Goal: Information Seeking & Learning: Learn about a topic

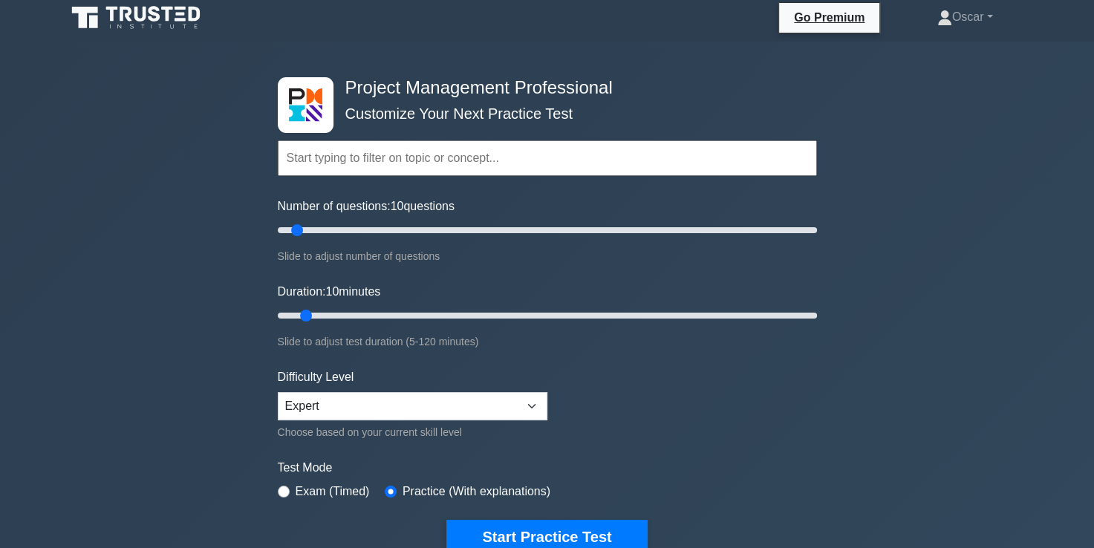
scroll to position [3, 0]
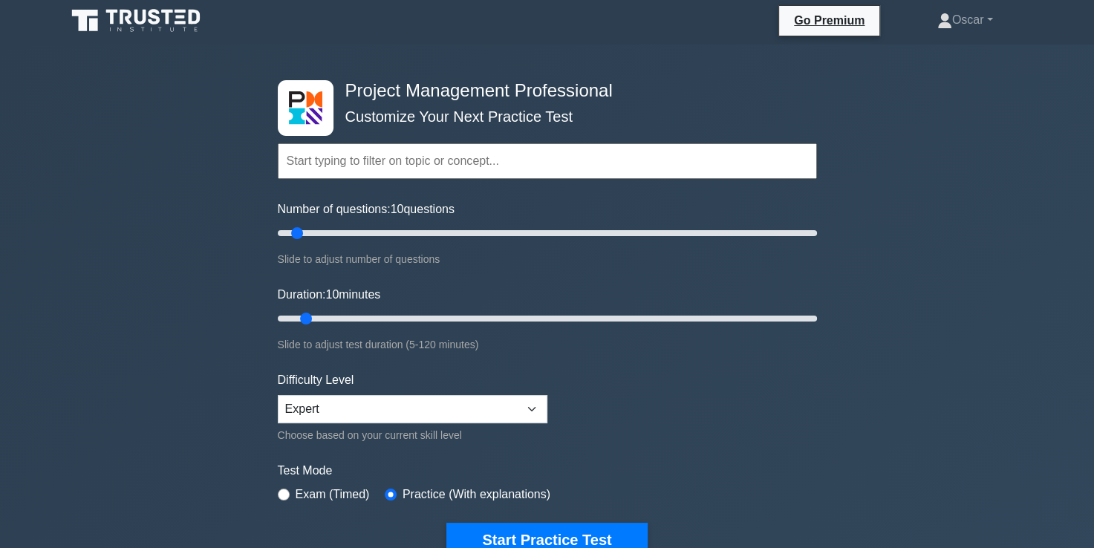
click at [312, 165] on input "text" at bounding box center [547, 161] width 539 height 36
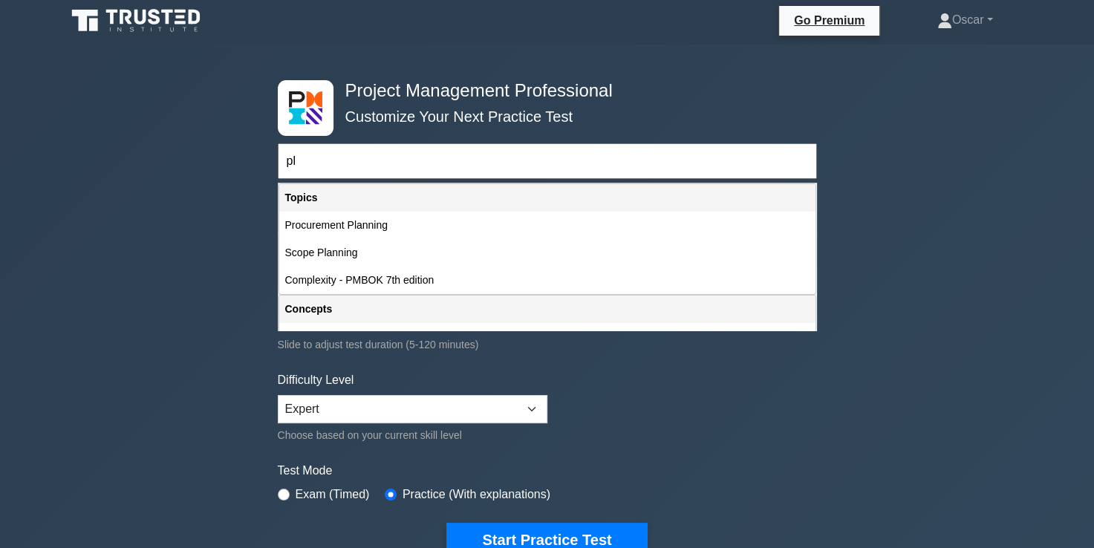
type input "p"
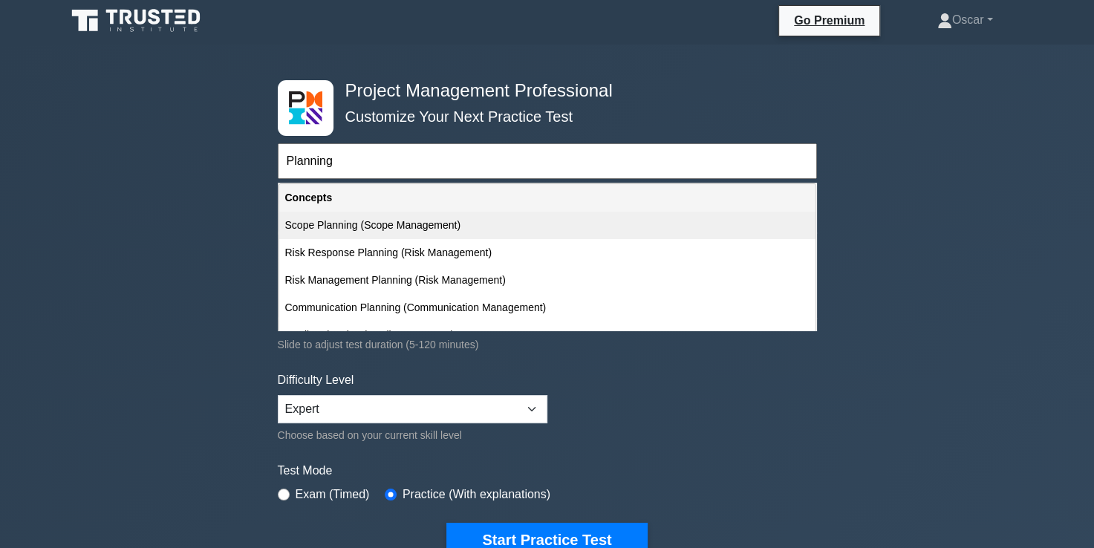
click at [371, 223] on div "Scope Planning (Scope Management)" at bounding box center [547, 225] width 536 height 27
type input "Scope Planning (Scope Management)"
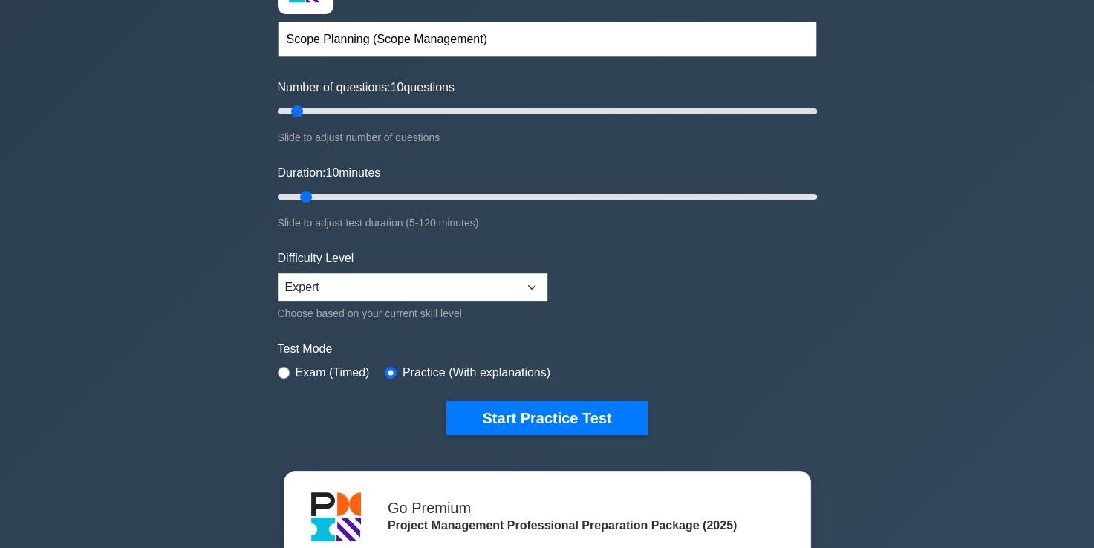
scroll to position [137, 0]
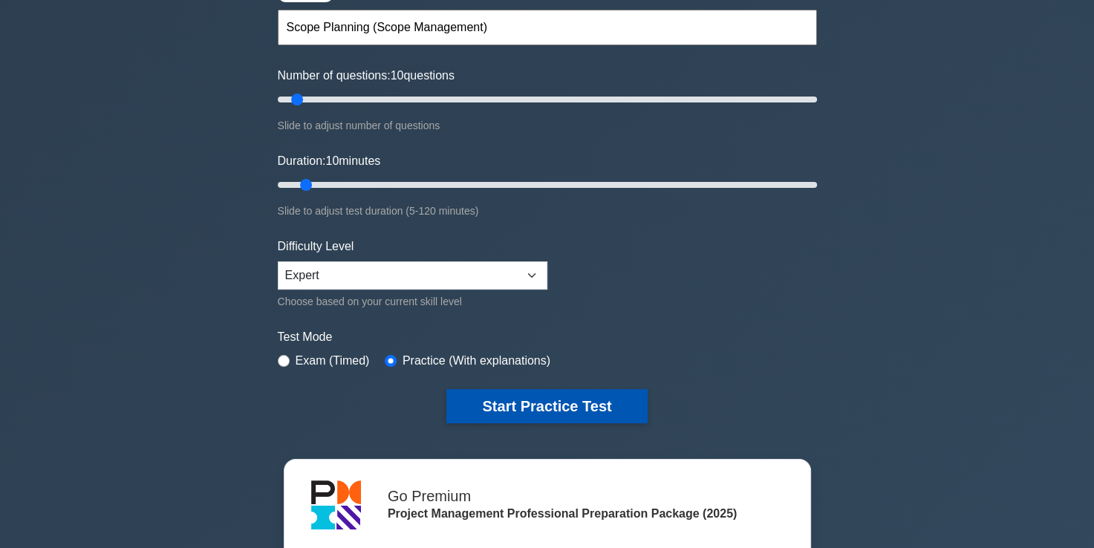
click at [501, 399] on button "Start Practice Test" at bounding box center [547, 406] width 201 height 34
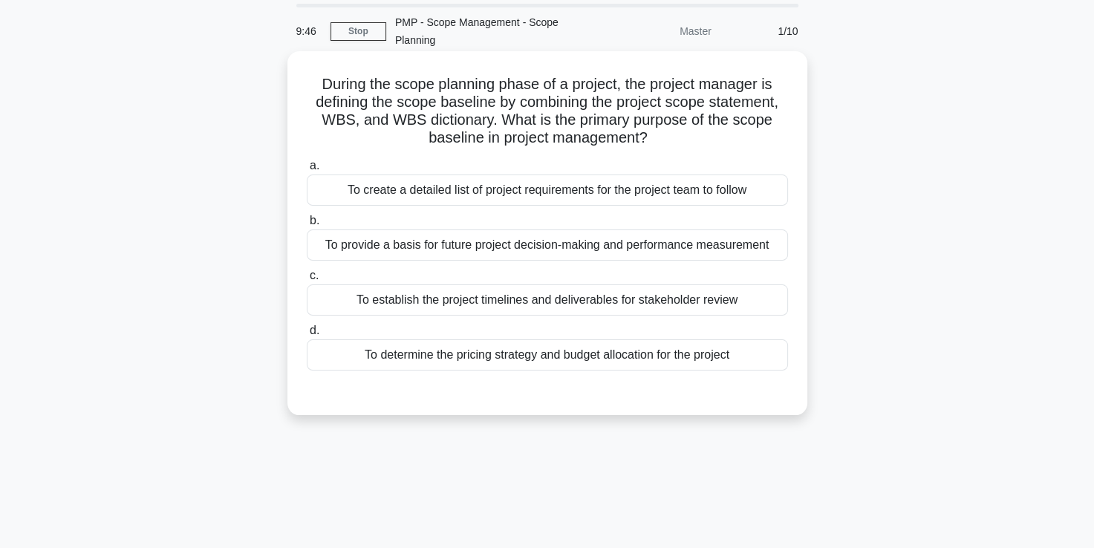
scroll to position [53, 0]
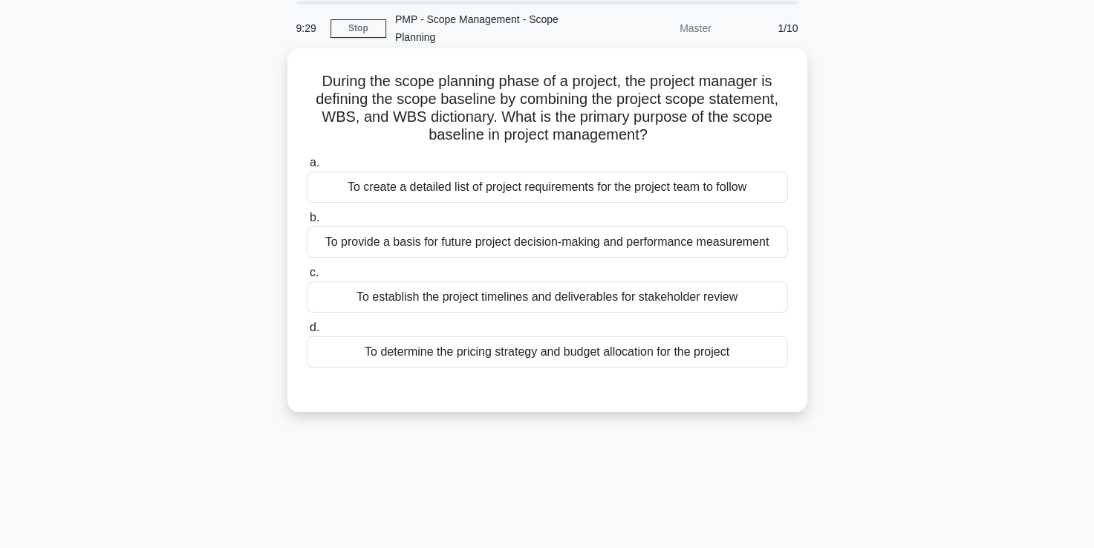
click at [505, 242] on div "To provide a basis for future project decision-making and performance measureme…" at bounding box center [547, 242] width 481 height 31
click at [307, 223] on input "b. To provide a basis for future project decision-making and performance measur…" at bounding box center [307, 218] width 0 height 10
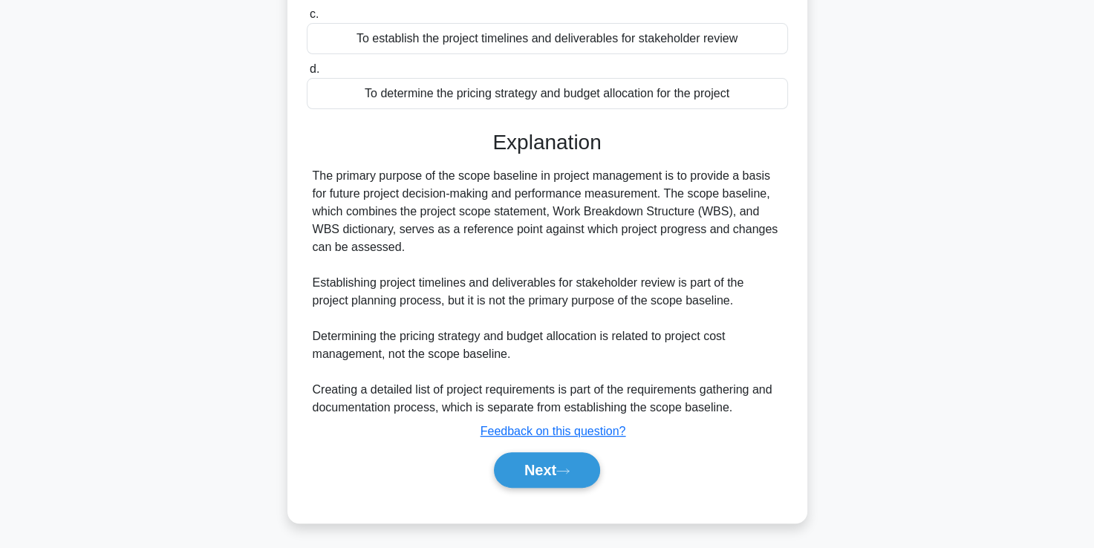
scroll to position [313, 0]
click at [556, 464] on button "Next" at bounding box center [547, 469] width 106 height 36
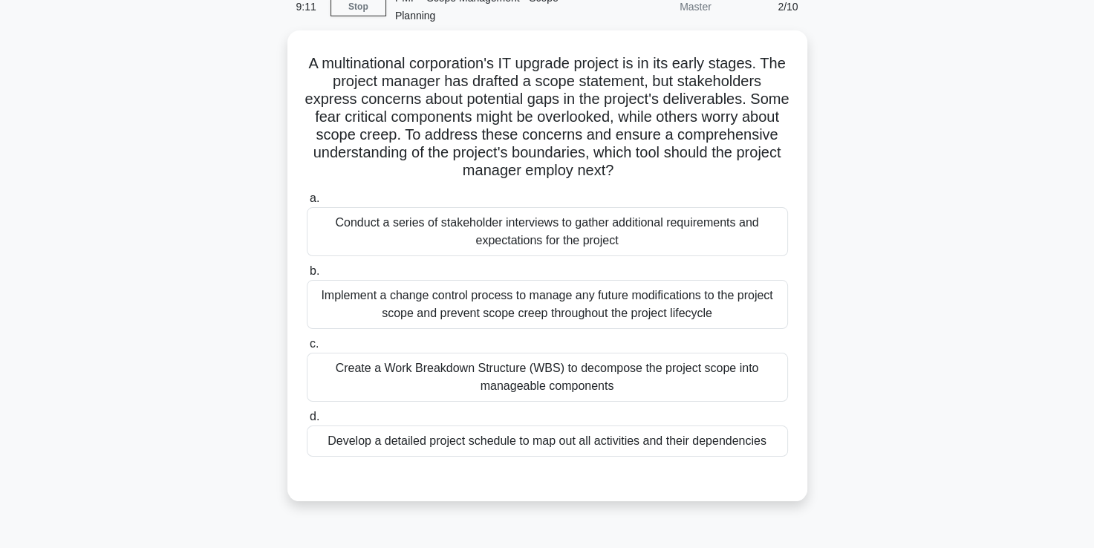
scroll to position [69, 0]
click at [578, 309] on div "Implement a change control process to manage any future modifications to the pr…" at bounding box center [547, 306] width 481 height 49
click at [307, 278] on input "b. Implement a change control process to manage any future modifications to the…" at bounding box center [307, 273] width 0 height 10
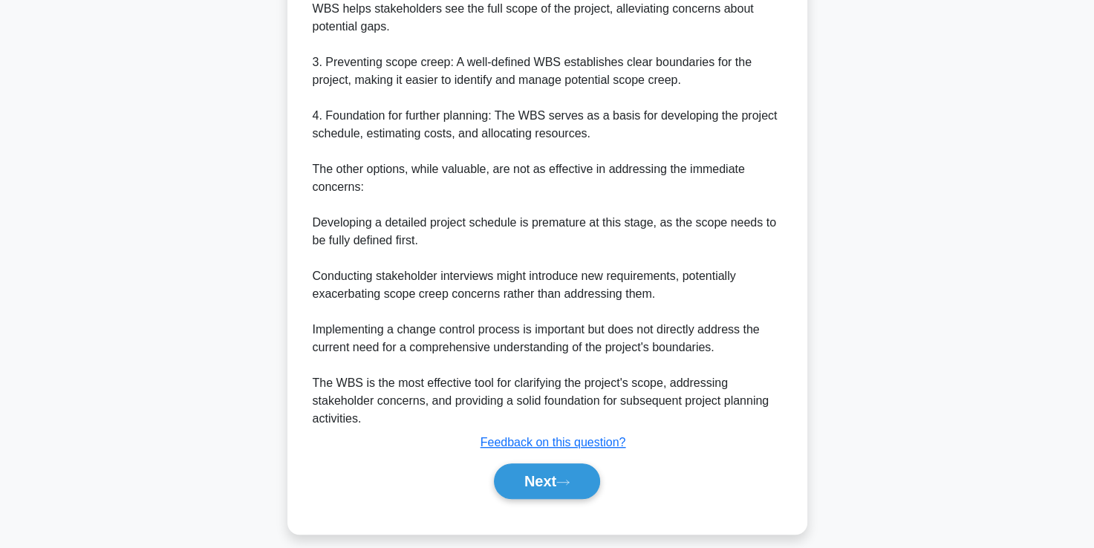
scroll to position [742, 0]
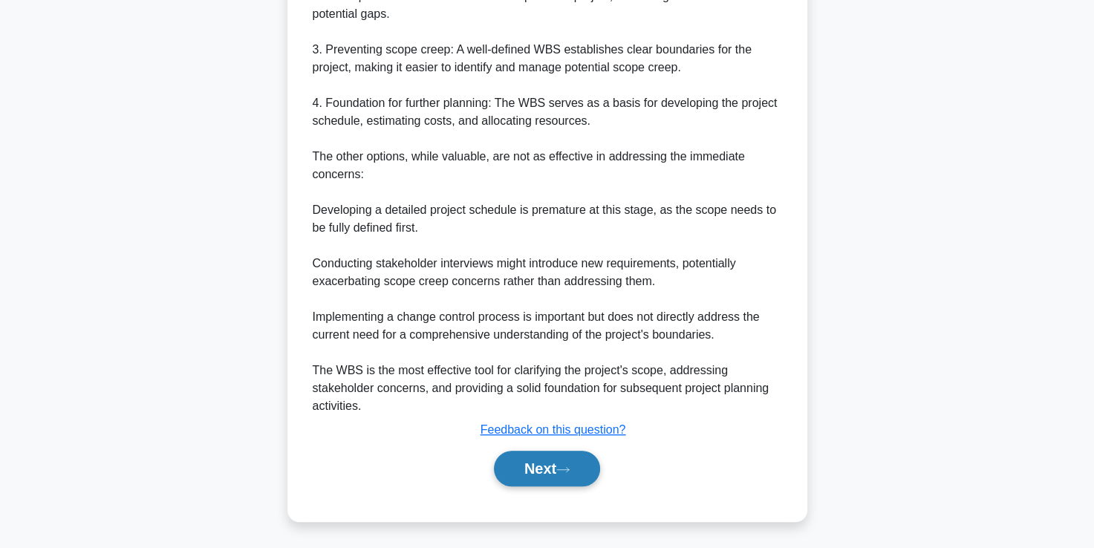
click at [560, 464] on button "Next" at bounding box center [547, 469] width 106 height 36
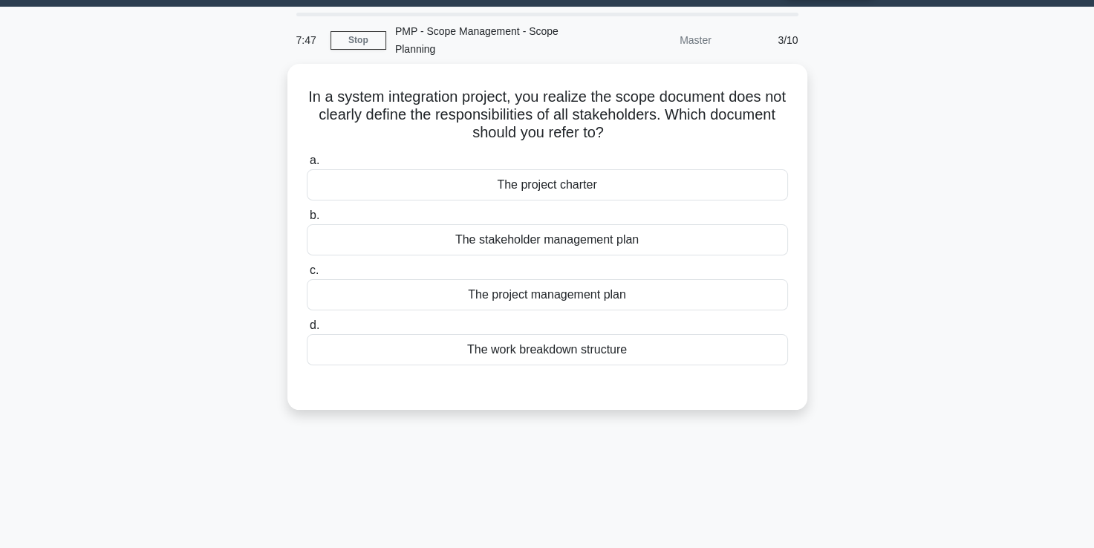
scroll to position [40, 0]
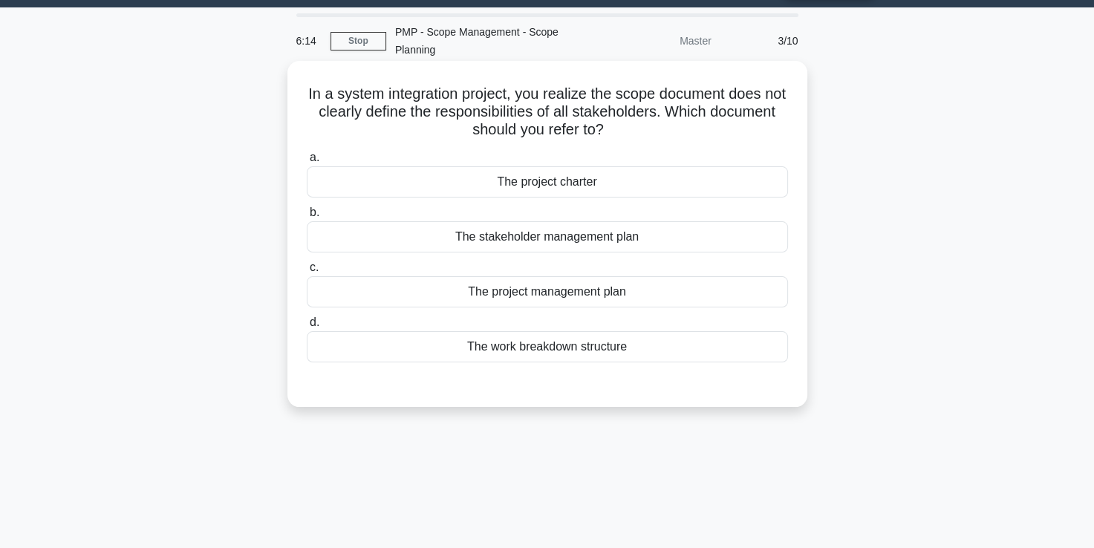
click at [517, 235] on div "The stakeholder management plan" at bounding box center [547, 236] width 481 height 31
click at [307, 218] on input "b. The stakeholder management plan" at bounding box center [307, 213] width 0 height 10
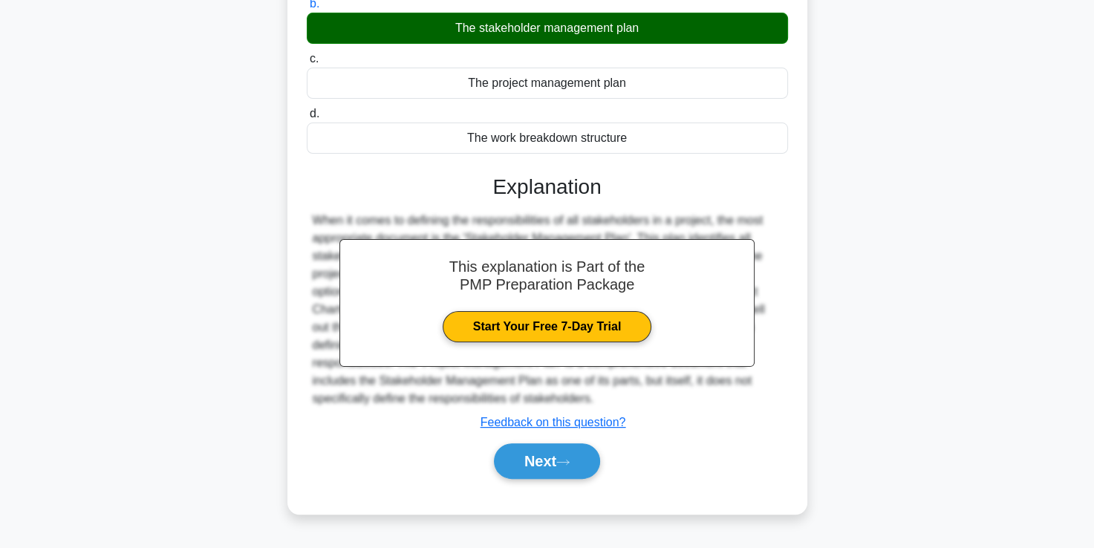
scroll to position [254, 0]
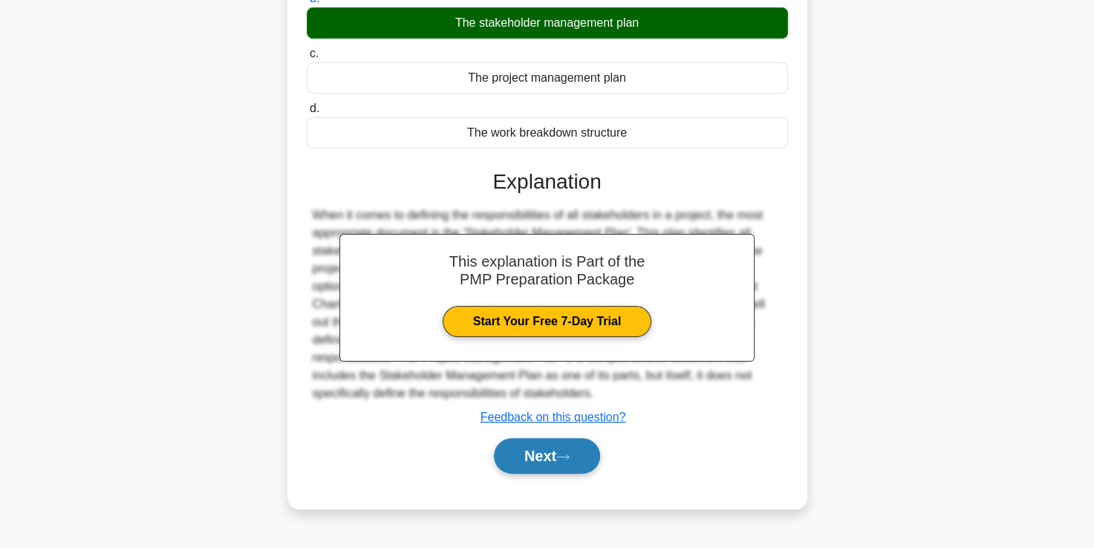
click at [559, 455] on button "Next" at bounding box center [547, 456] width 106 height 36
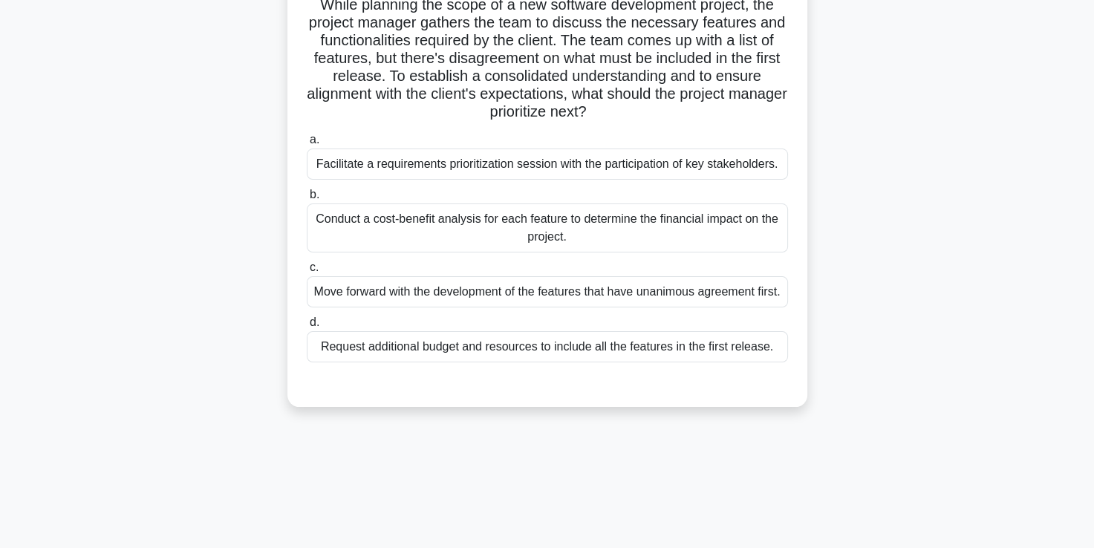
scroll to position [114, 0]
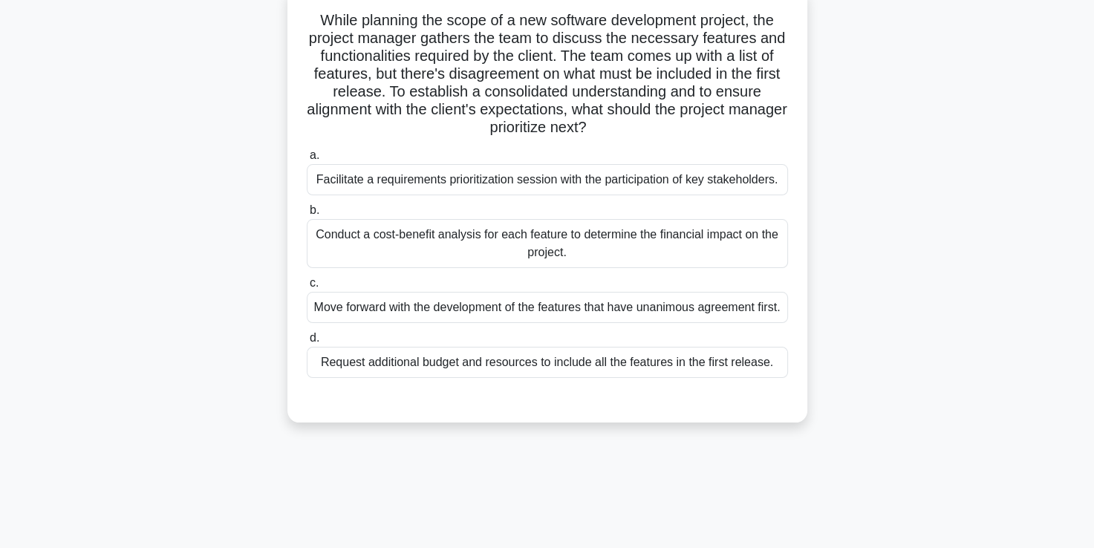
click at [515, 181] on div "Facilitate a requirements prioritization session with the participation of key …" at bounding box center [547, 179] width 481 height 31
click at [307, 160] on input "a. Facilitate a requirements prioritization session with the participation of k…" at bounding box center [307, 156] width 0 height 10
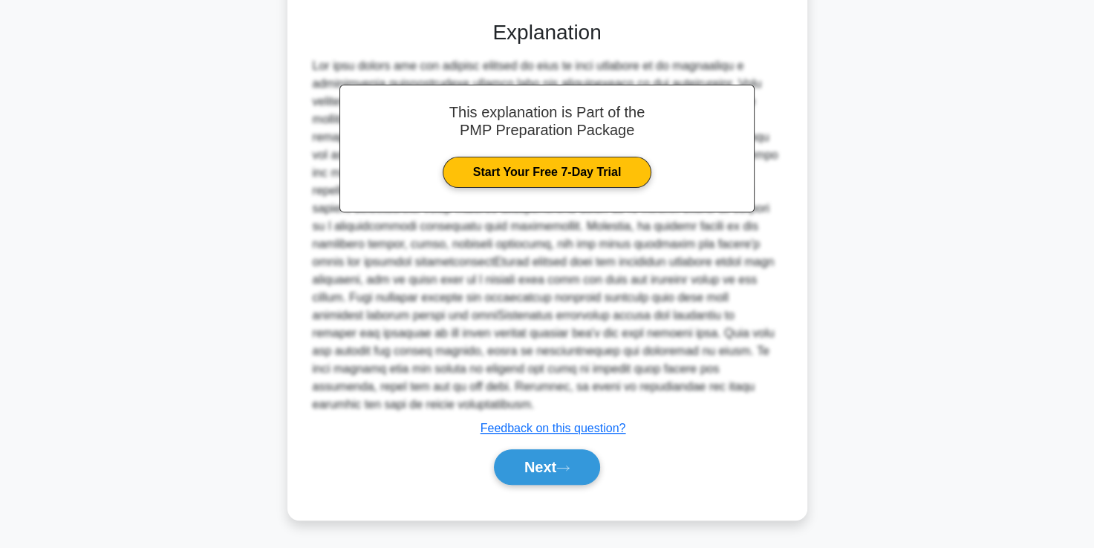
scroll to position [500, 0]
click at [544, 474] on button "Next" at bounding box center [547, 468] width 106 height 36
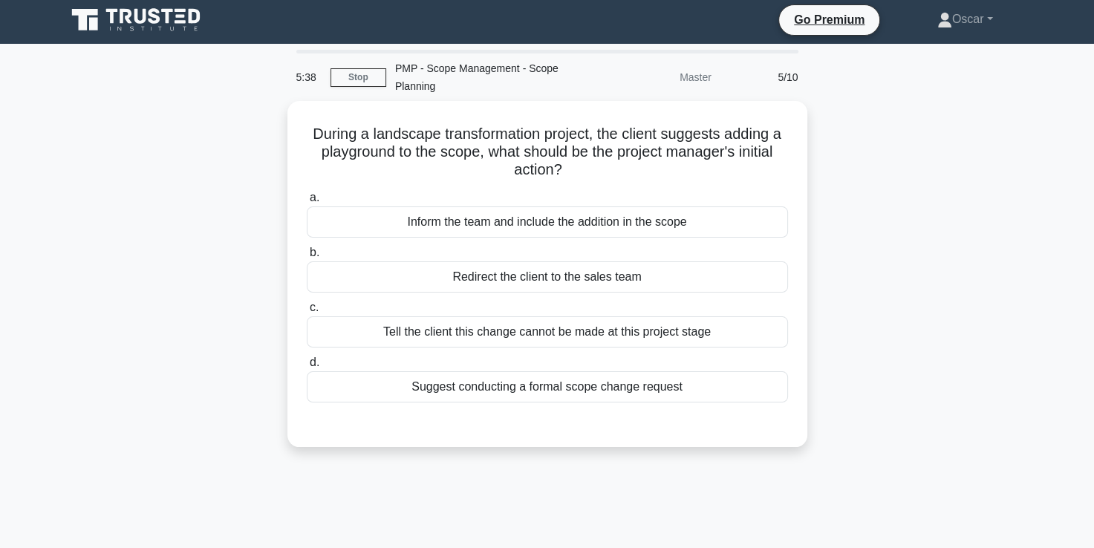
scroll to position [4, 0]
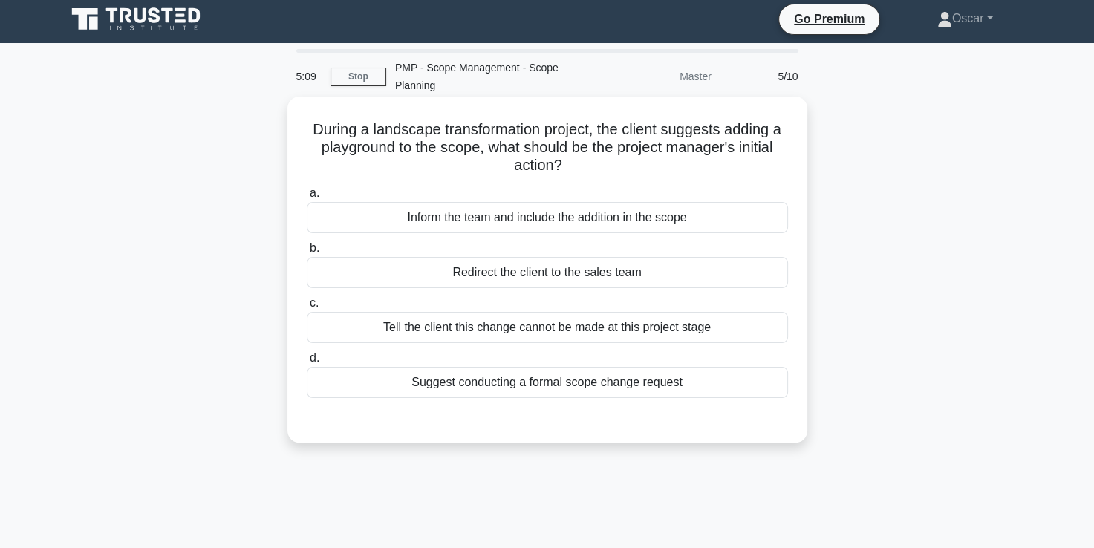
click at [526, 389] on div "Suggest conducting a formal scope change request" at bounding box center [547, 382] width 481 height 31
click at [307, 363] on input "d. Suggest conducting a formal scope change request" at bounding box center [307, 359] width 0 height 10
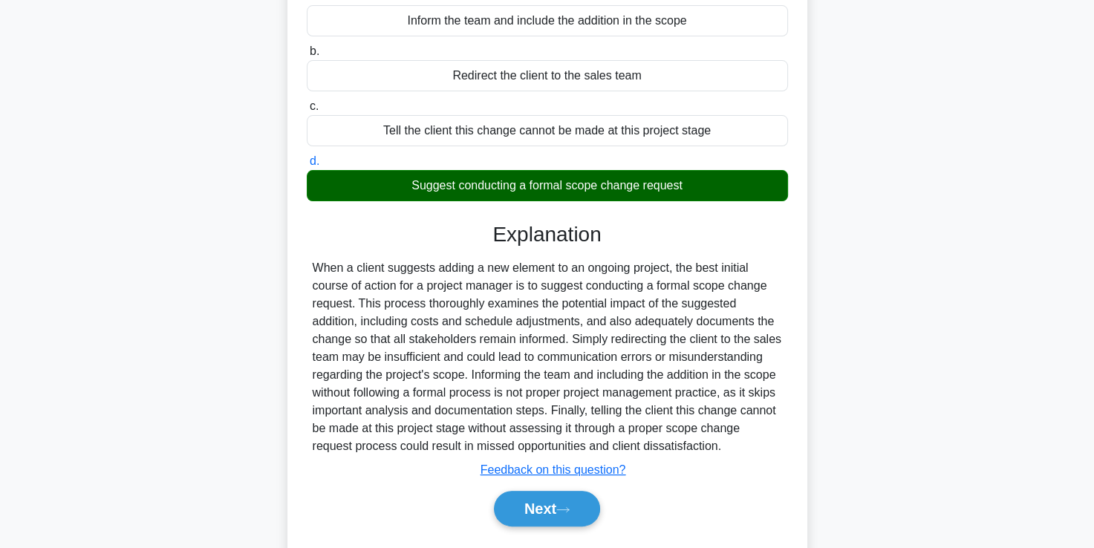
scroll to position [254, 0]
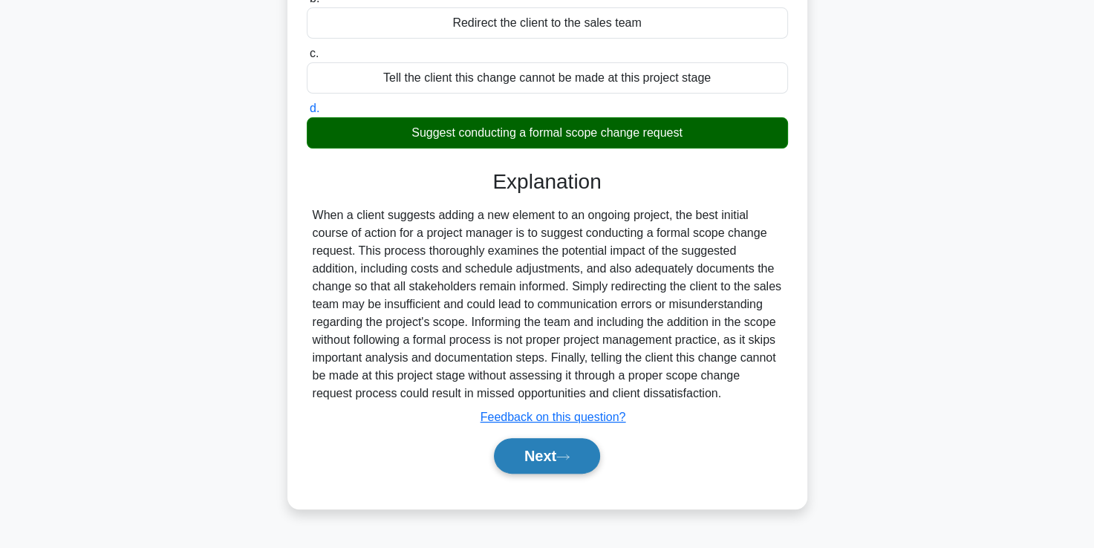
click at [544, 465] on button "Next" at bounding box center [547, 456] width 106 height 36
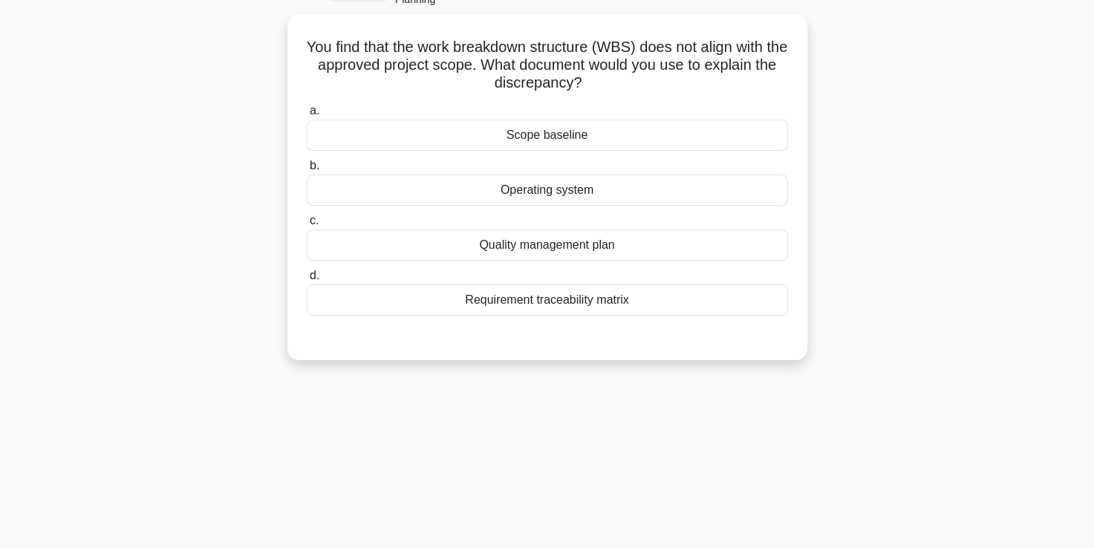
scroll to position [25, 0]
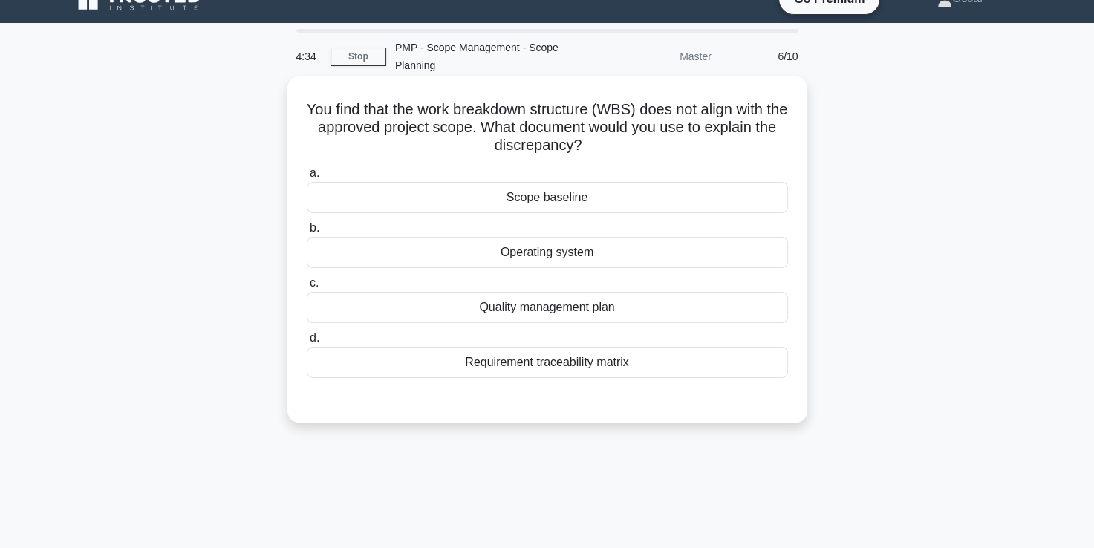
click at [499, 195] on div "Scope baseline" at bounding box center [547, 197] width 481 height 31
click at [307, 178] on input "a. Scope baseline" at bounding box center [307, 174] width 0 height 10
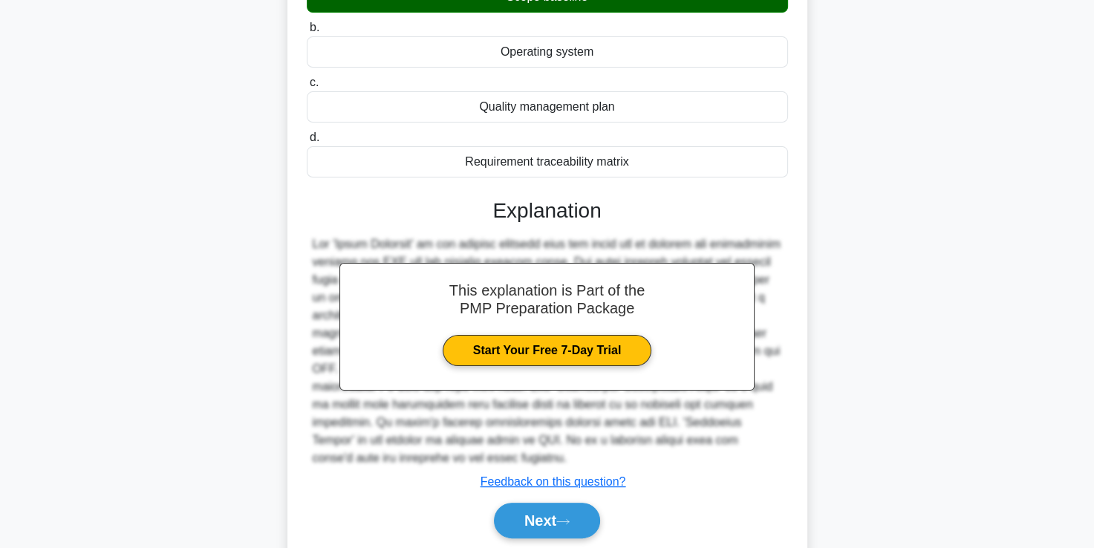
scroll to position [277, 0]
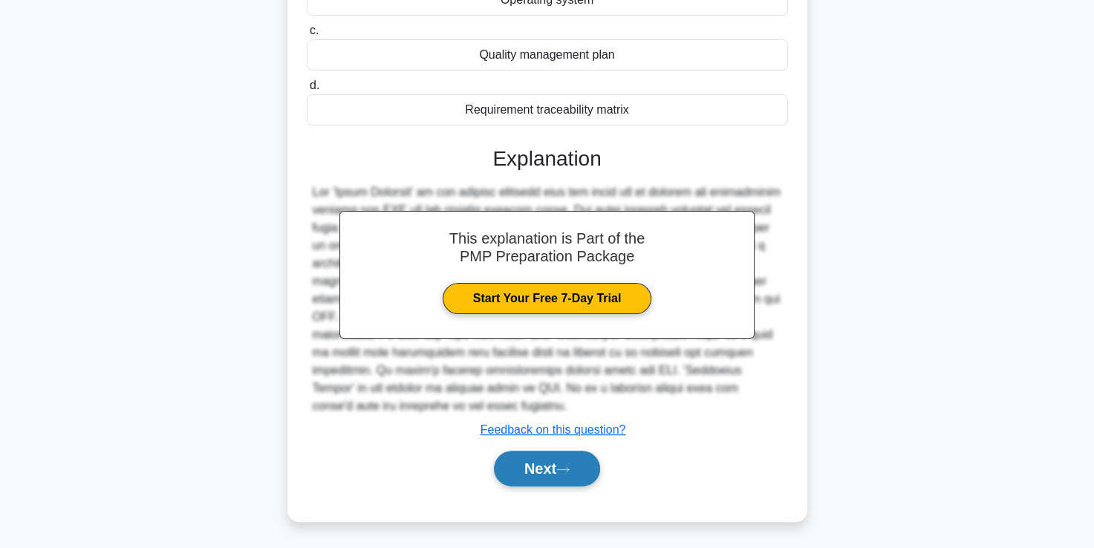
click at [540, 468] on button "Next" at bounding box center [547, 469] width 106 height 36
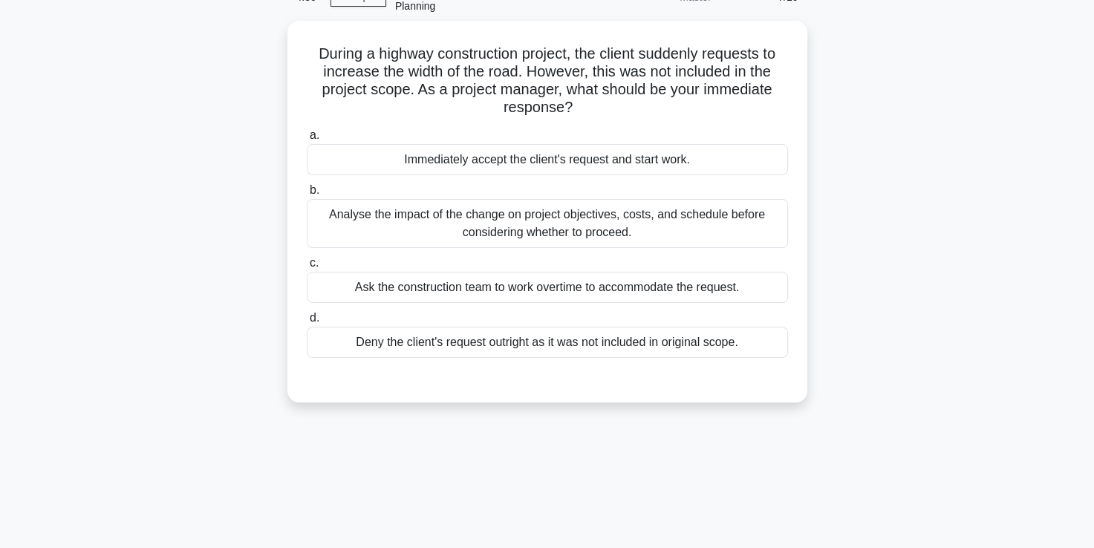
scroll to position [83, 0]
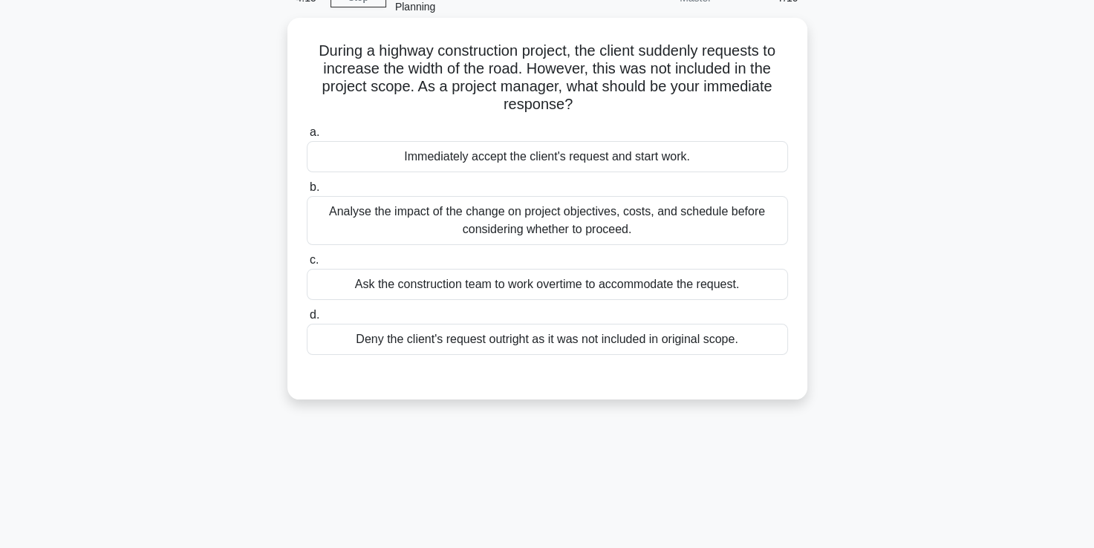
click at [496, 234] on div "Analyse the impact of the change on project objectives, costs, and schedule bef…" at bounding box center [547, 220] width 481 height 49
click at [307, 192] on input "b. Analyse the impact of the change on project objectives, costs, and schedule …" at bounding box center [307, 188] width 0 height 10
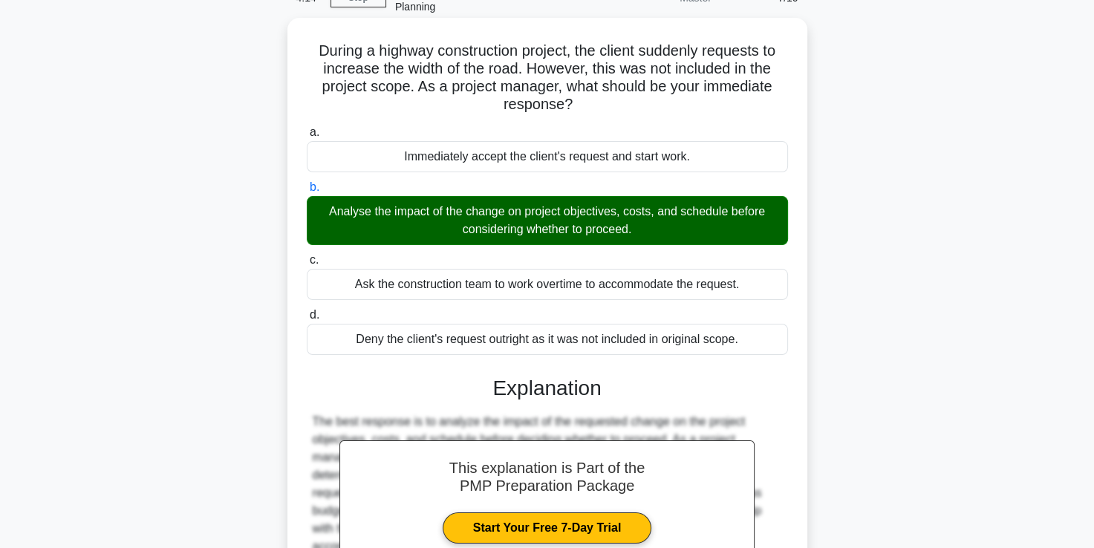
scroll to position [277, 0]
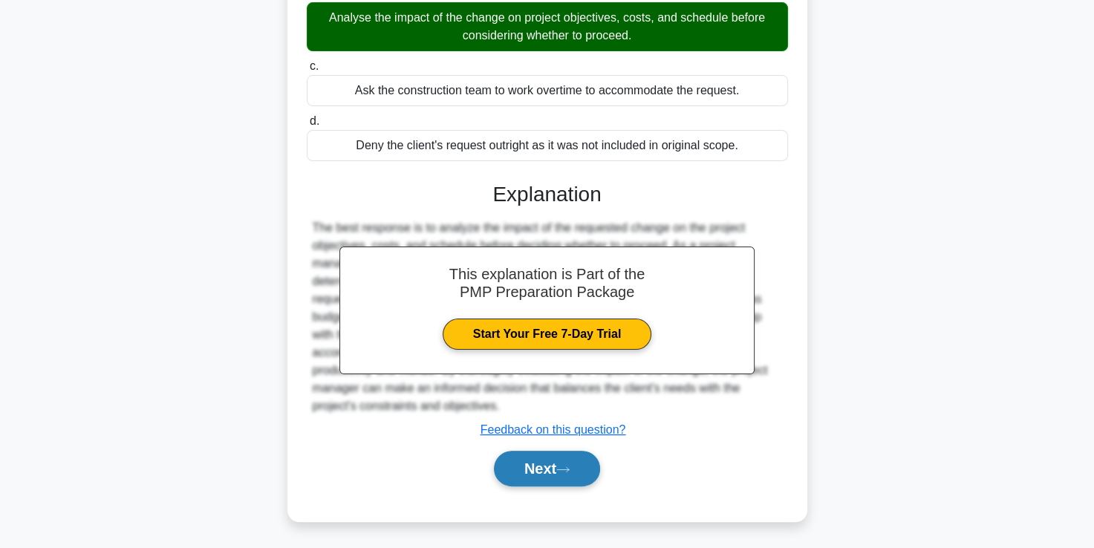
click at [545, 471] on button "Next" at bounding box center [547, 469] width 106 height 36
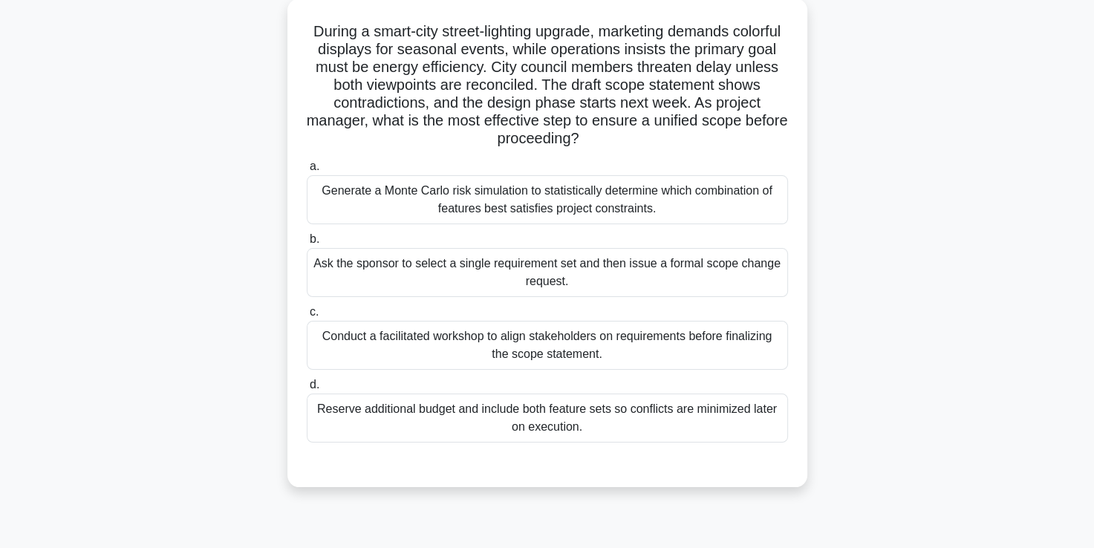
scroll to position [106, 0]
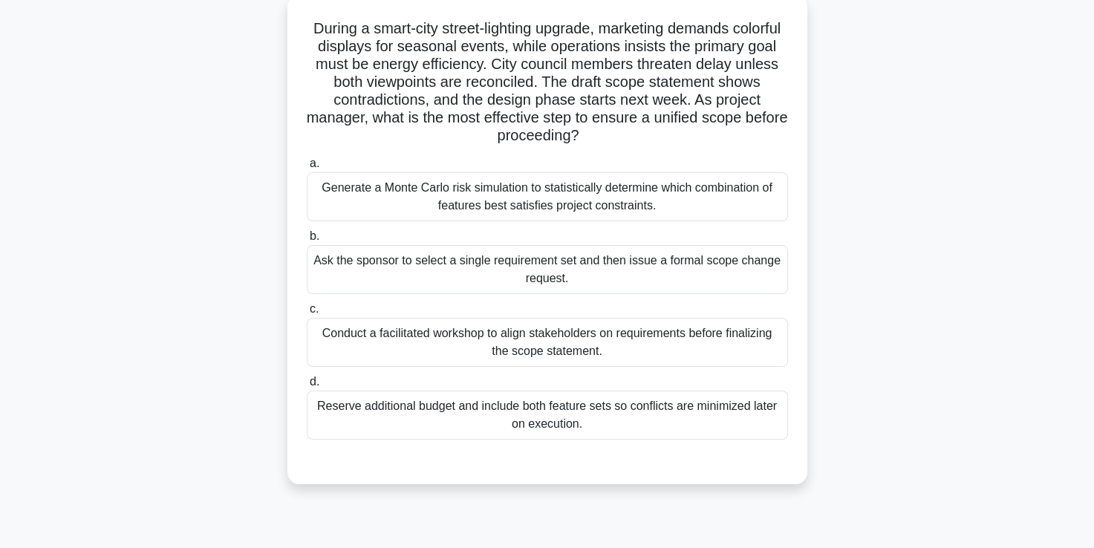
click at [486, 343] on div "Conduct a facilitated workshop to align stakeholders on requirements before fin…" at bounding box center [547, 342] width 481 height 49
click at [307, 314] on input "c. Conduct a facilitated workshop to align stakeholders on requirements before …" at bounding box center [307, 310] width 0 height 10
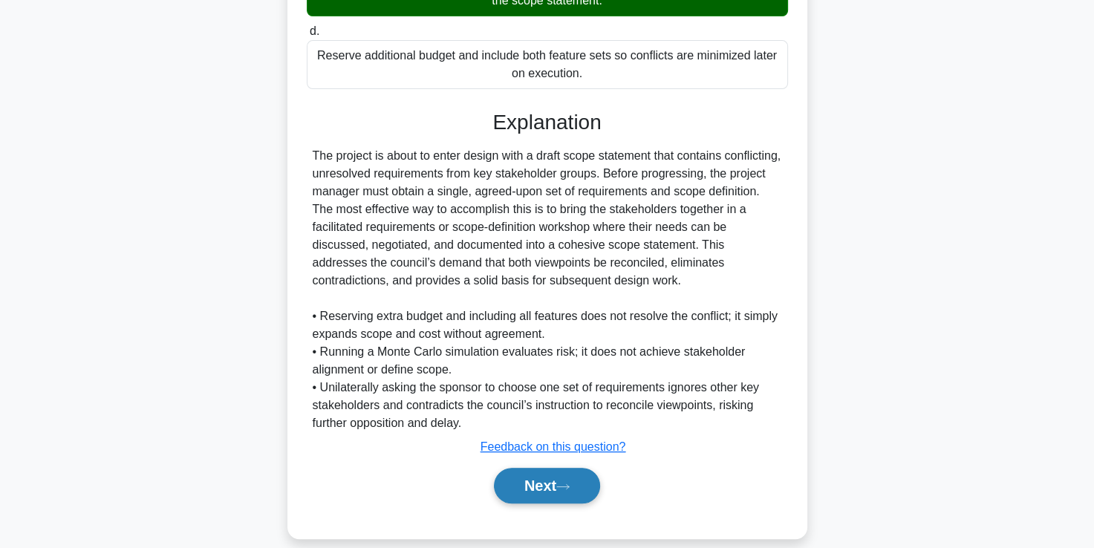
scroll to position [473, 0]
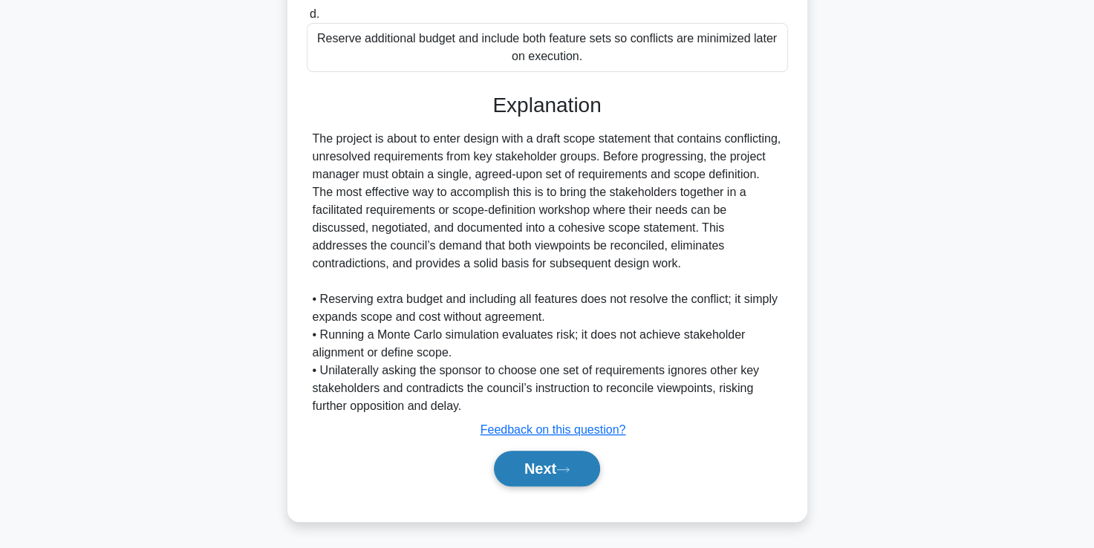
click at [548, 471] on button "Next" at bounding box center [547, 469] width 106 height 36
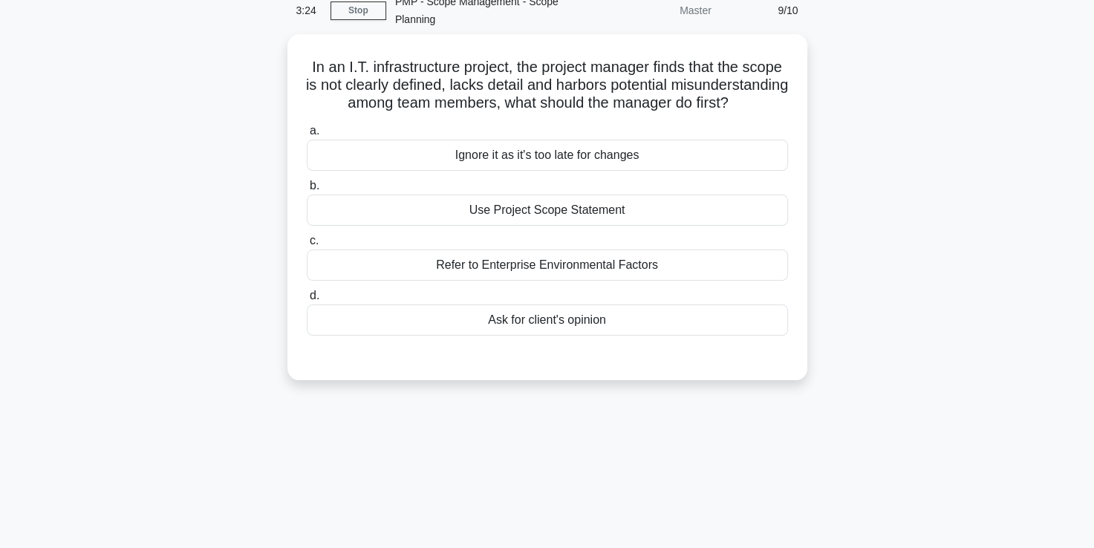
scroll to position [67, 0]
click at [520, 226] on div "Use Project Scope Statement" at bounding box center [547, 210] width 481 height 31
click at [307, 191] on input "b. Use Project Scope Statement" at bounding box center [307, 186] width 0 height 10
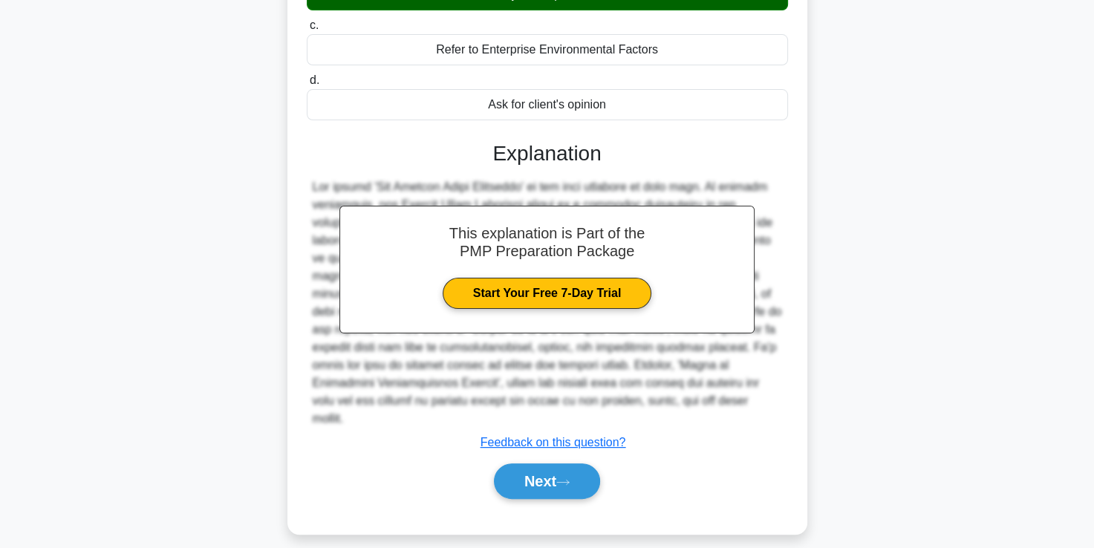
scroll to position [295, 0]
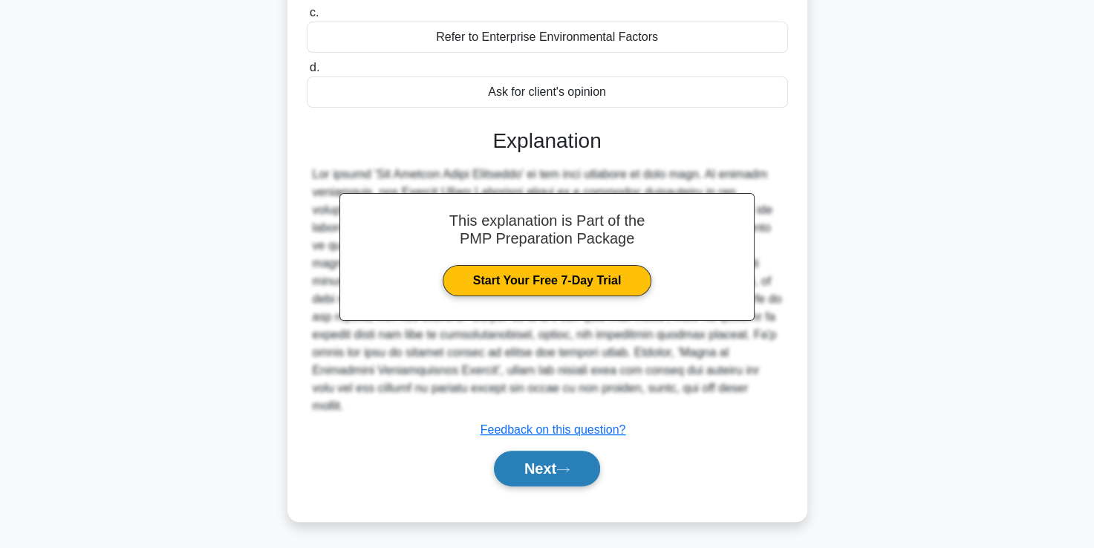
click at [548, 470] on button "Next" at bounding box center [547, 469] width 106 height 36
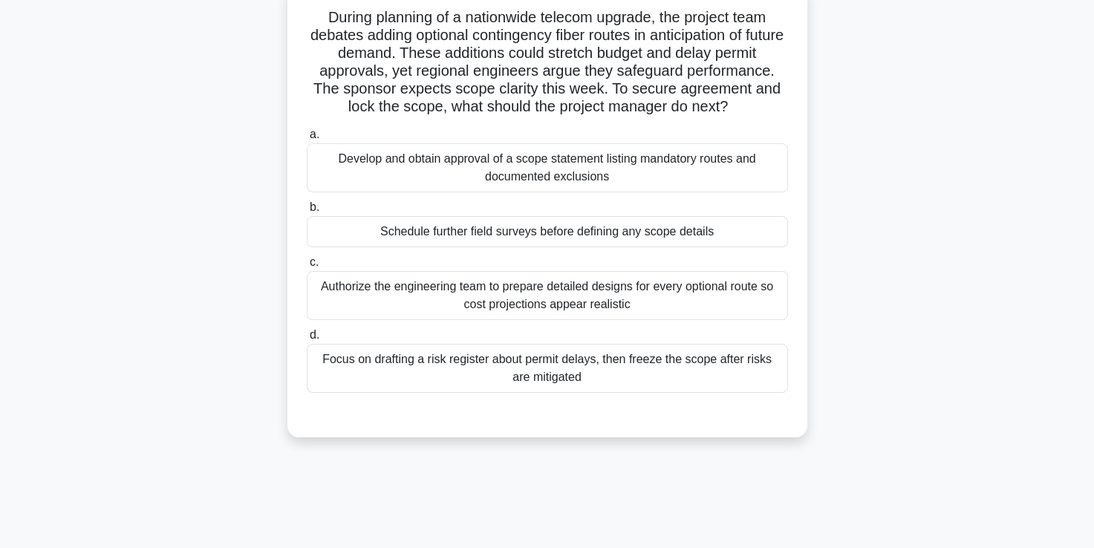
scroll to position [119, 0]
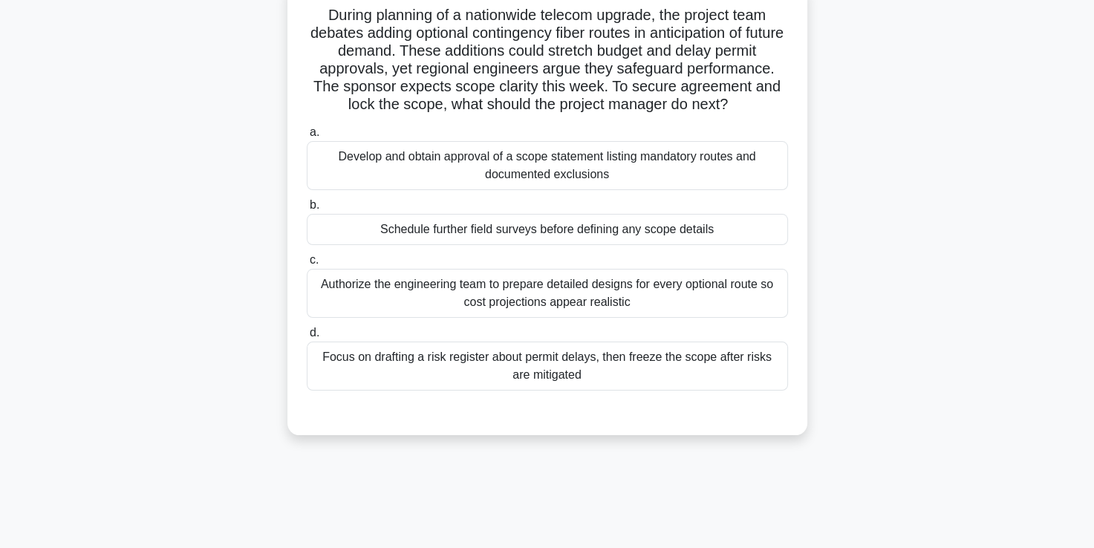
click at [523, 166] on div "Develop and obtain approval of a scope statement listing mandatory routes and d…" at bounding box center [547, 165] width 481 height 49
click at [307, 137] on input "a. Develop and obtain approval of a scope statement listing mandatory routes an…" at bounding box center [307, 133] width 0 height 10
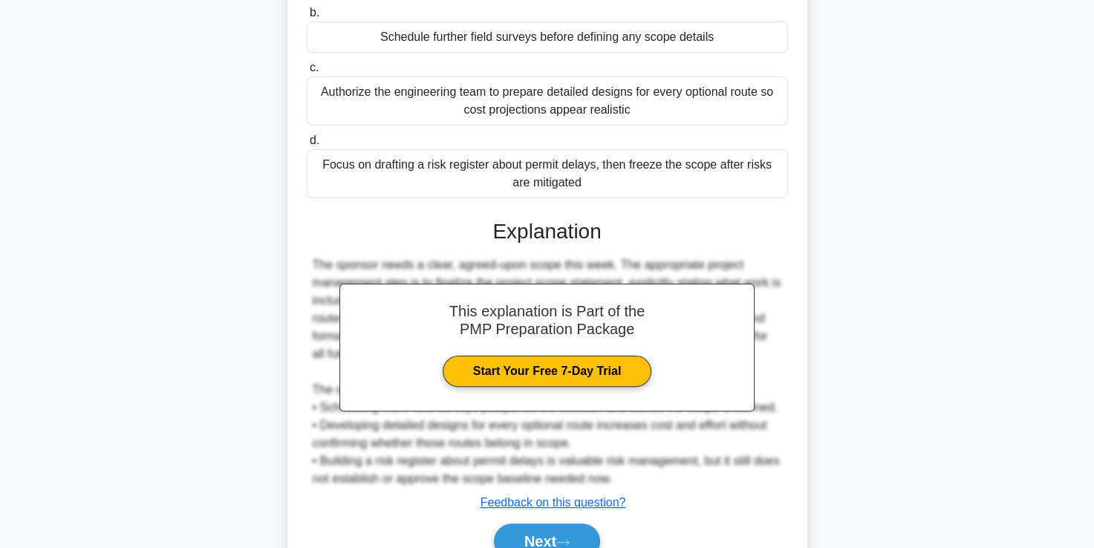
scroll to position [384, 0]
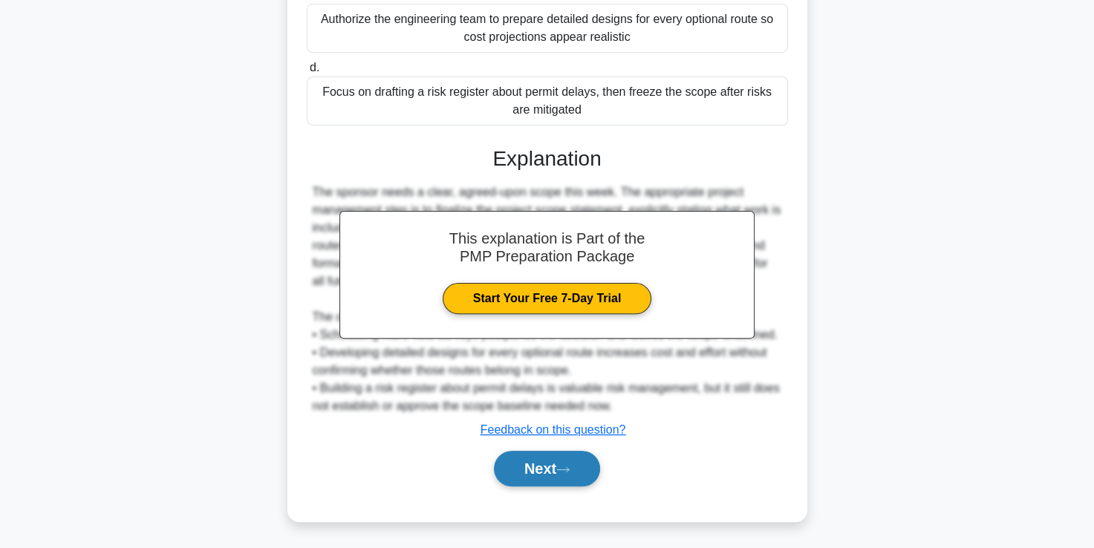
click at [540, 471] on button "Next" at bounding box center [547, 469] width 106 height 36
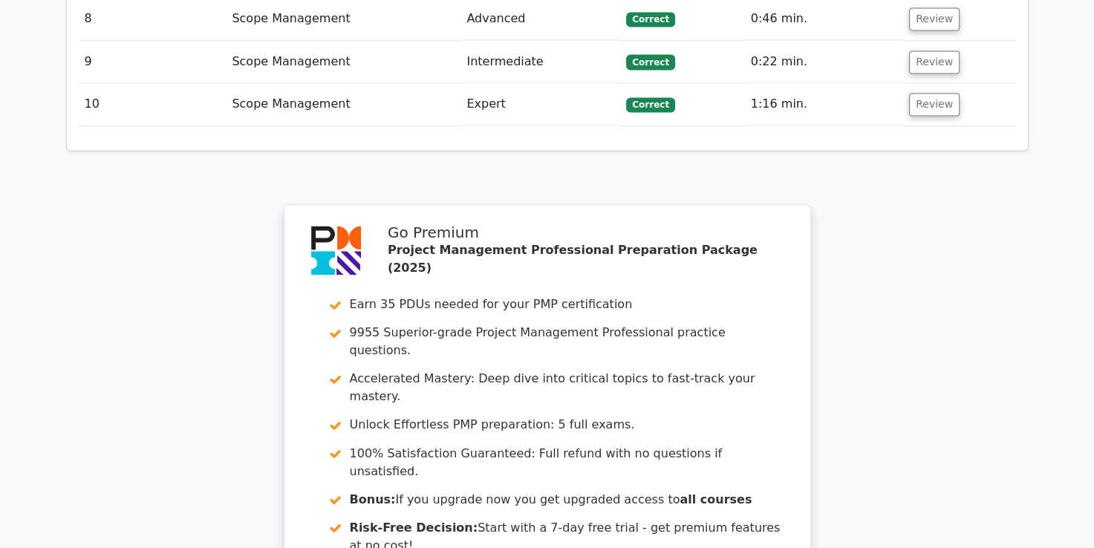
scroll to position [2468, 0]
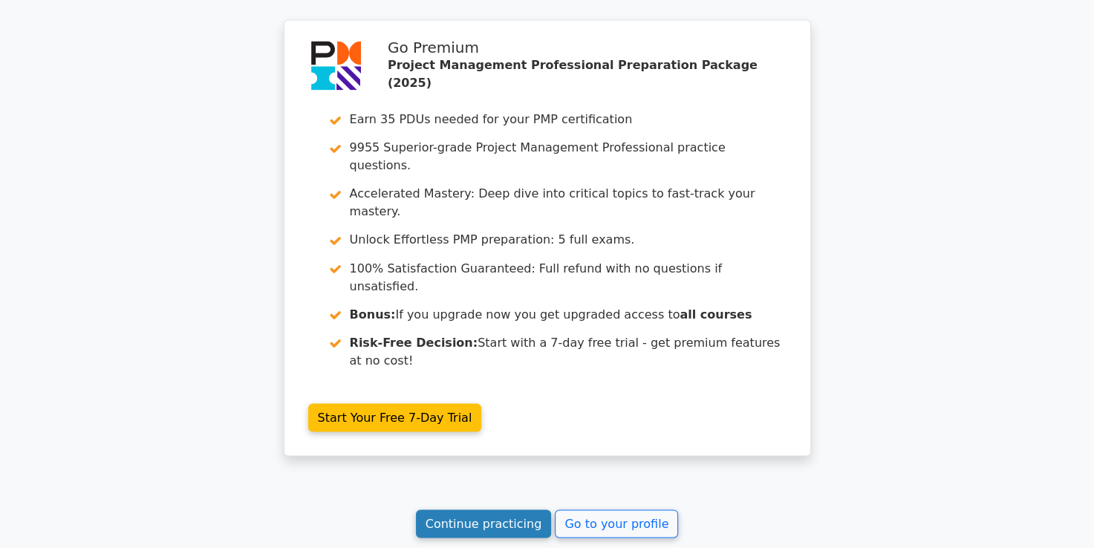
click at [492, 510] on link "Continue practicing" at bounding box center [484, 524] width 136 height 28
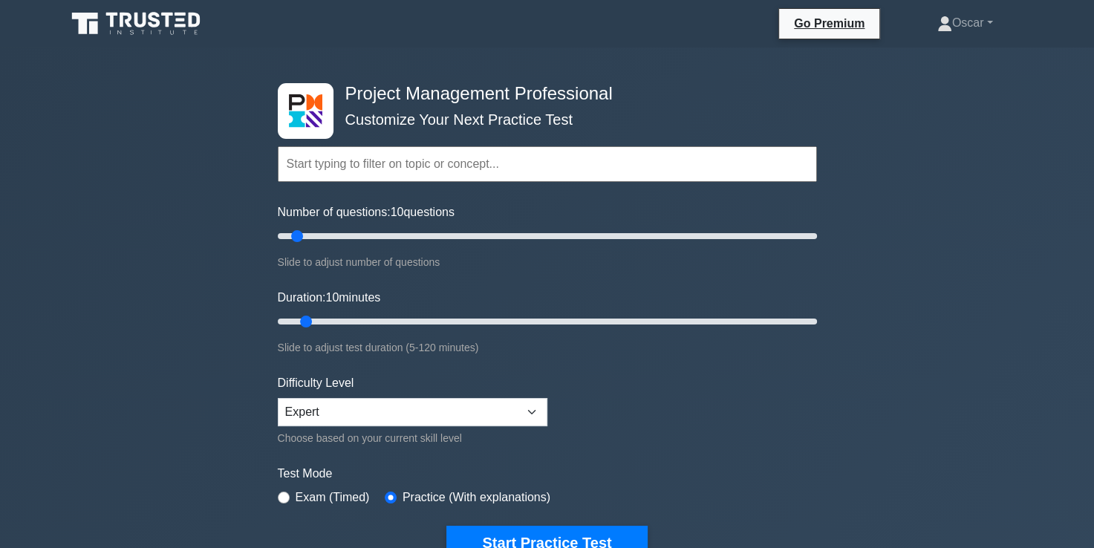
click at [364, 158] on input "text" at bounding box center [547, 164] width 539 height 36
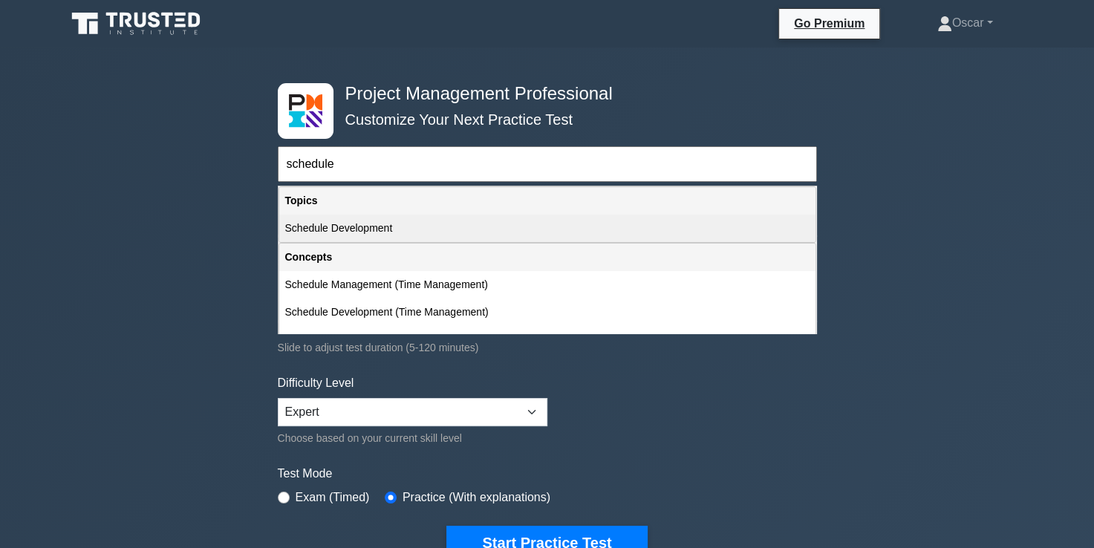
click at [367, 232] on div "Schedule Development" at bounding box center [547, 228] width 536 height 27
type input "Schedule Development"
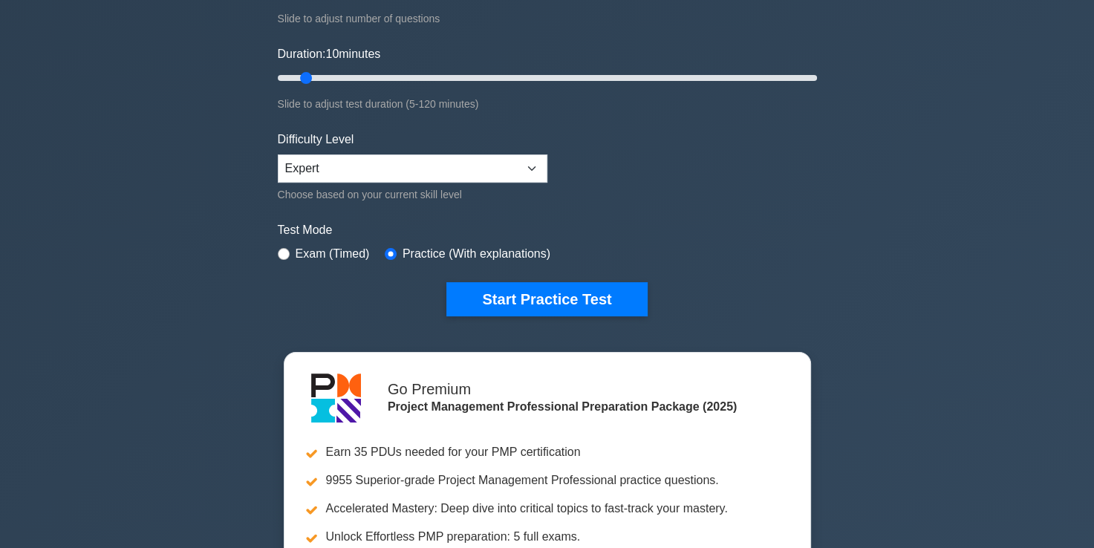
scroll to position [247, 0]
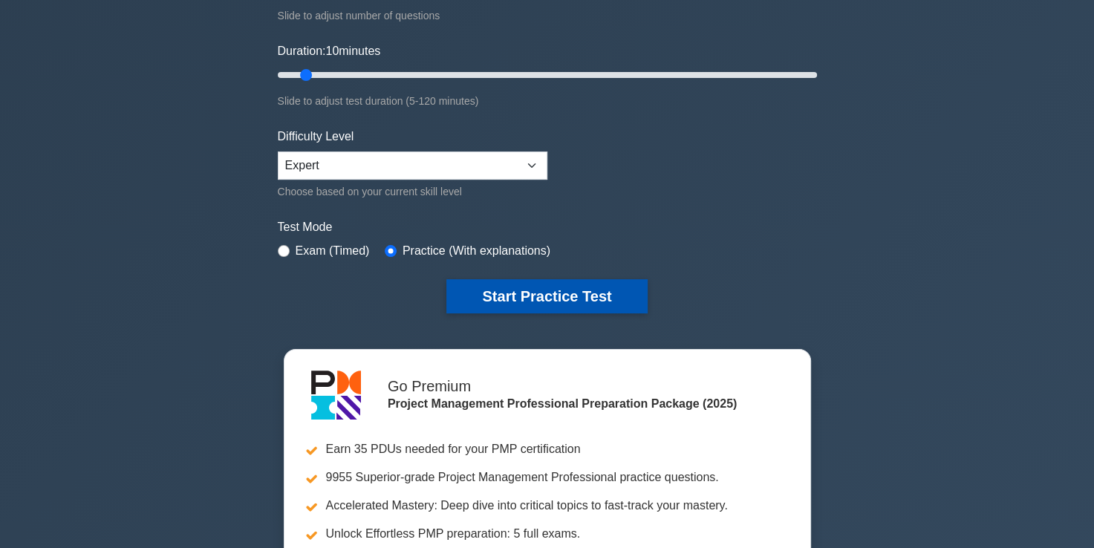
click at [525, 284] on button "Start Practice Test" at bounding box center [547, 296] width 201 height 34
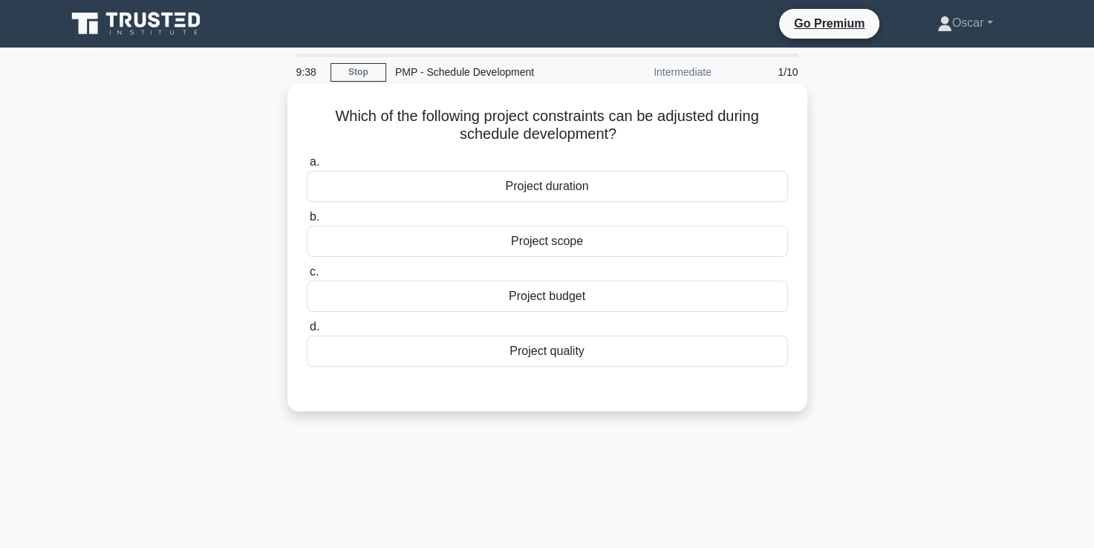
click at [545, 187] on div "Project duration" at bounding box center [547, 186] width 481 height 31
click at [307, 167] on input "a. Project duration" at bounding box center [307, 163] width 0 height 10
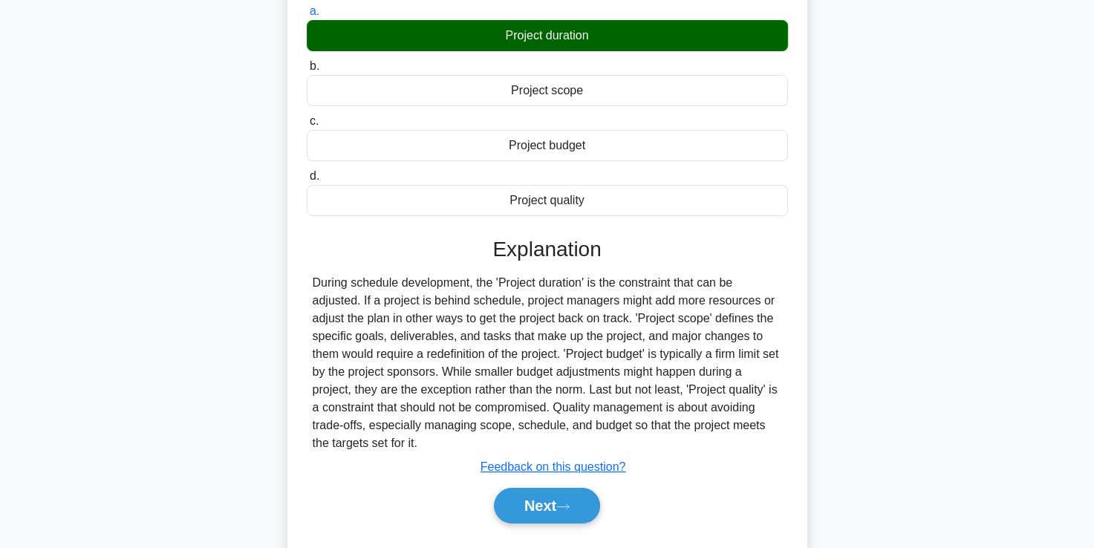
scroll to position [254, 0]
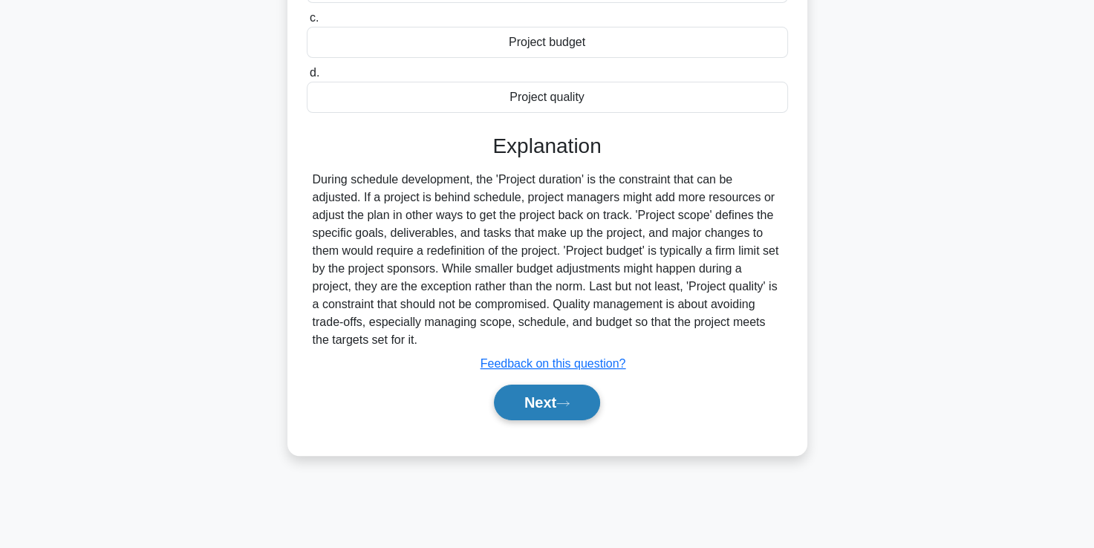
click at [535, 406] on button "Next" at bounding box center [547, 403] width 106 height 36
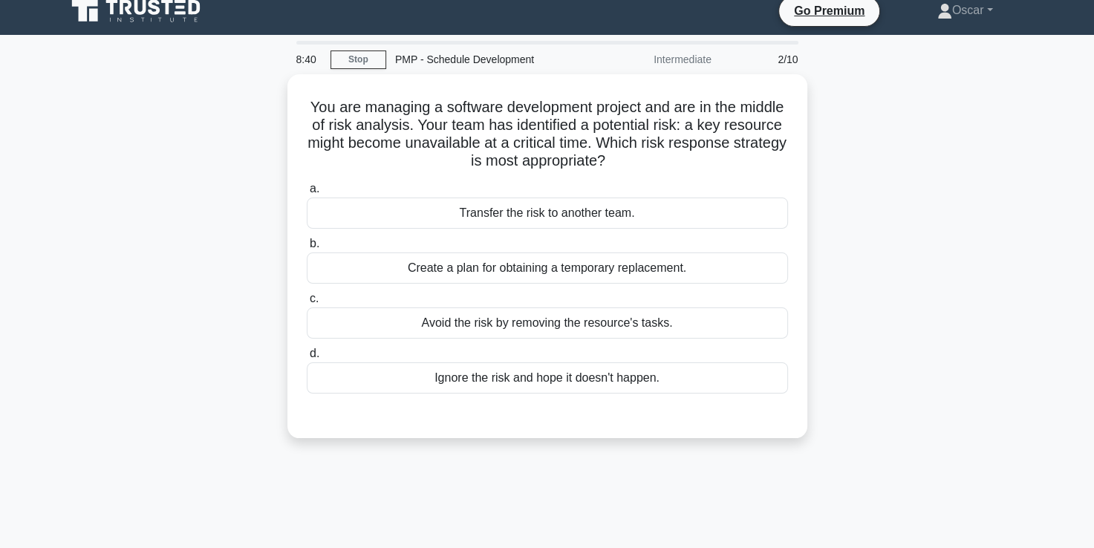
scroll to position [12, 0]
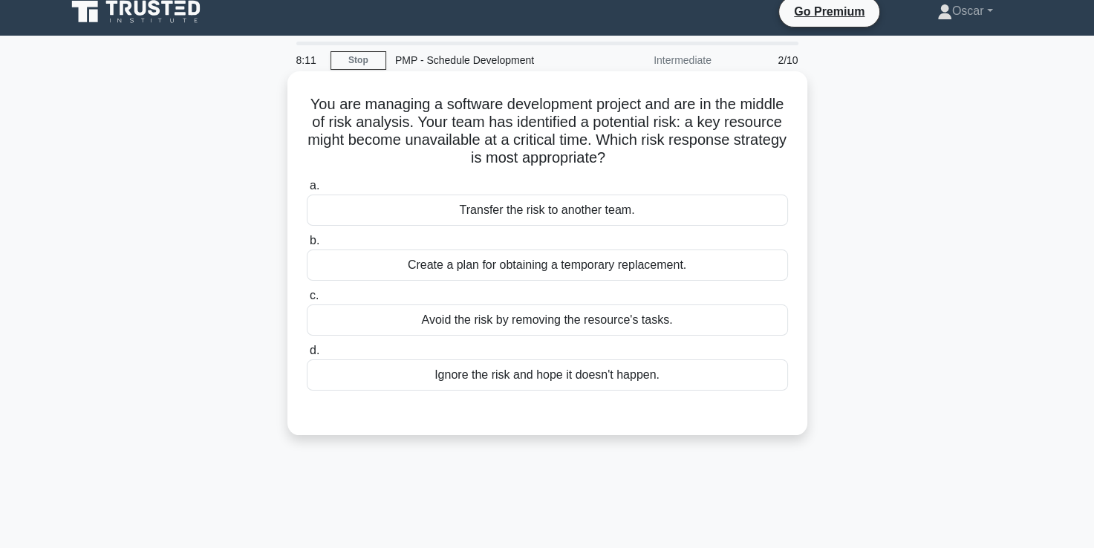
click at [556, 263] on div "Create a plan for obtaining a temporary replacement." at bounding box center [547, 265] width 481 height 31
click at [307, 246] on input "b. Create a plan for obtaining a temporary replacement." at bounding box center [307, 241] width 0 height 10
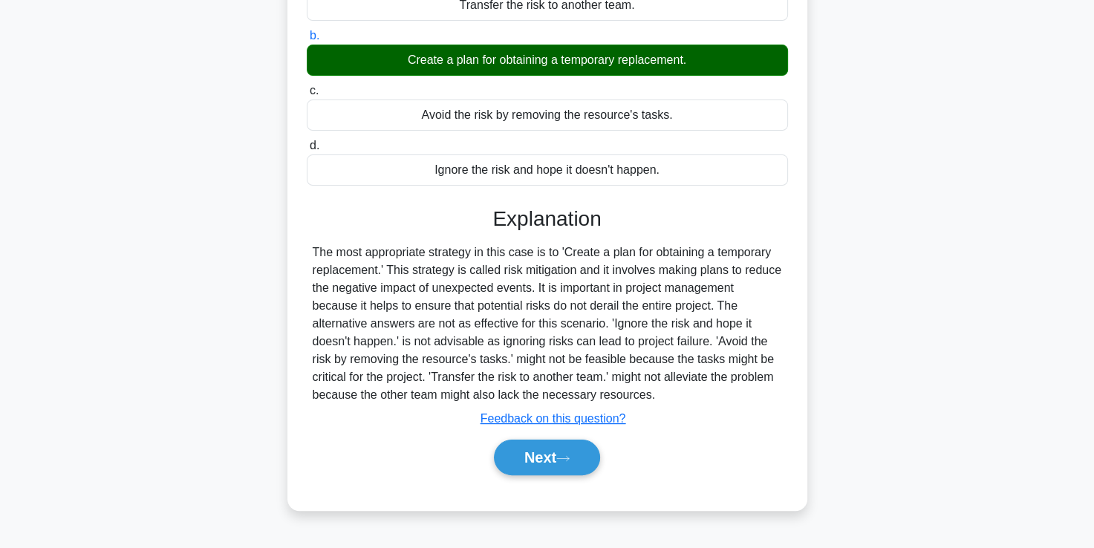
scroll to position [254, 0]
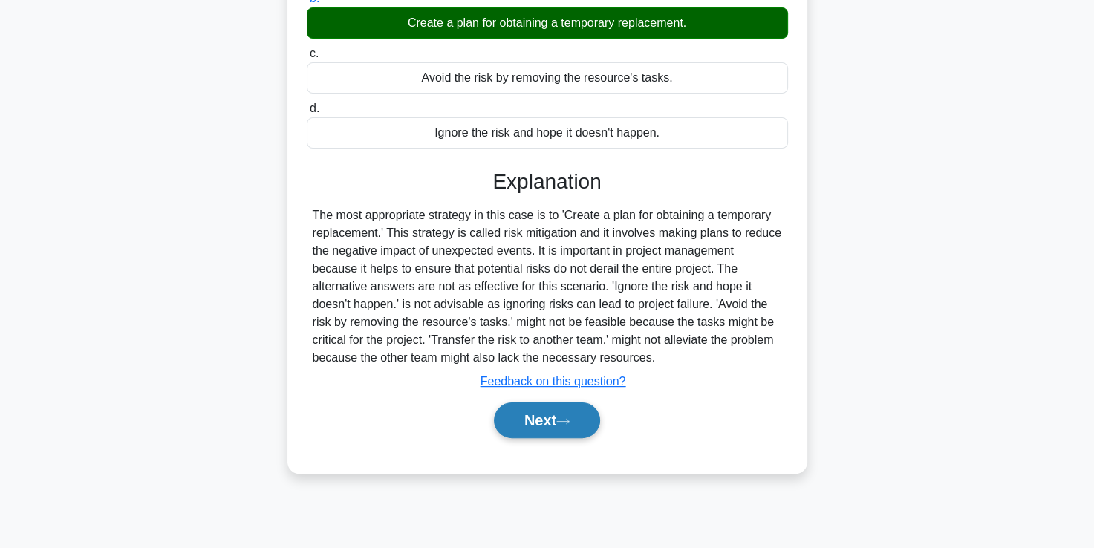
click at [548, 418] on button "Next" at bounding box center [547, 421] width 106 height 36
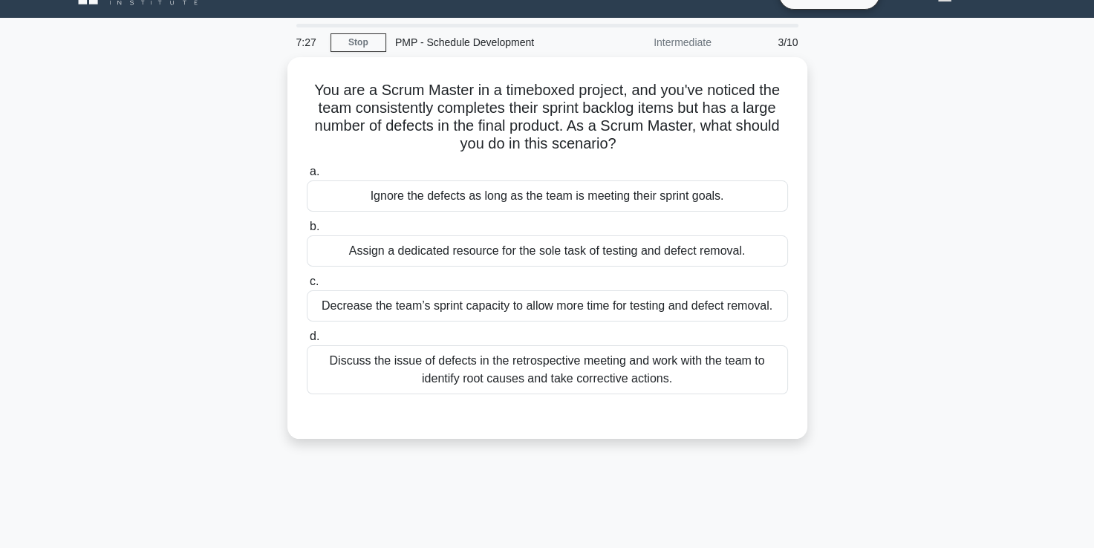
scroll to position [25, 0]
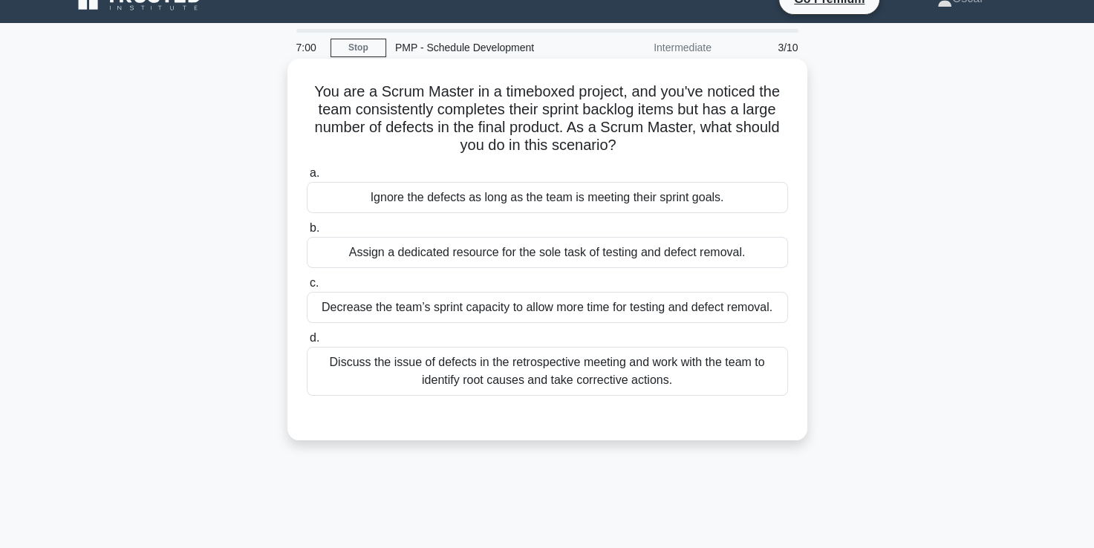
click at [538, 380] on div "Discuss the issue of defects in the retrospective meeting and work with the tea…" at bounding box center [547, 371] width 481 height 49
click at [307, 343] on input "d. Discuss the issue of defects in the retrospective meeting and work with the …" at bounding box center [307, 339] width 0 height 10
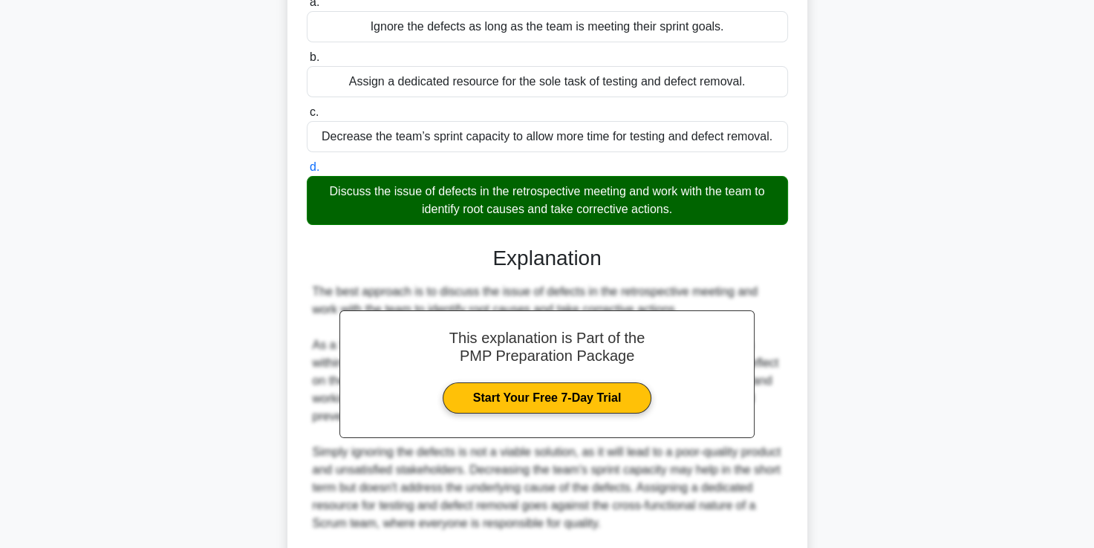
scroll to position [384, 0]
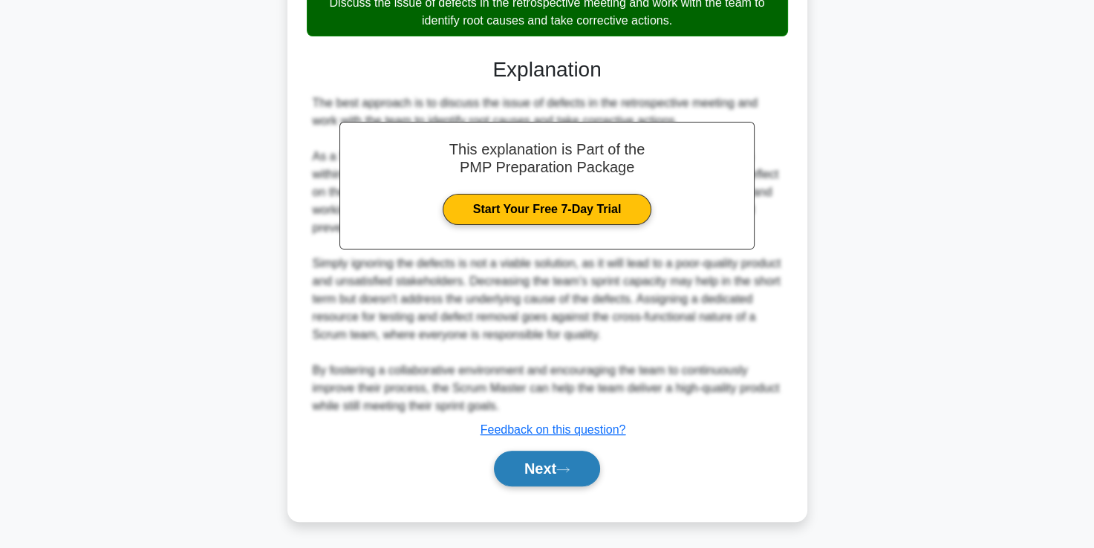
click at [549, 471] on button "Next" at bounding box center [547, 469] width 106 height 36
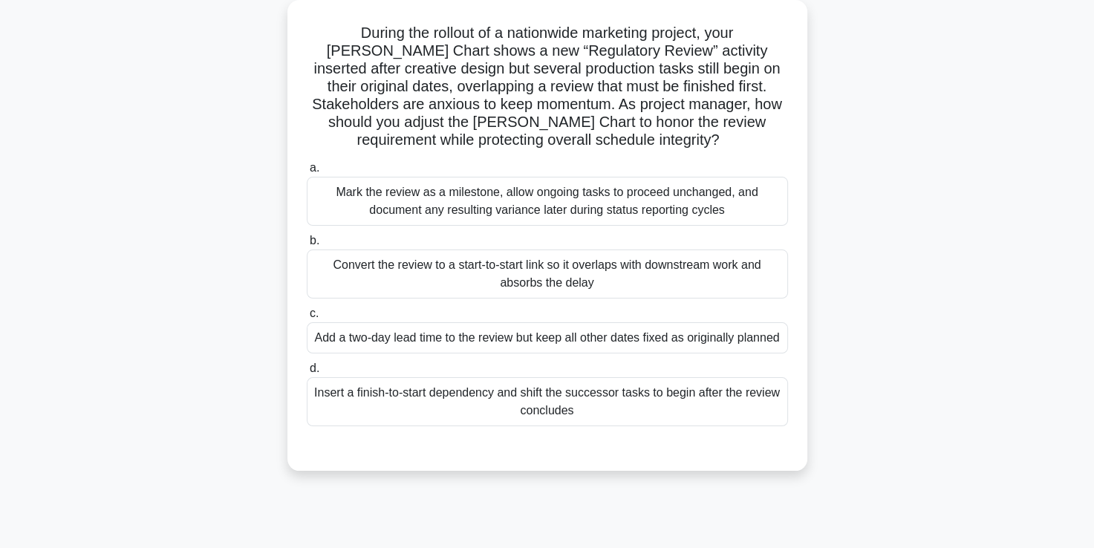
scroll to position [86, 0]
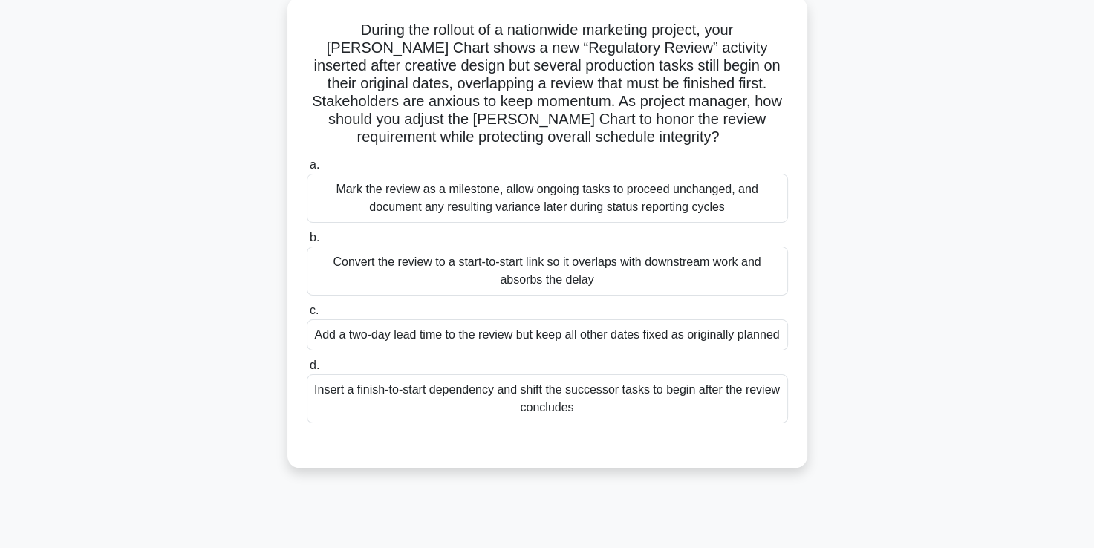
click at [545, 421] on div "Insert a finish-to-start dependency and shift the successor tasks to begin afte…" at bounding box center [547, 398] width 481 height 49
click at [307, 371] on input "d. Insert a finish-to-start dependency and shift the successor tasks to begin a…" at bounding box center [307, 366] width 0 height 10
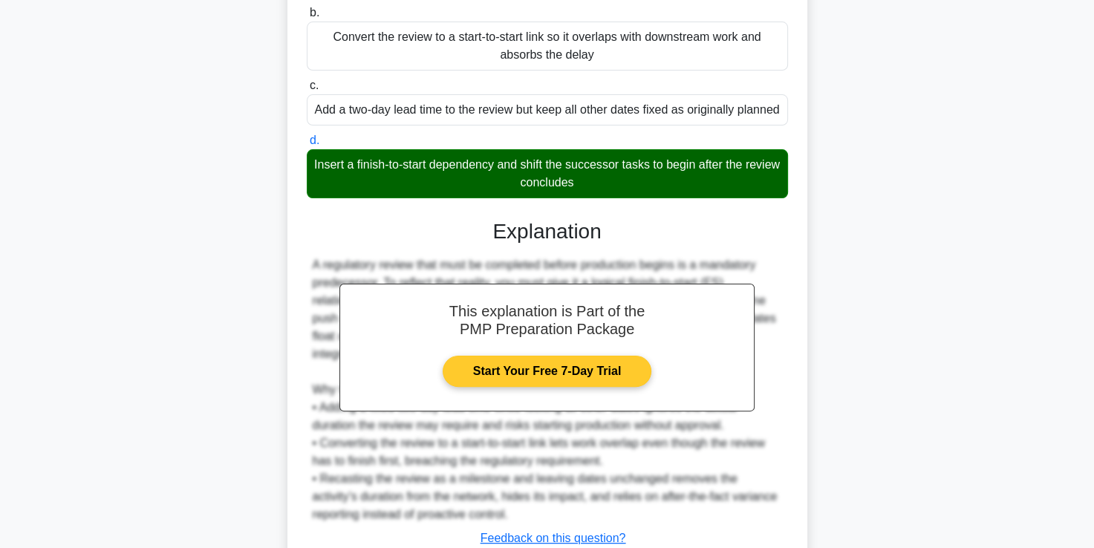
scroll to position [438, 0]
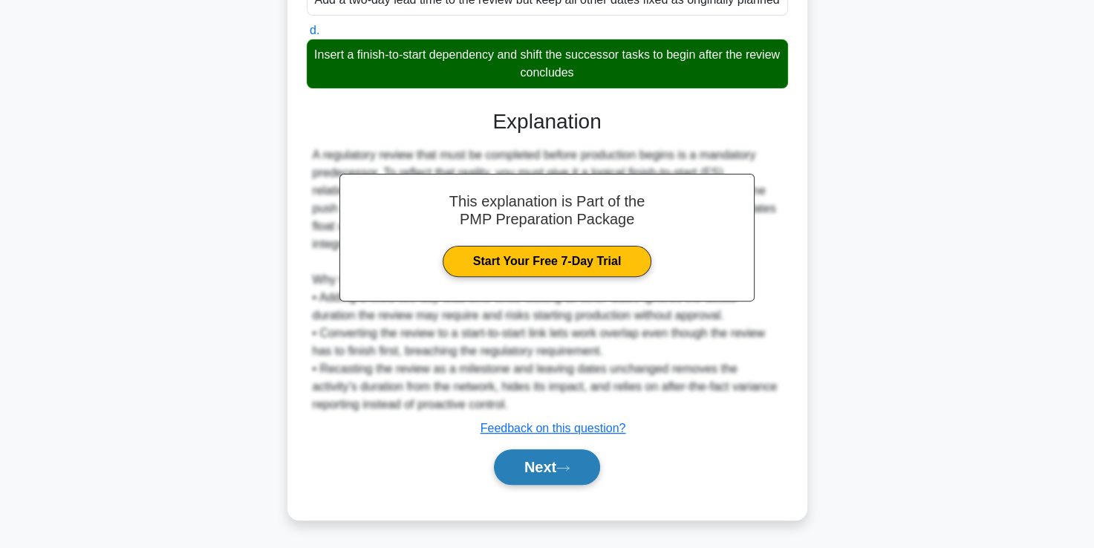
click at [537, 465] on button "Next" at bounding box center [547, 468] width 106 height 36
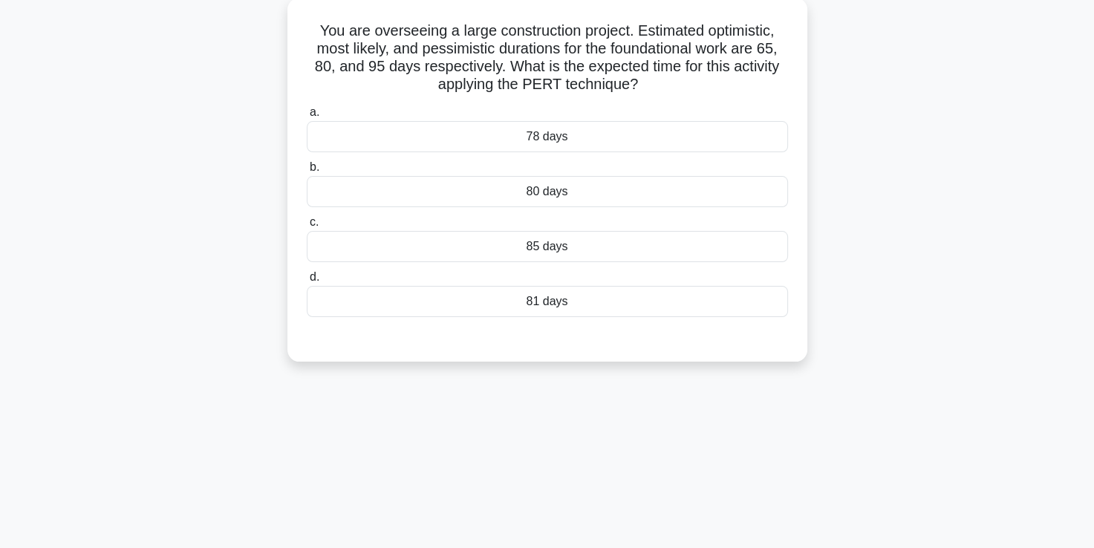
scroll to position [0, 0]
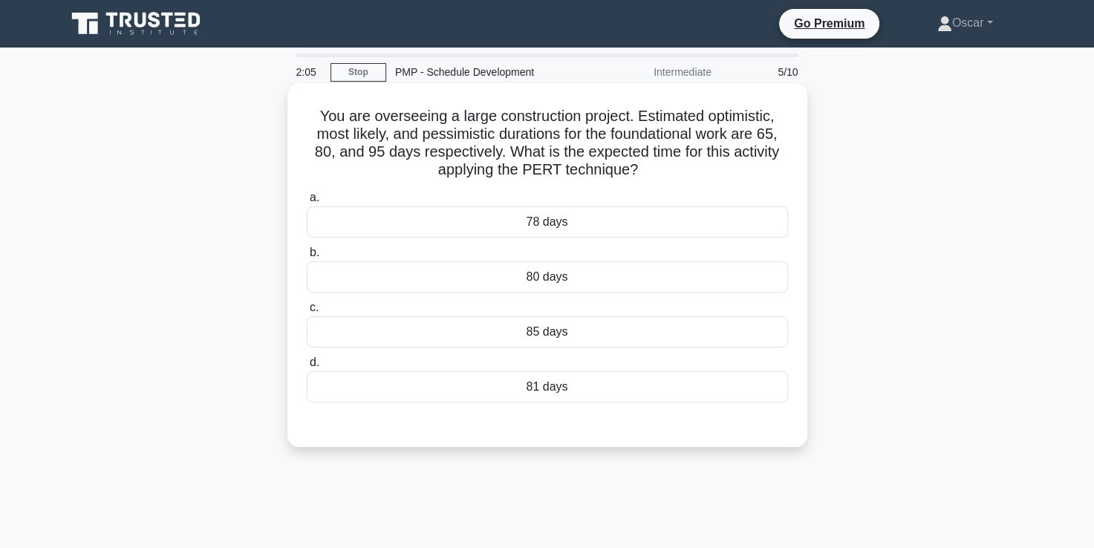
click at [555, 384] on div "81 days" at bounding box center [547, 387] width 481 height 31
click at [307, 368] on input "d. 81 days" at bounding box center [307, 363] width 0 height 10
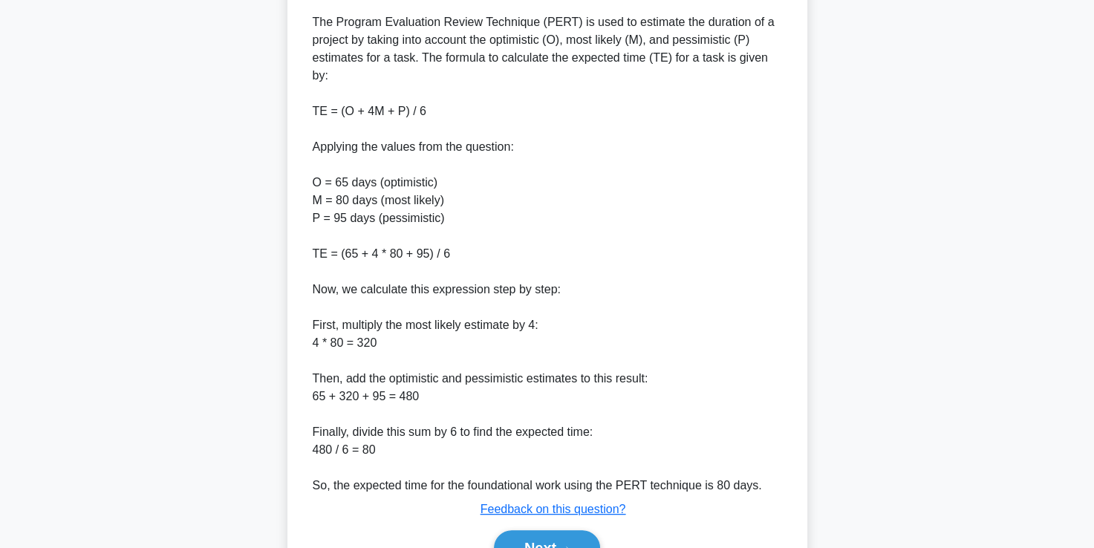
scroll to position [510, 0]
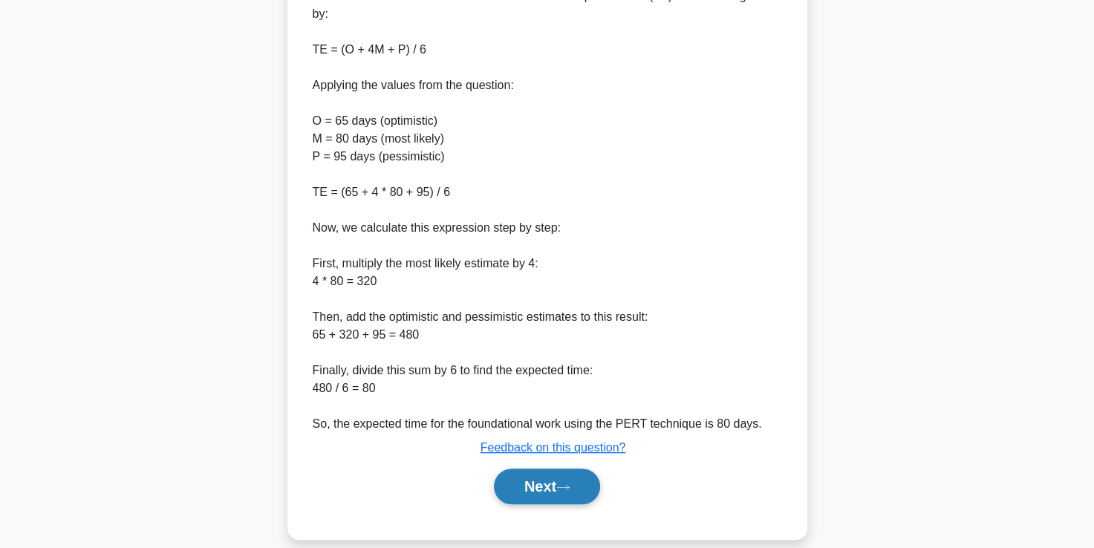
click at [556, 474] on button "Next" at bounding box center [547, 487] width 106 height 36
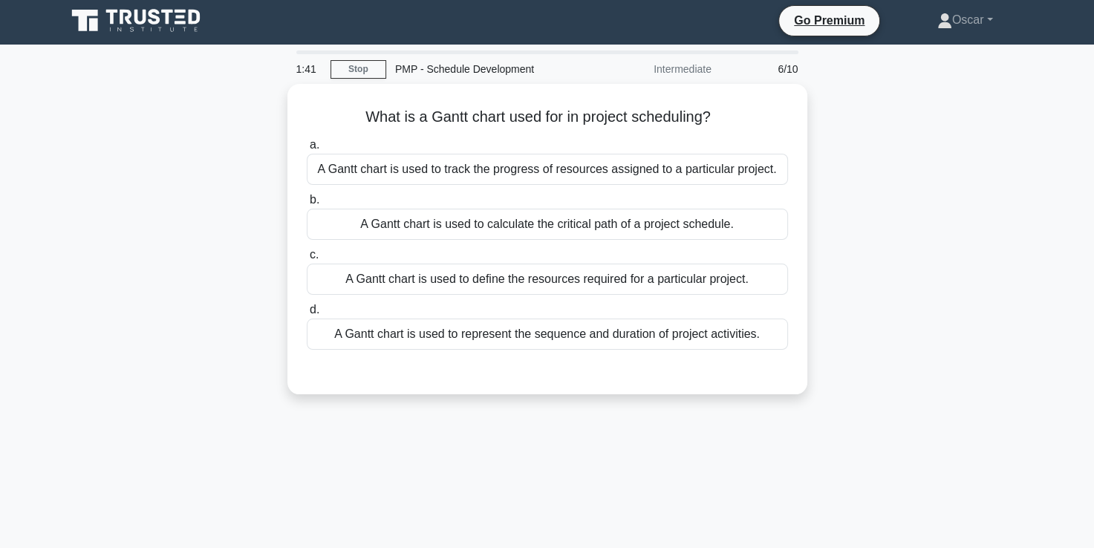
scroll to position [0, 0]
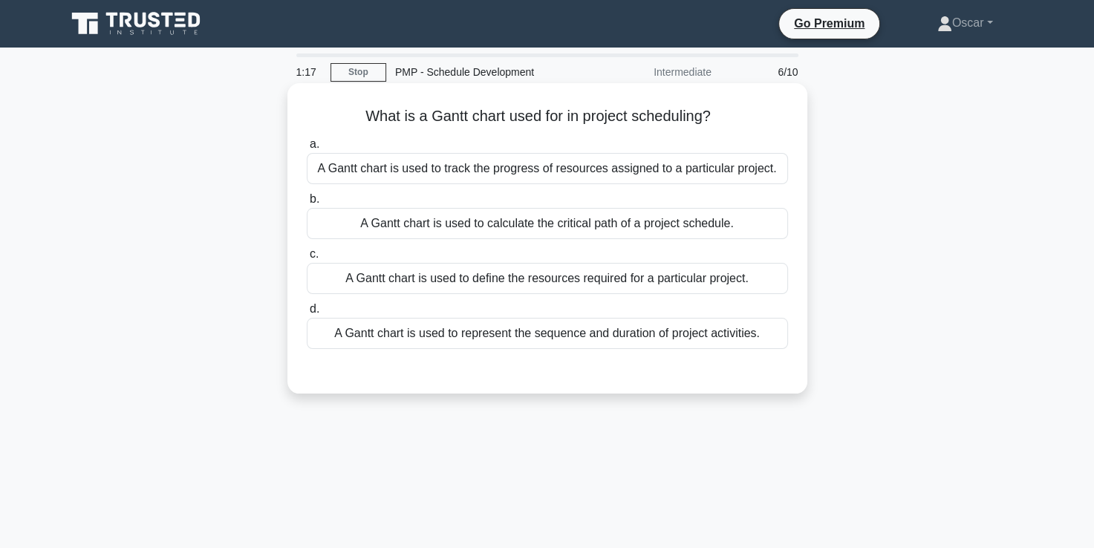
click at [522, 341] on div "A Gantt chart is used to represent the sequence and duration of project activit…" at bounding box center [547, 333] width 481 height 31
click at [307, 314] on input "d. A Gantt chart is used to represent the sequence and duration of project acti…" at bounding box center [307, 310] width 0 height 10
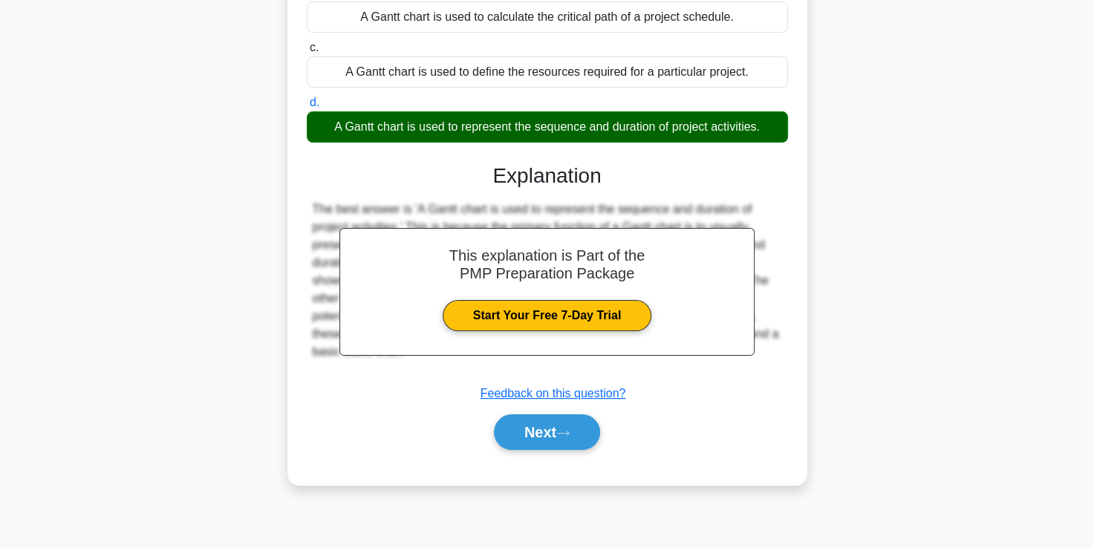
scroll to position [254, 0]
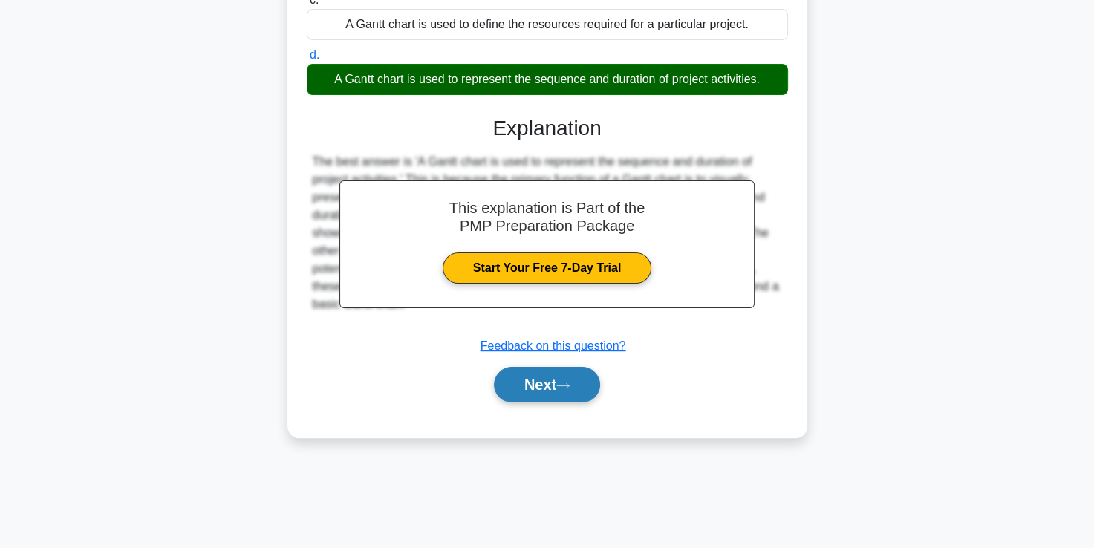
click at [523, 374] on button "Next" at bounding box center [547, 385] width 106 height 36
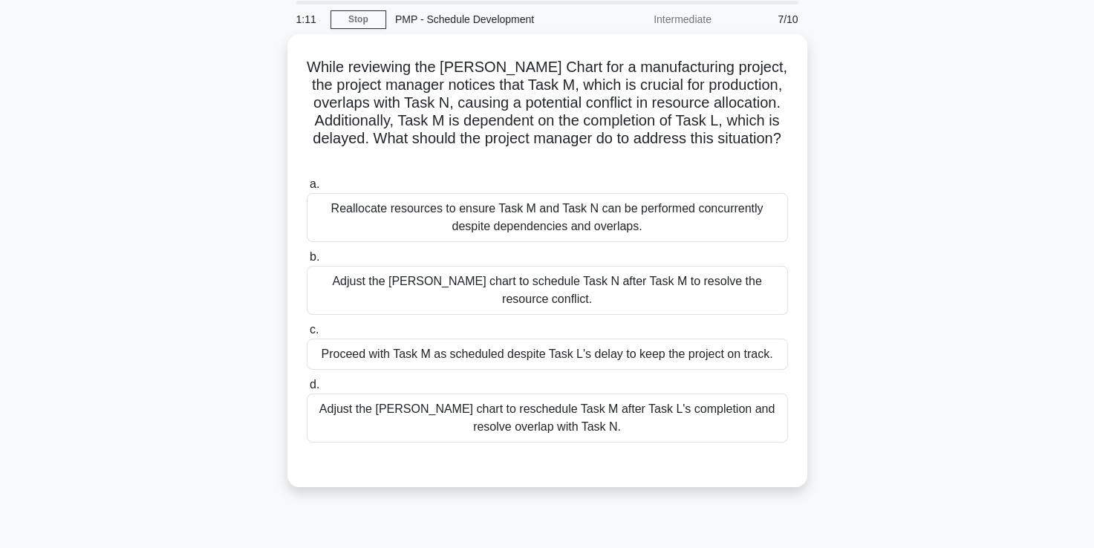
scroll to position [52, 0]
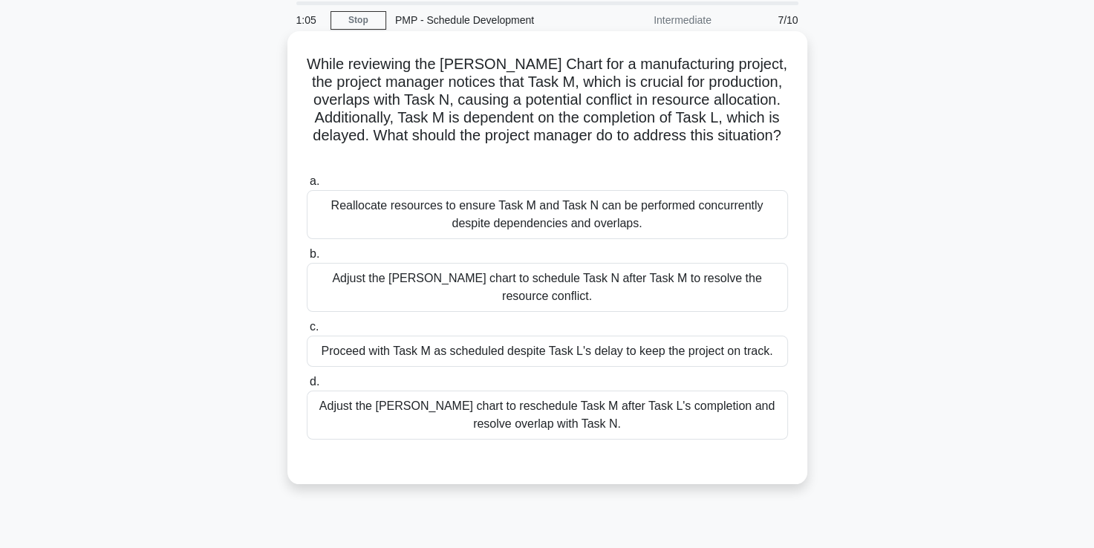
click at [538, 398] on div "Adjust the Gantt chart to reschedule Task M after Task L's completion and resol…" at bounding box center [547, 415] width 481 height 49
click at [307, 387] on input "d. Adjust the Gantt chart to reschedule Task M after Task L's completion and re…" at bounding box center [307, 382] width 0 height 10
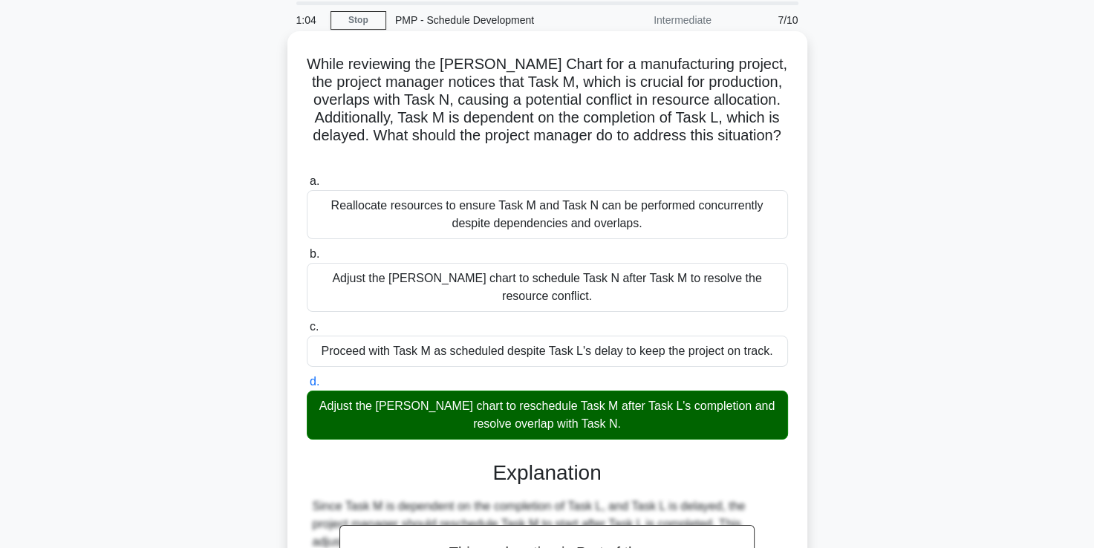
scroll to position [295, 0]
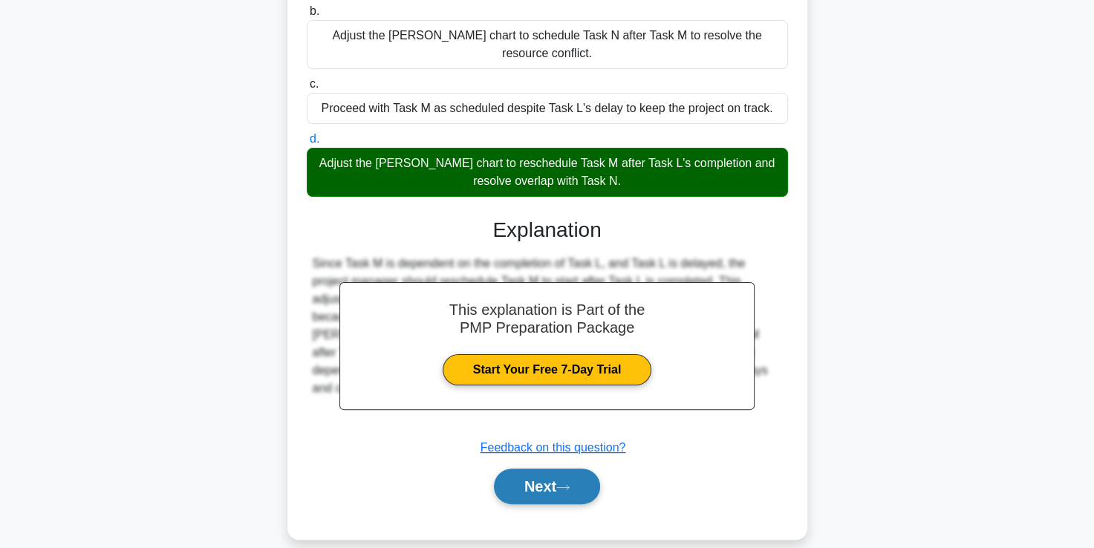
click at [542, 469] on button "Next" at bounding box center [547, 487] width 106 height 36
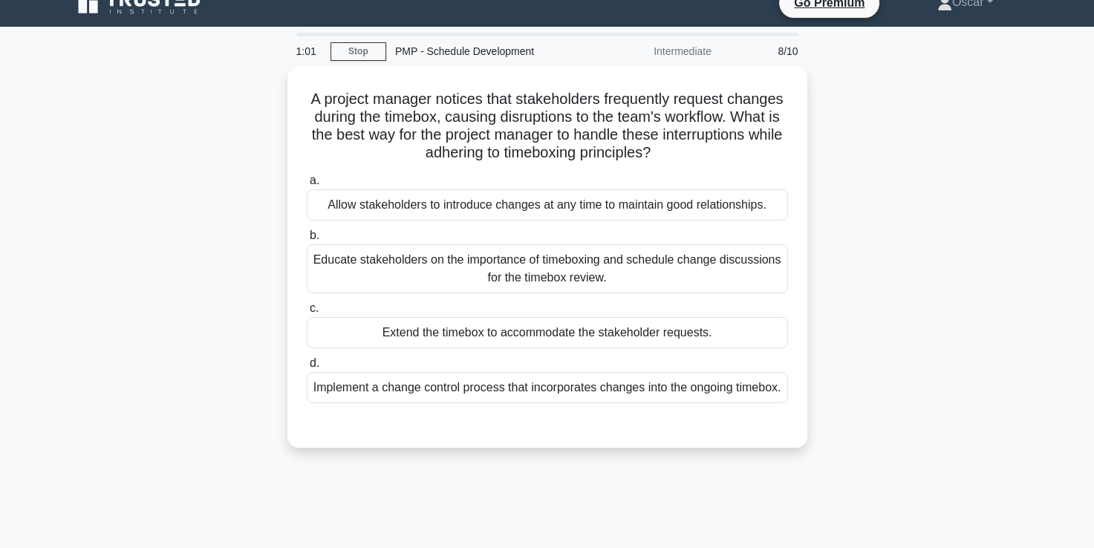
scroll to position [22, 0]
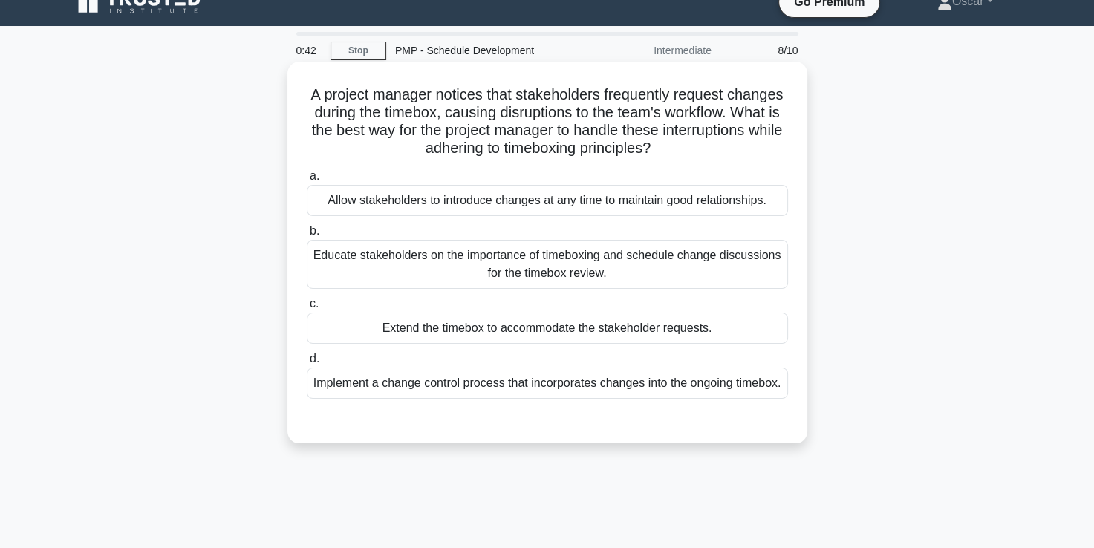
click at [518, 274] on div "Educate stakeholders on the importance of timeboxing and schedule change discus…" at bounding box center [547, 264] width 481 height 49
click at [307, 236] on input "b. Educate stakeholders on the importance of timeboxing and schedule change dis…" at bounding box center [307, 232] width 0 height 10
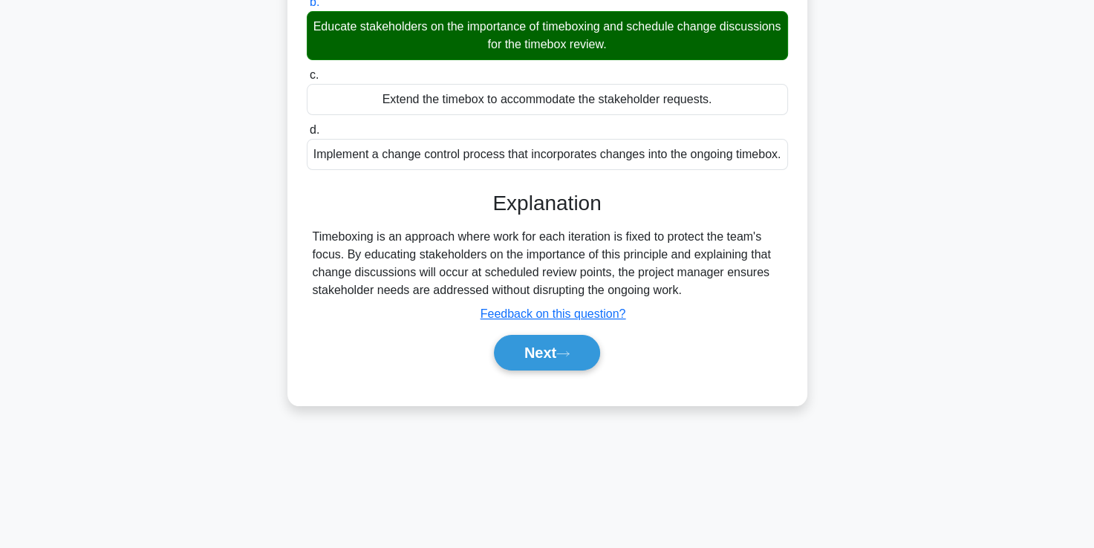
scroll to position [254, 0]
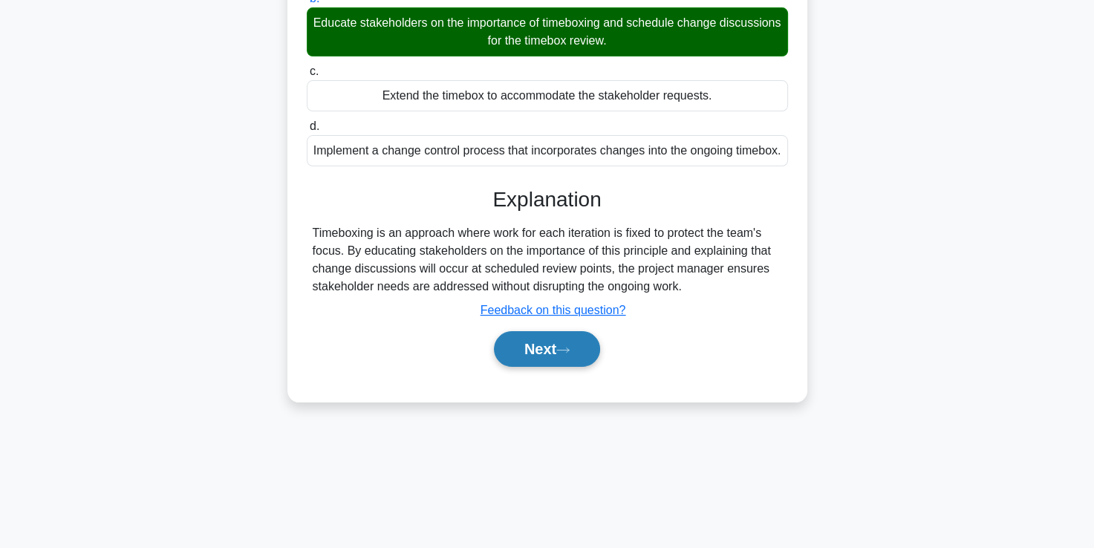
click at [549, 367] on button "Next" at bounding box center [547, 349] width 106 height 36
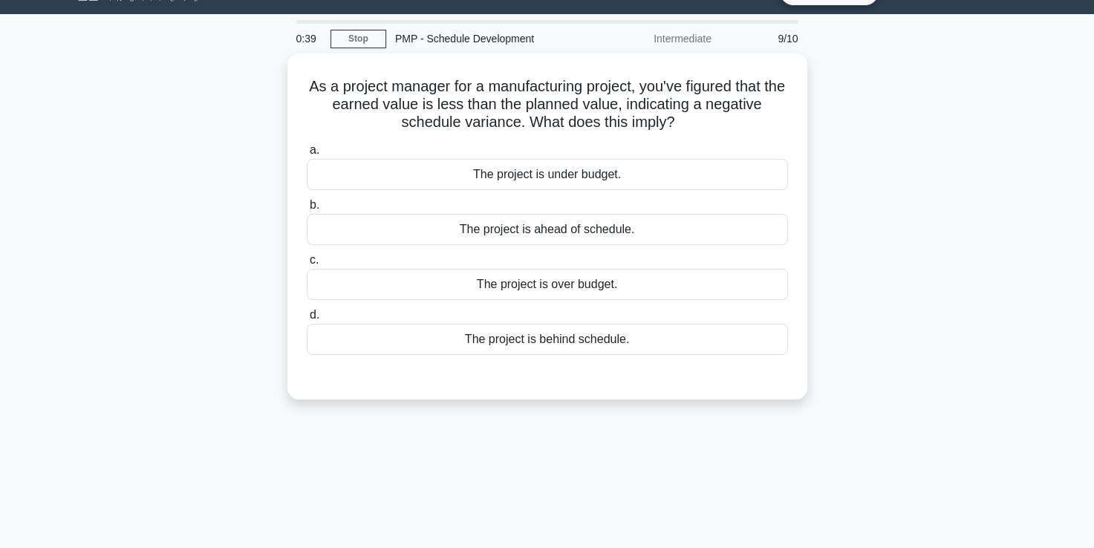
scroll to position [33, 0]
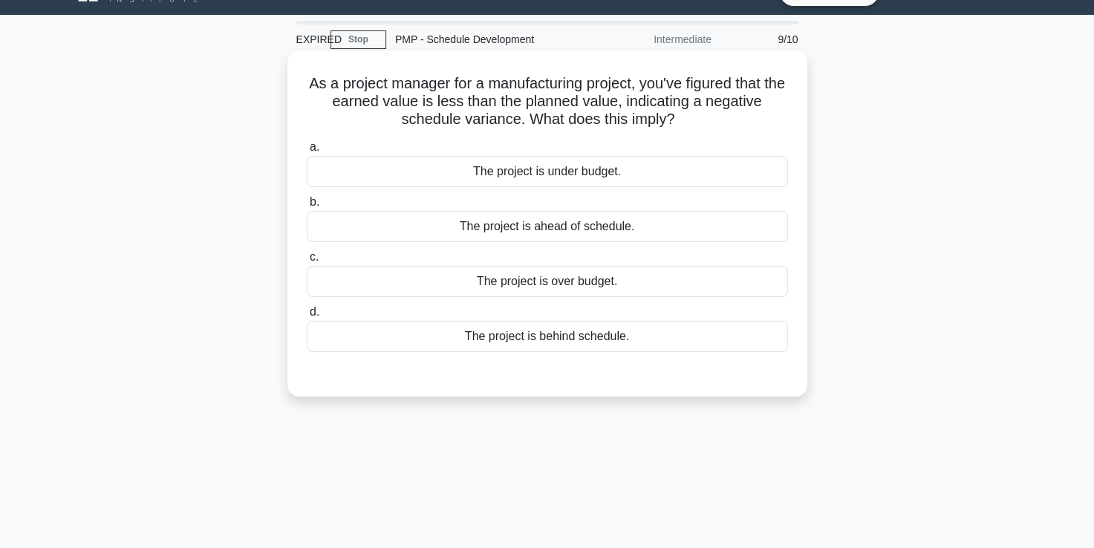
click at [545, 334] on div "The project is behind schedule." at bounding box center [547, 336] width 481 height 31
click at [307, 317] on input "d. The project is behind schedule." at bounding box center [307, 313] width 0 height 10
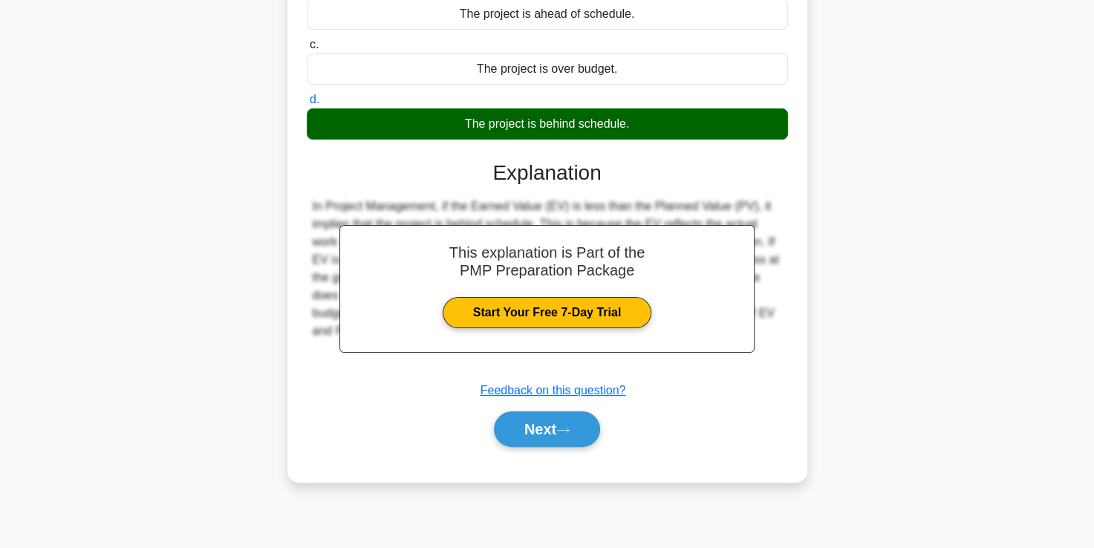
scroll to position [254, 0]
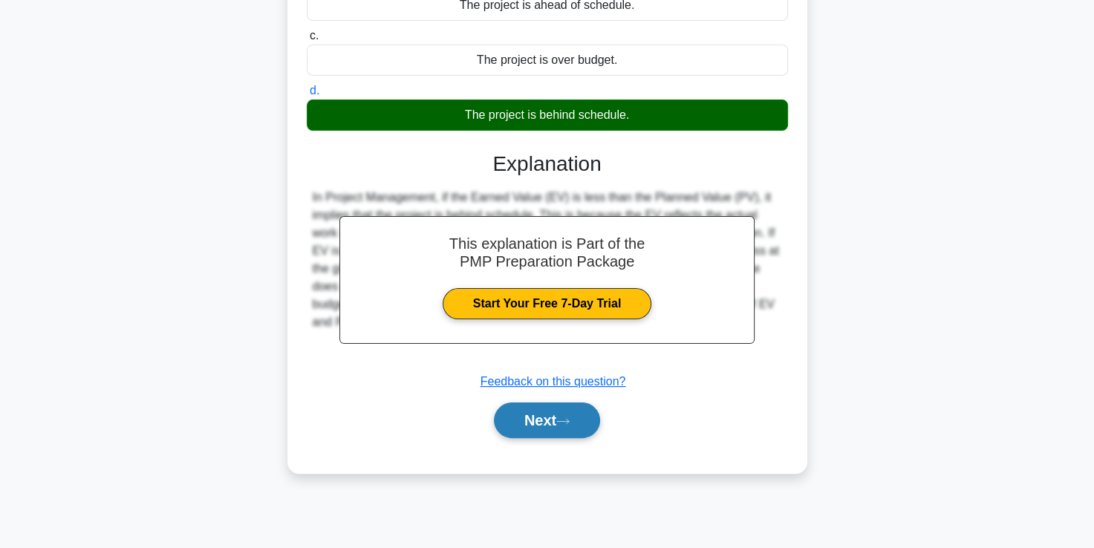
click at [551, 415] on button "Next" at bounding box center [547, 421] width 106 height 36
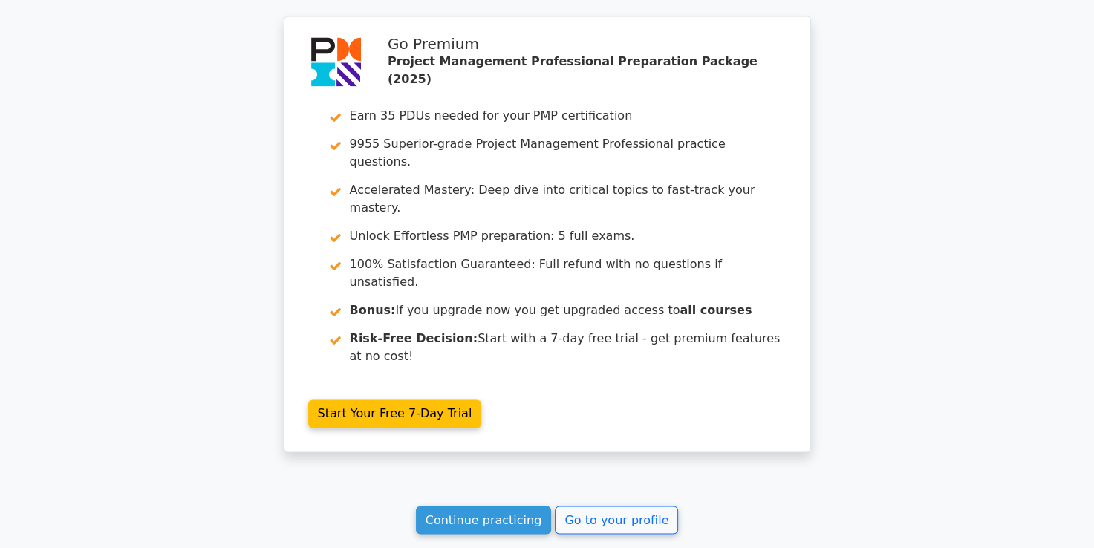
scroll to position [2226, 0]
click at [505, 506] on link "Continue practicing" at bounding box center [484, 520] width 136 height 28
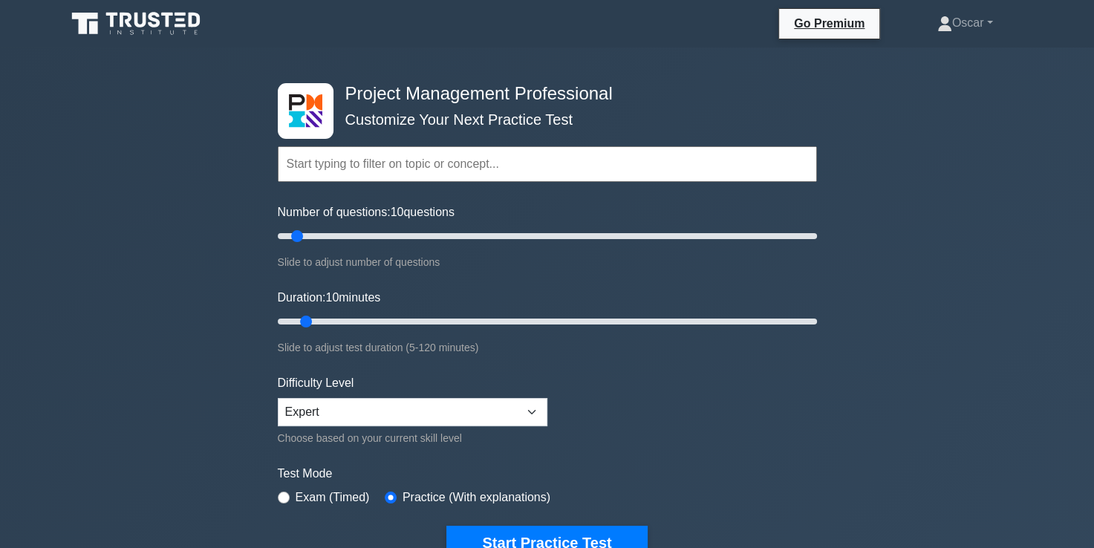
click at [292, 176] on input "text" at bounding box center [547, 164] width 539 height 36
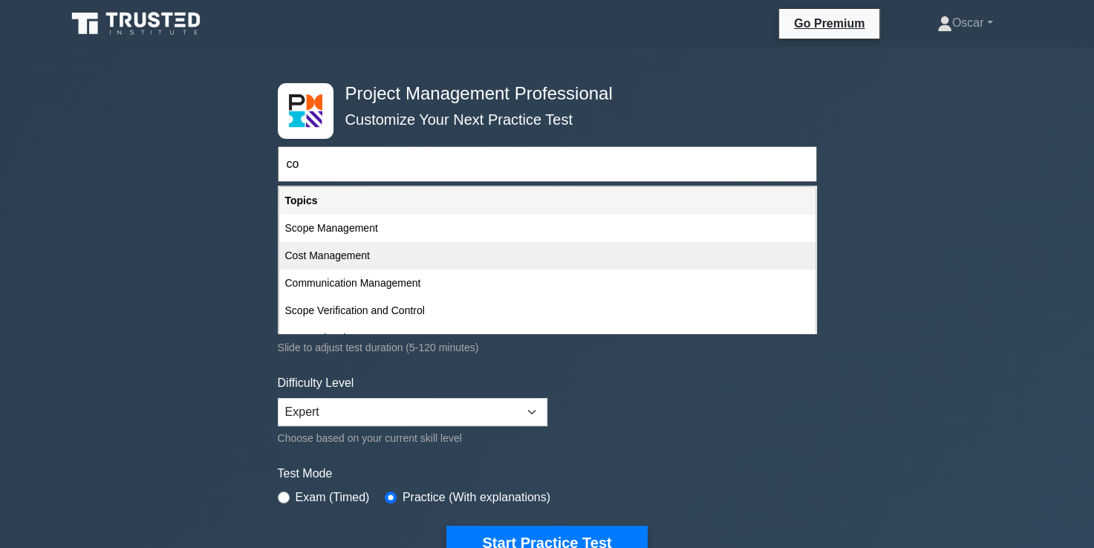
click at [330, 250] on div "Cost Management" at bounding box center [547, 255] width 536 height 27
type input "Cost Management"
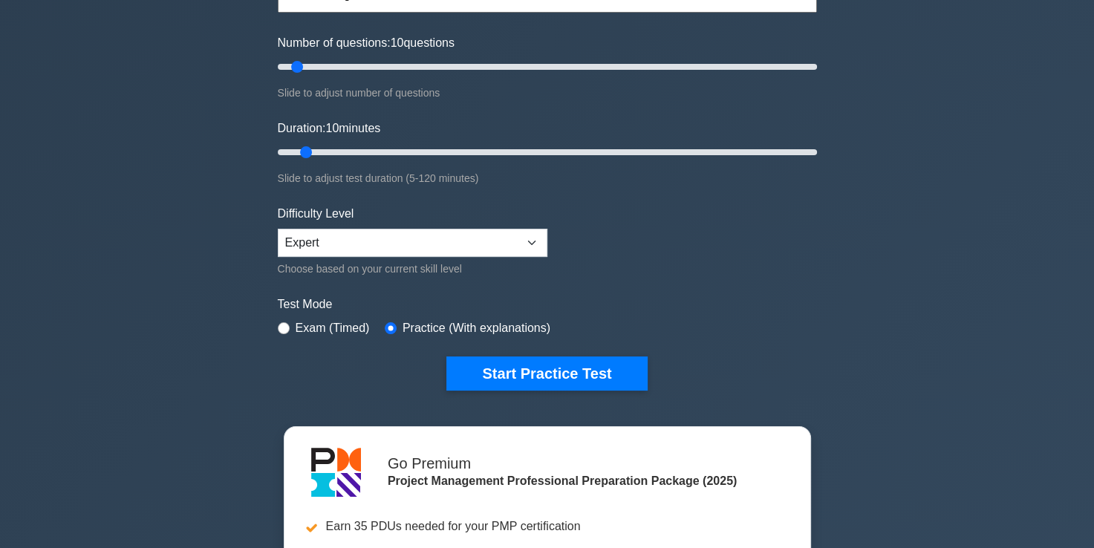
scroll to position [171, 0]
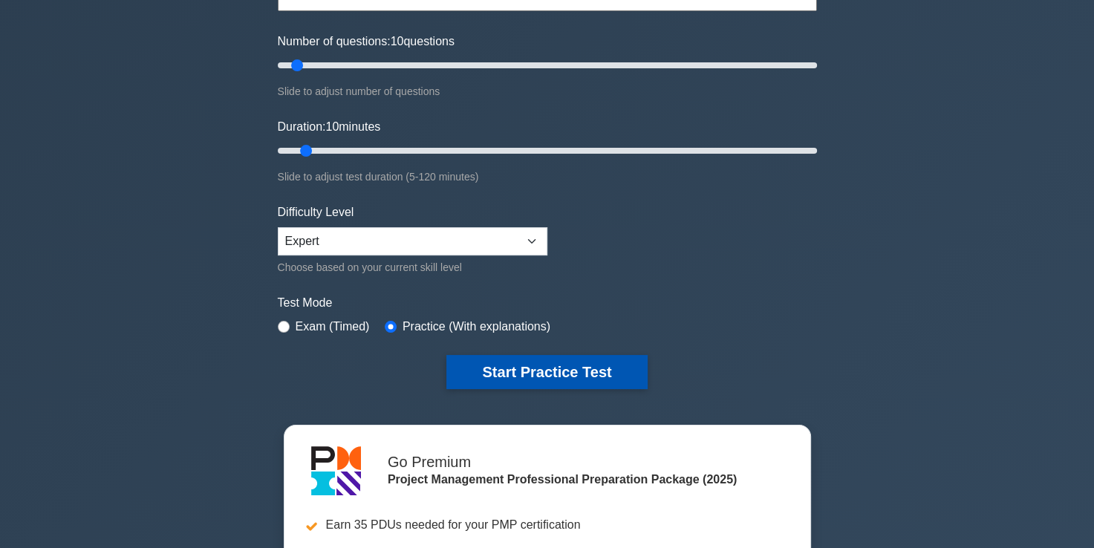
click at [524, 369] on button "Start Practice Test" at bounding box center [547, 372] width 201 height 34
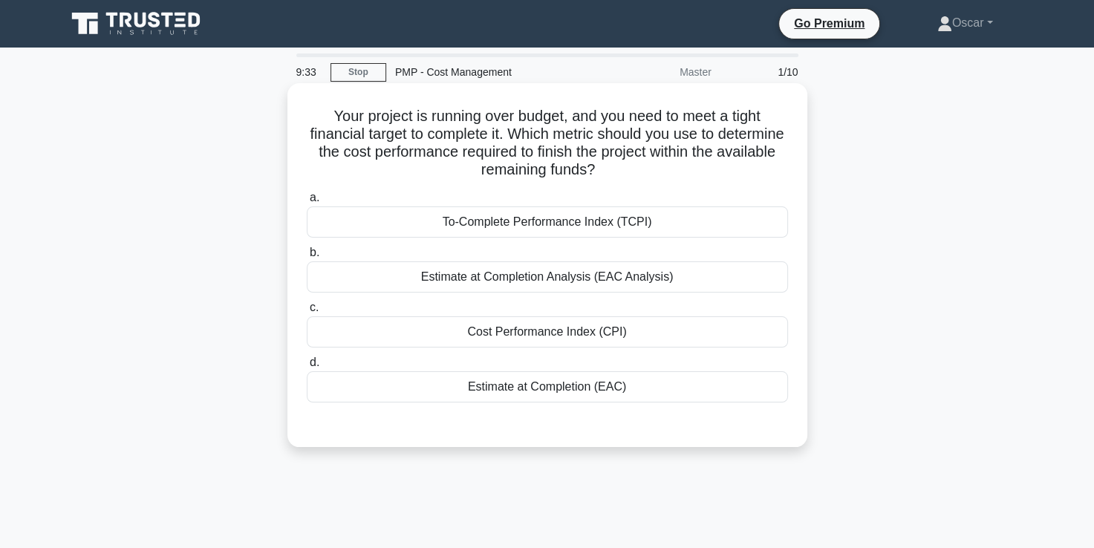
click at [525, 335] on div "Cost Performance Index (CPI)" at bounding box center [547, 332] width 481 height 31
click at [307, 313] on input "c. Cost Performance Index (CPI)" at bounding box center [307, 308] width 0 height 10
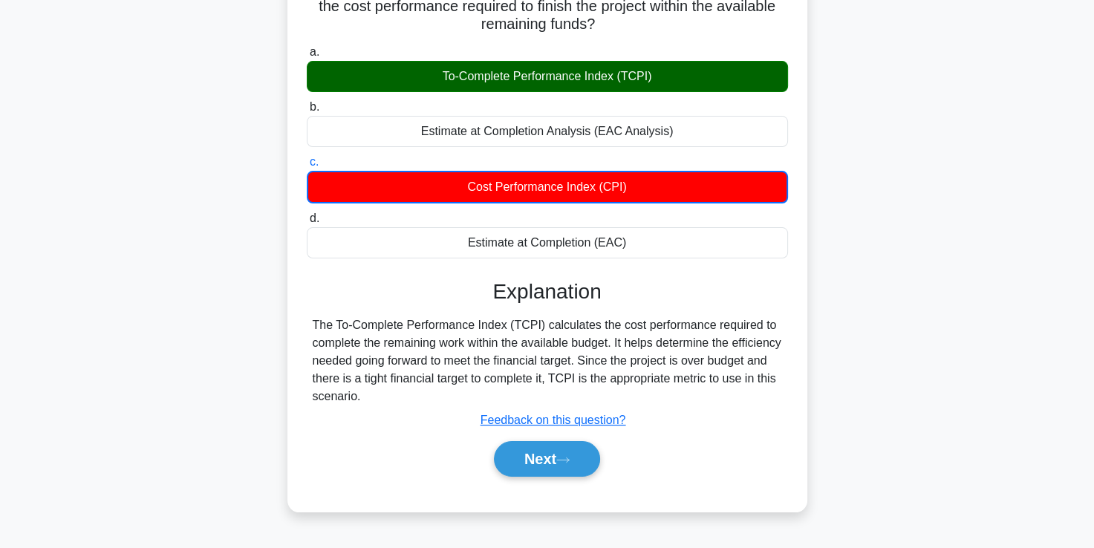
scroll to position [149, 0]
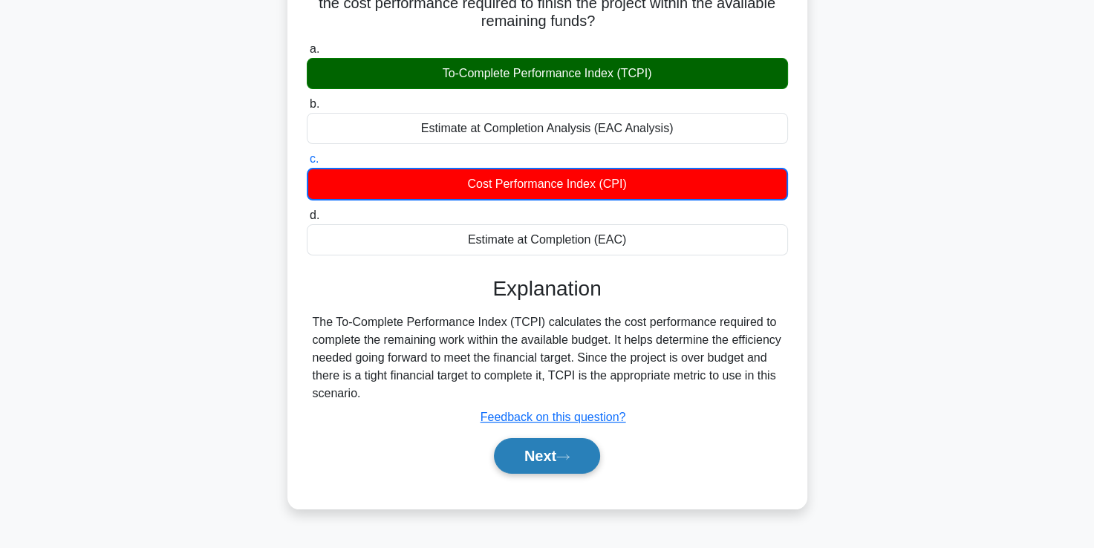
click at [553, 464] on button "Next" at bounding box center [547, 456] width 106 height 36
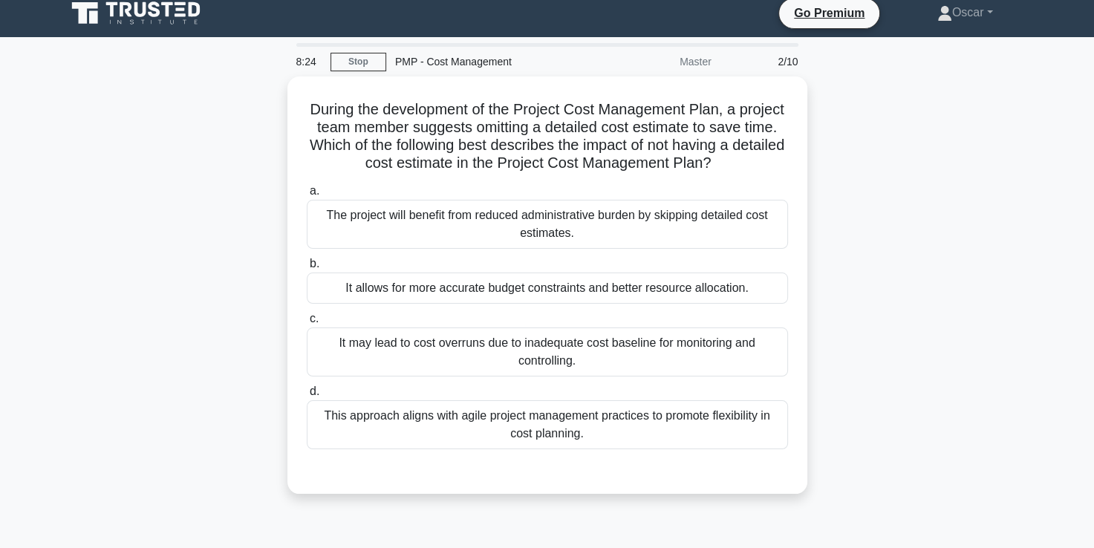
scroll to position [9, 0]
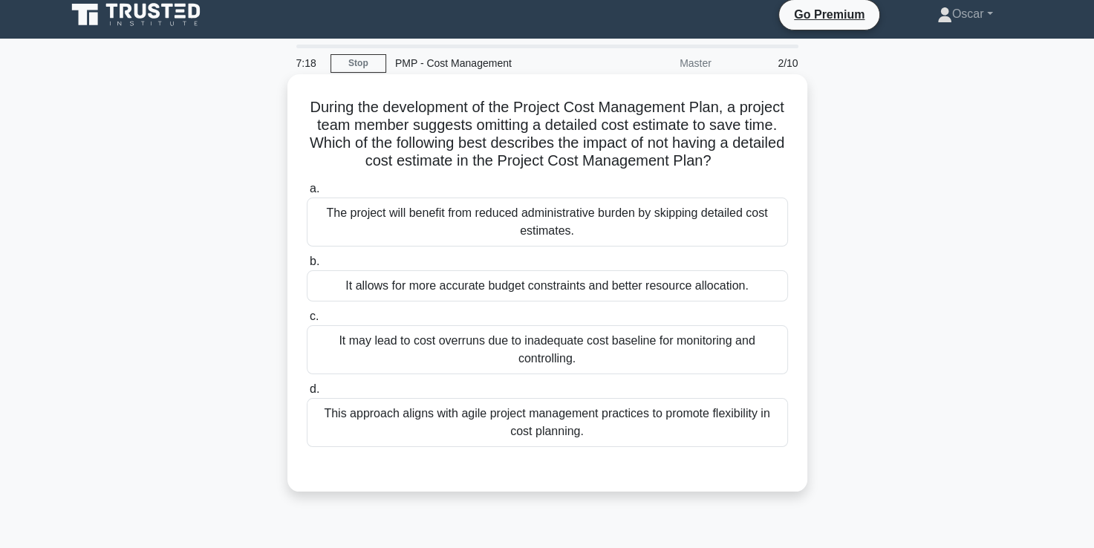
click at [529, 362] on div "It may lead to cost overruns due to inadequate cost baseline for monitoring and…" at bounding box center [547, 349] width 481 height 49
click at [307, 322] on input "c. It may lead to cost overruns due to inadequate cost baseline for monitoring …" at bounding box center [307, 317] width 0 height 10
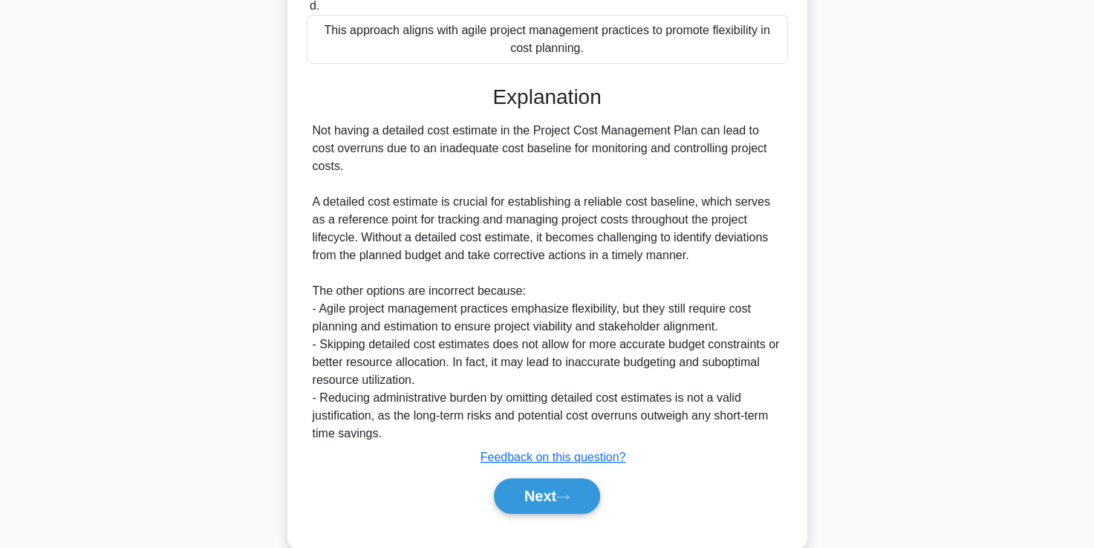
scroll to position [438, 0]
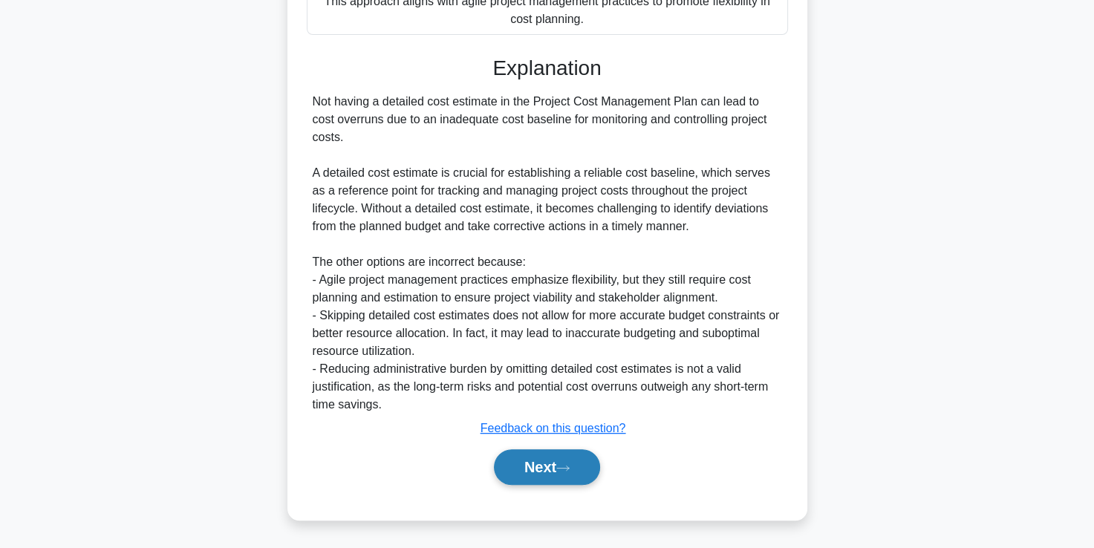
click at [562, 469] on icon at bounding box center [563, 468] width 13 height 8
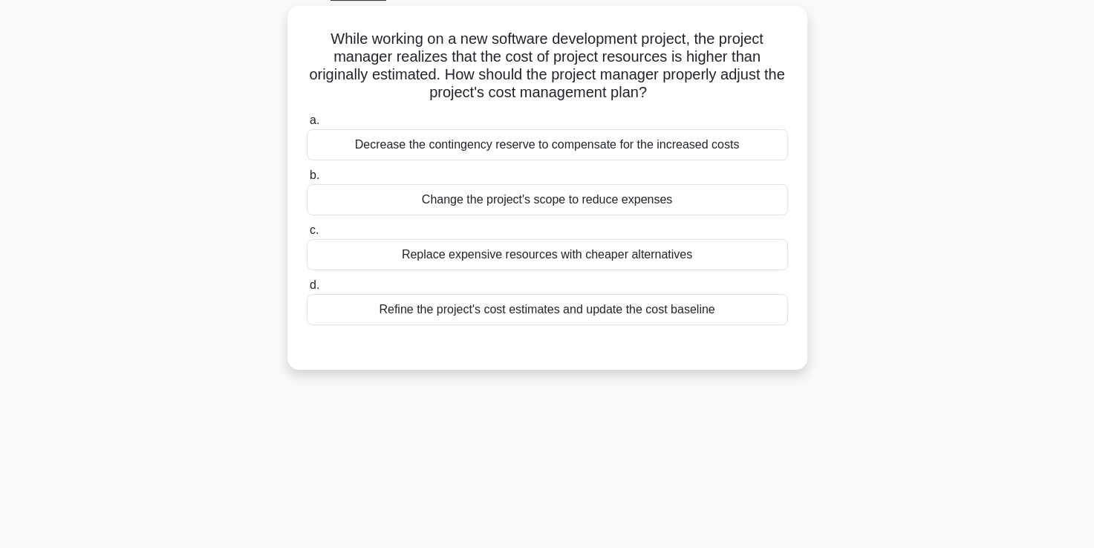
scroll to position [0, 0]
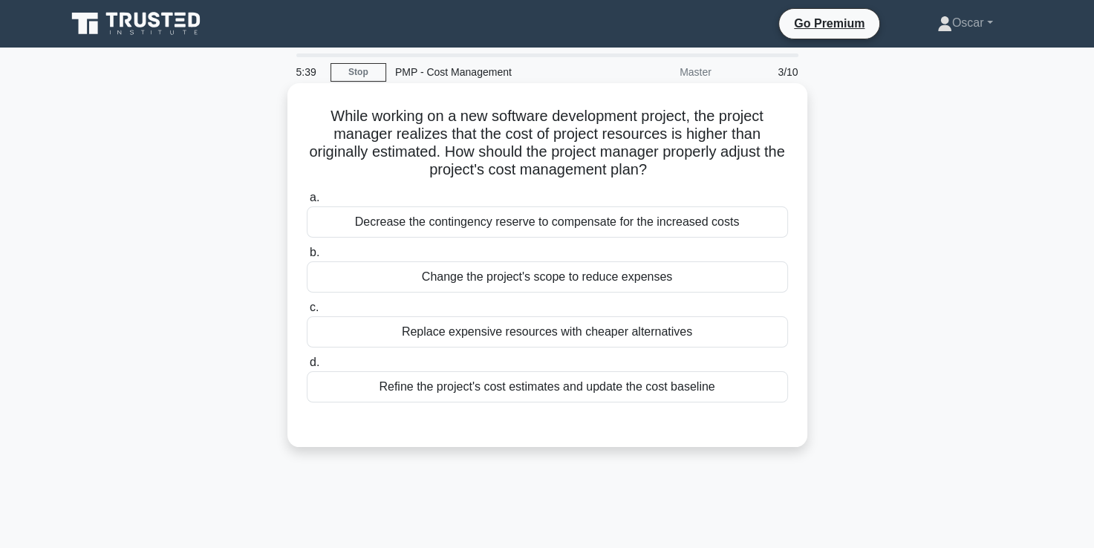
click at [534, 394] on div "Refine the project's cost estimates and update the cost baseline" at bounding box center [547, 387] width 481 height 31
click at [307, 368] on input "d. Refine the project's cost estimates and update the cost baseline" at bounding box center [307, 363] width 0 height 10
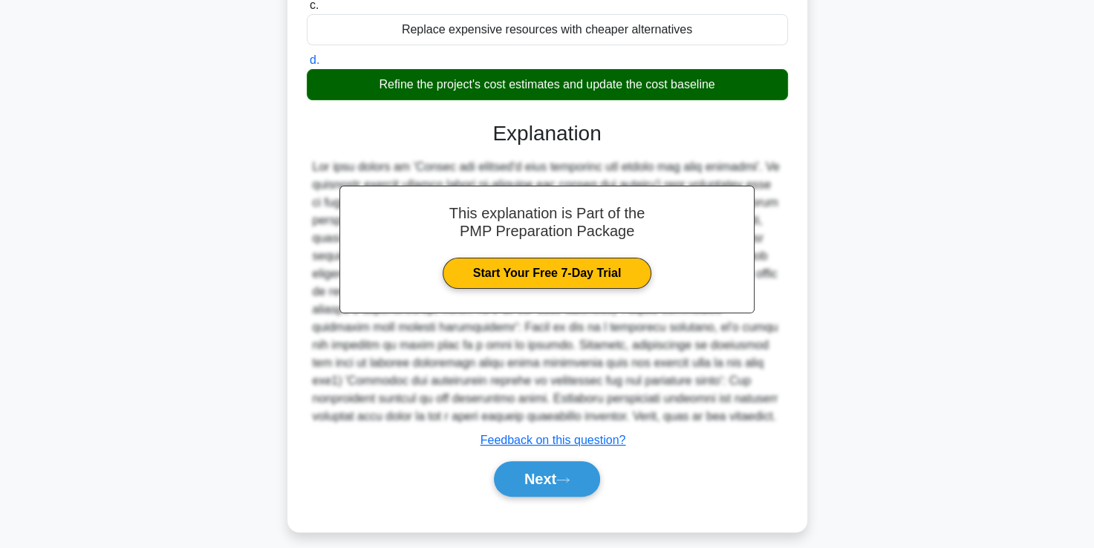
scroll to position [303, 0]
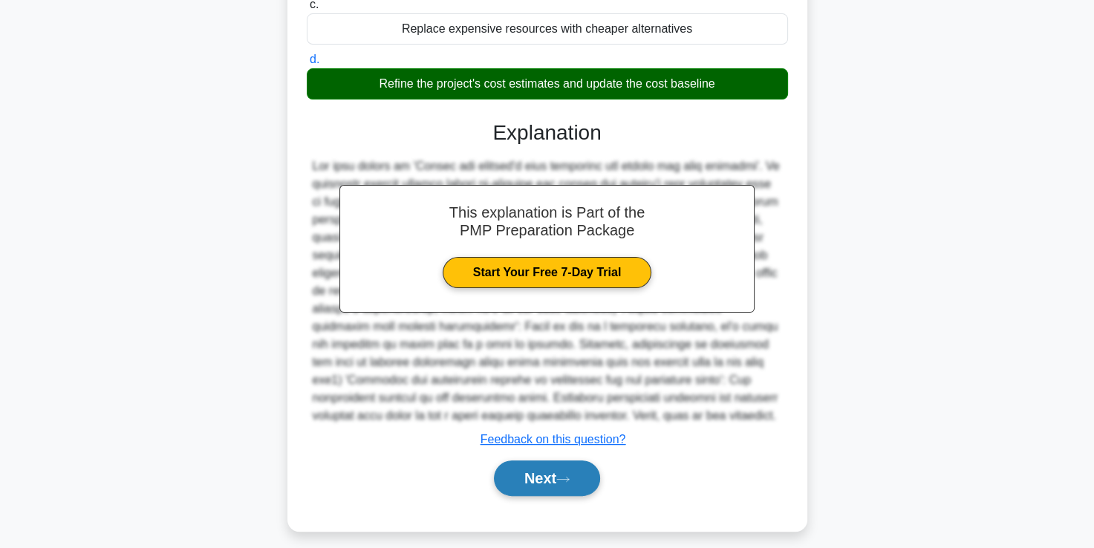
click at [541, 471] on button "Next" at bounding box center [547, 479] width 106 height 36
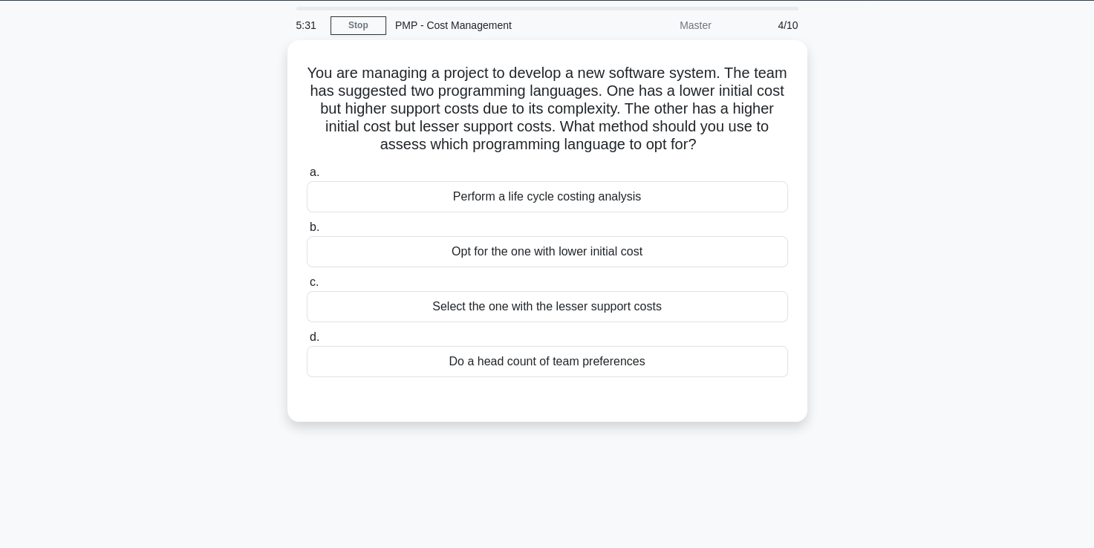
scroll to position [46, 0]
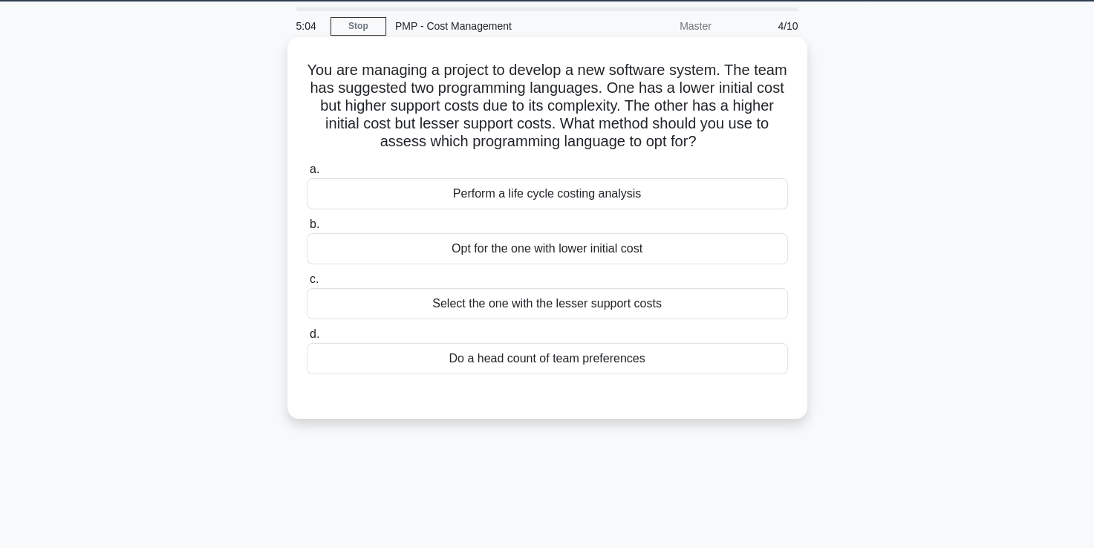
click at [521, 195] on div "Perform a life cycle costing analysis" at bounding box center [547, 193] width 481 height 31
click at [307, 175] on input "a. Perform a life cycle costing analysis" at bounding box center [307, 170] width 0 height 10
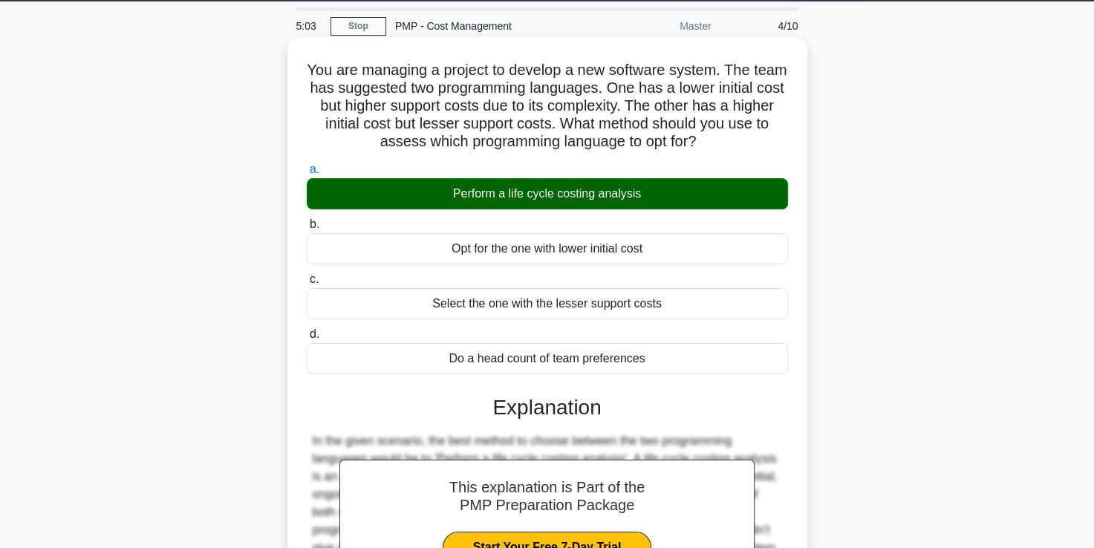
scroll to position [254, 0]
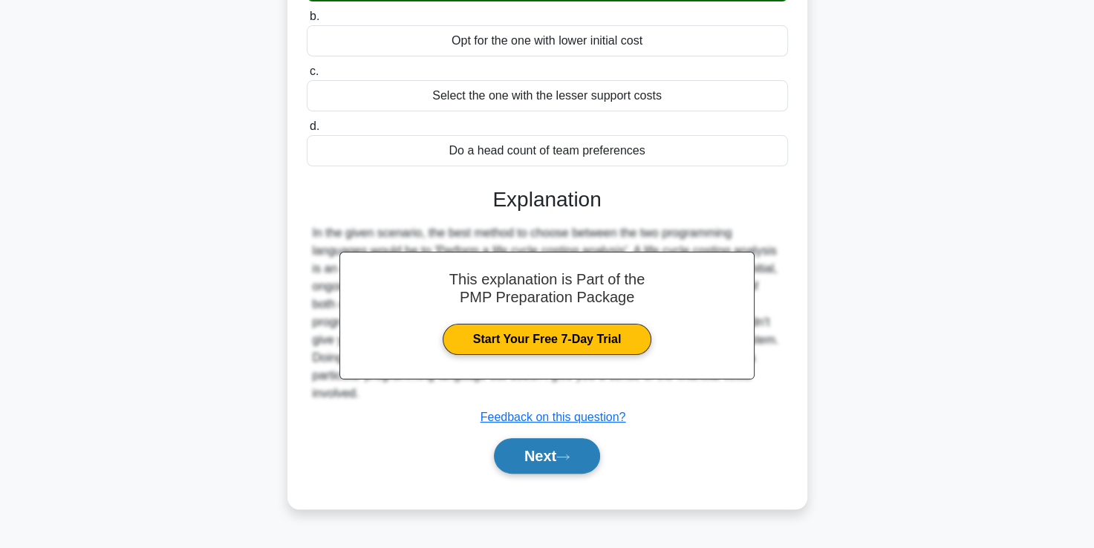
click at [532, 458] on button "Next" at bounding box center [547, 456] width 106 height 36
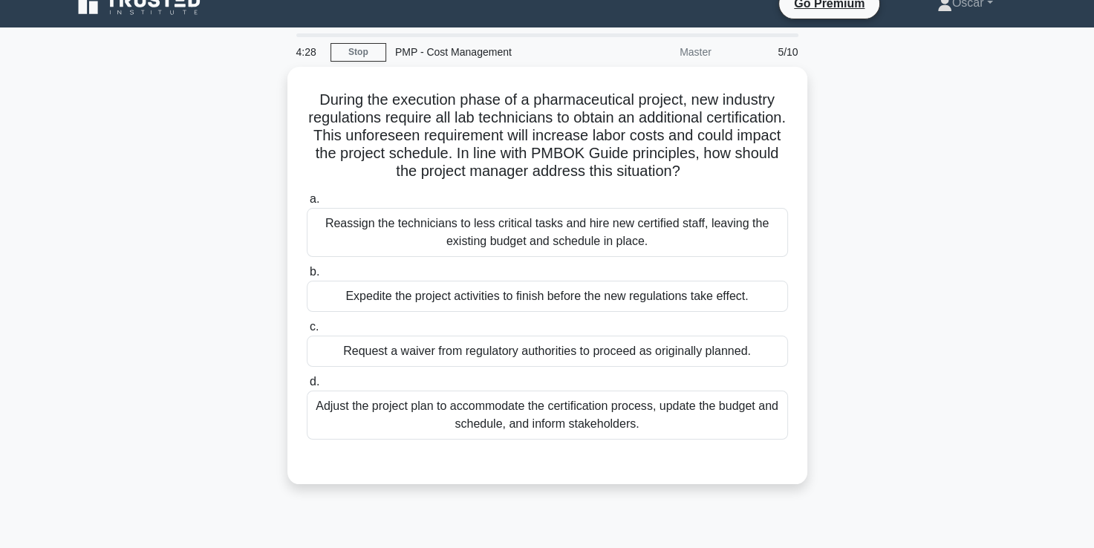
scroll to position [17, 0]
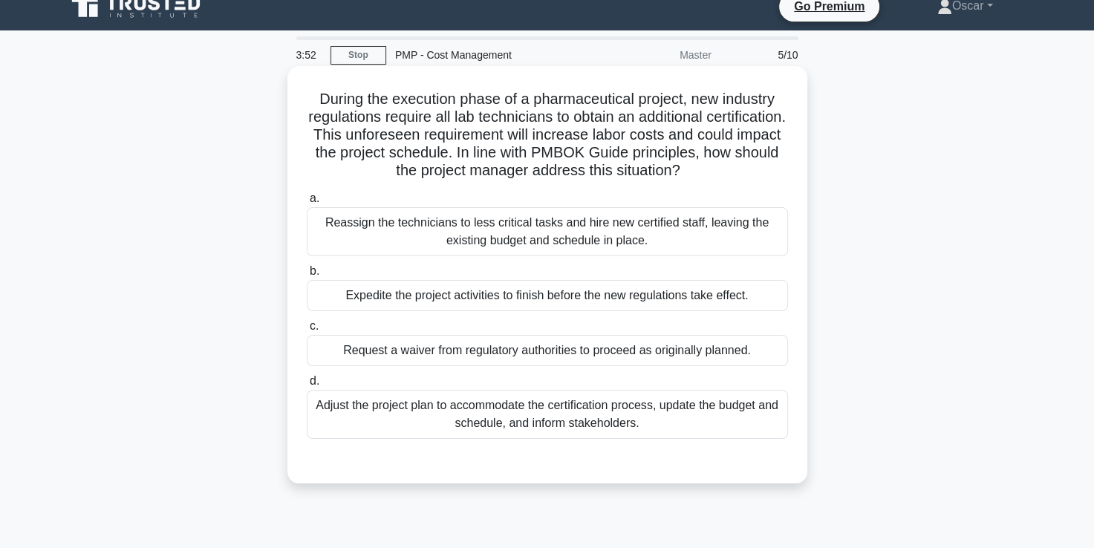
click at [541, 421] on div "Adjust the project plan to accommodate the certification process, update the bu…" at bounding box center [547, 414] width 481 height 49
click at [307, 386] on input "d. Adjust the project plan to accommodate the certification process, update the…" at bounding box center [307, 382] width 0 height 10
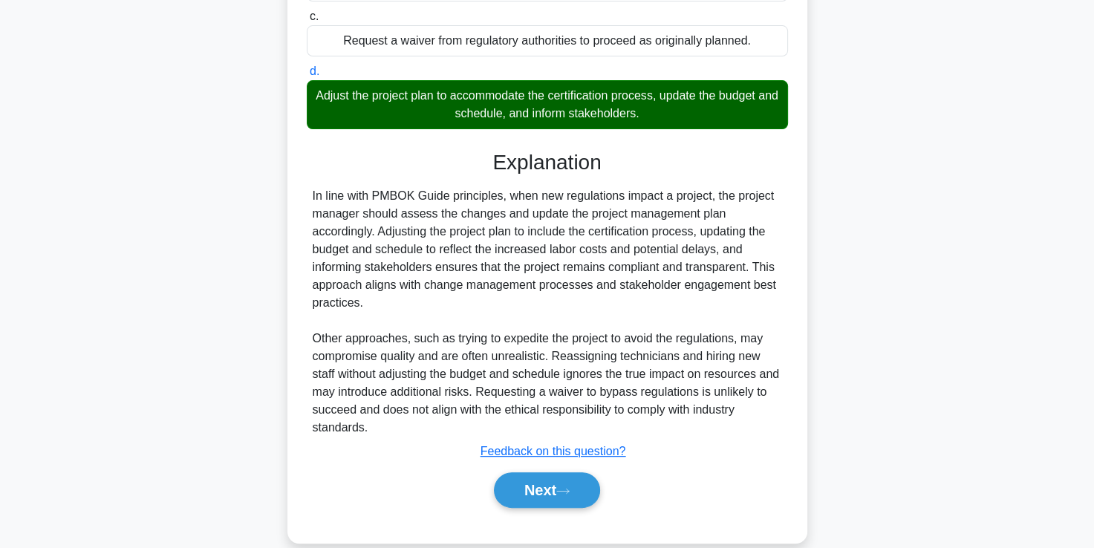
scroll to position [342, 0]
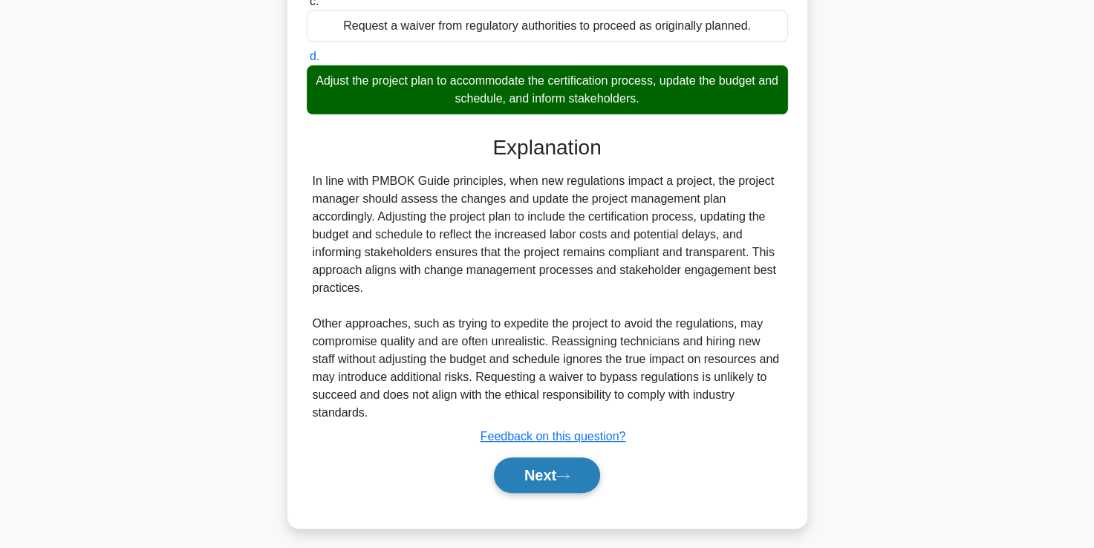
click at [548, 474] on button "Next" at bounding box center [547, 476] width 106 height 36
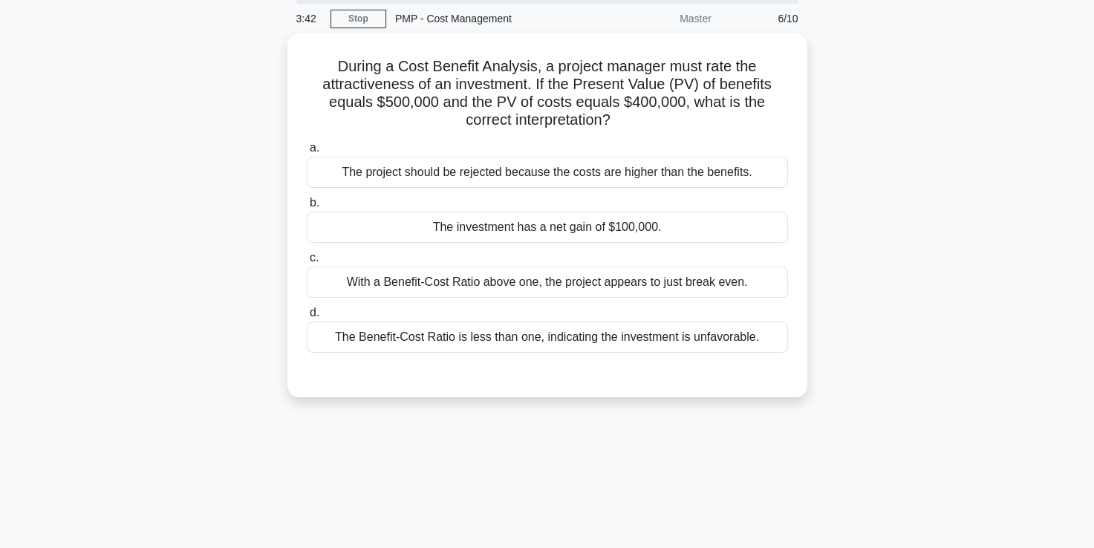
scroll to position [0, 0]
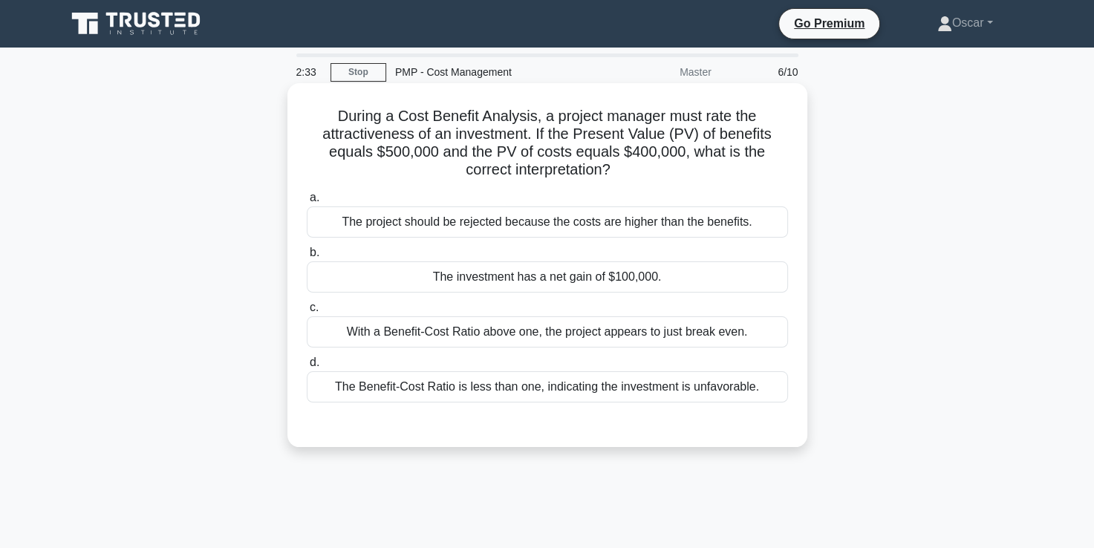
click at [592, 340] on div "With a Benefit-Cost Ratio above one, the project appears to just break even." at bounding box center [547, 332] width 481 height 31
click at [307, 313] on input "c. With a Benefit-Cost Ratio above one, the project appears to just break even." at bounding box center [307, 308] width 0 height 10
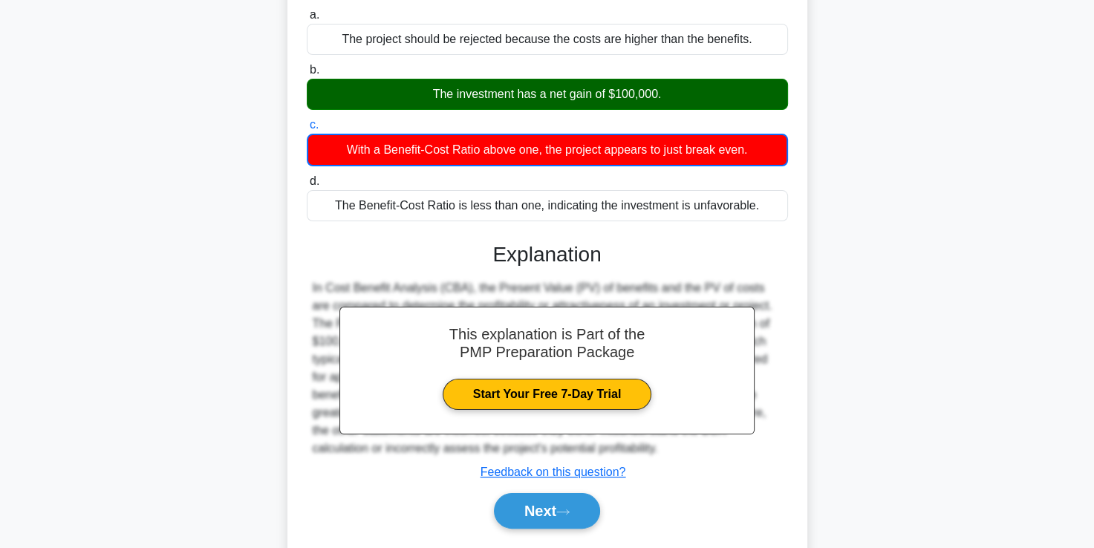
scroll to position [254, 0]
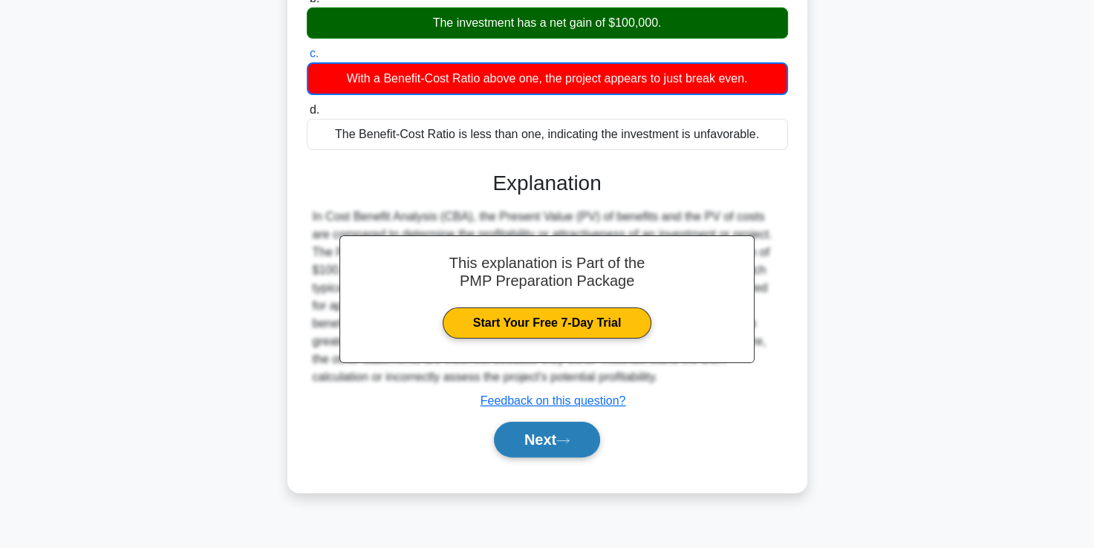
click at [543, 444] on button "Next" at bounding box center [547, 440] width 106 height 36
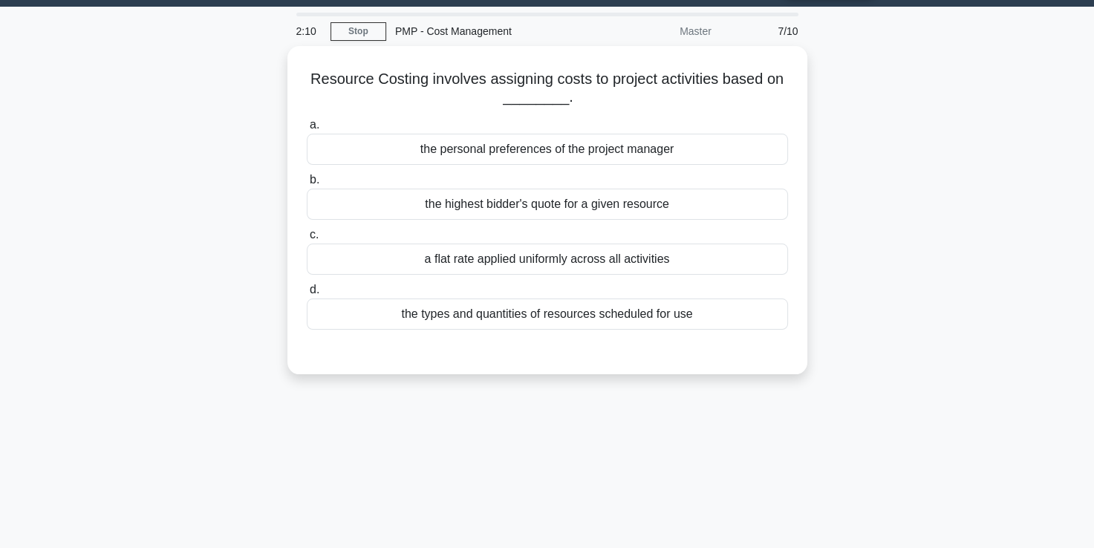
scroll to position [16, 0]
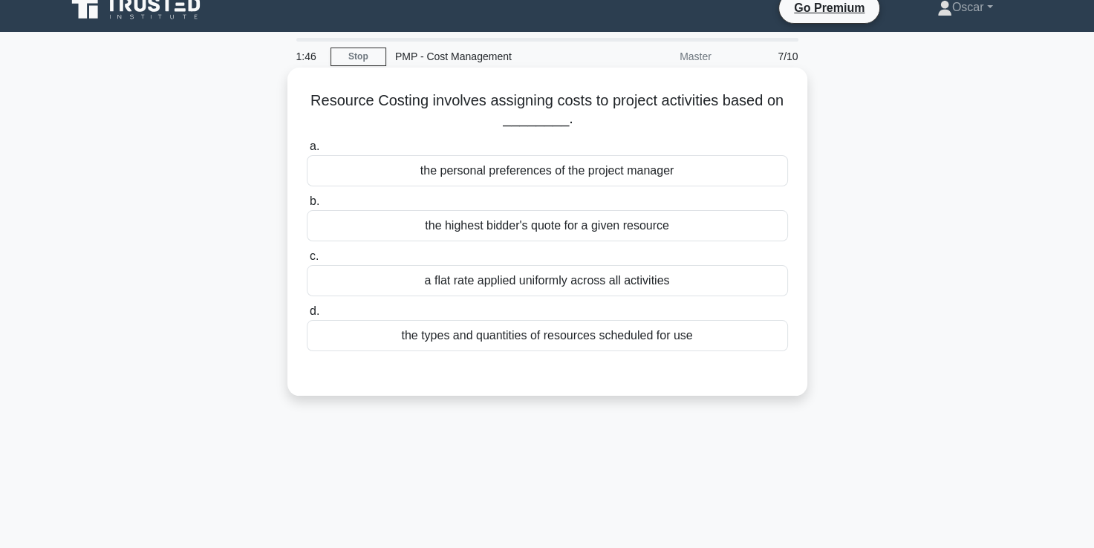
click at [541, 342] on div "the types and quantities of resources scheduled for use" at bounding box center [547, 335] width 481 height 31
click at [307, 317] on input "d. the types and quantities of resources scheduled for use" at bounding box center [307, 312] width 0 height 10
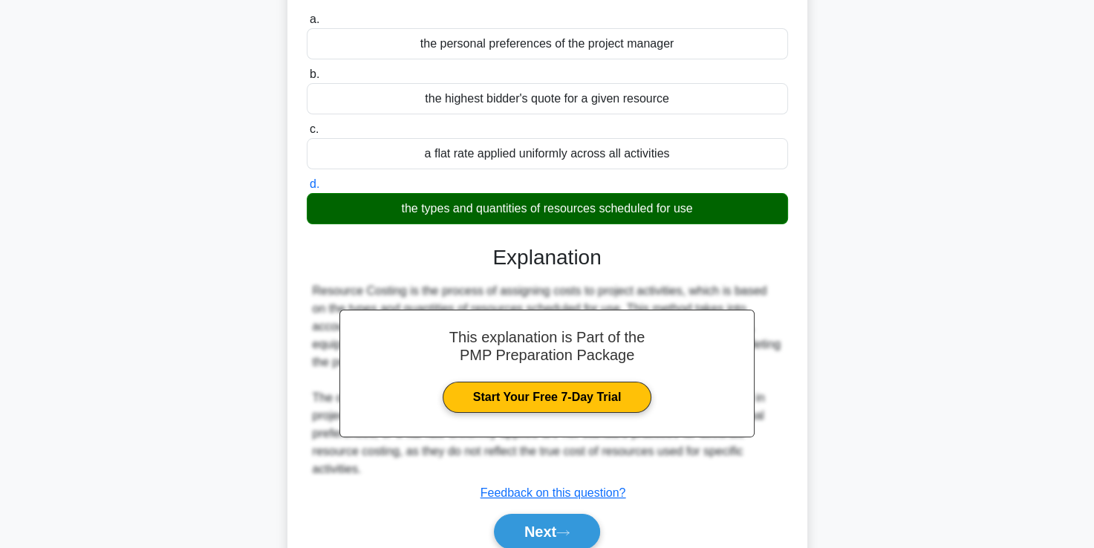
scroll to position [254, 0]
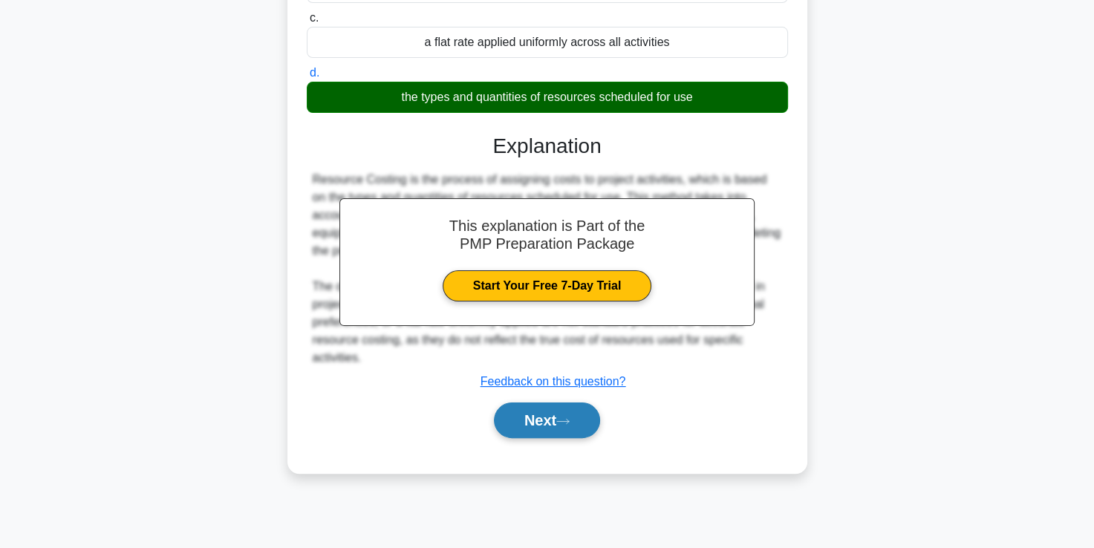
click at [551, 427] on button "Next" at bounding box center [547, 421] width 106 height 36
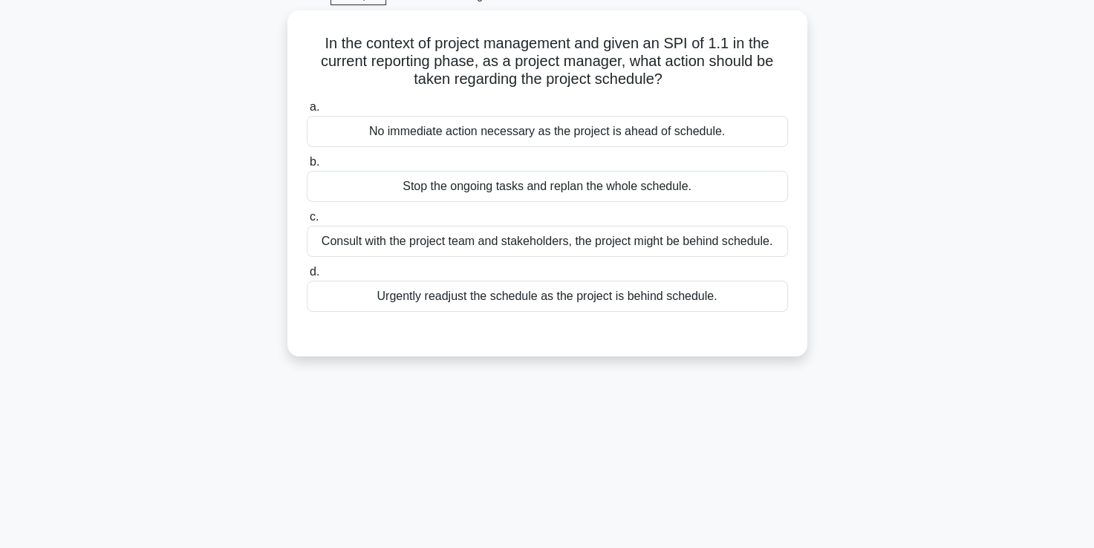
scroll to position [0, 0]
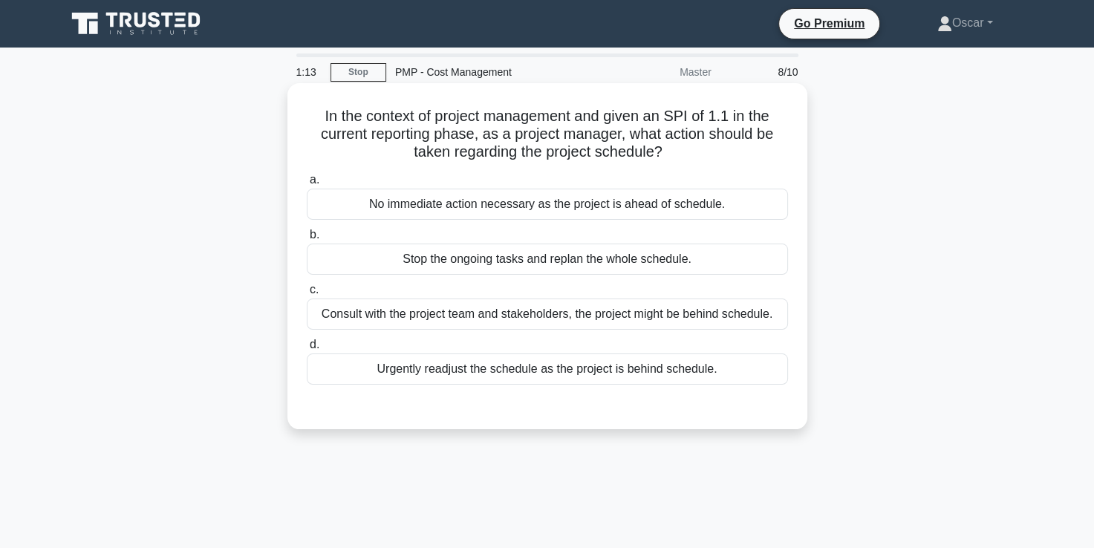
click at [539, 210] on div "No immediate action necessary as the project is ahead of schedule." at bounding box center [547, 204] width 481 height 31
click at [307, 185] on input "a. No immediate action necessary as the project is ahead of schedule." at bounding box center [307, 180] width 0 height 10
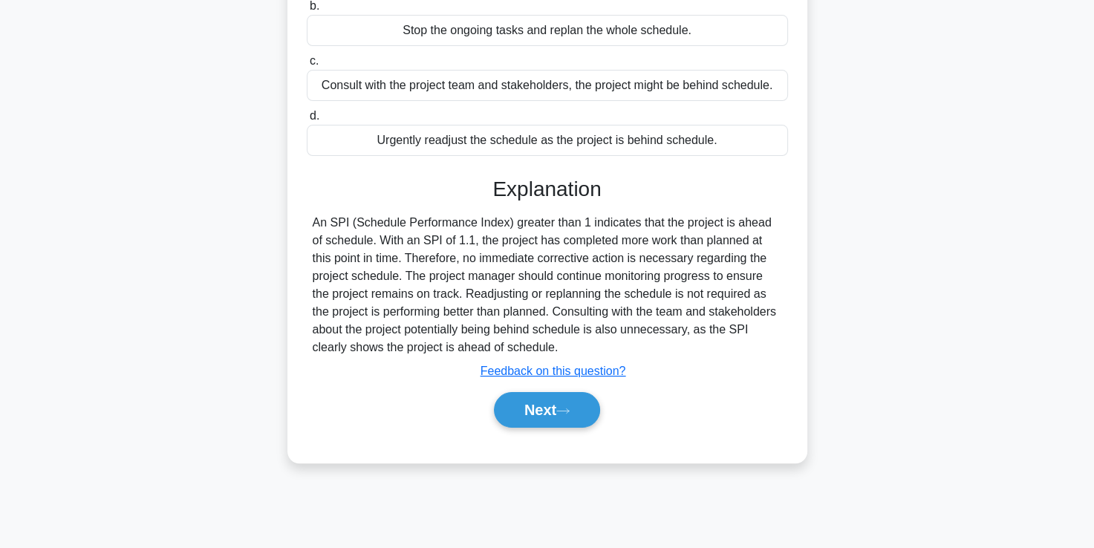
scroll to position [232, 0]
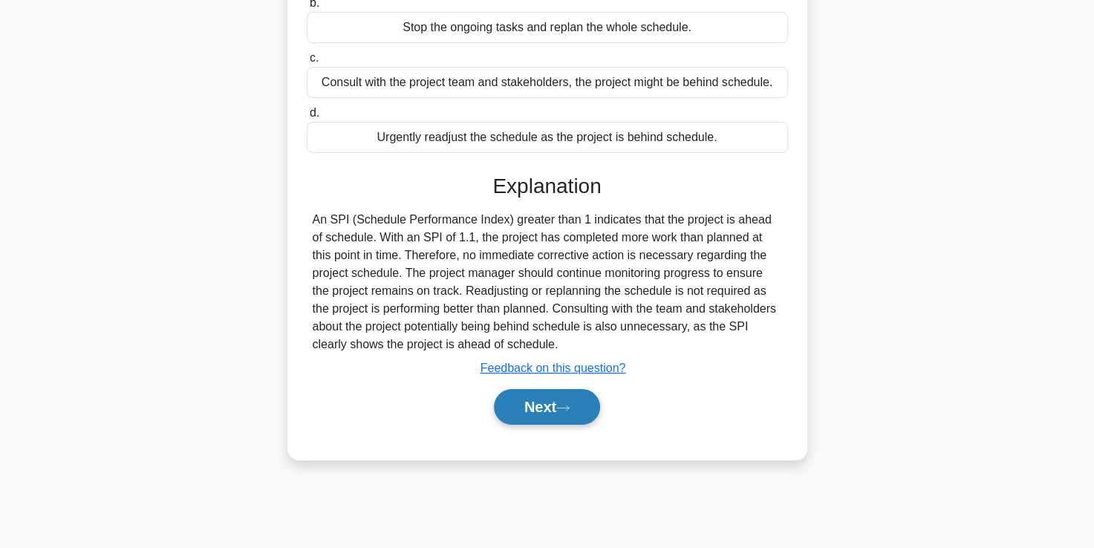
click at [569, 407] on icon at bounding box center [563, 408] width 12 height 4
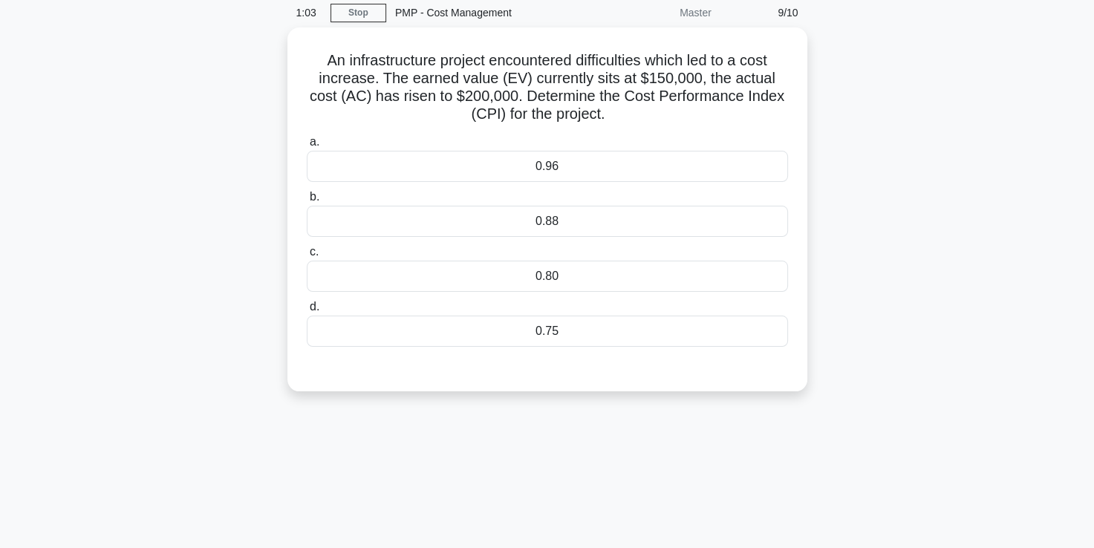
scroll to position [0, 0]
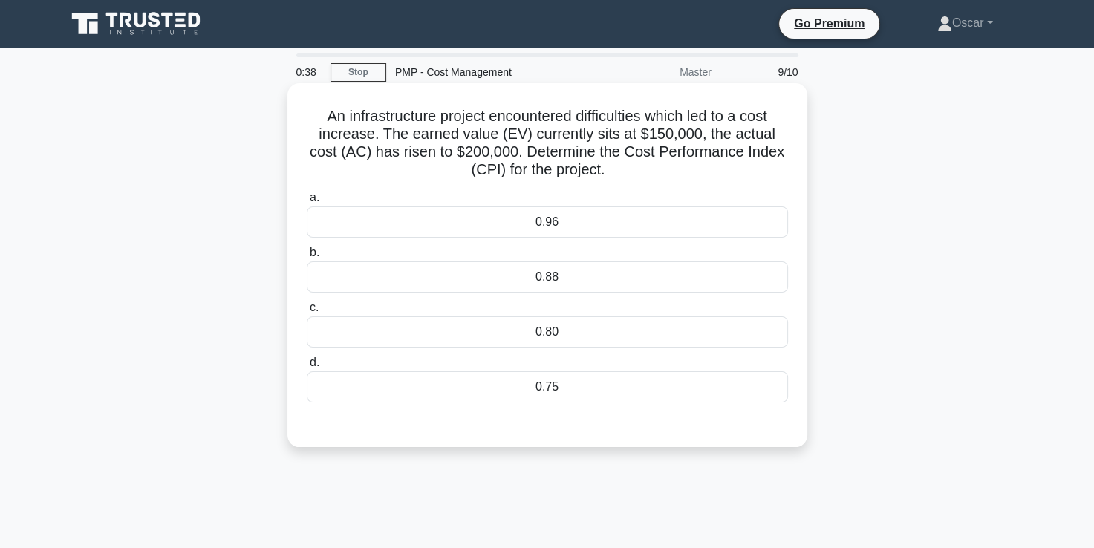
click at [563, 396] on div "0.75" at bounding box center [547, 387] width 481 height 31
click at [307, 368] on input "d. 0.75" at bounding box center [307, 363] width 0 height 10
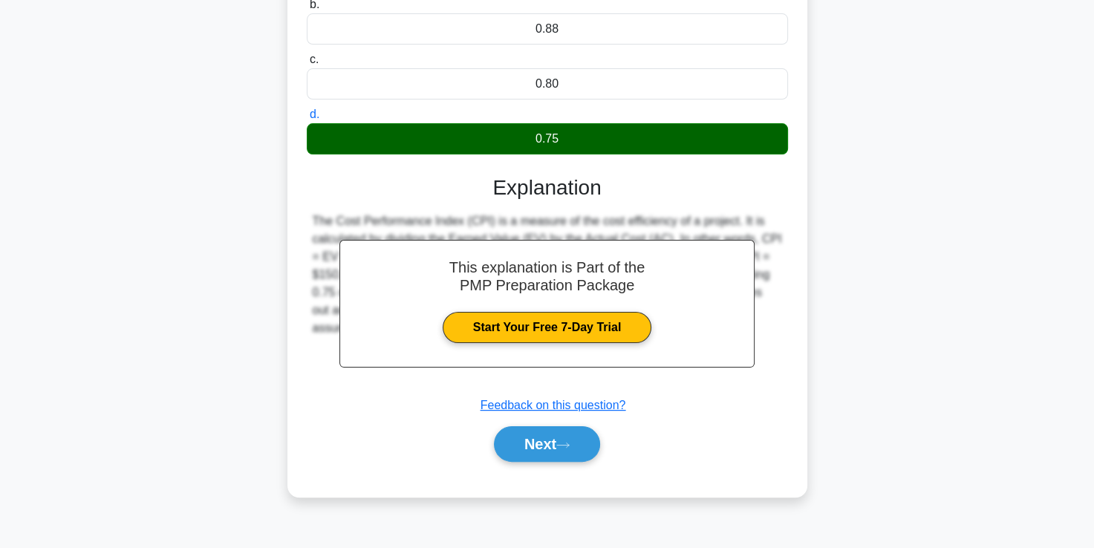
scroll to position [254, 0]
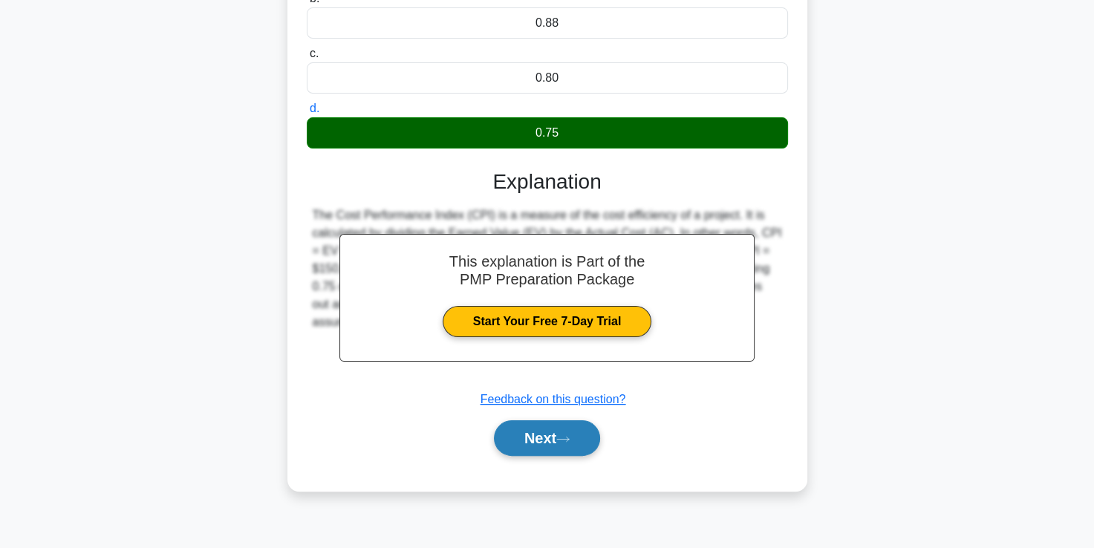
click at [562, 435] on button "Next" at bounding box center [547, 439] width 106 height 36
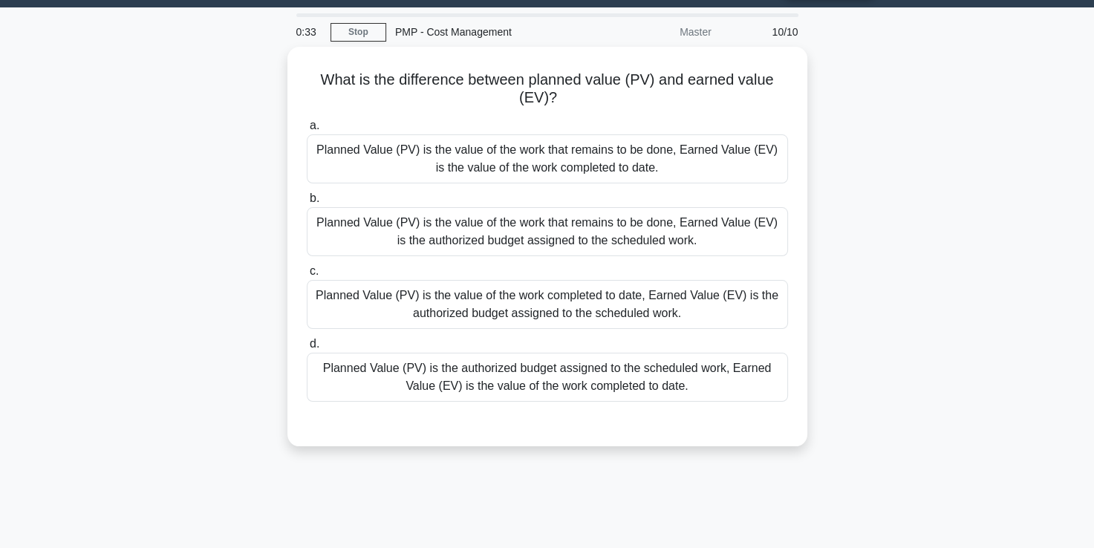
scroll to position [39, 0]
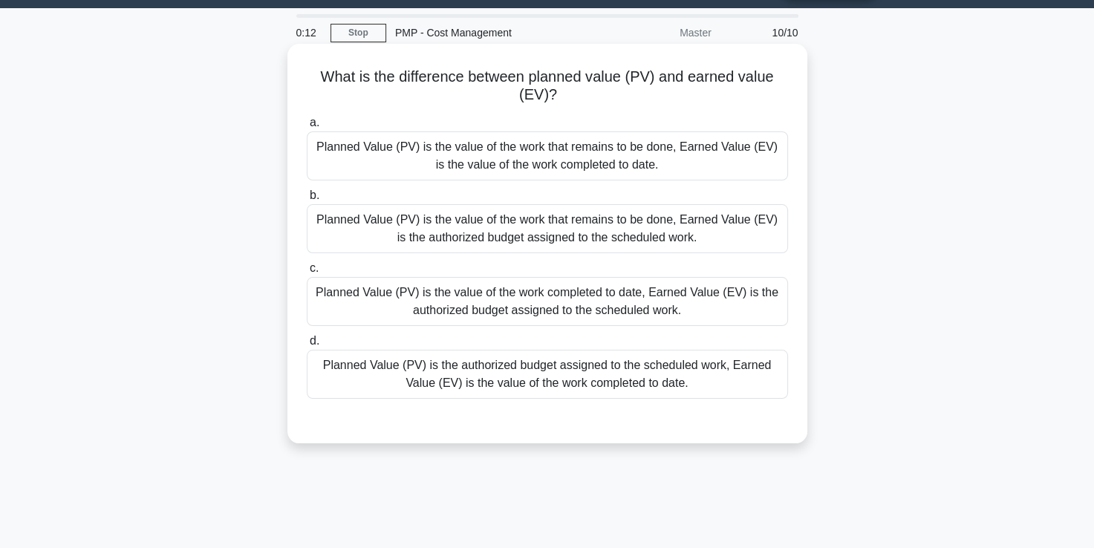
click at [541, 370] on div "Planned Value (PV) is the authorized budget assigned to the scheduled work, Ear…" at bounding box center [547, 374] width 481 height 49
click at [307, 346] on input "d. Planned Value (PV) is the authorized budget assigned to the scheduled work, …" at bounding box center [307, 342] width 0 height 10
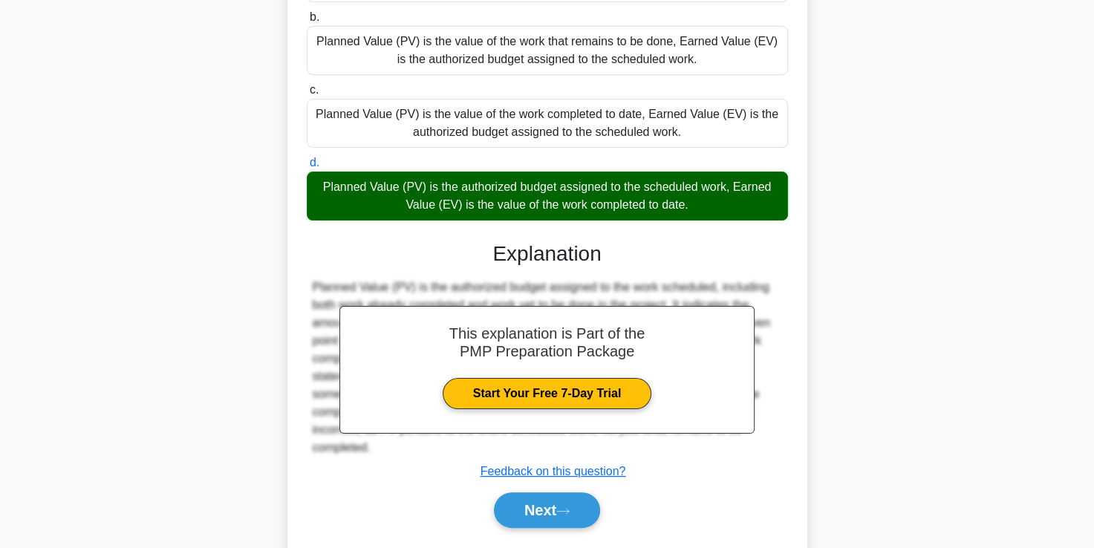
scroll to position [259, 0]
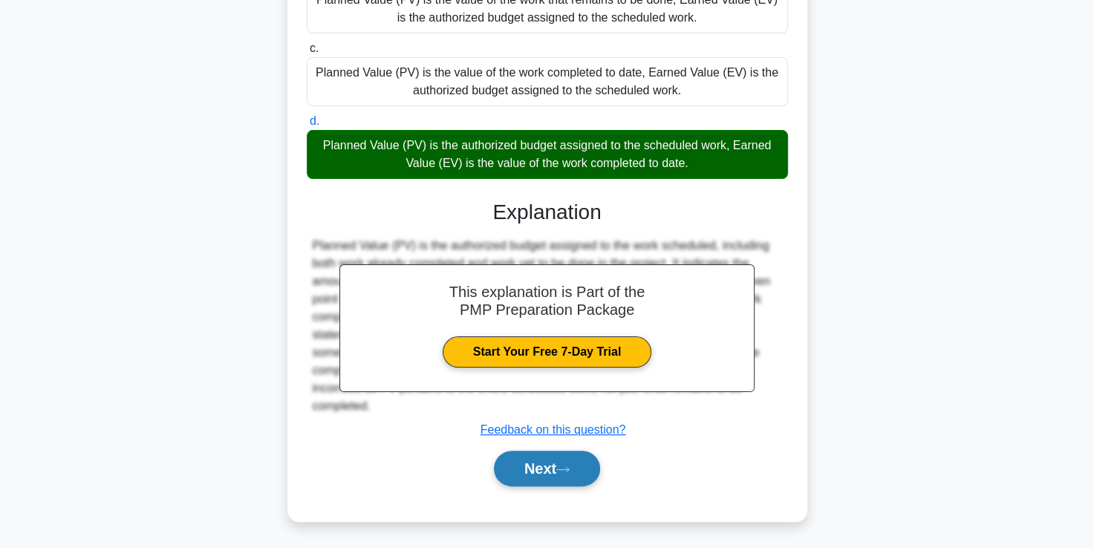
click at [524, 458] on button "Next" at bounding box center [547, 469] width 106 height 36
click at [543, 474] on button "Next" at bounding box center [547, 469] width 106 height 36
click at [544, 468] on button "Next" at bounding box center [547, 469] width 106 height 36
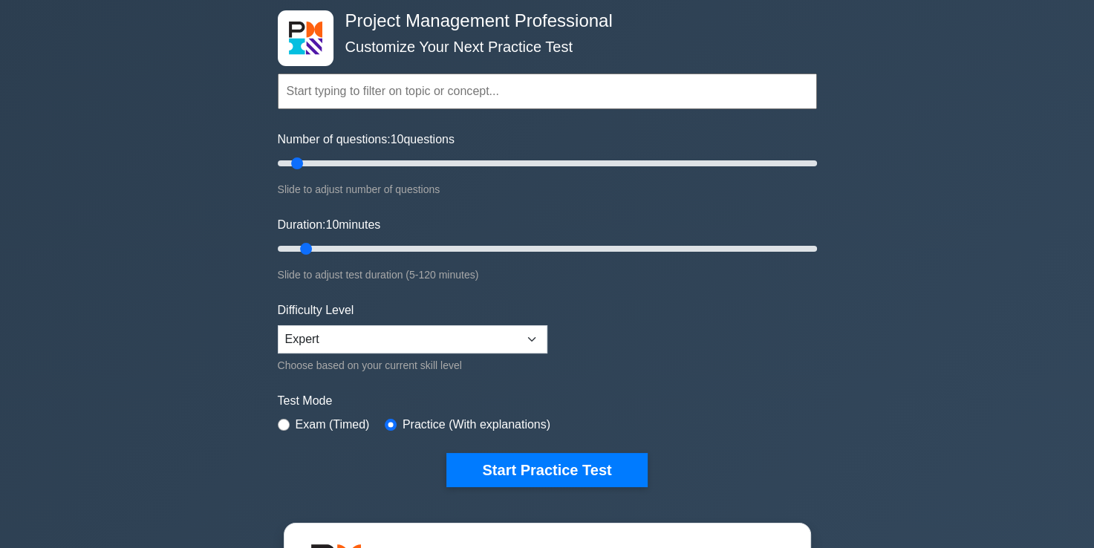
scroll to position [72, 0]
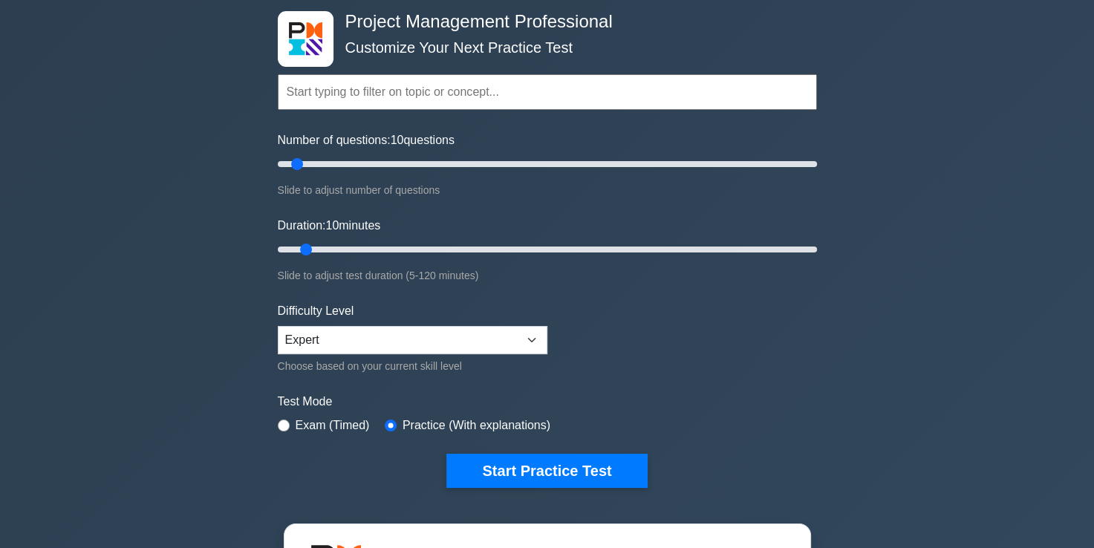
click at [351, 91] on input "text" at bounding box center [547, 92] width 539 height 36
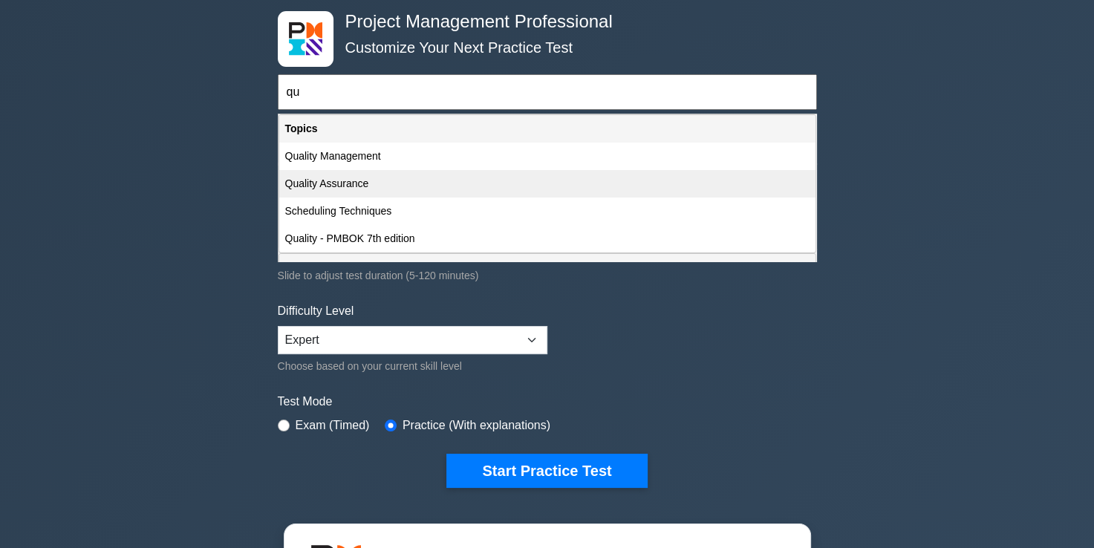
click at [360, 175] on div "Quality Assurance" at bounding box center [547, 183] width 536 height 27
type input "Quality Assurance"
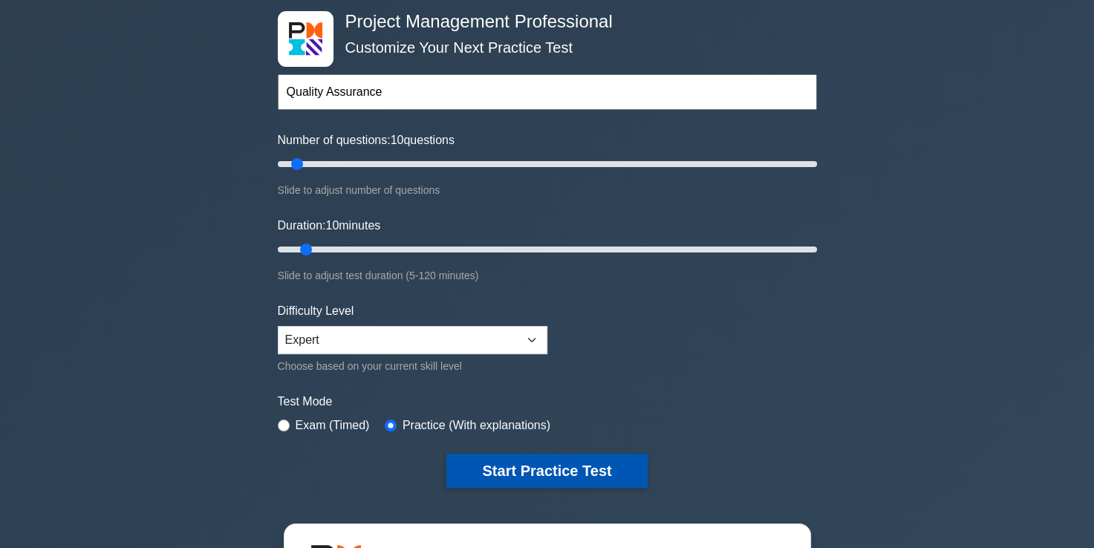
click at [539, 474] on button "Start Practice Test" at bounding box center [547, 471] width 201 height 34
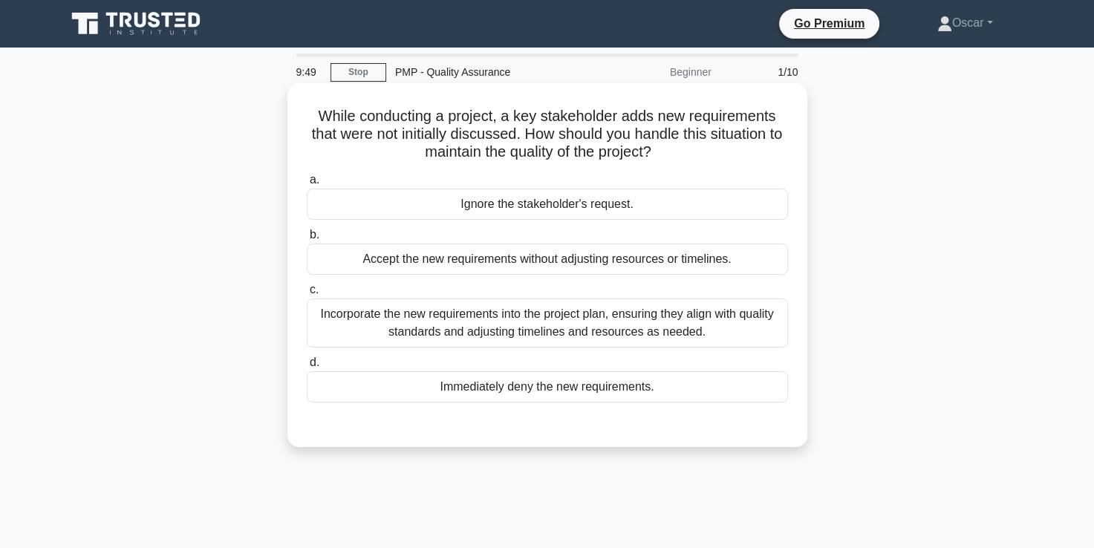
click at [542, 325] on div "Incorporate the new requirements into the project plan, ensuring they align wit…" at bounding box center [547, 323] width 481 height 49
click at [307, 295] on input "c. Incorporate the new requirements into the project plan, ensuring they align …" at bounding box center [307, 290] width 0 height 10
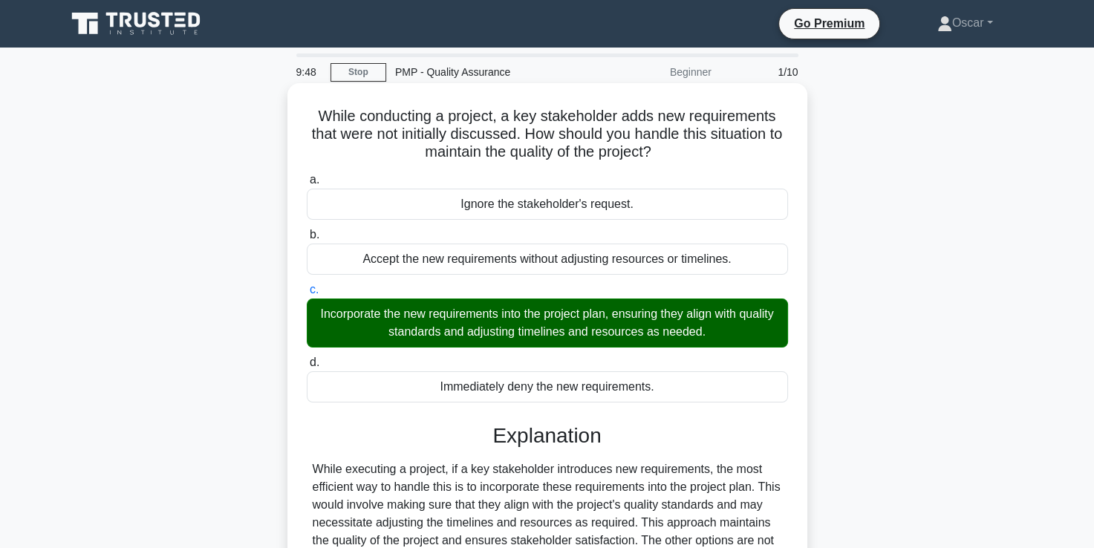
scroll to position [254, 0]
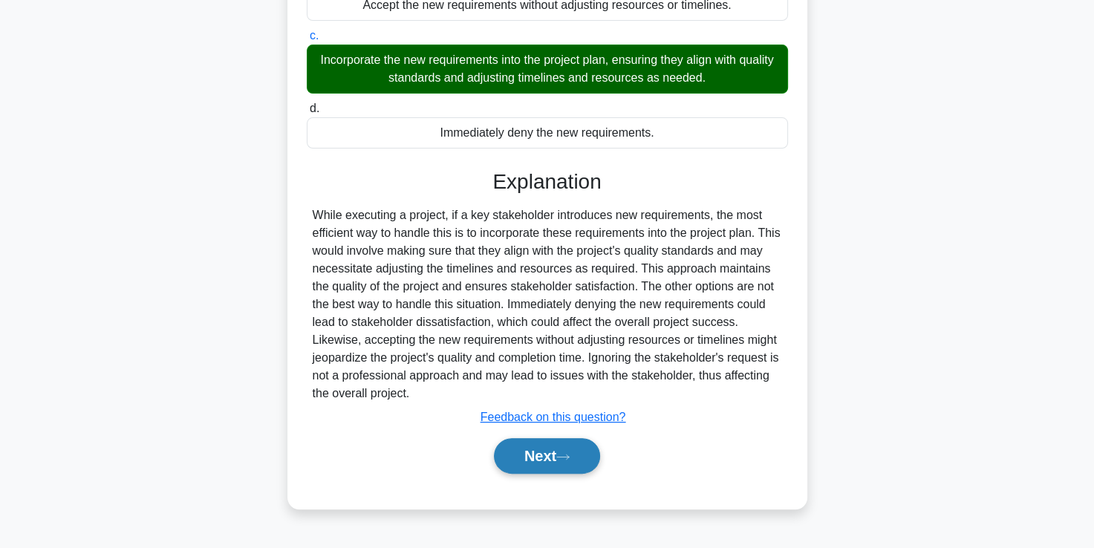
click at [561, 460] on button "Next" at bounding box center [547, 456] width 106 height 36
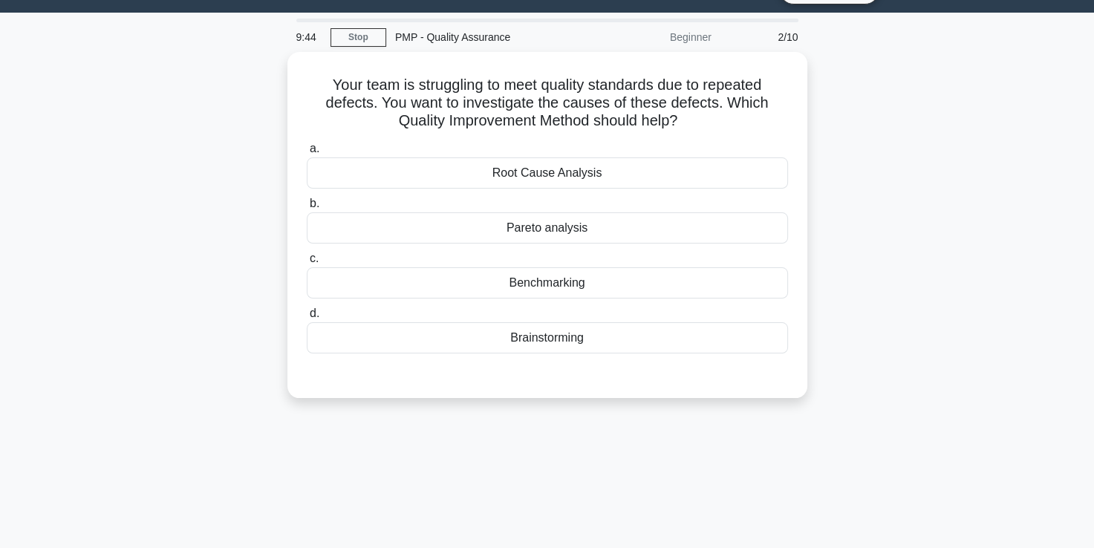
scroll to position [34, 0]
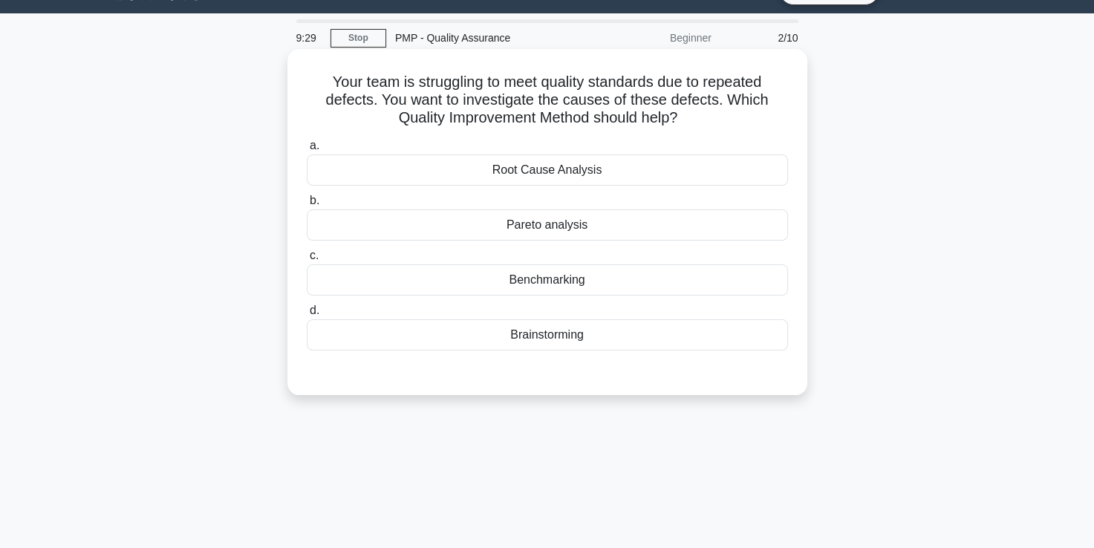
click at [531, 180] on div "Root Cause Analysis" at bounding box center [547, 170] width 481 height 31
click at [307, 151] on input "a. Root Cause Analysis" at bounding box center [307, 146] width 0 height 10
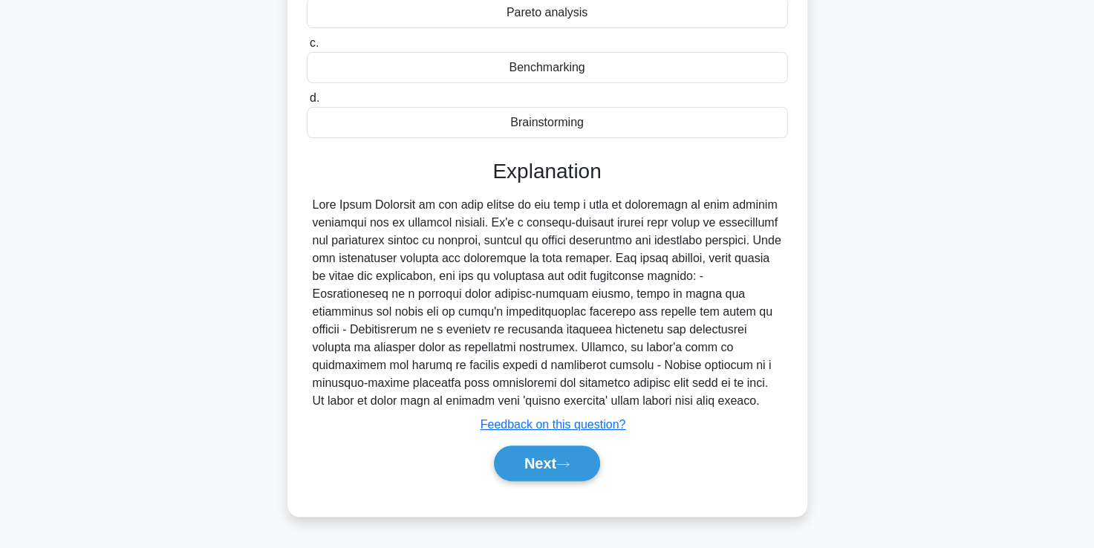
scroll to position [254, 0]
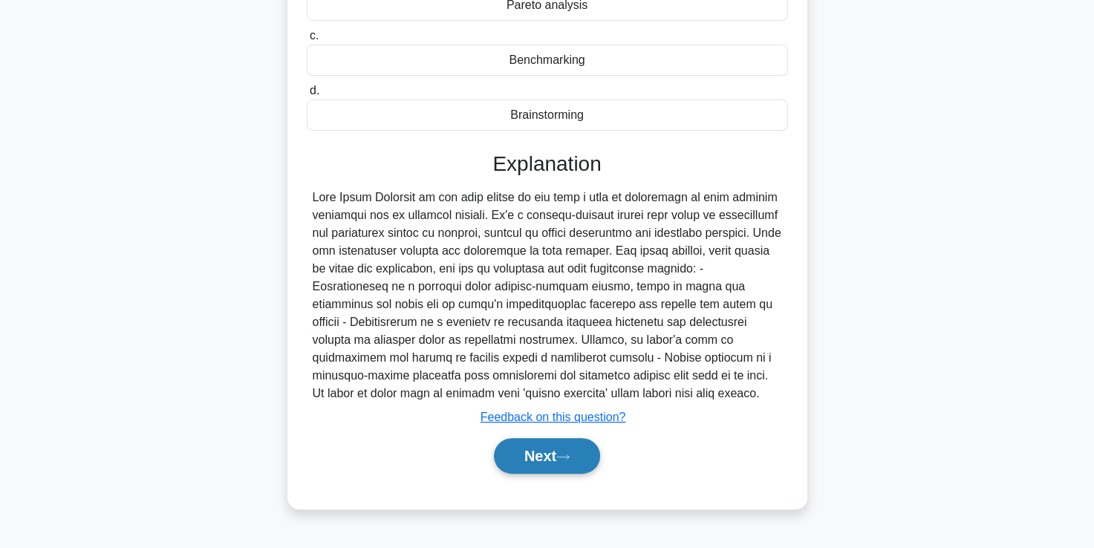
click at [536, 456] on button "Next" at bounding box center [547, 456] width 106 height 36
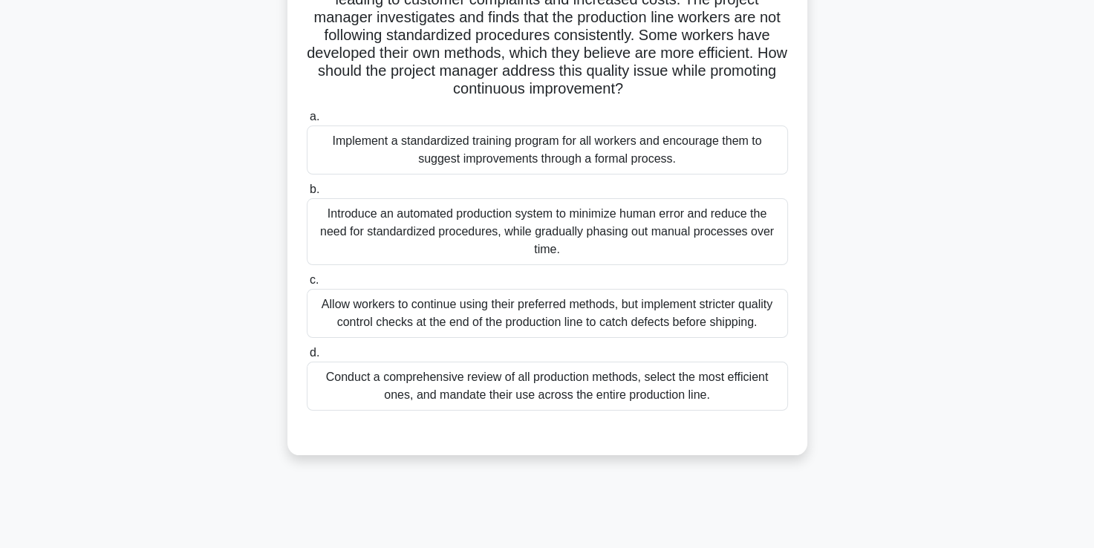
scroll to position [139, 0]
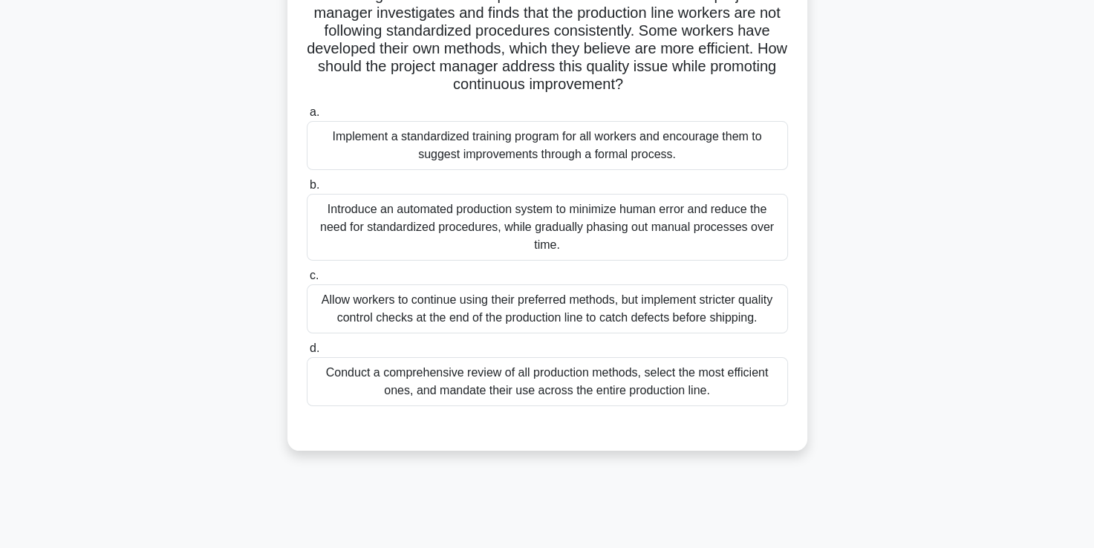
click at [538, 147] on div "Implement a standardized training program for all workers and encourage them to…" at bounding box center [547, 145] width 481 height 49
click at [307, 117] on input "a. Implement a standardized training program for all workers and encourage them…" at bounding box center [307, 113] width 0 height 10
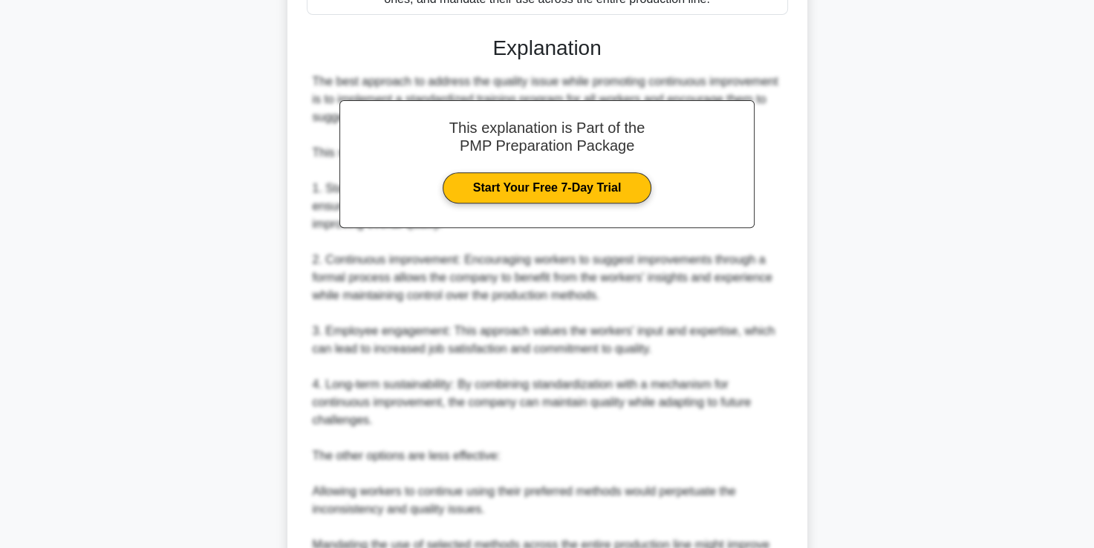
scroll to position [776, 0]
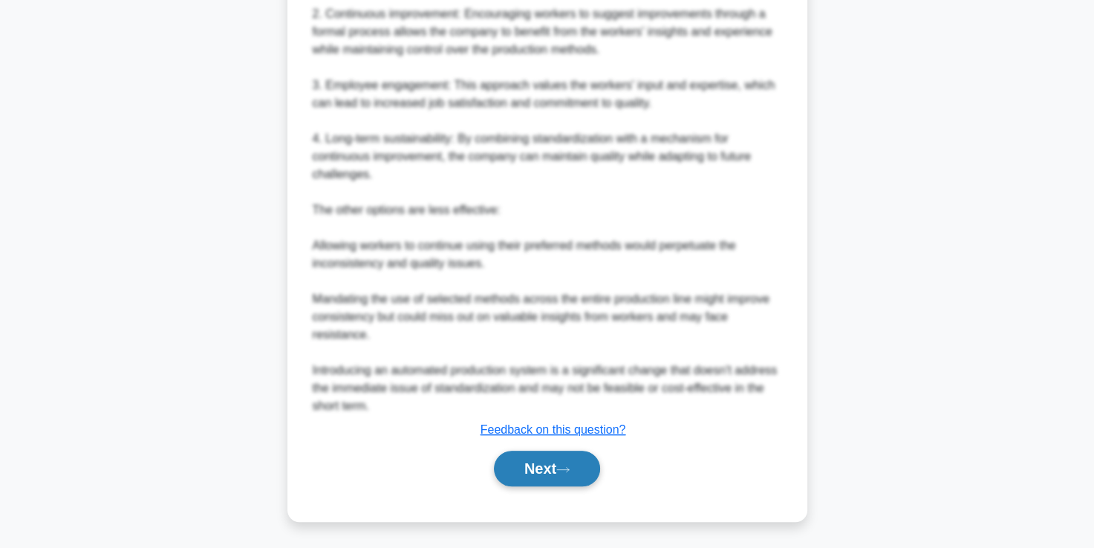
click at [540, 466] on button "Next" at bounding box center [547, 469] width 106 height 36
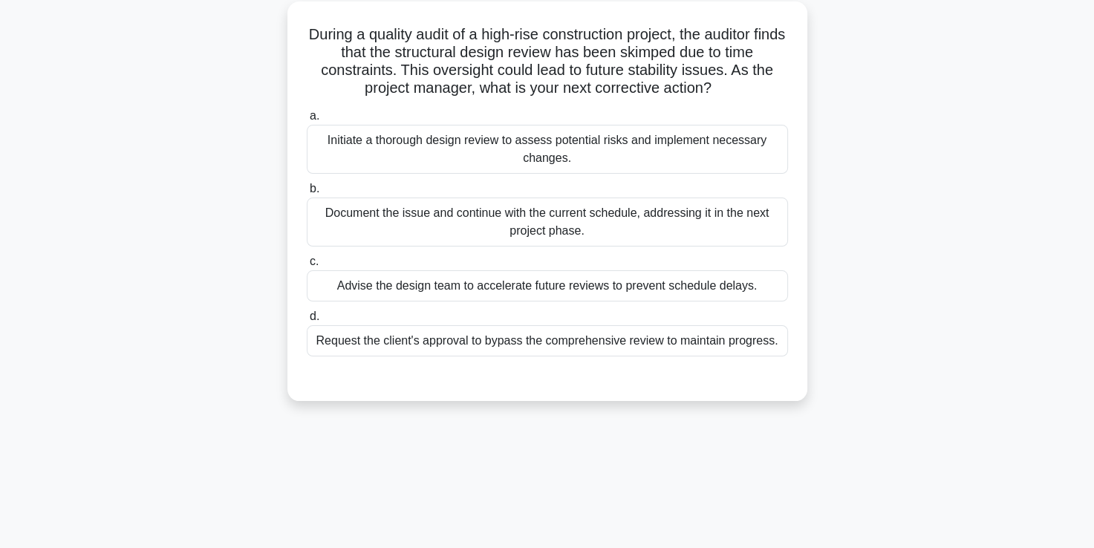
scroll to position [0, 0]
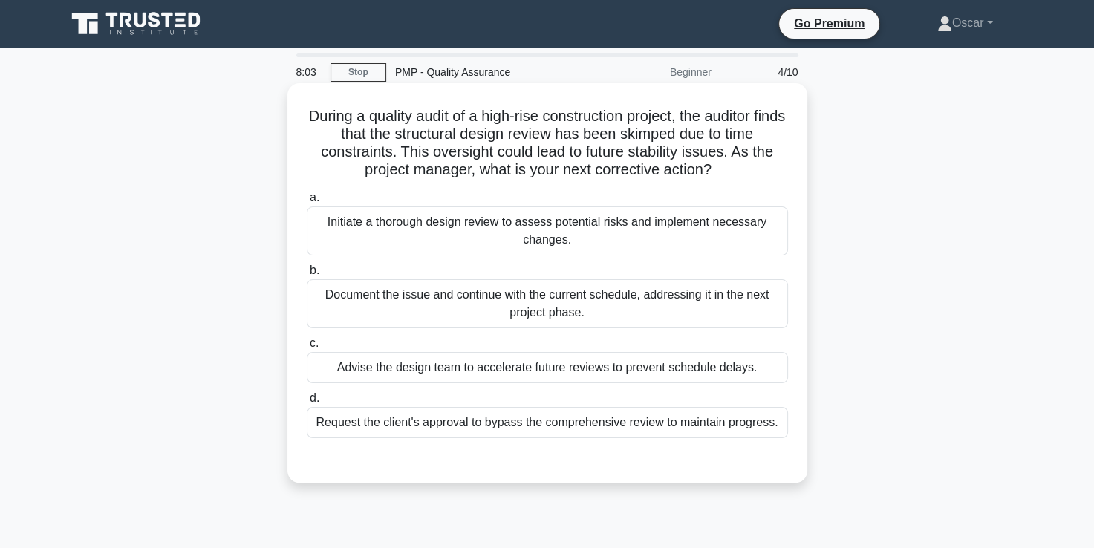
click at [513, 233] on div "Initiate a thorough design review to assess potential risks and implement neces…" at bounding box center [547, 231] width 481 height 49
click at [307, 203] on input "a. Initiate a thorough design review to assess potential risks and implement ne…" at bounding box center [307, 198] width 0 height 10
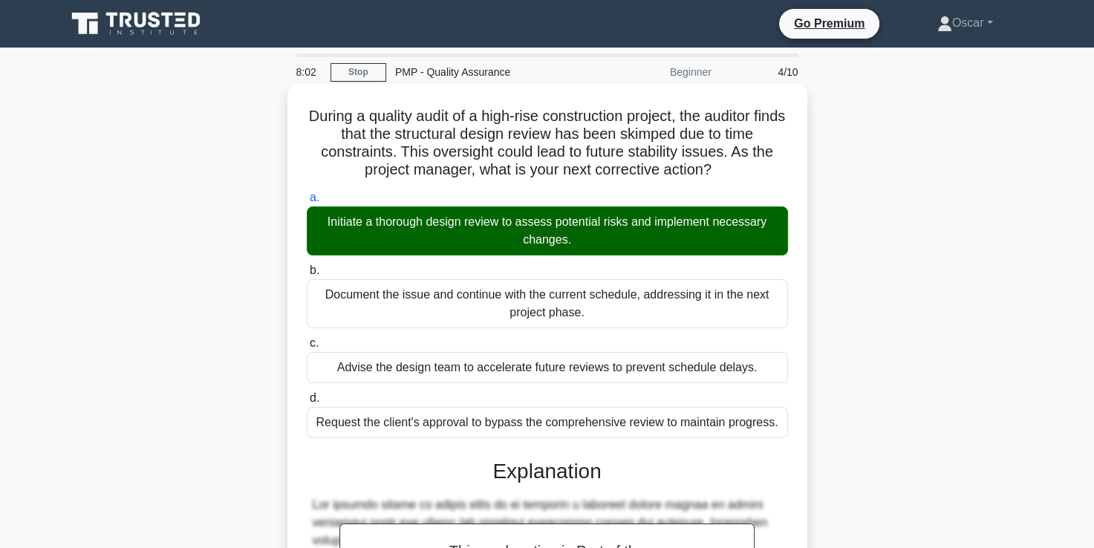
scroll to position [384, 0]
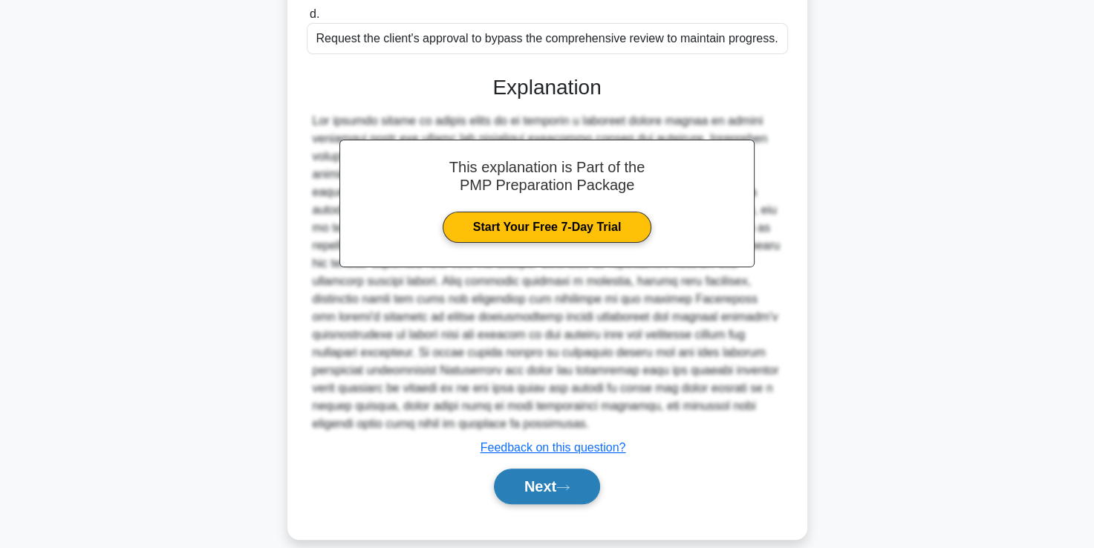
click at [536, 469] on button "Next" at bounding box center [547, 487] width 106 height 36
click at [550, 472] on button "Next" at bounding box center [547, 487] width 106 height 36
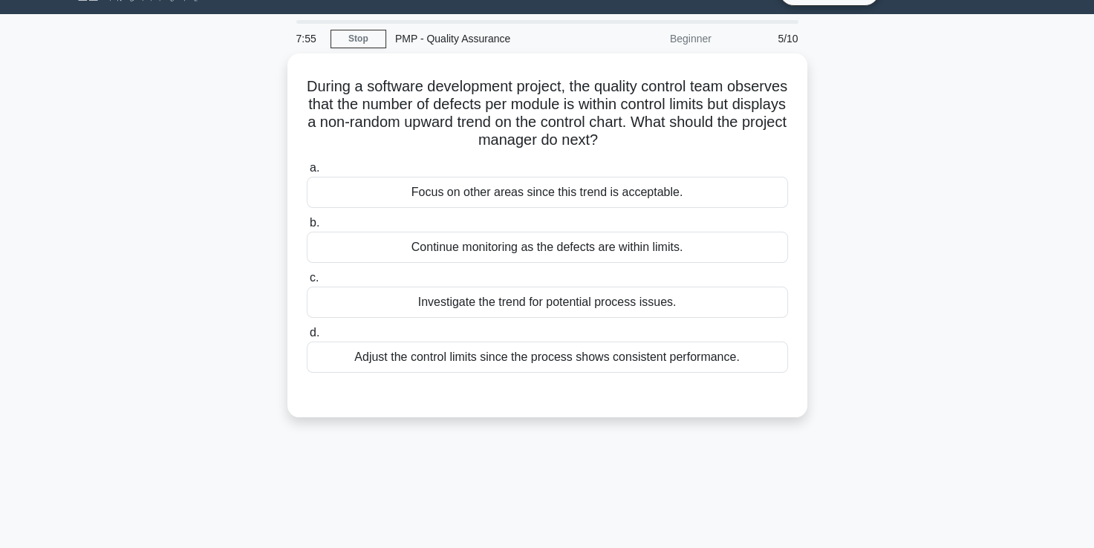
scroll to position [28, 0]
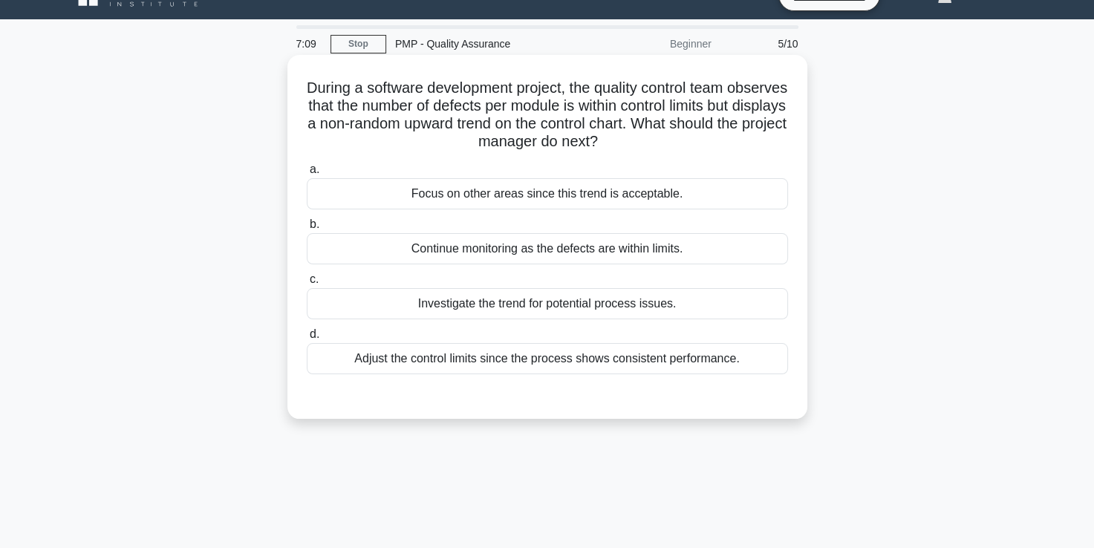
click at [518, 306] on div "Investigate the trend for potential process issues." at bounding box center [547, 303] width 481 height 31
click at [307, 285] on input "c. Investigate the trend for potential process issues." at bounding box center [307, 280] width 0 height 10
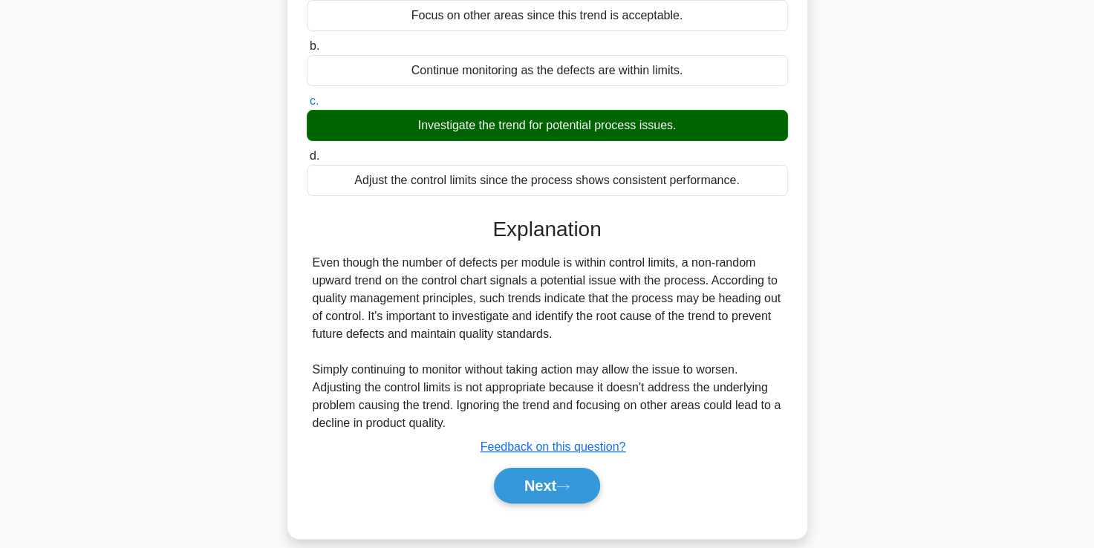
scroll to position [254, 0]
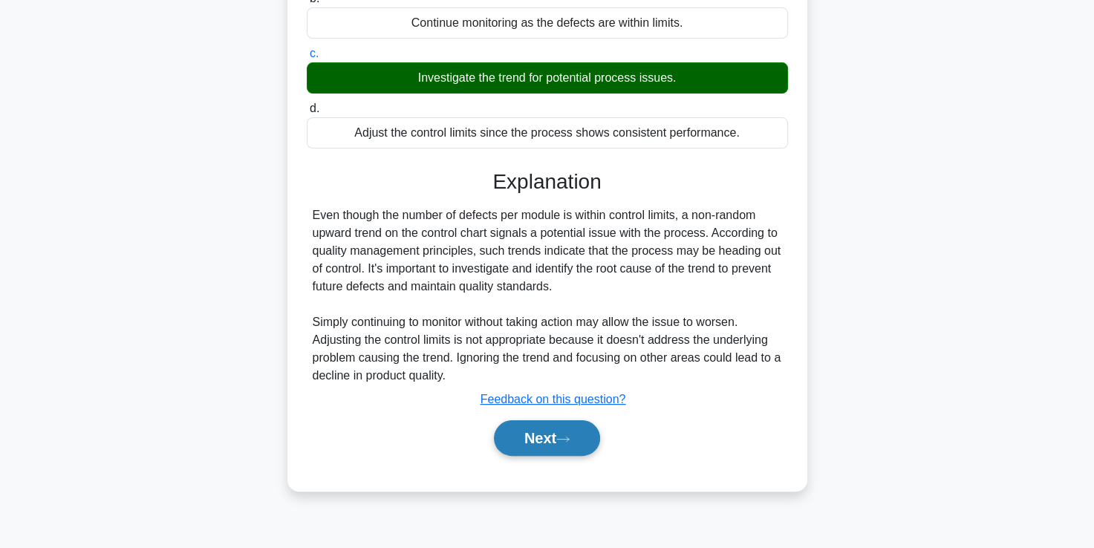
click at [556, 437] on button "Next" at bounding box center [547, 439] width 106 height 36
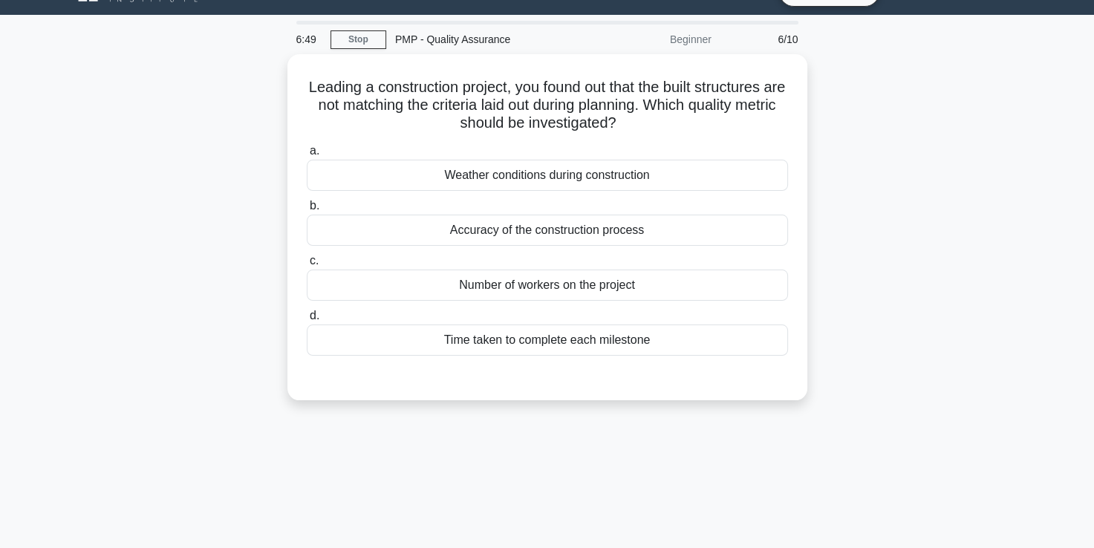
scroll to position [32, 0]
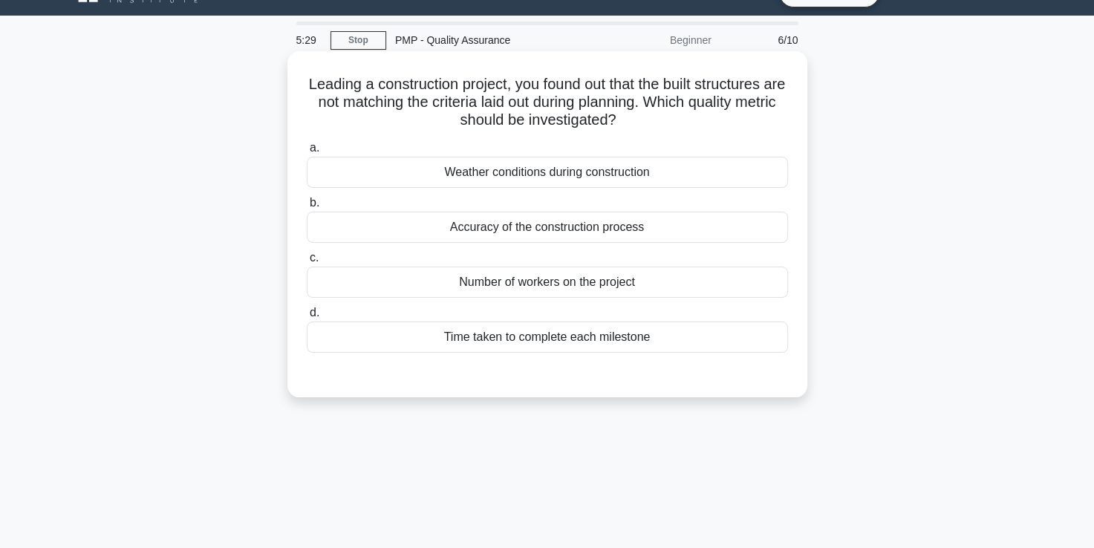
click at [503, 227] on div "Accuracy of the construction process" at bounding box center [547, 227] width 481 height 31
click at [307, 208] on input "b. Accuracy of the construction process" at bounding box center [307, 203] width 0 height 10
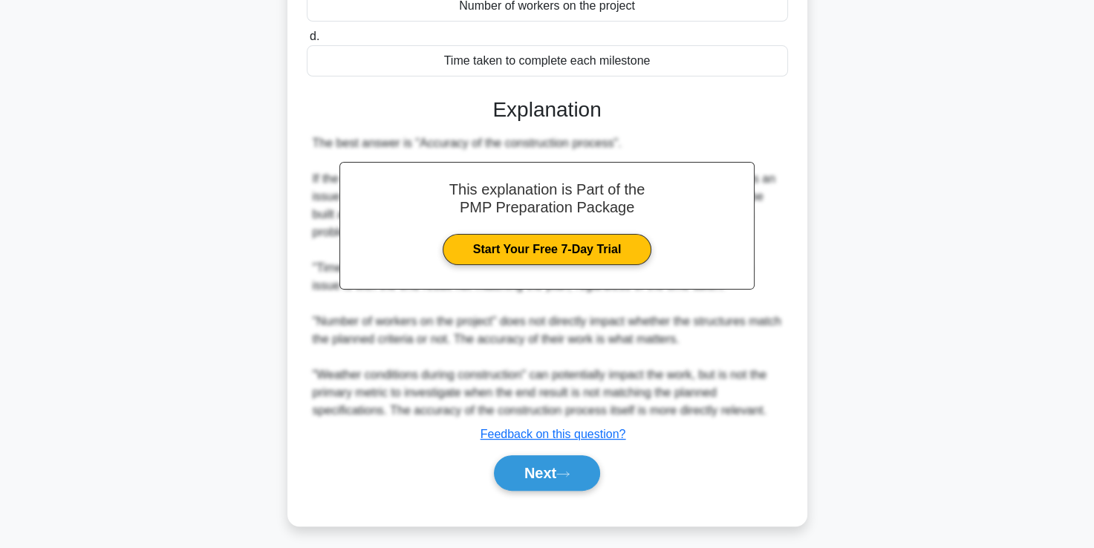
scroll to position [313, 0]
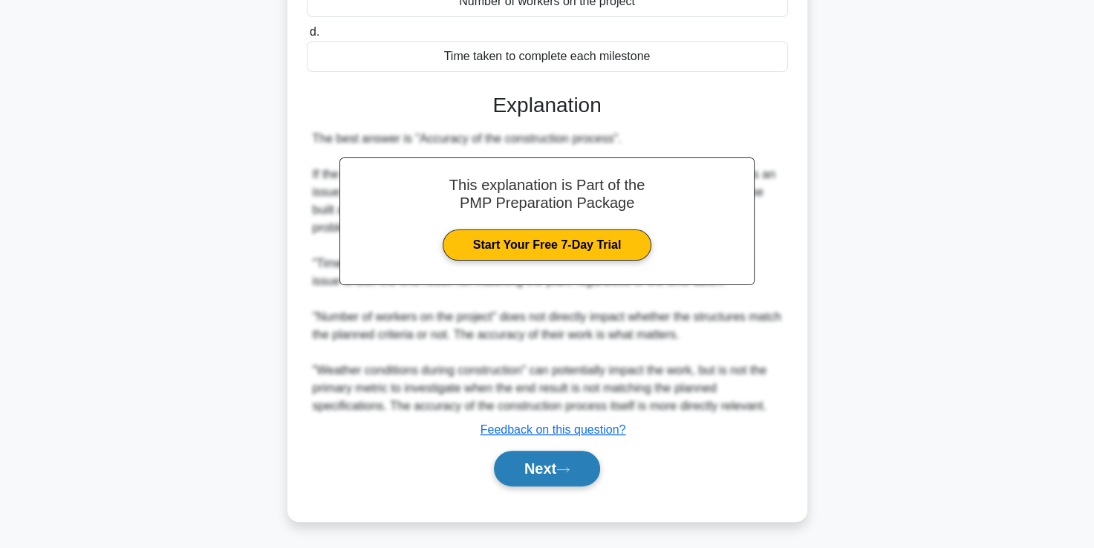
click at [538, 473] on button "Next" at bounding box center [547, 469] width 106 height 36
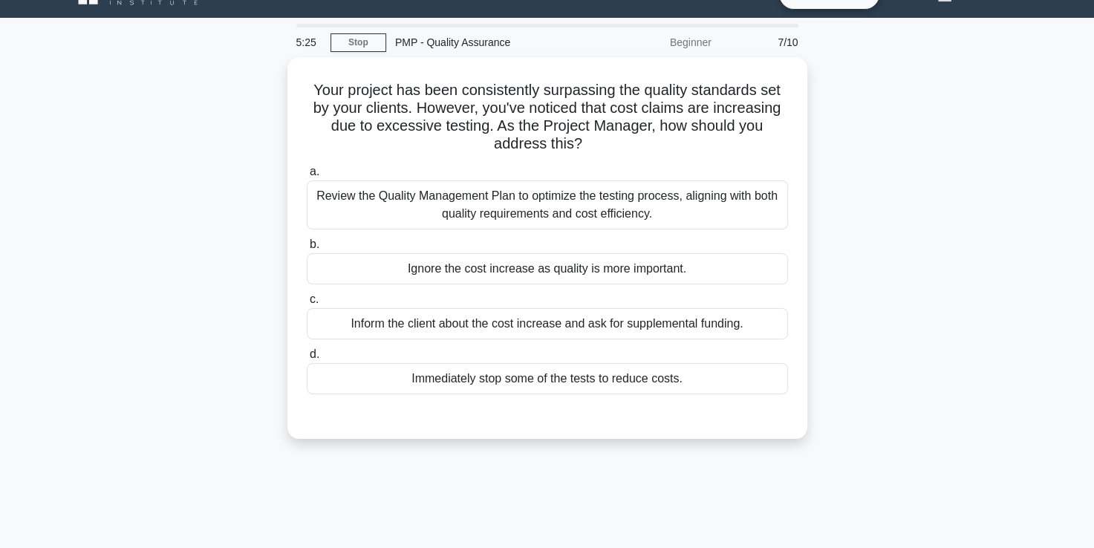
scroll to position [28, 0]
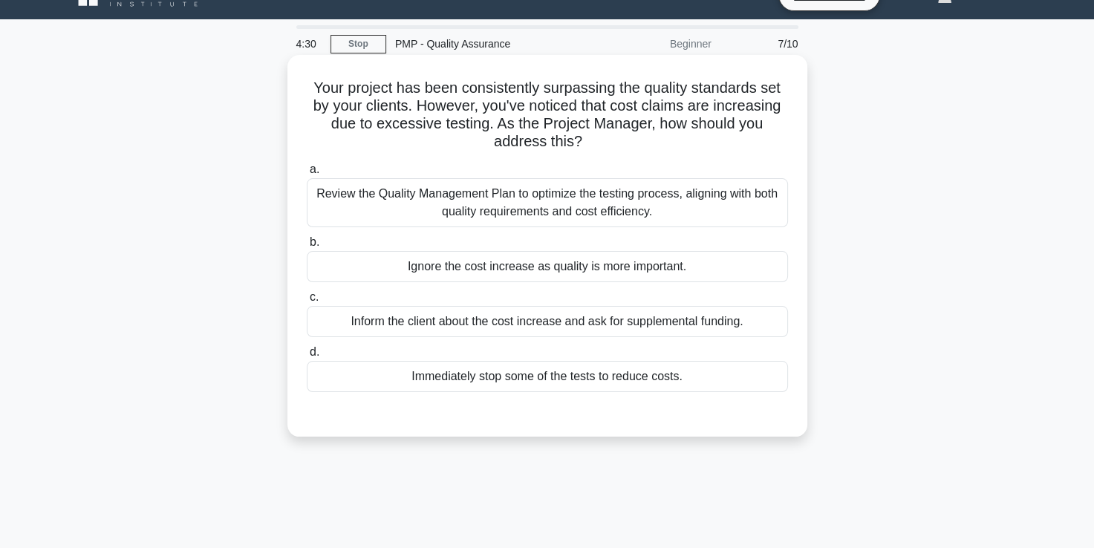
click at [516, 209] on div "Review the Quality Management Plan to optimize the testing process, aligning wi…" at bounding box center [547, 202] width 481 height 49
click at [307, 175] on input "a. Review the Quality Management Plan to optimize the testing process, aligning…" at bounding box center [307, 170] width 0 height 10
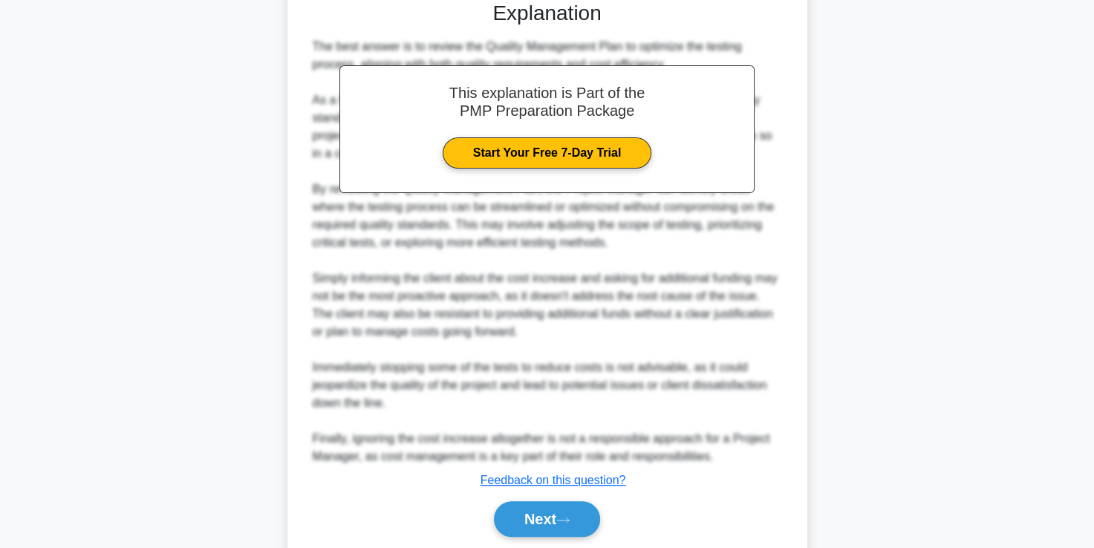
scroll to position [466, 0]
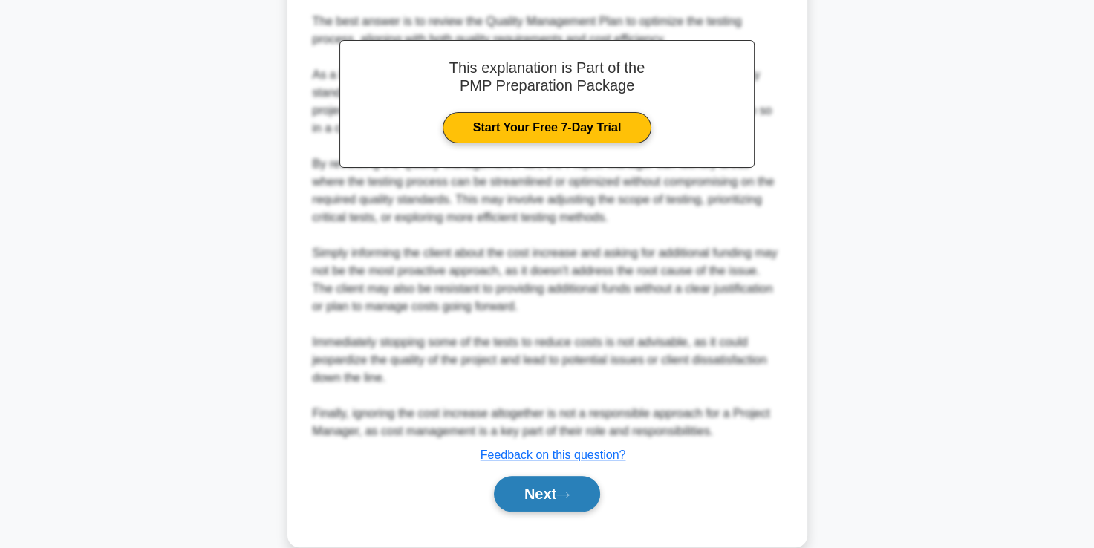
click at [536, 493] on button "Next" at bounding box center [547, 494] width 106 height 36
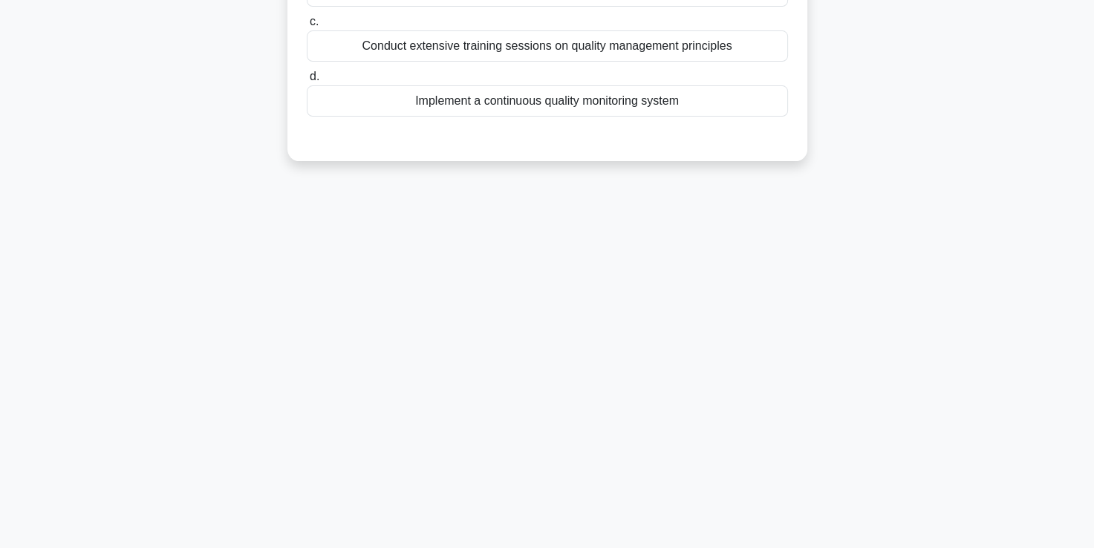
scroll to position [0, 0]
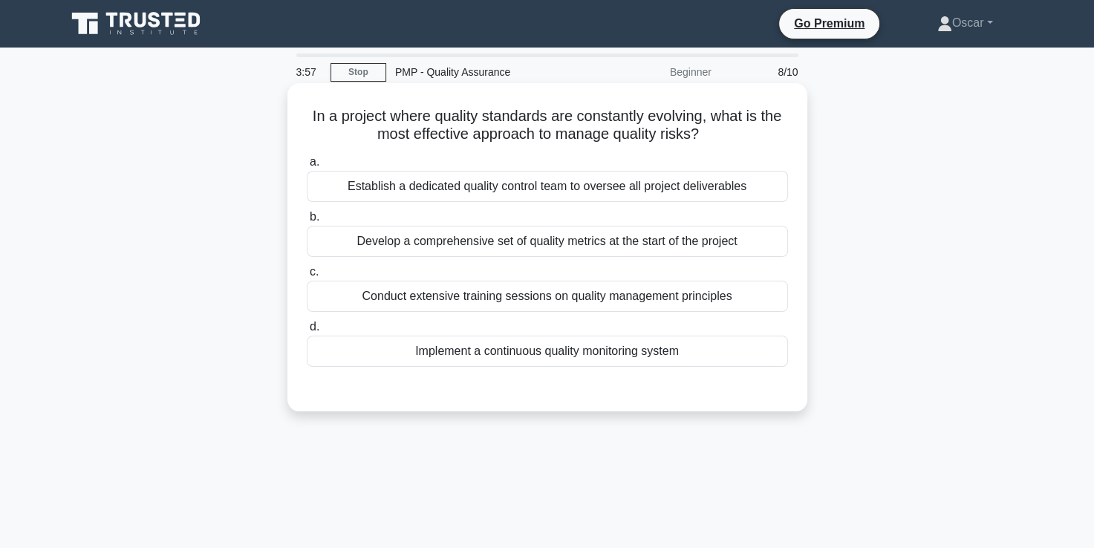
click at [526, 299] on div "Conduct extensive training sessions on quality management principles" at bounding box center [547, 296] width 481 height 31
click at [307, 277] on input "c. Conduct extensive training sessions on quality management principles" at bounding box center [307, 272] width 0 height 10
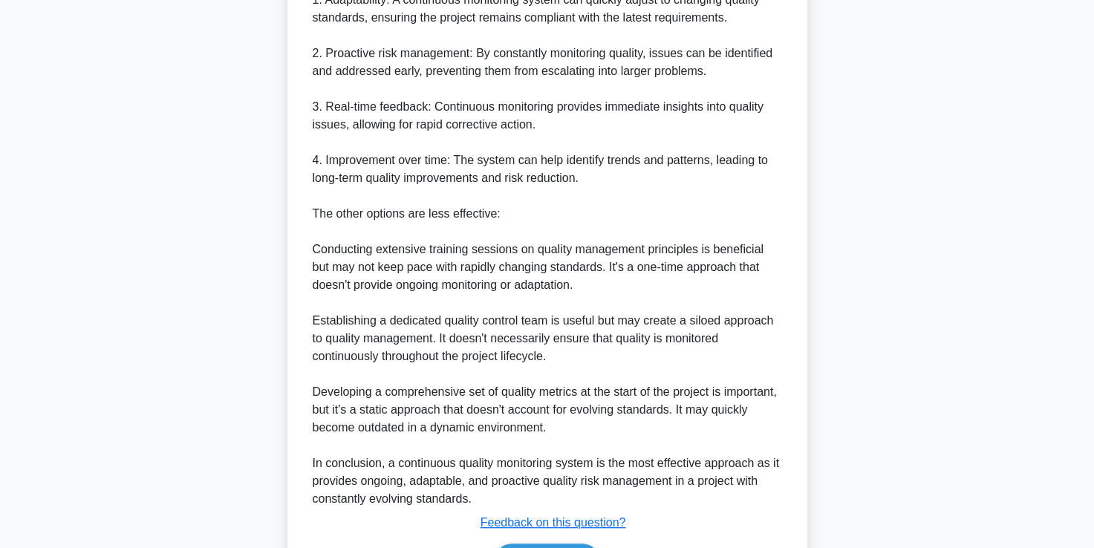
scroll to position [507, 0]
click at [519, 352] on div "The most effective approach to manage quality risks in a project with constantl…" at bounding box center [548, 213] width 470 height 588
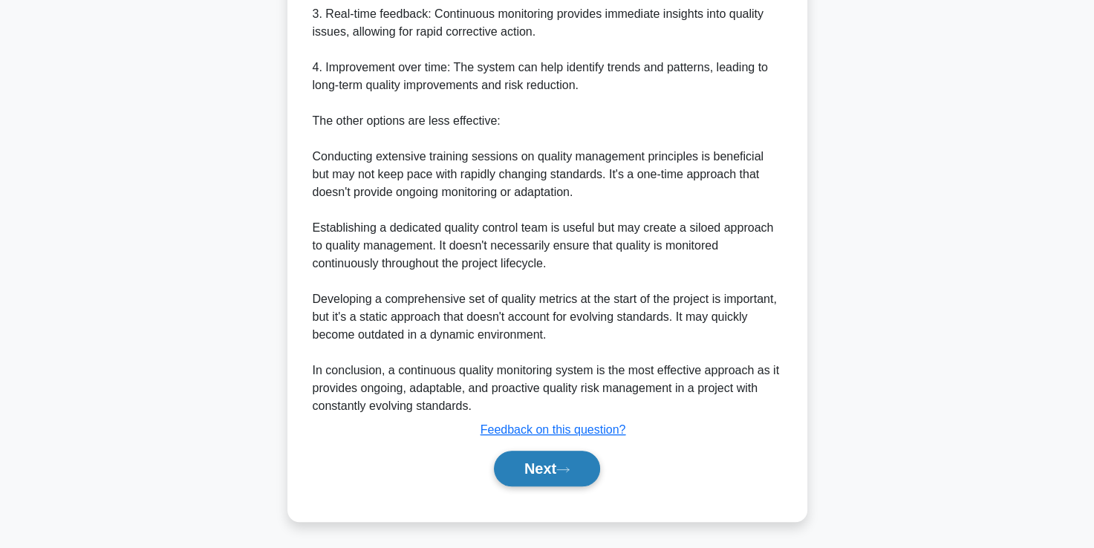
click at [541, 465] on button "Next" at bounding box center [547, 469] width 106 height 36
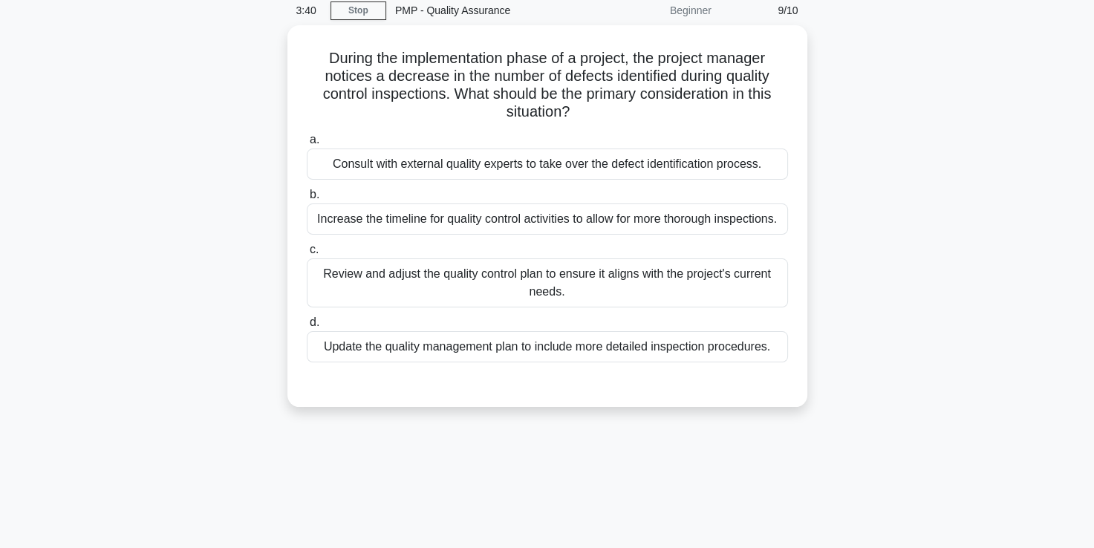
scroll to position [60, 0]
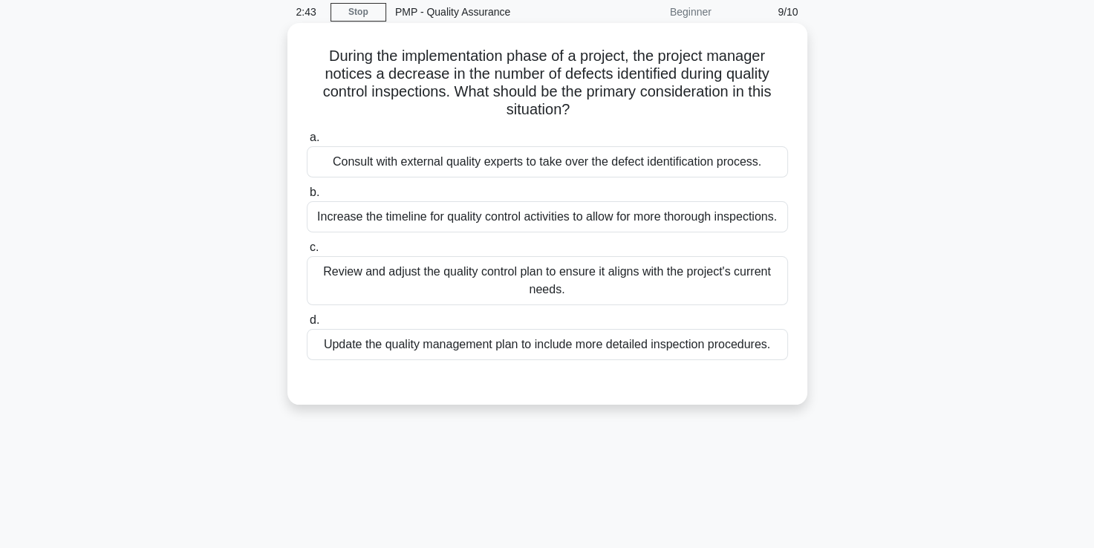
click at [520, 164] on div "Consult with external quality experts to take over the defect identification pr…" at bounding box center [547, 161] width 481 height 31
click at [307, 143] on input "a. Consult with external quality experts to take over the defect identification…" at bounding box center [307, 138] width 0 height 10
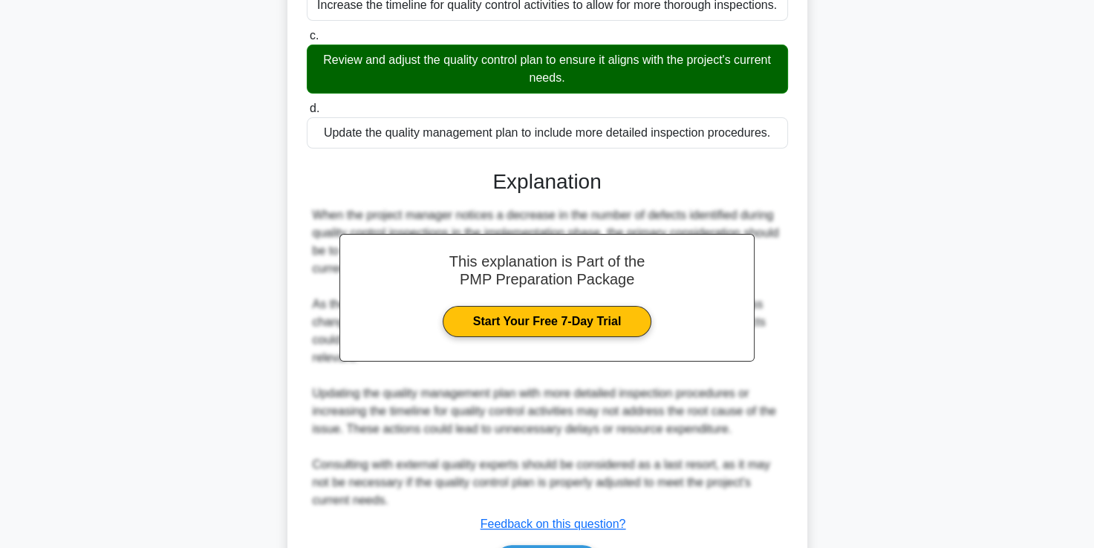
scroll to position [368, 0]
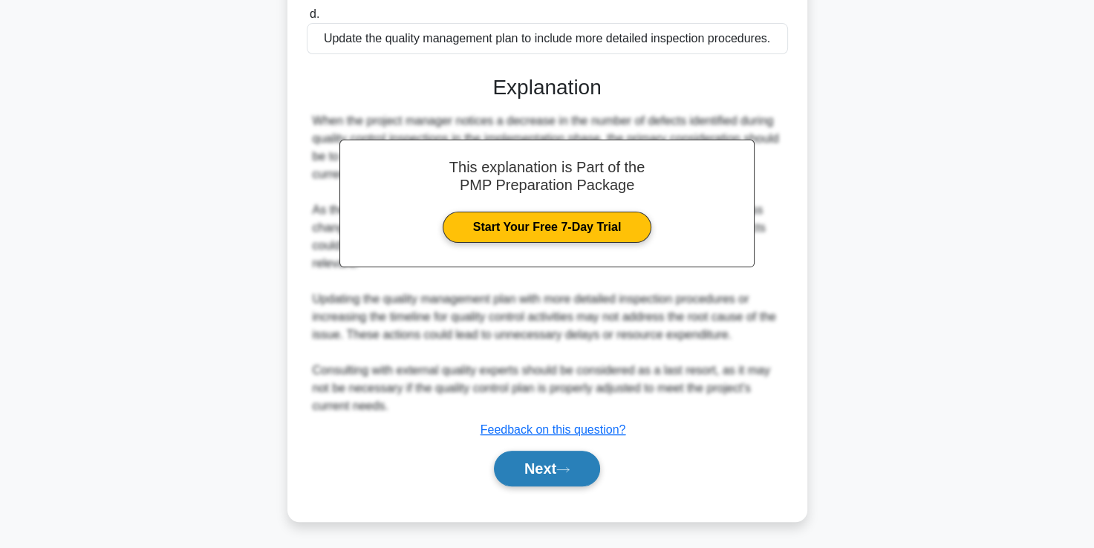
click at [553, 471] on button "Next" at bounding box center [547, 469] width 106 height 36
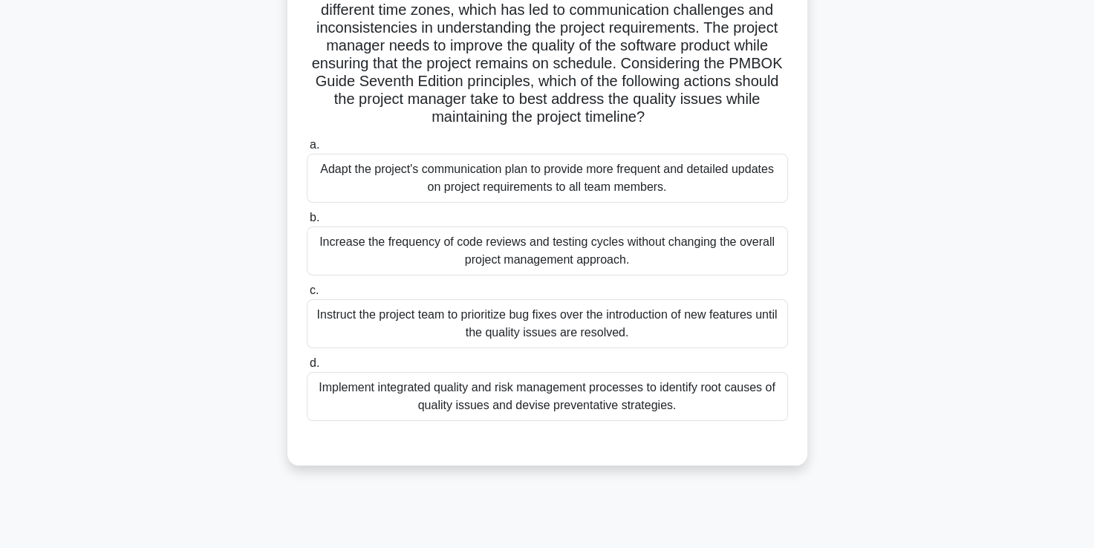
scroll to position [216, 0]
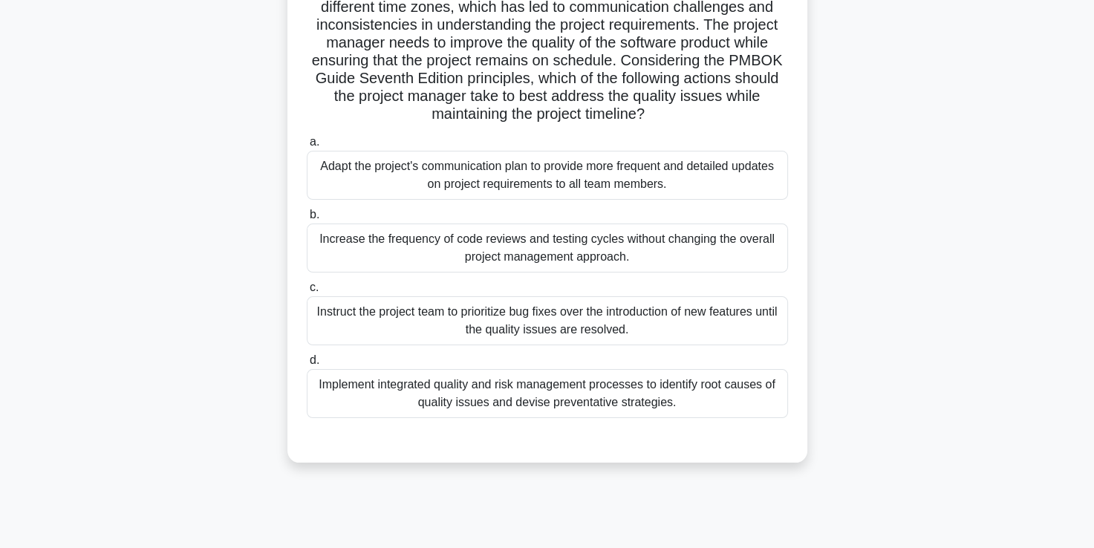
click at [539, 184] on div "Adapt the project's communication plan to provide more frequent and detailed up…" at bounding box center [547, 175] width 481 height 49
click at [307, 147] on input "a. Adapt the project's communication plan to provide more frequent and detailed…" at bounding box center [307, 142] width 0 height 10
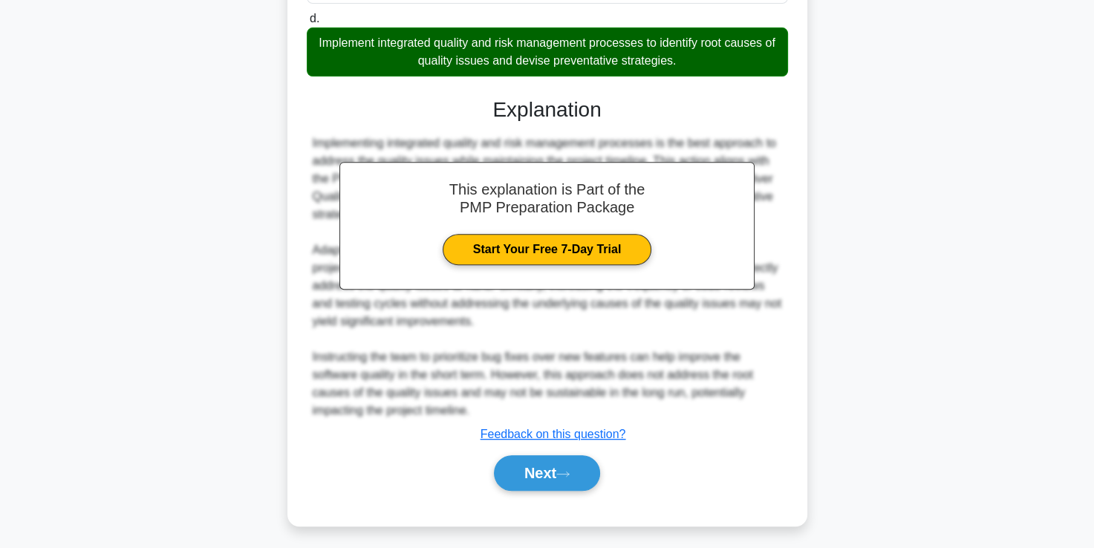
scroll to position [564, 0]
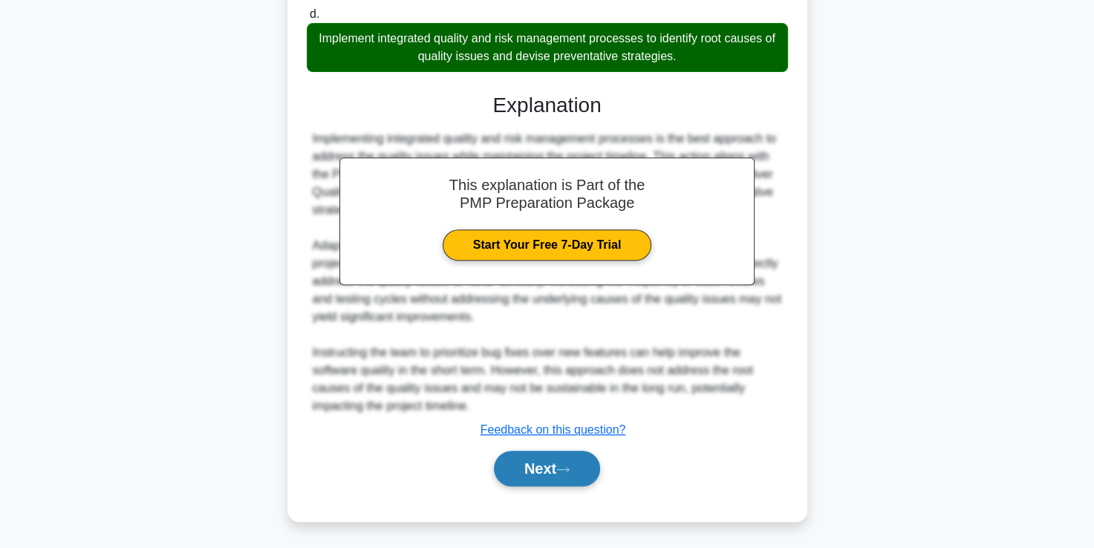
click at [530, 462] on button "Next" at bounding box center [547, 469] width 106 height 36
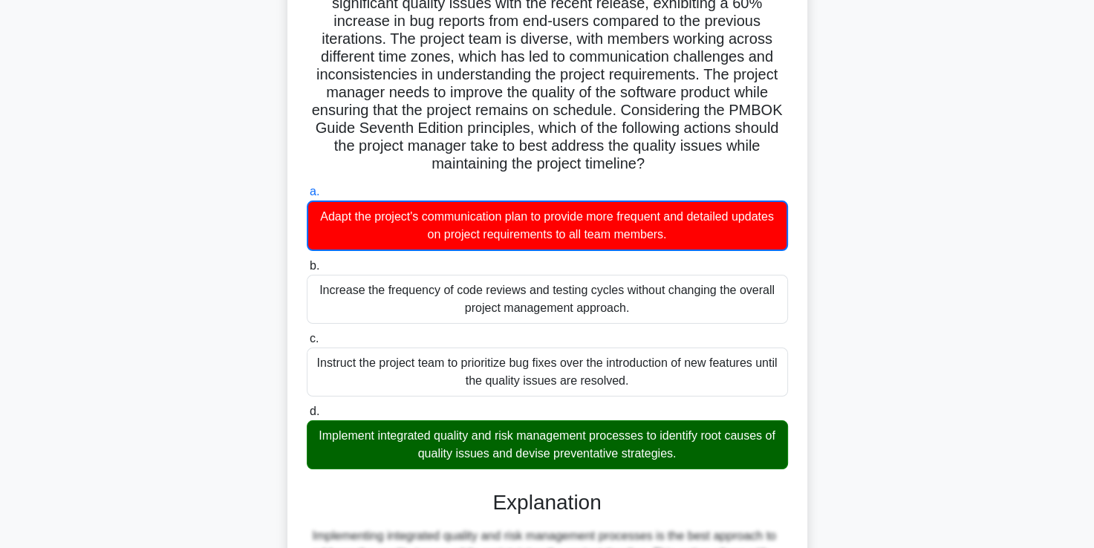
scroll to position [129, 0]
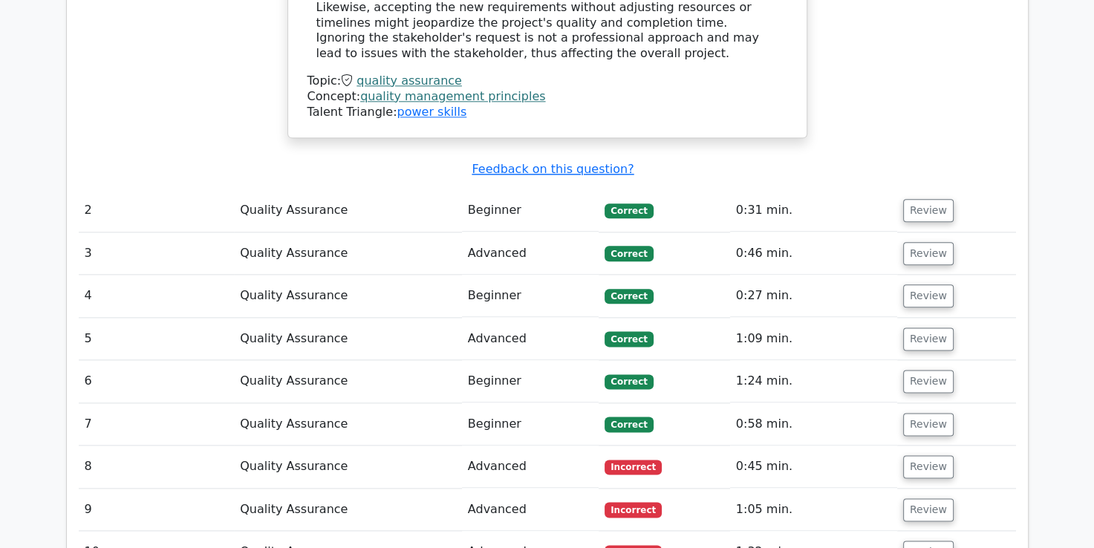
scroll to position [1742, 0]
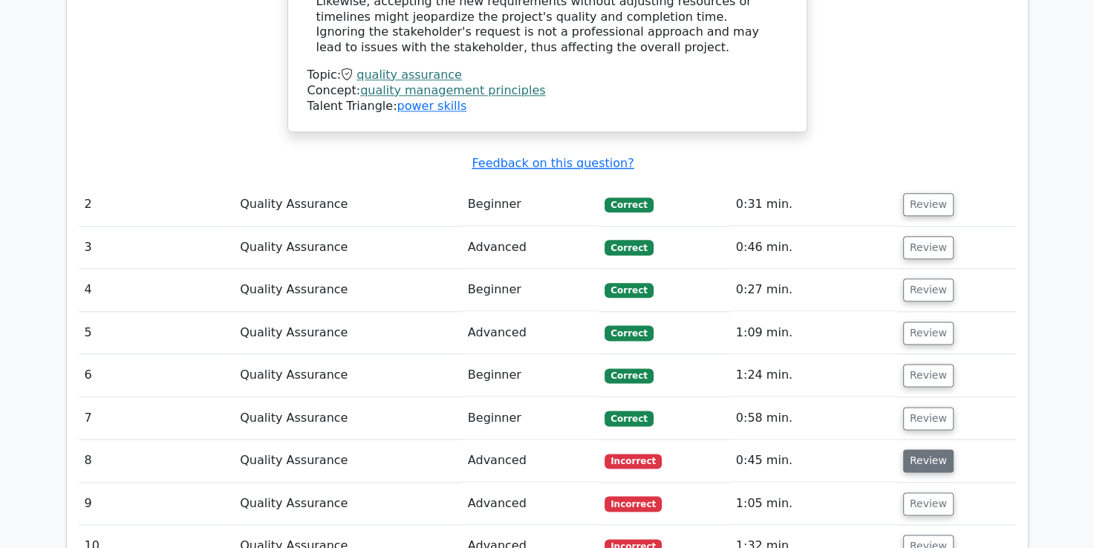
click at [921, 450] on button "Review" at bounding box center [929, 461] width 51 height 23
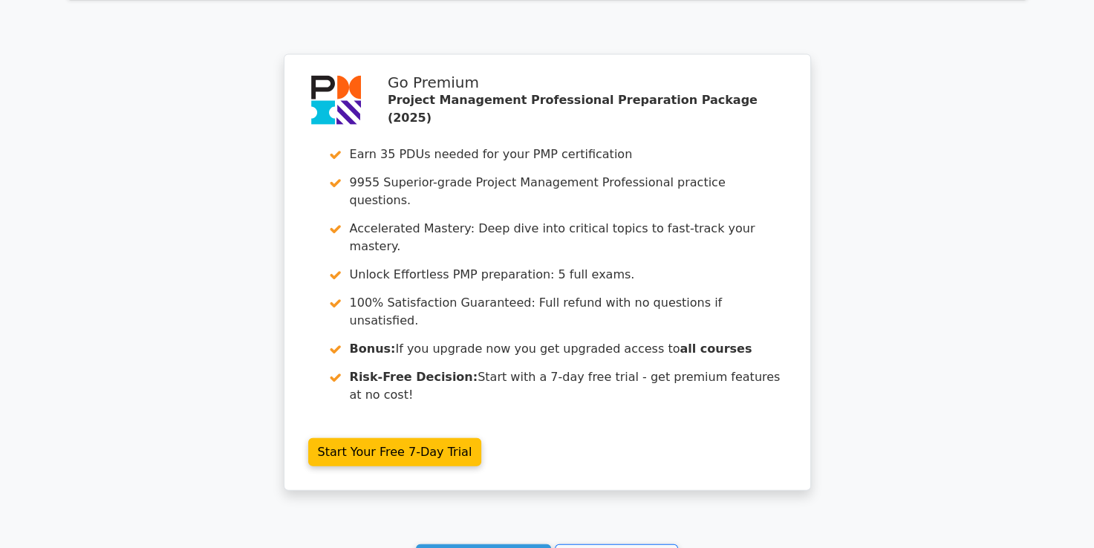
scroll to position [3377, 0]
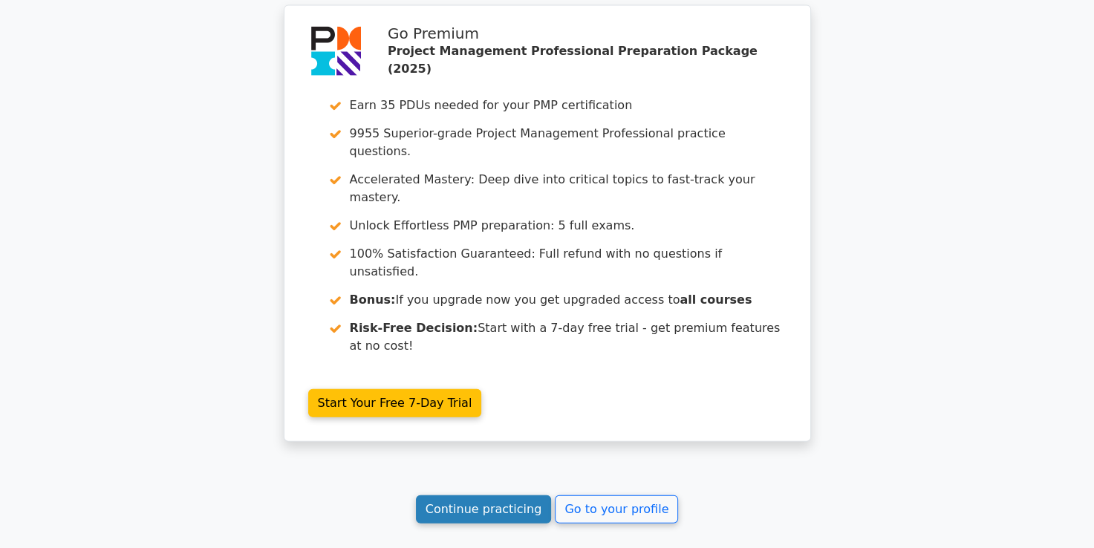
click at [512, 496] on link "Continue practicing" at bounding box center [484, 510] width 136 height 28
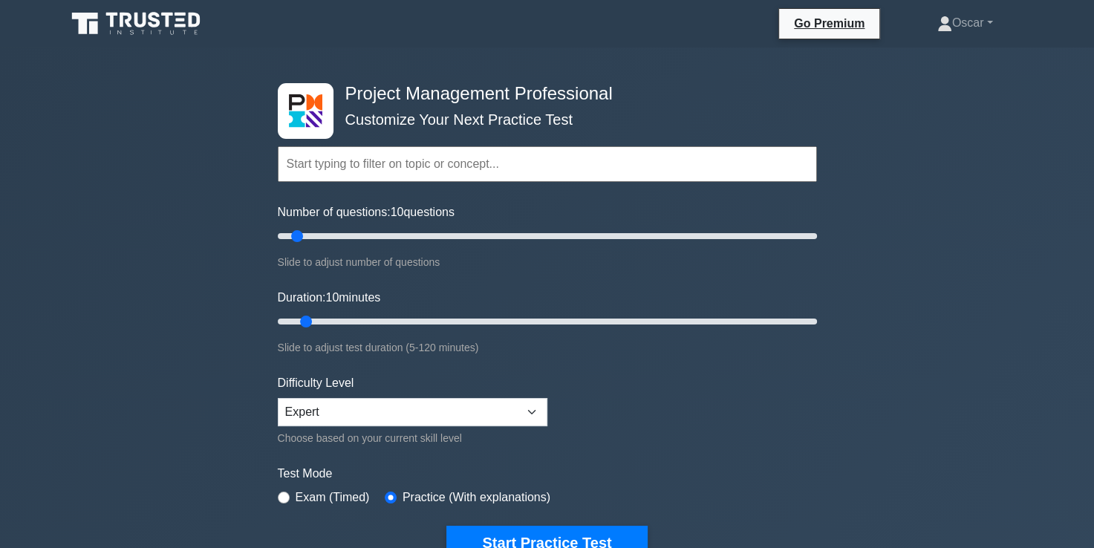
click at [309, 163] on input "text" at bounding box center [547, 164] width 539 height 36
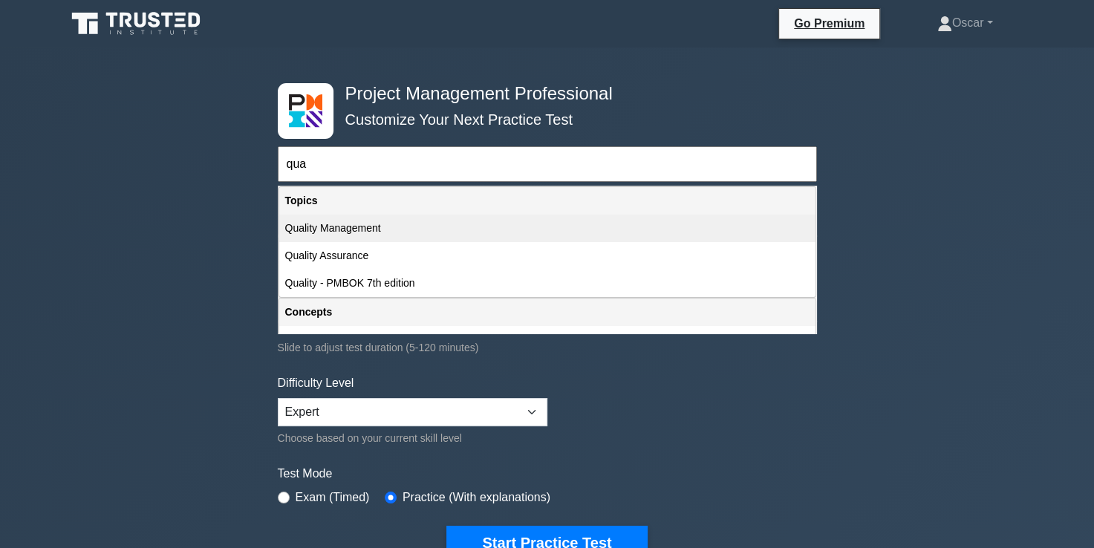
click at [372, 229] on div "Quality Management" at bounding box center [547, 228] width 536 height 27
type input "Quality Management"
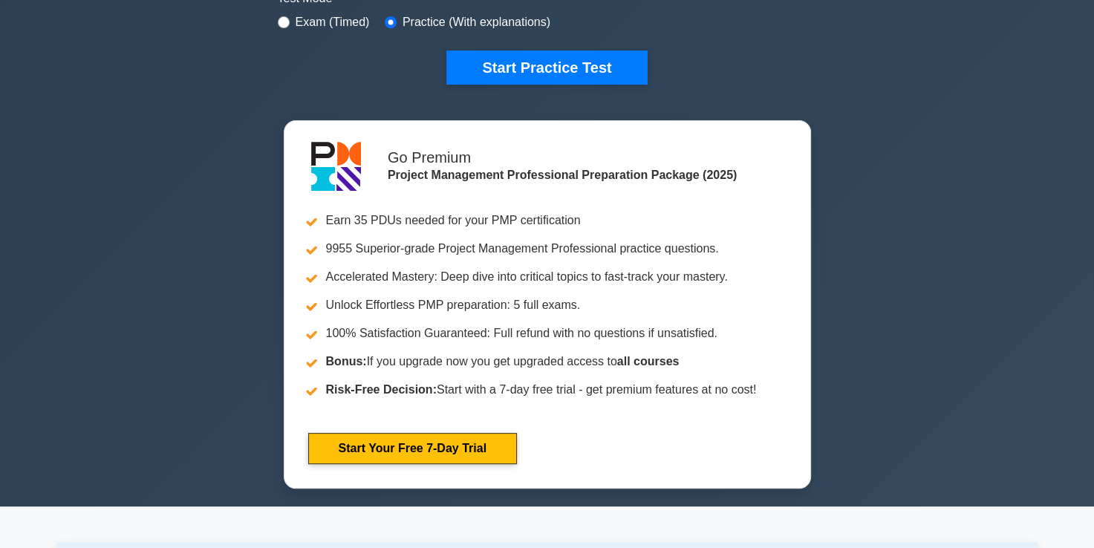
scroll to position [469, 0]
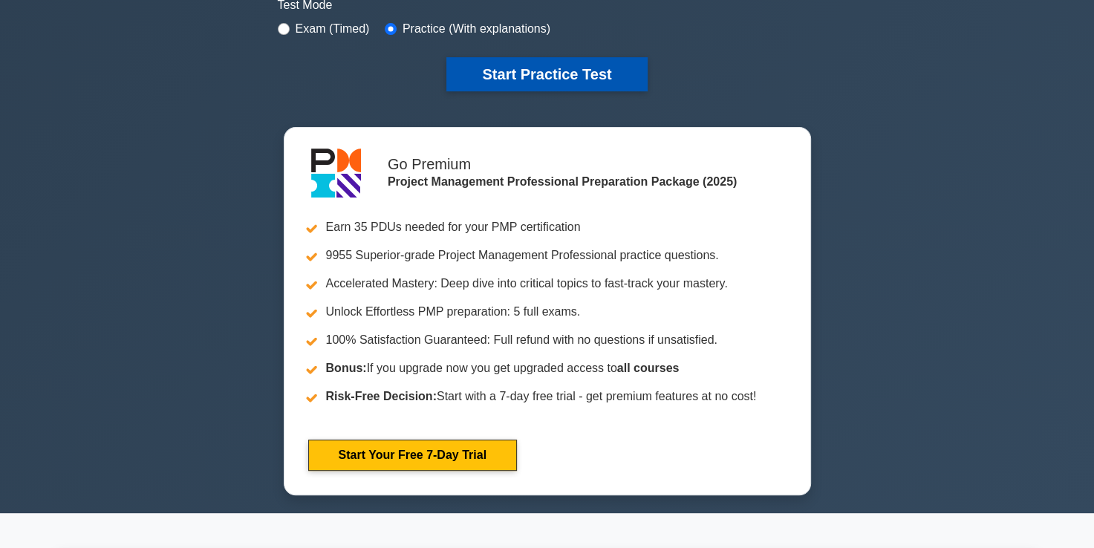
click at [568, 69] on button "Start Practice Test" at bounding box center [547, 74] width 201 height 34
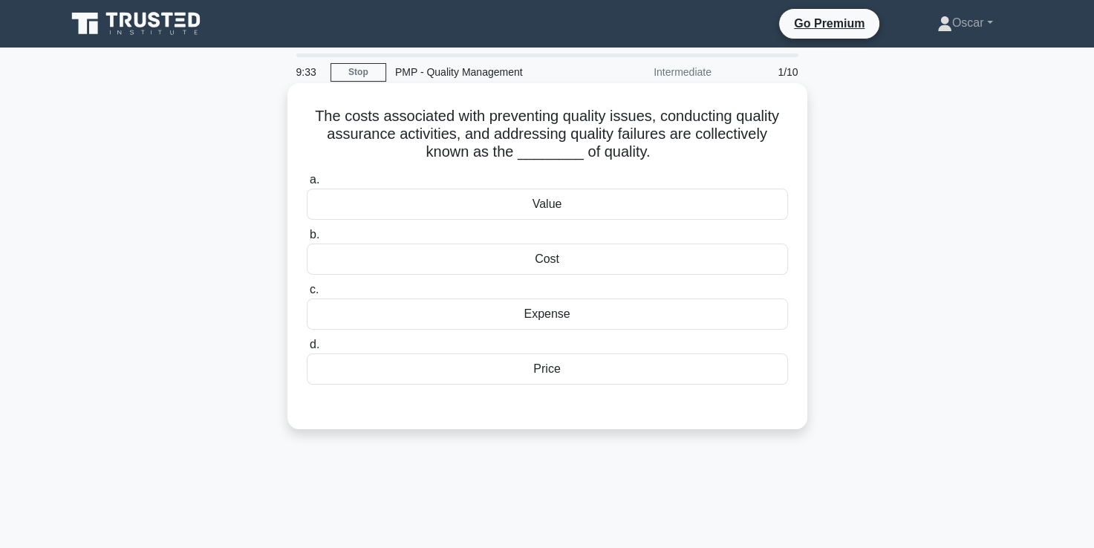
click at [553, 260] on div "Cost" at bounding box center [547, 259] width 481 height 31
click at [307, 240] on input "b. Cost" at bounding box center [307, 235] width 0 height 10
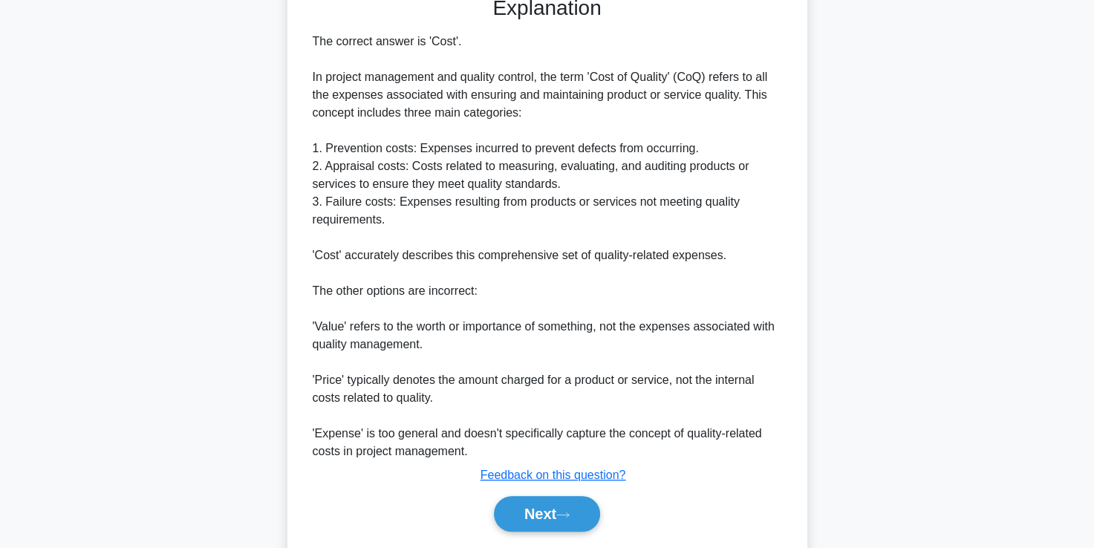
scroll to position [455, 0]
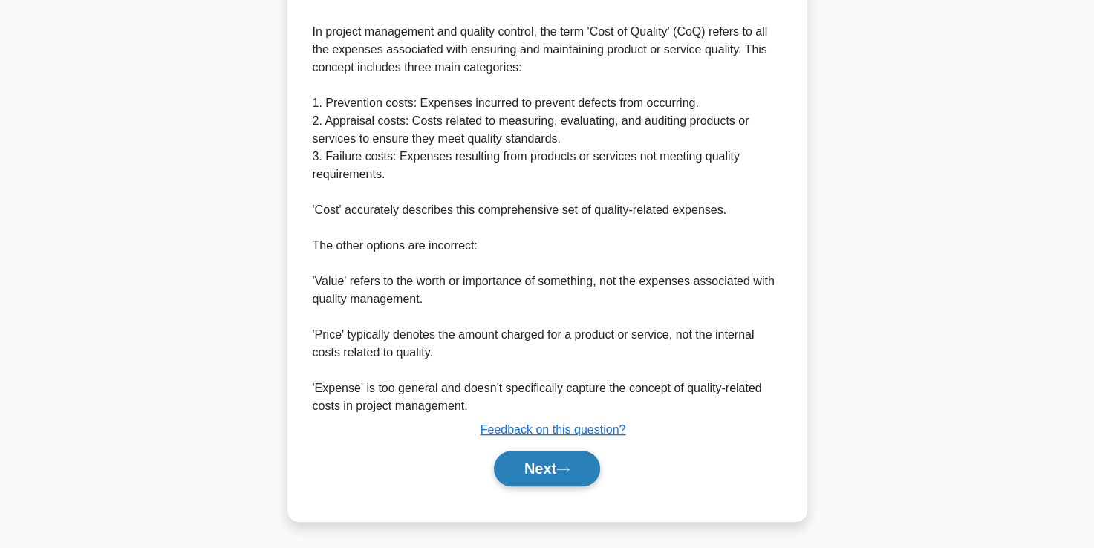
click at [542, 465] on button "Next" at bounding box center [547, 469] width 106 height 36
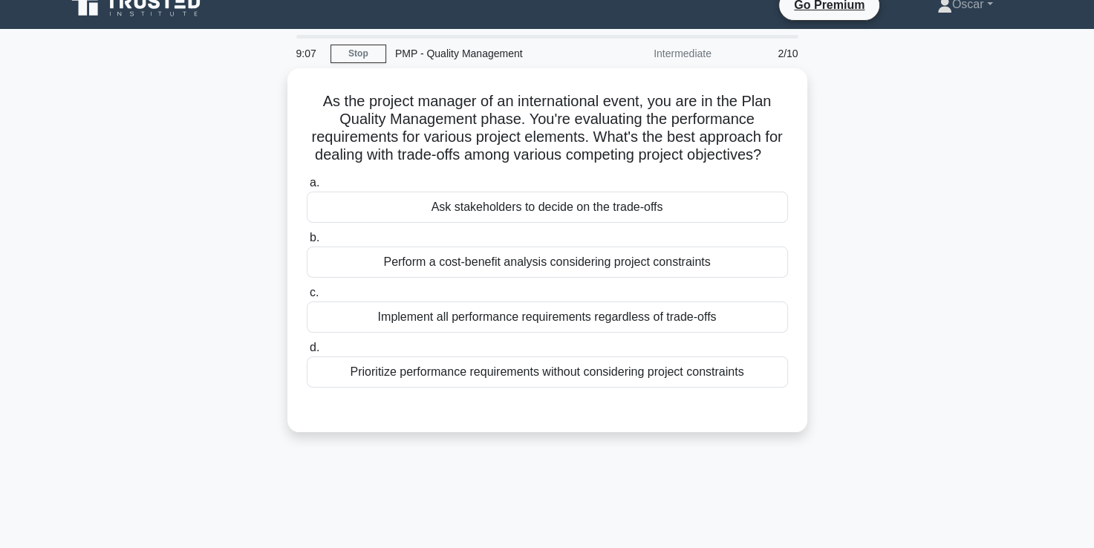
scroll to position [11, 0]
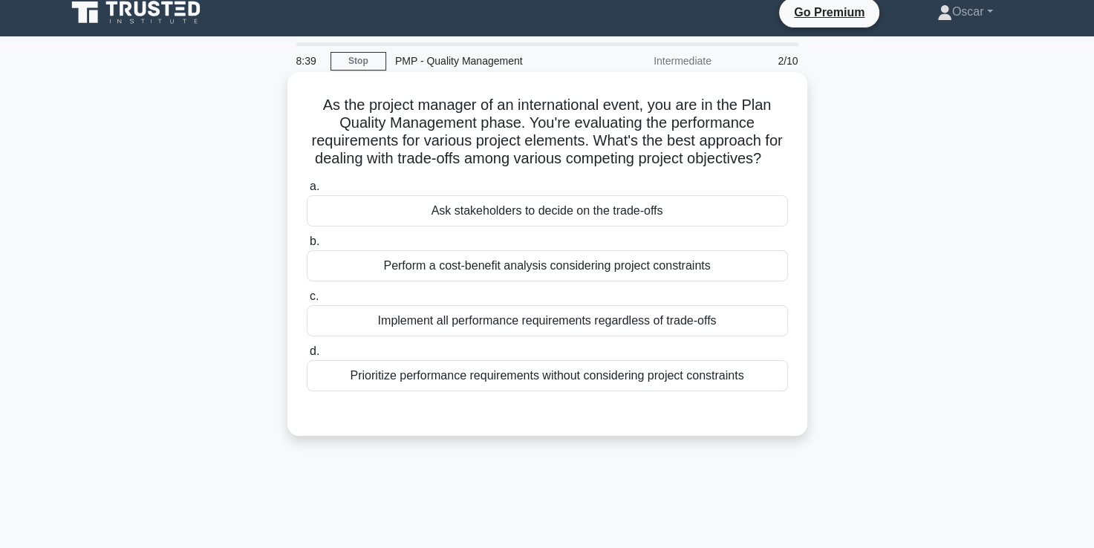
click at [521, 279] on div "Perform a cost-benefit analysis considering project constraints" at bounding box center [547, 265] width 481 height 31
click at [307, 247] on input "b. Perform a cost-benefit analysis considering project constraints" at bounding box center [307, 242] width 0 height 10
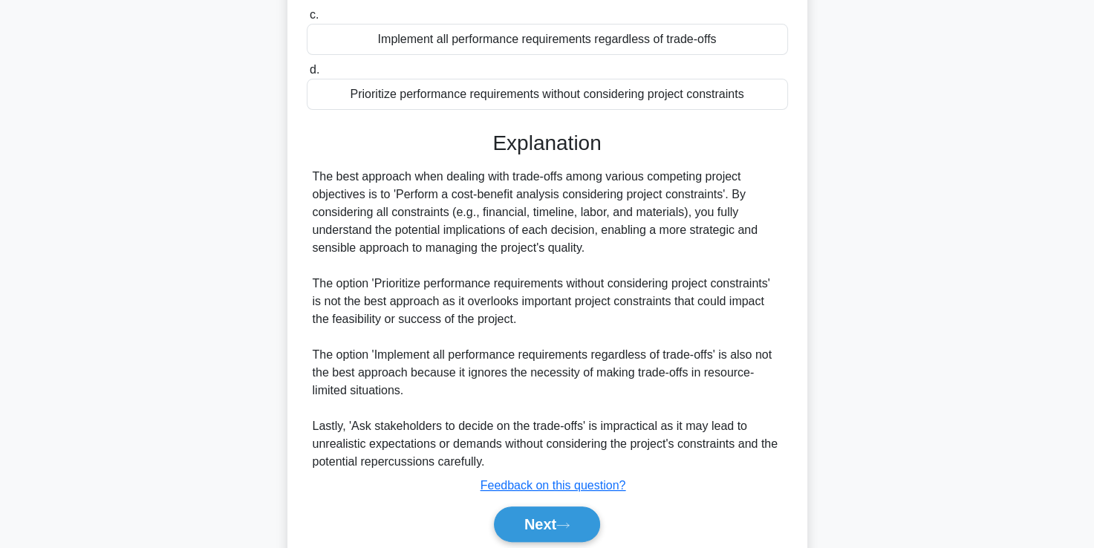
scroll to position [366, 0]
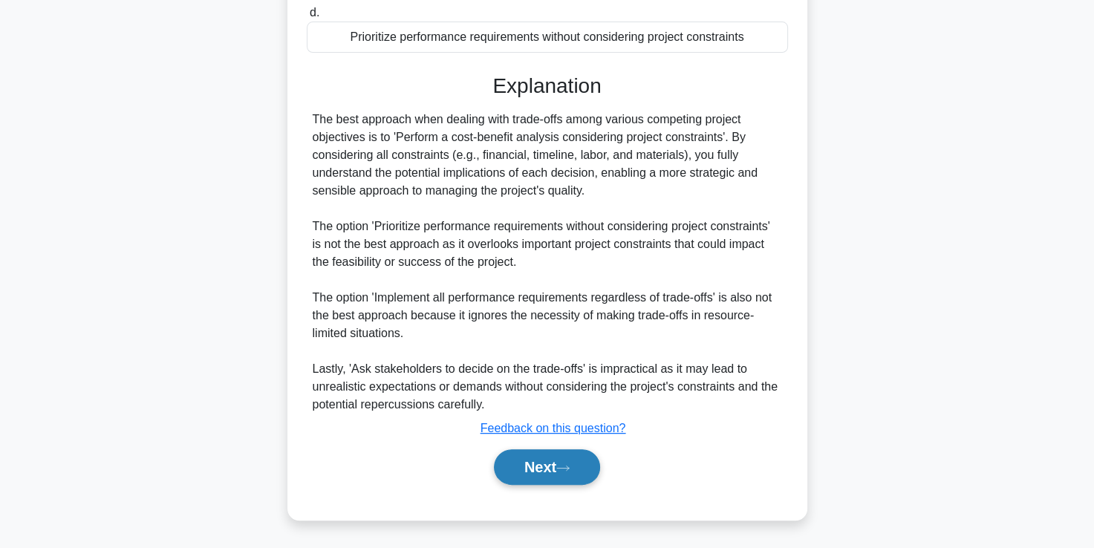
click at [548, 463] on button "Next" at bounding box center [547, 468] width 106 height 36
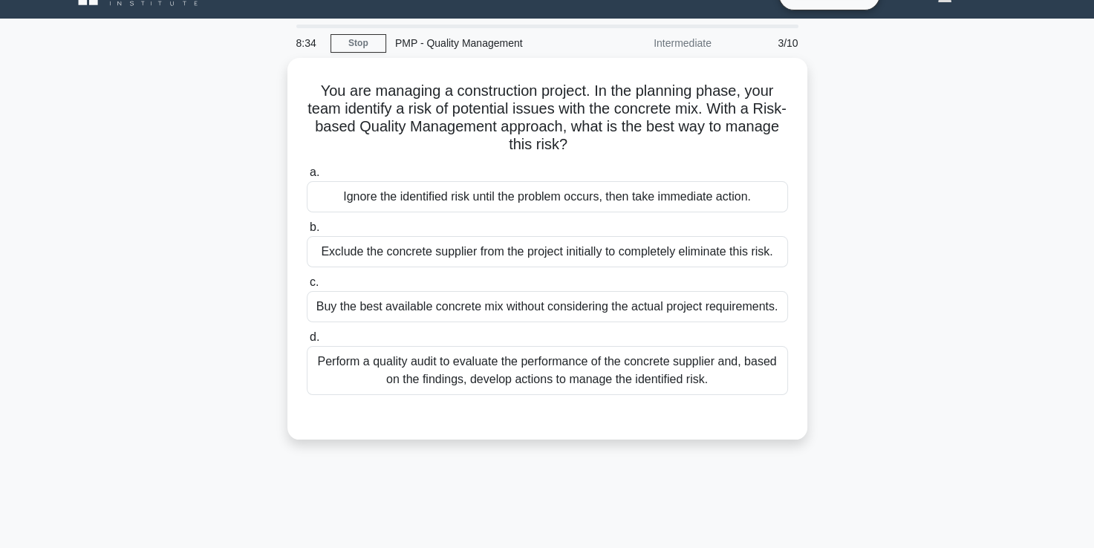
scroll to position [20, 0]
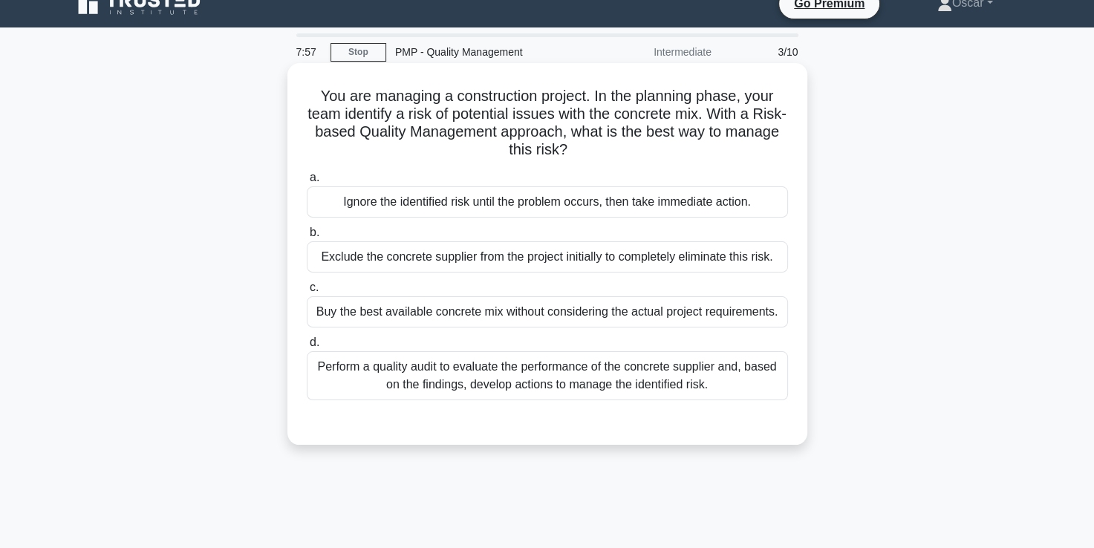
click at [532, 381] on div "Perform a quality audit to evaluate the performance of the concrete supplier an…" at bounding box center [547, 375] width 481 height 49
click at [307, 348] on input "d. Perform a quality audit to evaluate the performance of the concrete supplier…" at bounding box center [307, 343] width 0 height 10
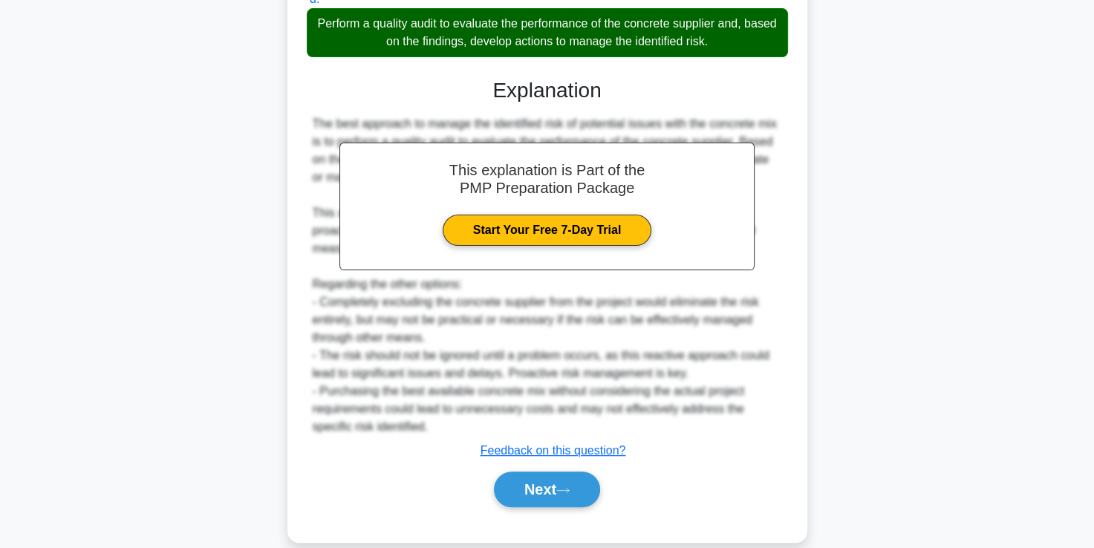
scroll to position [384, 0]
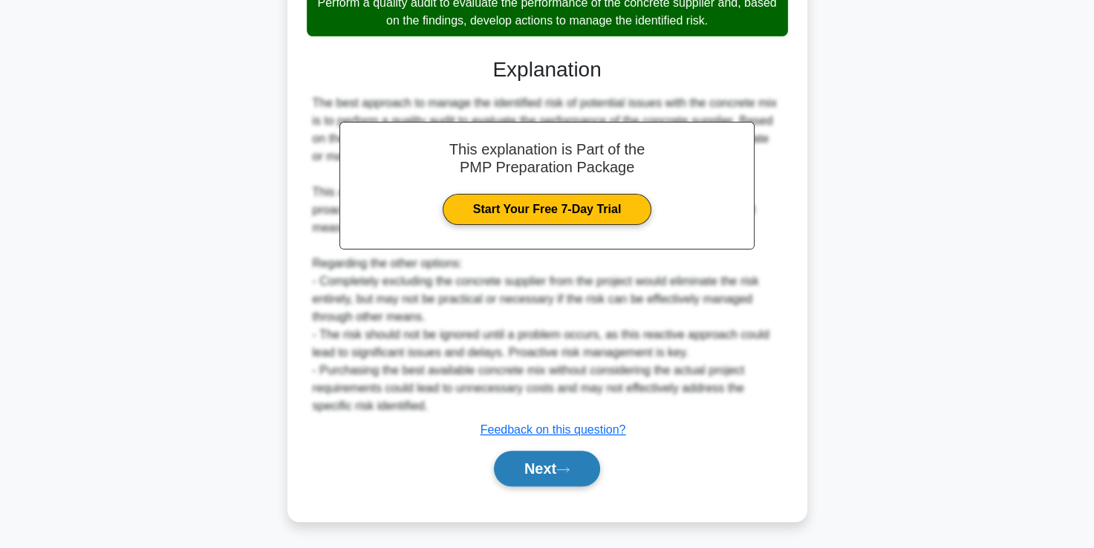
click at [535, 467] on button "Next" at bounding box center [547, 469] width 106 height 36
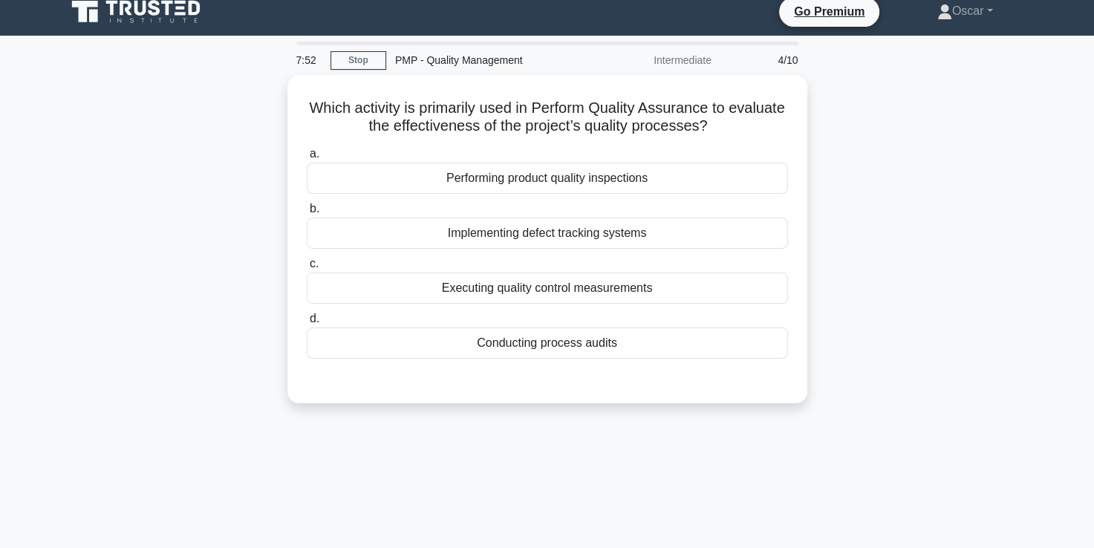
scroll to position [11, 0]
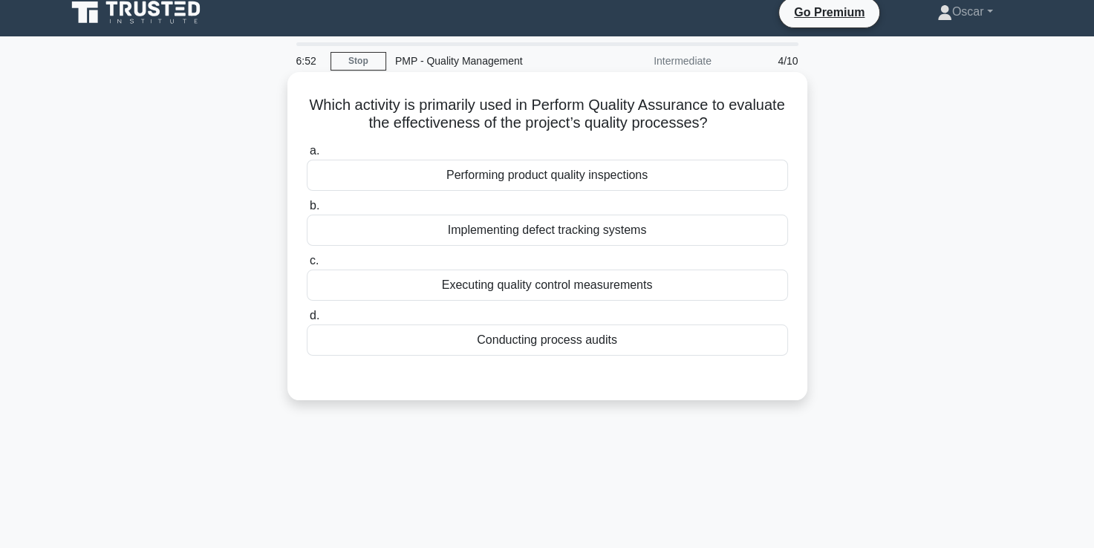
click at [511, 235] on div "Implementing defect tracking systems" at bounding box center [547, 230] width 481 height 31
click at [307, 211] on input "b. Implementing defect tracking systems" at bounding box center [307, 206] width 0 height 10
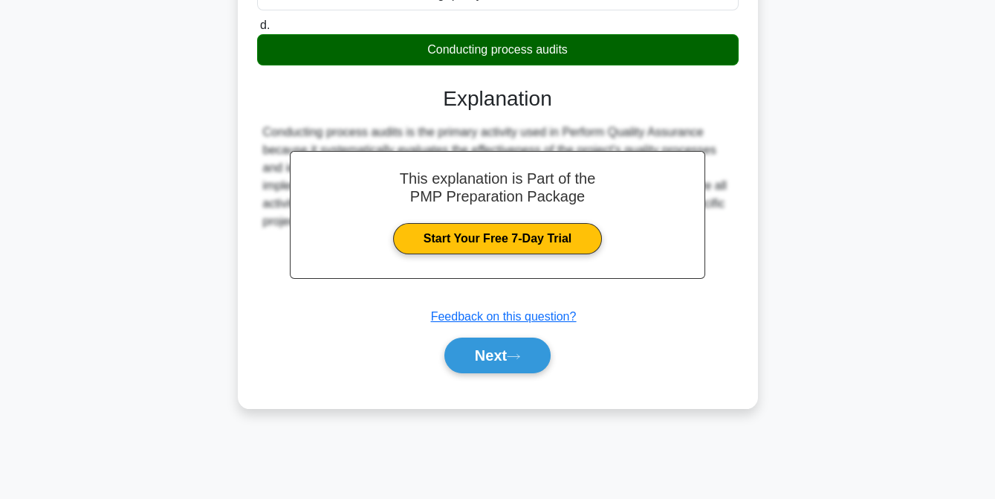
scroll to position [304, 0]
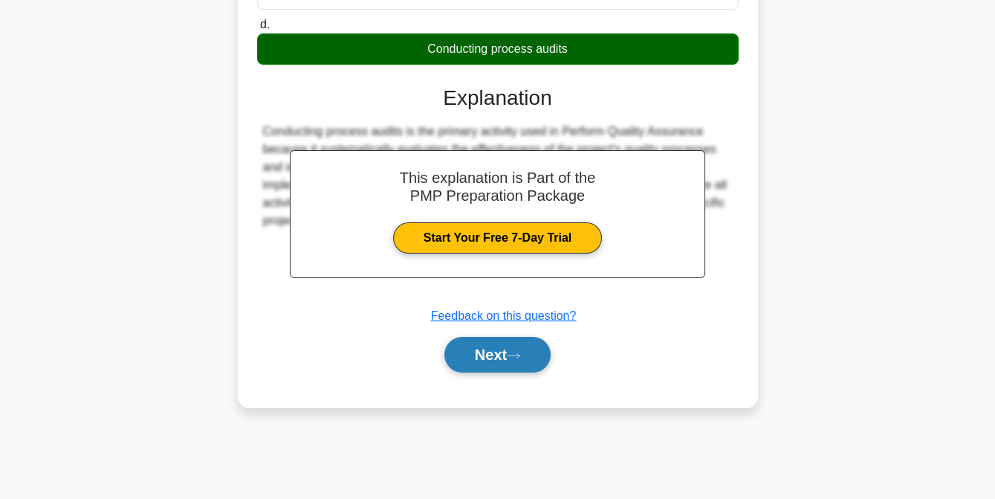
click at [487, 346] on button "Next" at bounding box center [497, 355] width 106 height 36
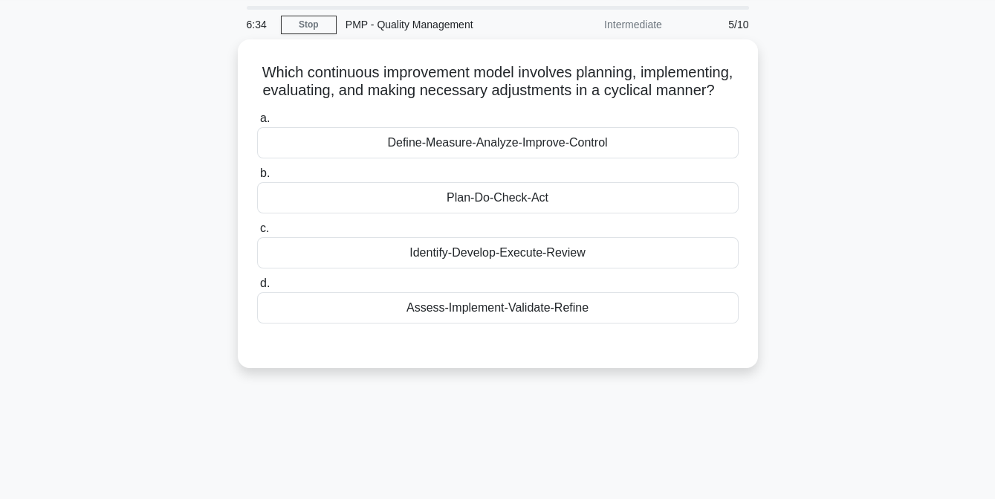
scroll to position [48, 0]
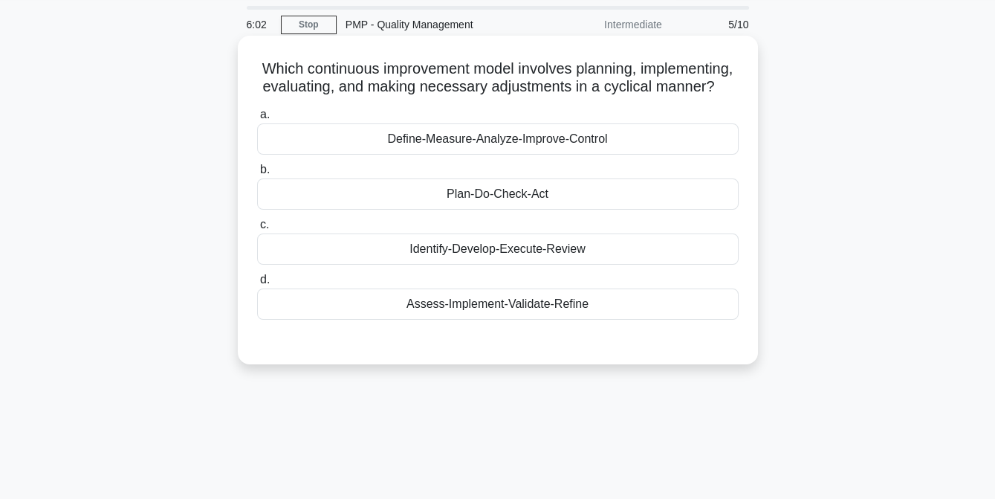
click at [509, 210] on div "Plan-Do-Check-Act" at bounding box center [497, 193] width 481 height 31
click at [257, 175] on input "b. Plan-Do-Check-Act" at bounding box center [257, 170] width 0 height 10
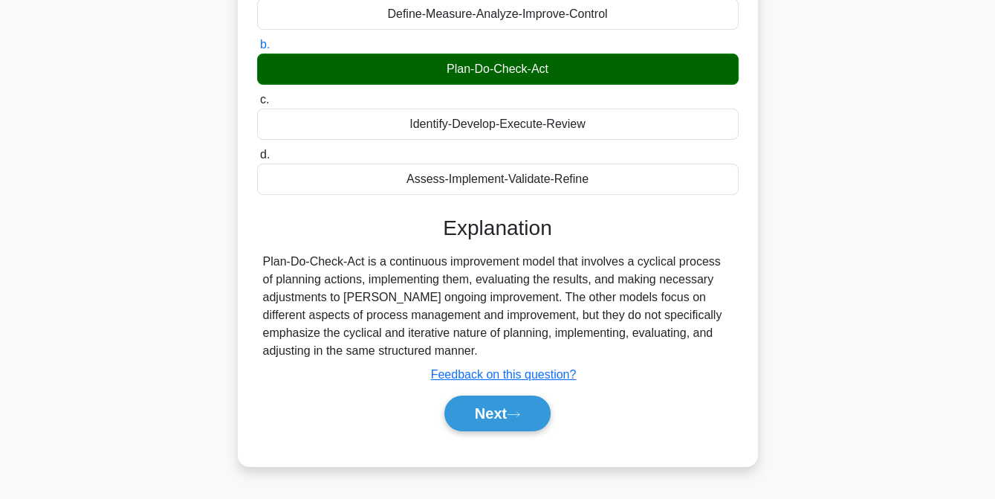
scroll to position [304, 0]
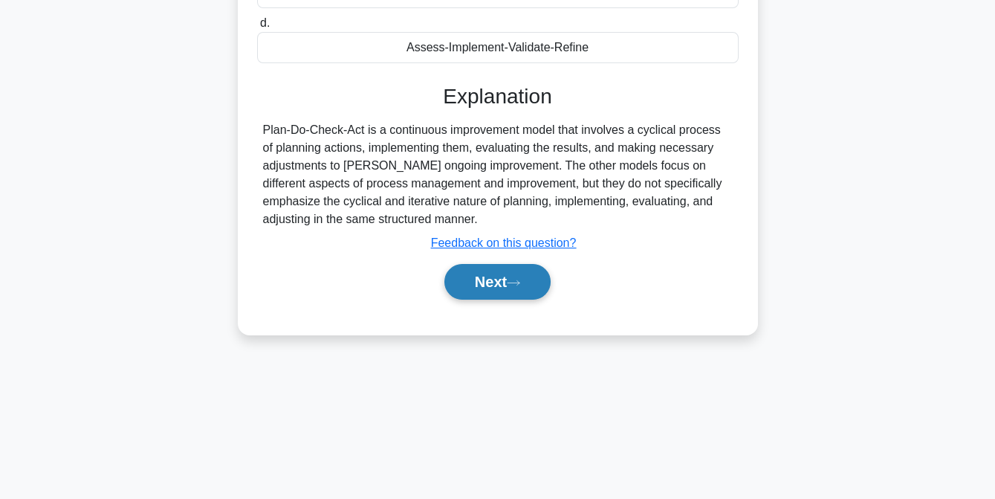
click at [499, 299] on button "Next" at bounding box center [497, 282] width 106 height 36
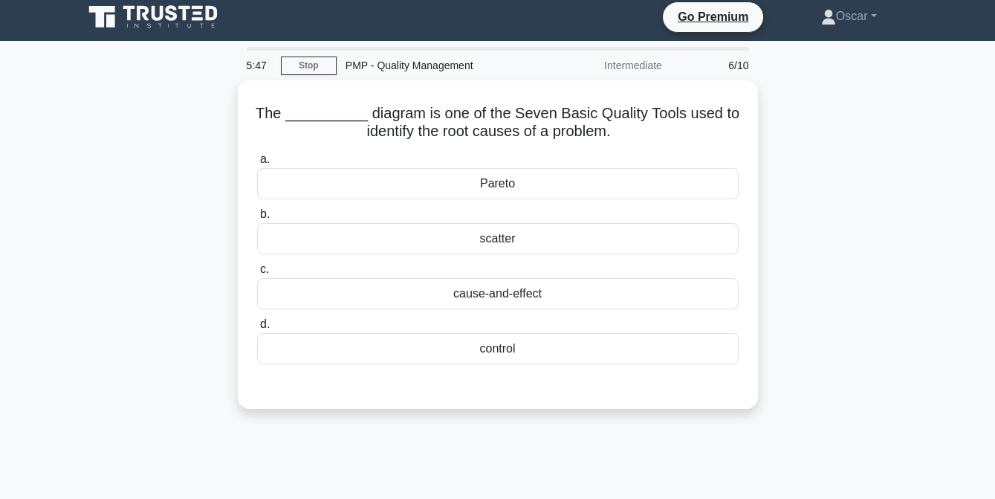
scroll to position [0, 0]
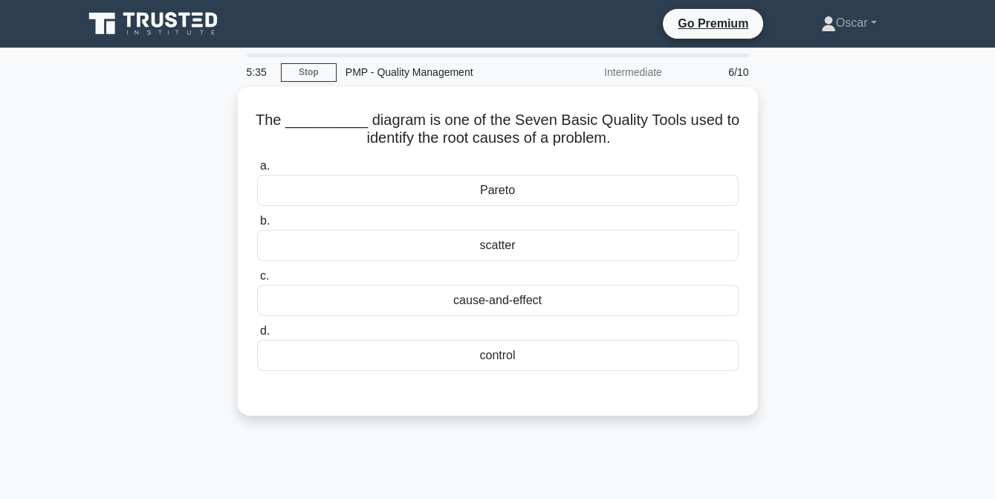
click at [499, 306] on div "cause-and-effect" at bounding box center [497, 300] width 481 height 31
click at [257, 281] on input "c. cause-and-effect" at bounding box center [257, 276] width 0 height 10
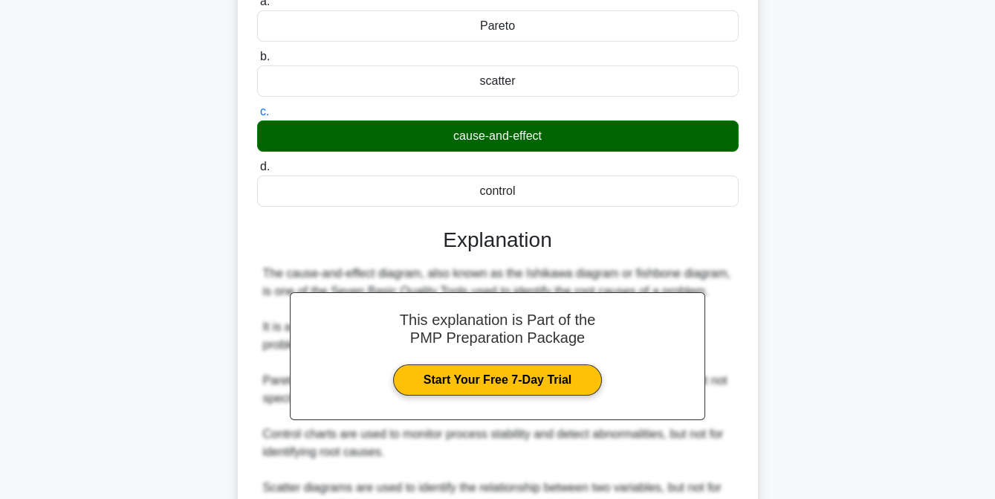
scroll to position [309, 0]
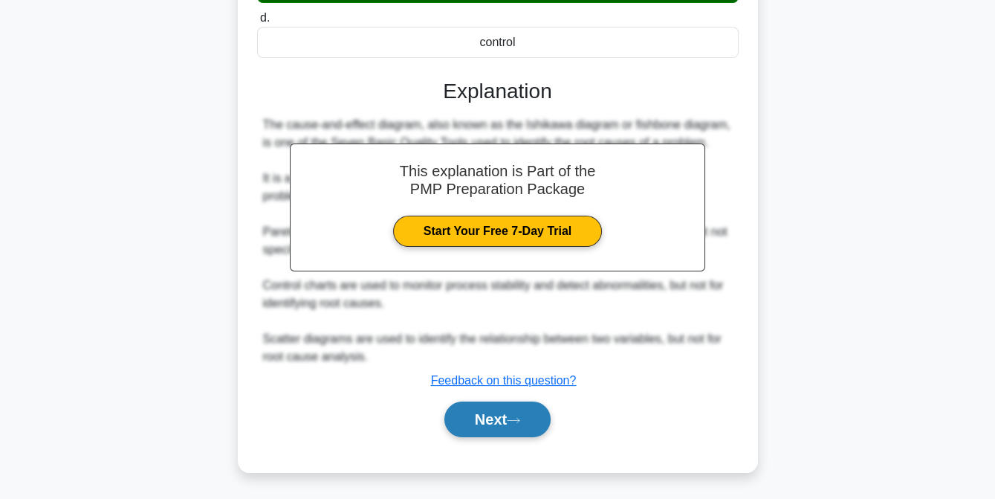
click at [505, 411] on button "Next" at bounding box center [497, 419] width 106 height 36
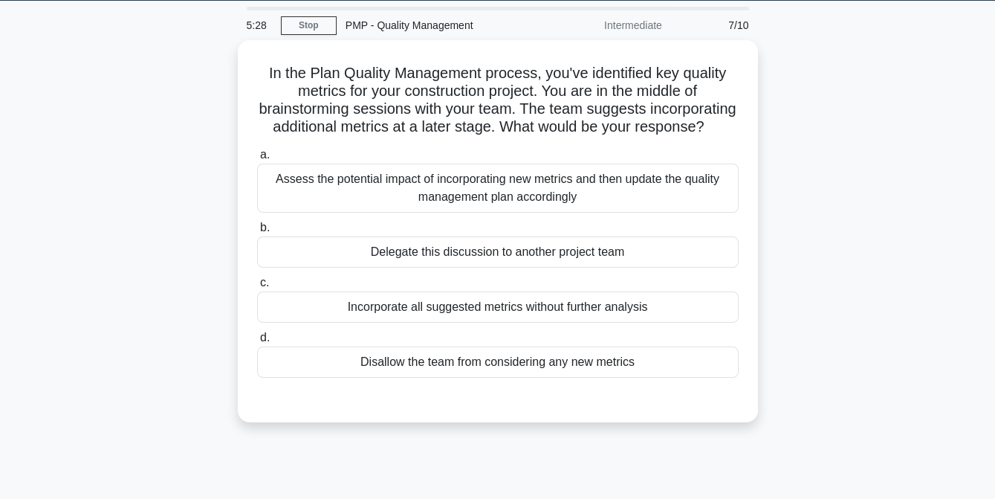
scroll to position [45, 0]
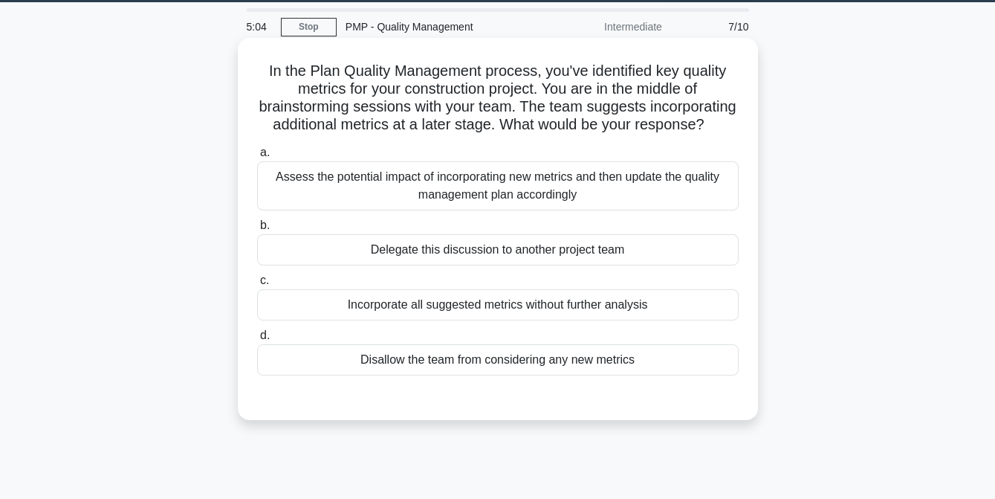
click at [453, 209] on div "Assess the potential impact of incorporating new metrics and then update the qu…" at bounding box center [497, 185] width 481 height 49
click at [257, 158] on input "a. Assess the potential impact of incorporating new metrics and then update the…" at bounding box center [257, 153] width 0 height 10
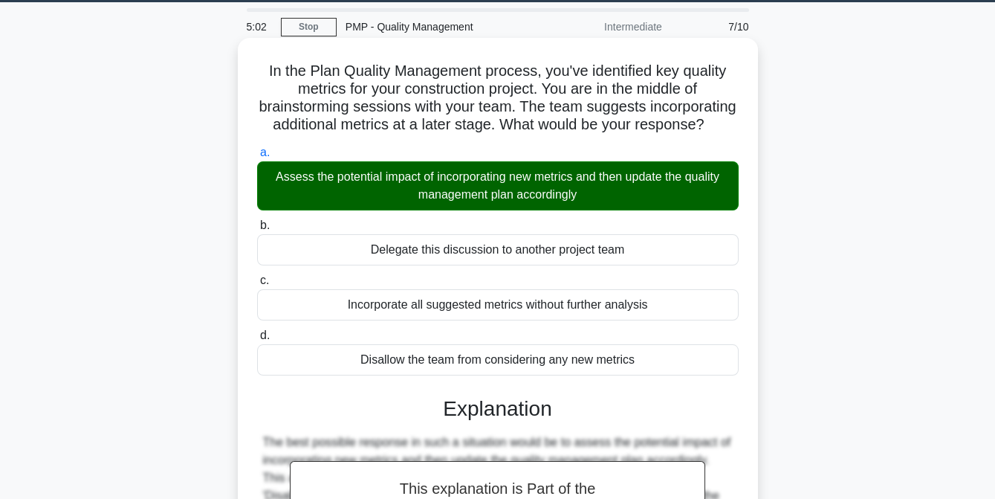
scroll to position [309, 0]
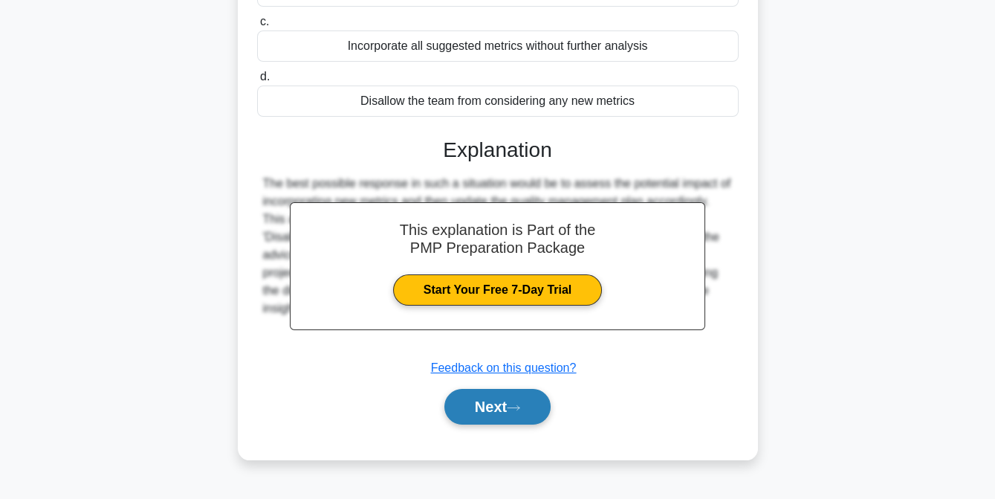
click at [498, 417] on button "Next" at bounding box center [497, 407] width 106 height 36
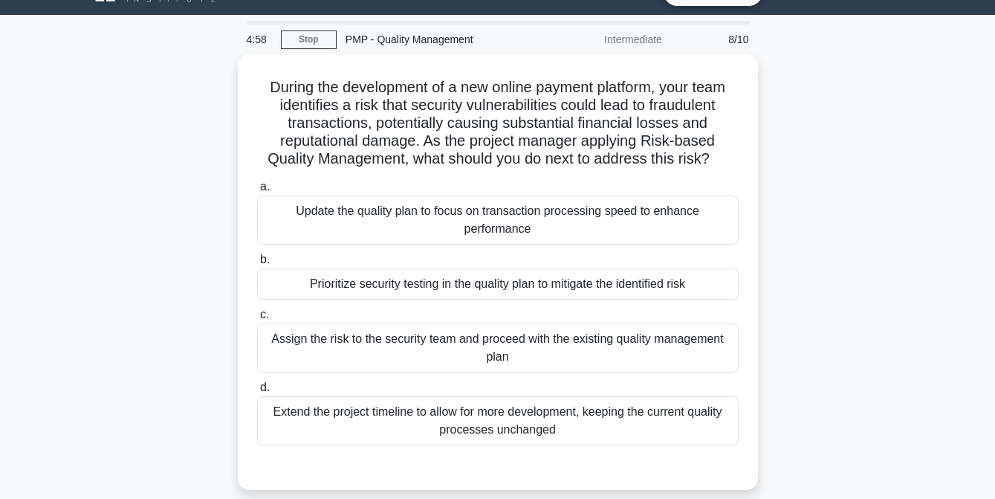
scroll to position [33, 0]
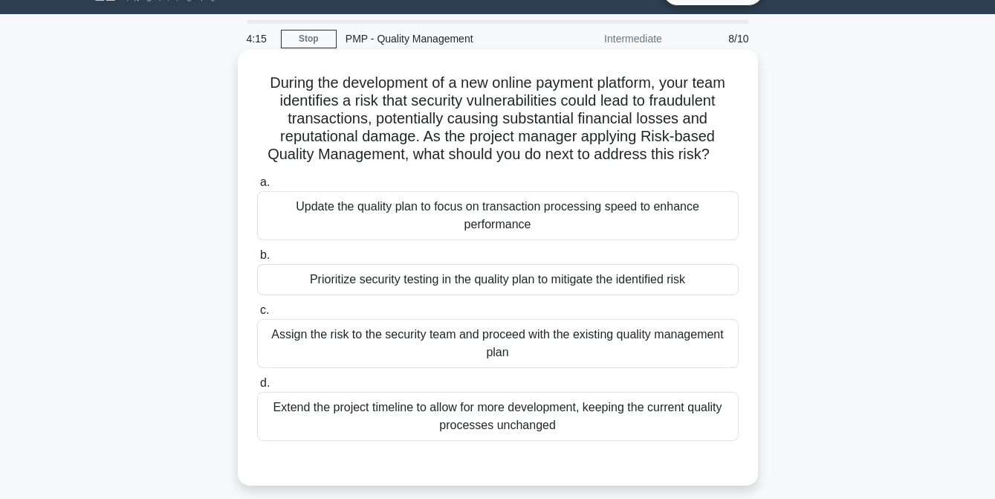
click at [476, 289] on div "Prioritize security testing in the quality plan to mitigate the identified risk" at bounding box center [497, 279] width 481 height 31
click at [257, 260] on input "b. Prioritize security testing in the quality plan to mitigate the identified r…" at bounding box center [257, 255] width 0 height 10
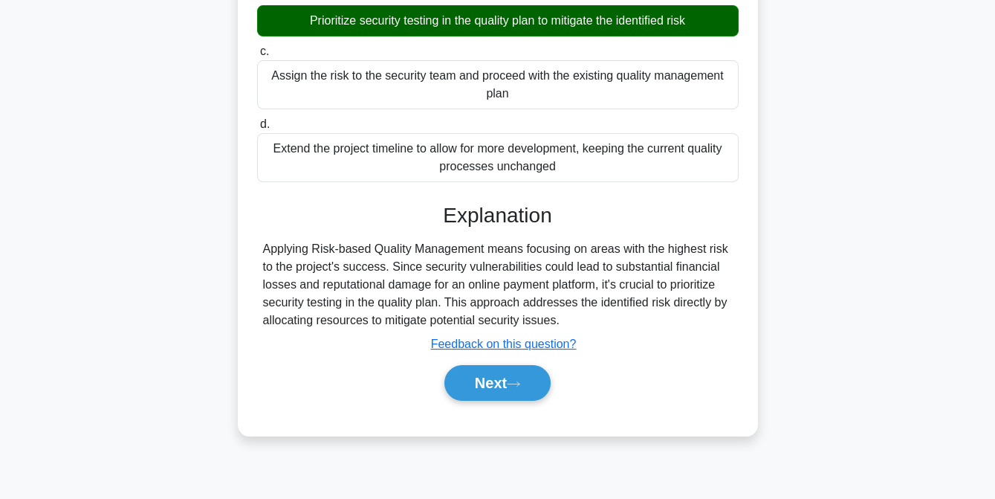
scroll to position [304, 0]
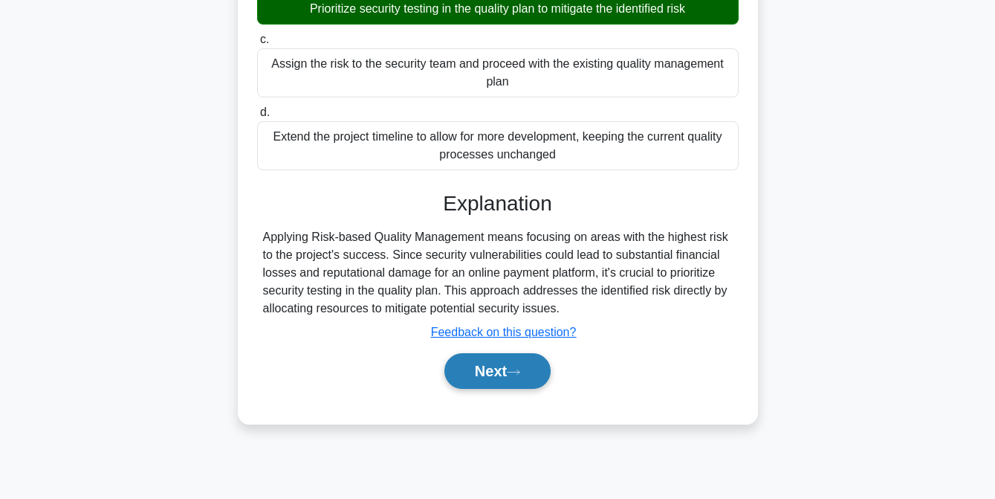
click at [495, 369] on button "Next" at bounding box center [497, 371] width 106 height 36
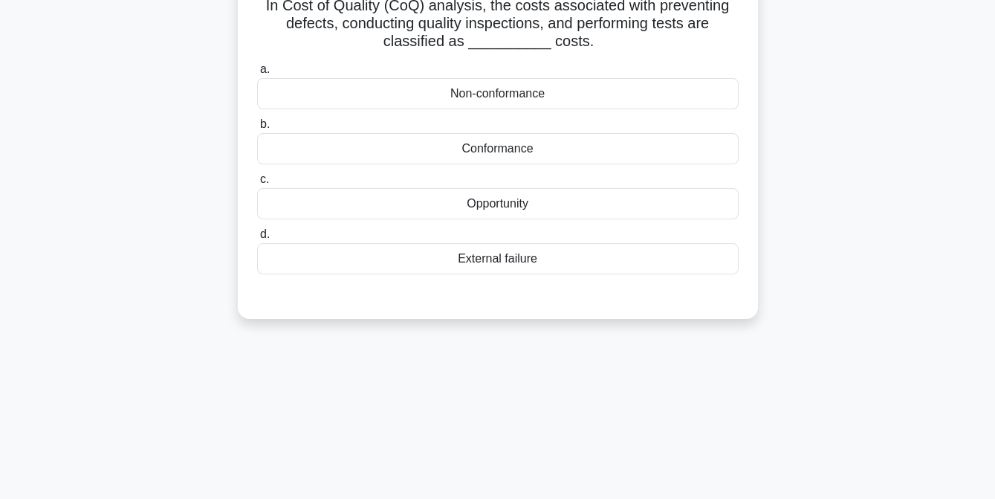
scroll to position [0, 0]
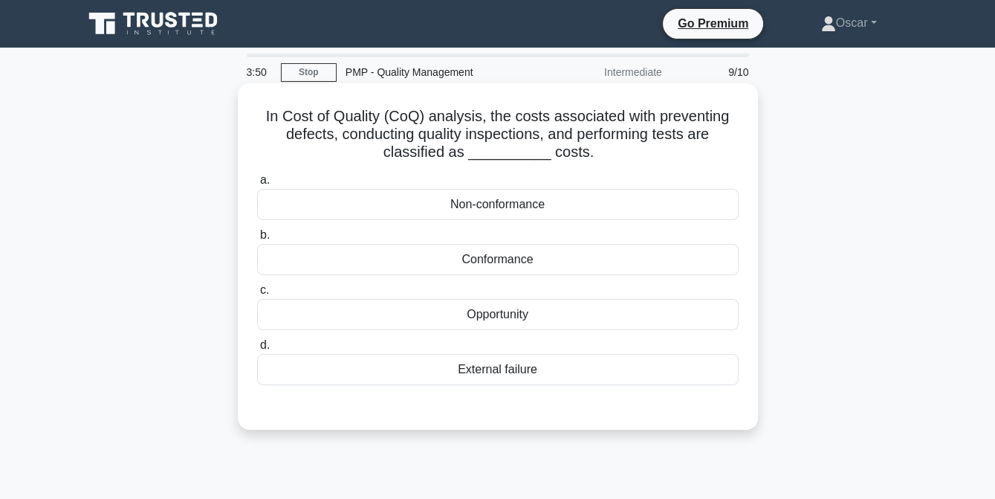
click at [493, 265] on div "Conformance" at bounding box center [497, 259] width 481 height 31
click at [257, 240] on input "b. Conformance" at bounding box center [257, 235] width 0 height 10
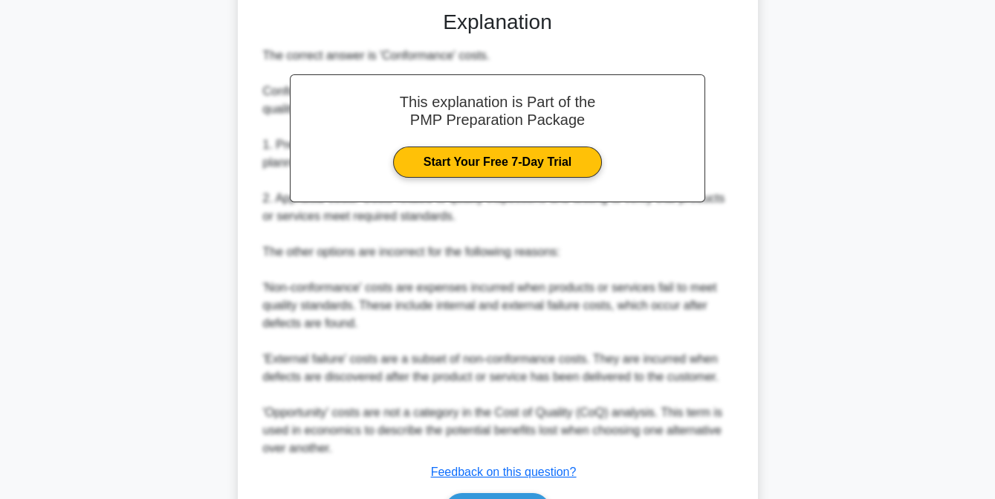
scroll to position [487, 0]
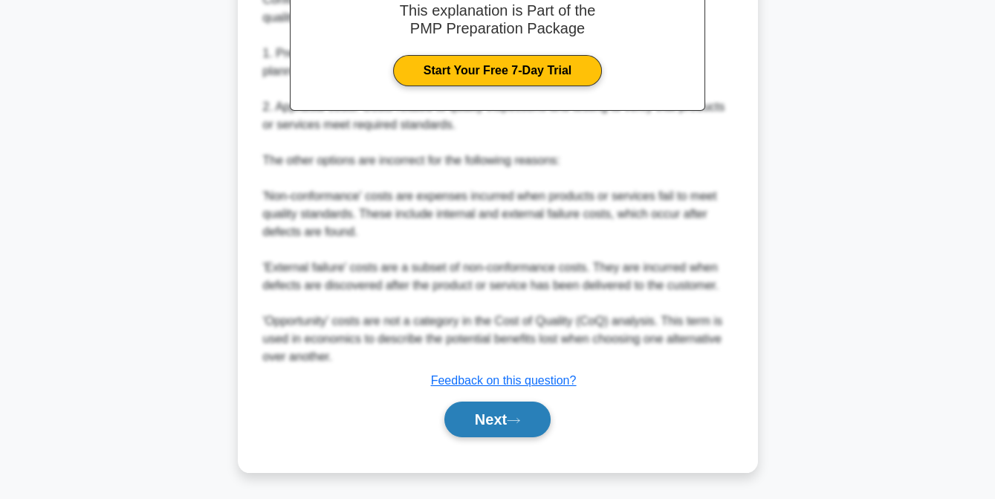
click at [506, 418] on button "Next" at bounding box center [497, 419] width 106 height 36
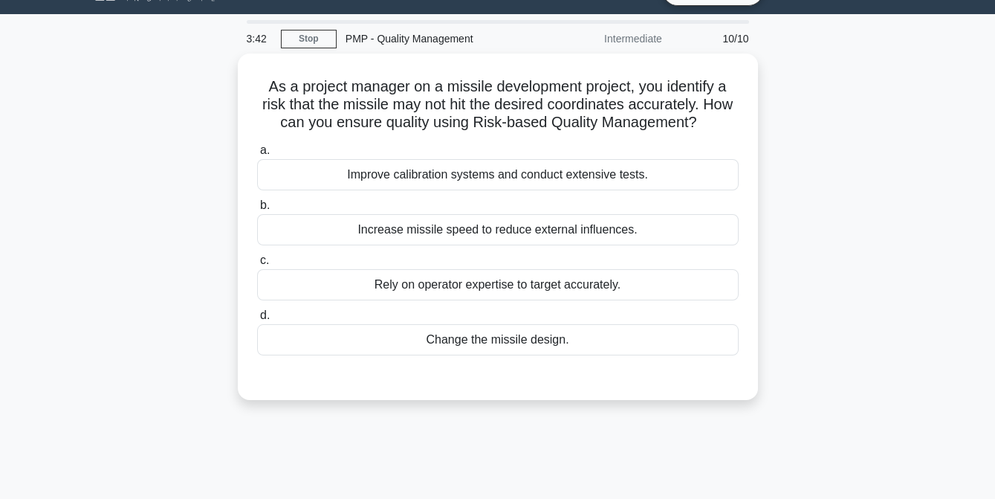
scroll to position [33, 0]
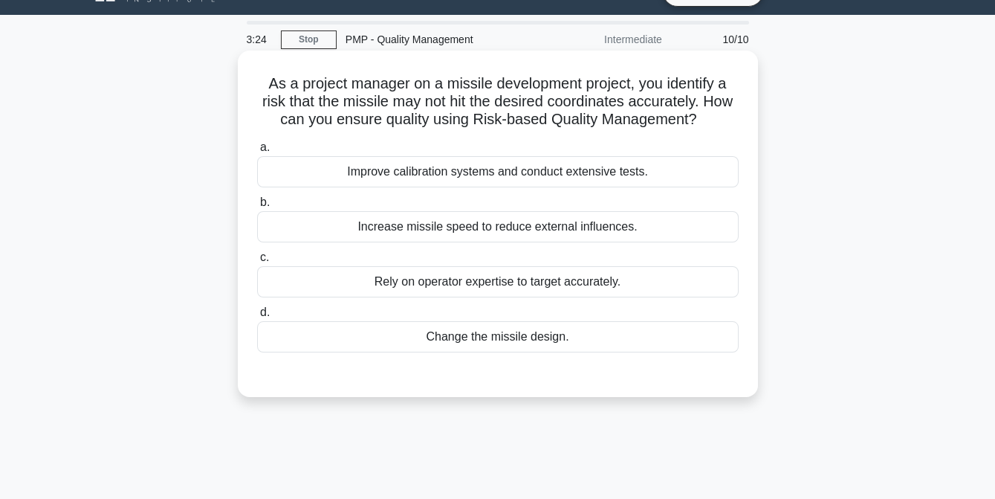
click at [476, 174] on div "Improve calibration systems and conduct extensive tests." at bounding box center [497, 171] width 481 height 31
click at [257, 152] on input "a. Improve calibration systems and conduct extensive tests." at bounding box center [257, 148] width 0 height 10
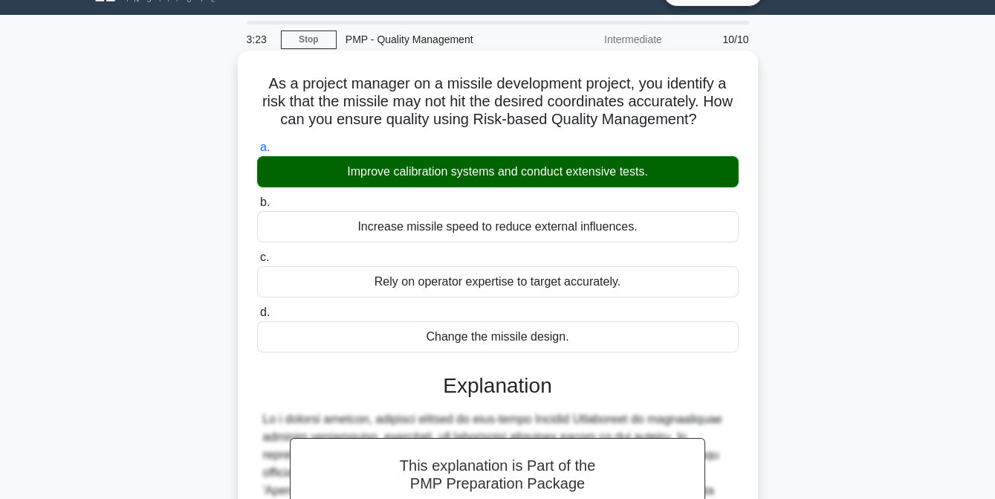
scroll to position [309, 0]
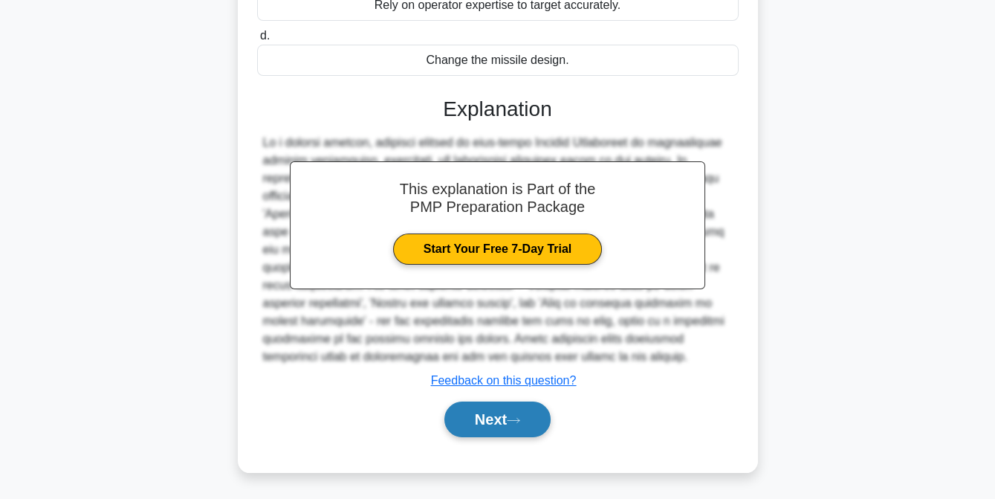
click at [485, 412] on button "Next" at bounding box center [497, 419] width 106 height 36
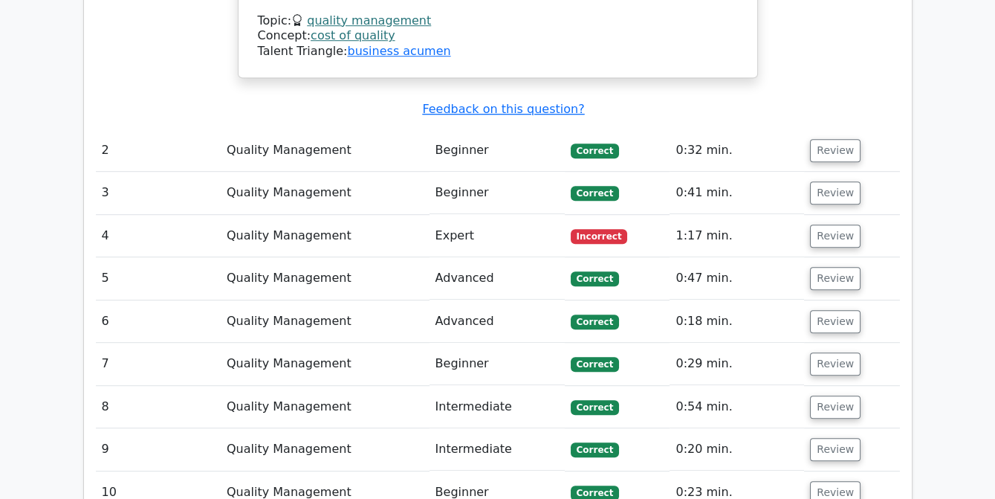
scroll to position [1993, 0]
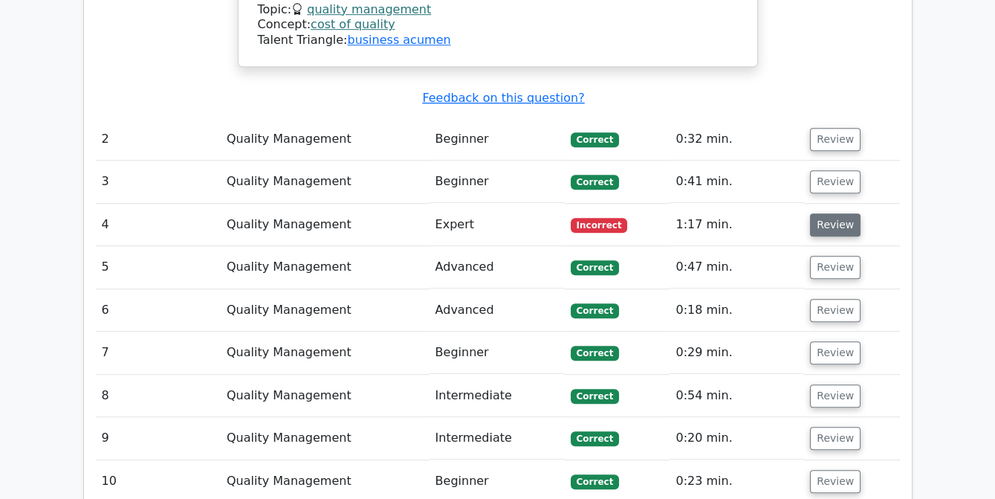
click at [826, 213] on button "Review" at bounding box center [835, 224] width 51 height 23
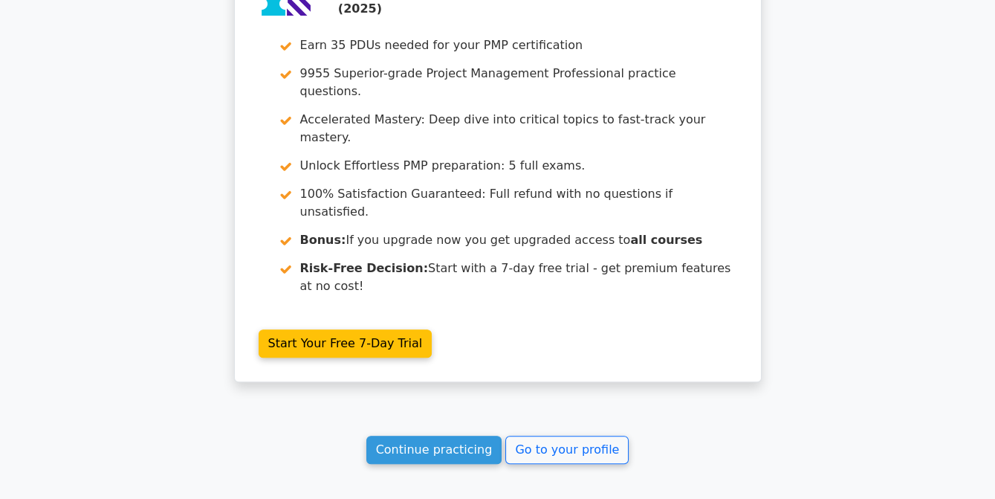
scroll to position [3249, 0]
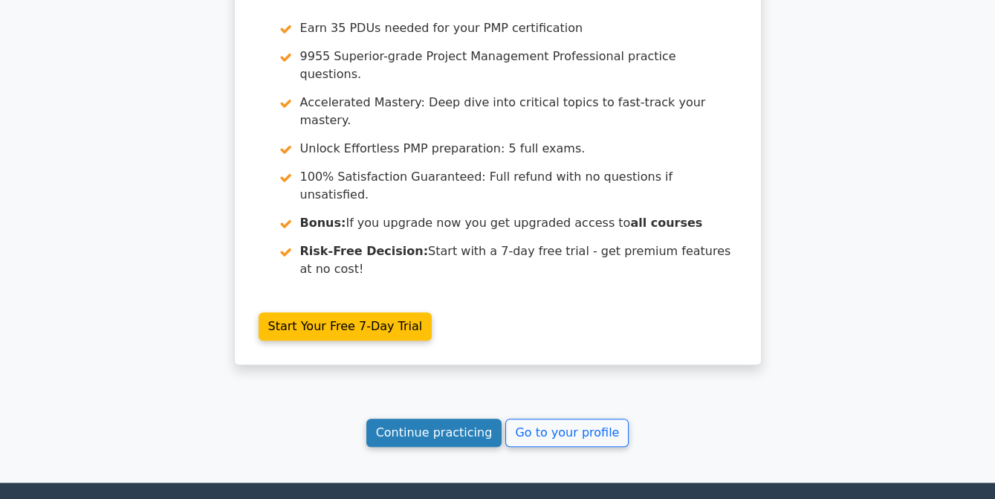
click at [439, 418] on link "Continue practicing" at bounding box center [434, 432] width 136 height 28
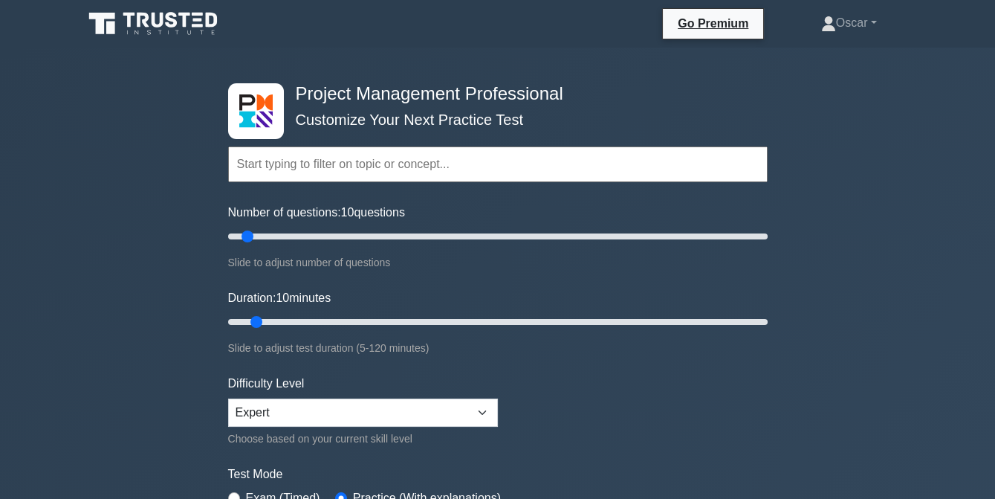
click at [294, 163] on input "text" at bounding box center [497, 164] width 539 height 36
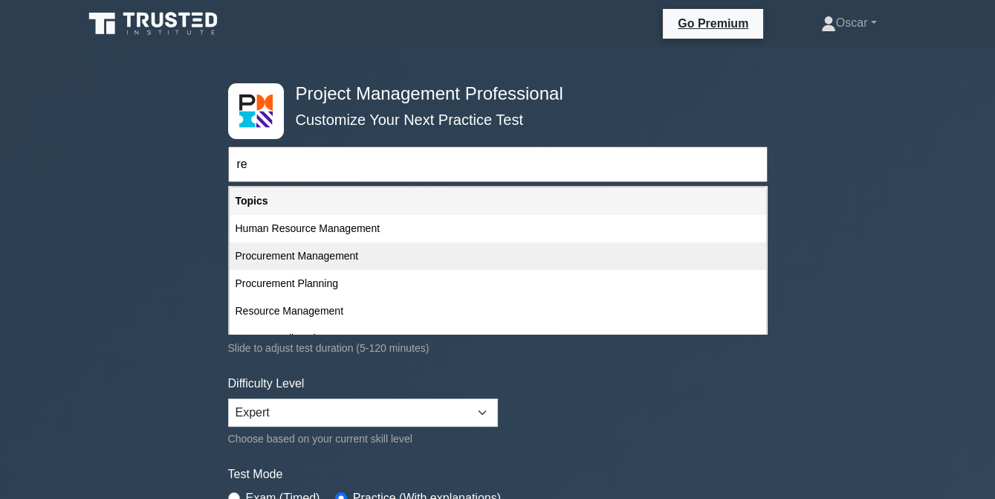
click at [306, 252] on div "Procurement Management" at bounding box center [498, 255] width 536 height 27
type input "Procurement Management"
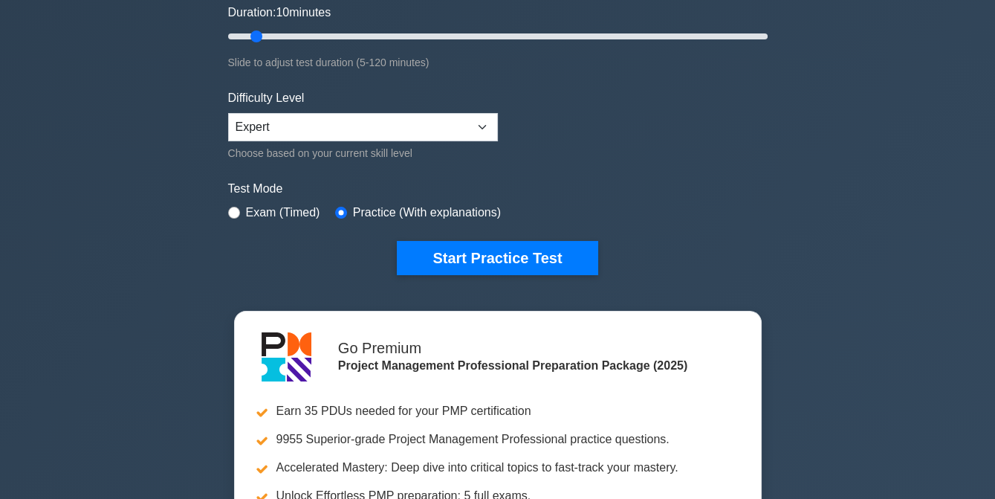
scroll to position [286, 0]
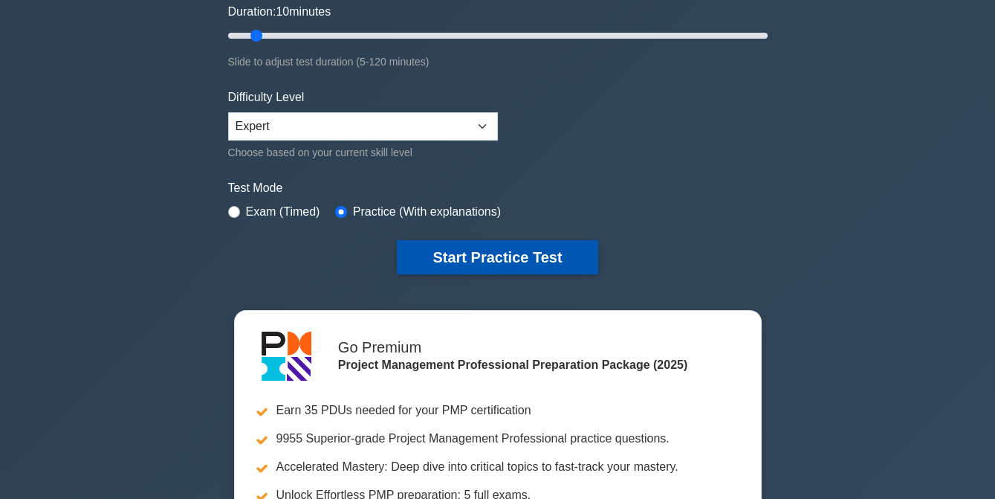
click at [482, 246] on button "Start Practice Test" at bounding box center [497, 257] width 201 height 34
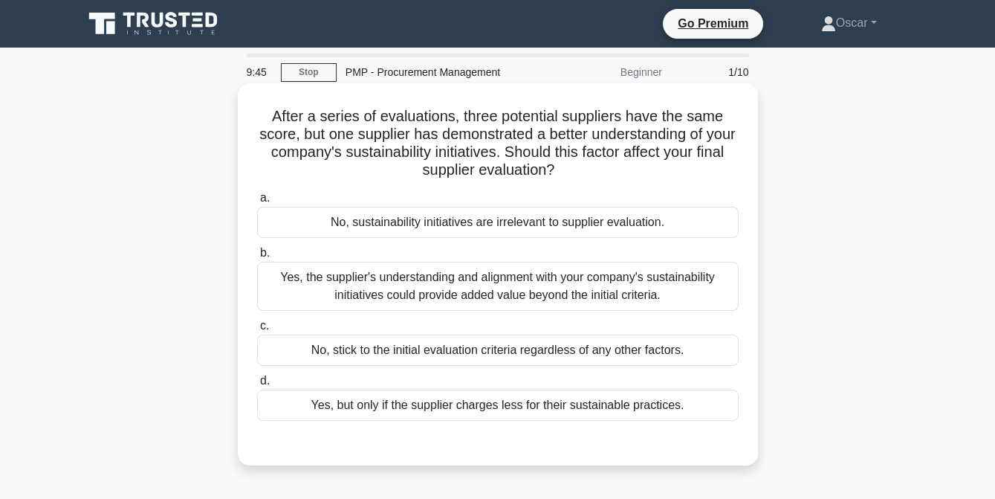
click at [458, 293] on div "Yes, the supplier's understanding and alignment with your company's sustainabil…" at bounding box center [497, 286] width 481 height 49
click at [257, 258] on input "b. Yes, the supplier's understanding and alignment with your company's sustaina…" at bounding box center [257, 253] width 0 height 10
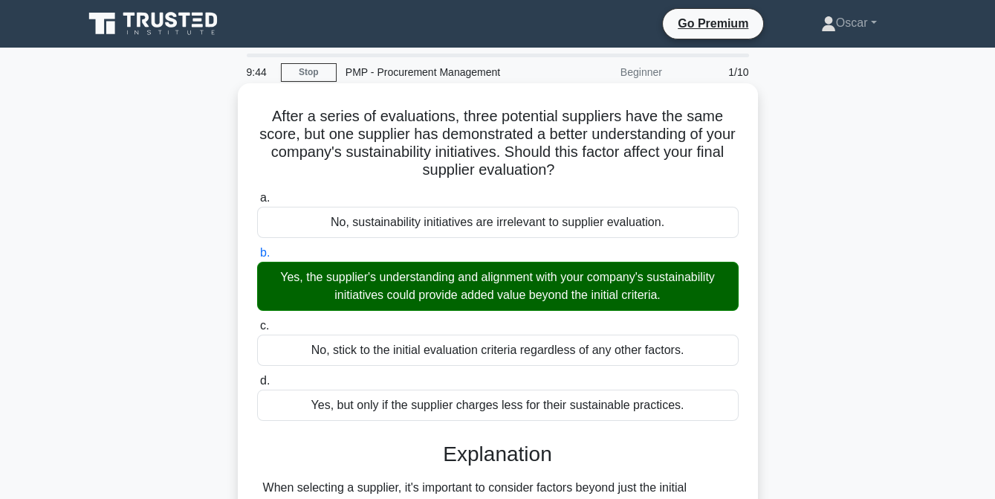
scroll to position [304, 0]
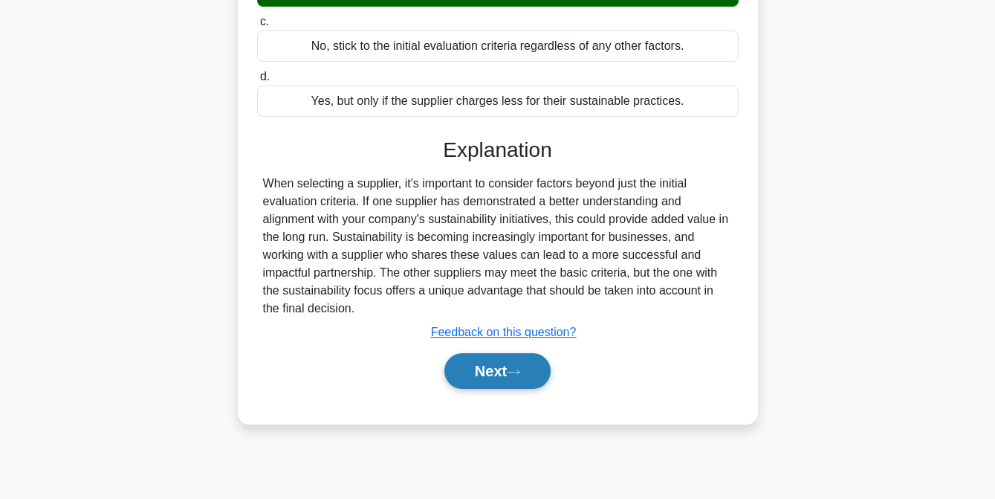
click at [481, 367] on button "Next" at bounding box center [497, 371] width 106 height 36
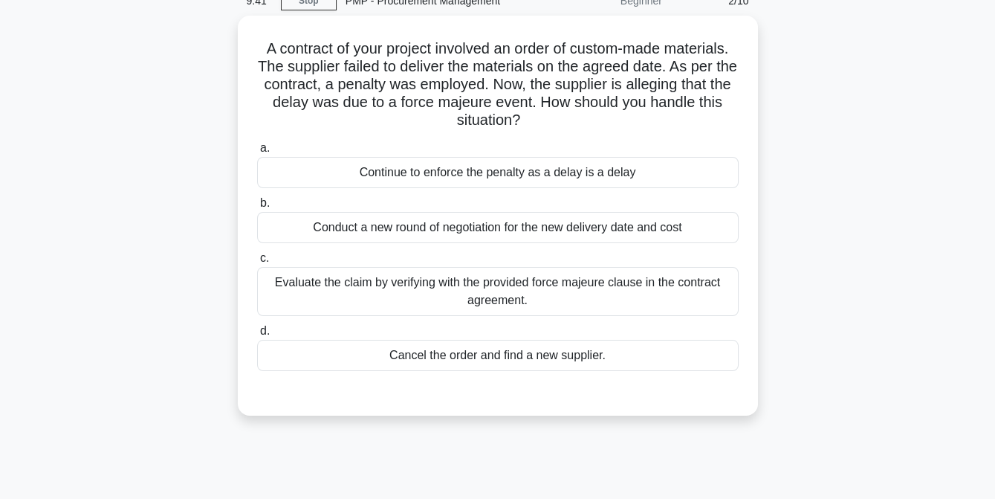
scroll to position [69, 0]
click at [453, 288] on div "Evaluate the claim by verifying with the provided force majeure clause in the c…" at bounding box center [497, 289] width 481 height 49
click at [257, 262] on input "c. Evaluate the claim by verifying with the provided force majeure clause in th…" at bounding box center [257, 257] width 0 height 10
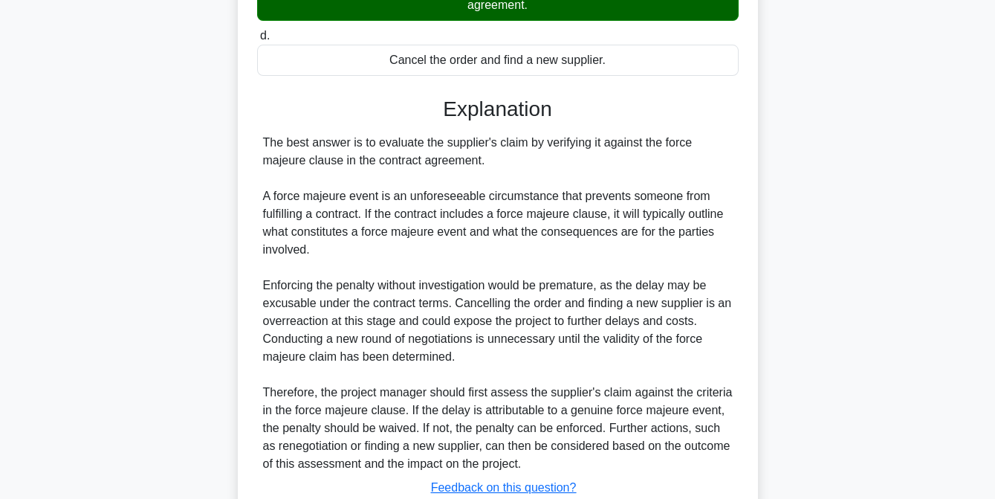
scroll to position [470, 0]
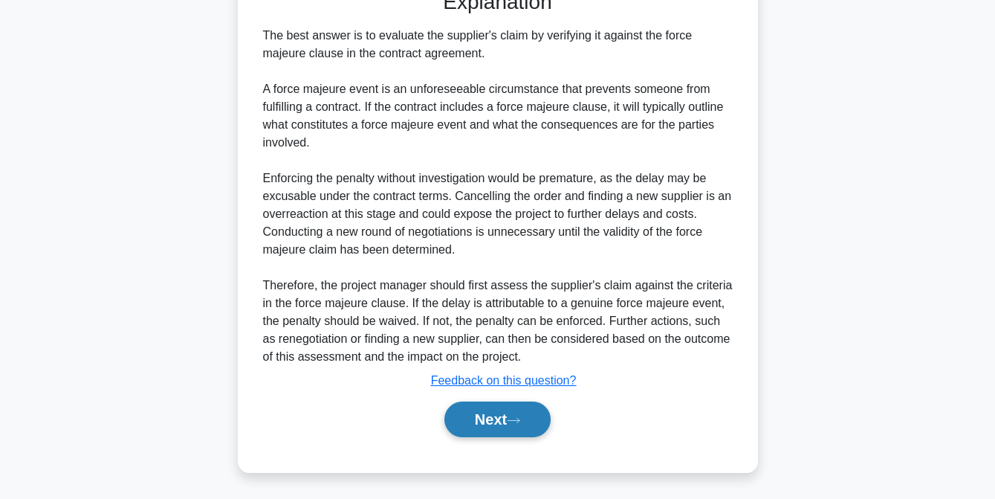
click at [495, 418] on button "Next" at bounding box center [497, 419] width 106 height 36
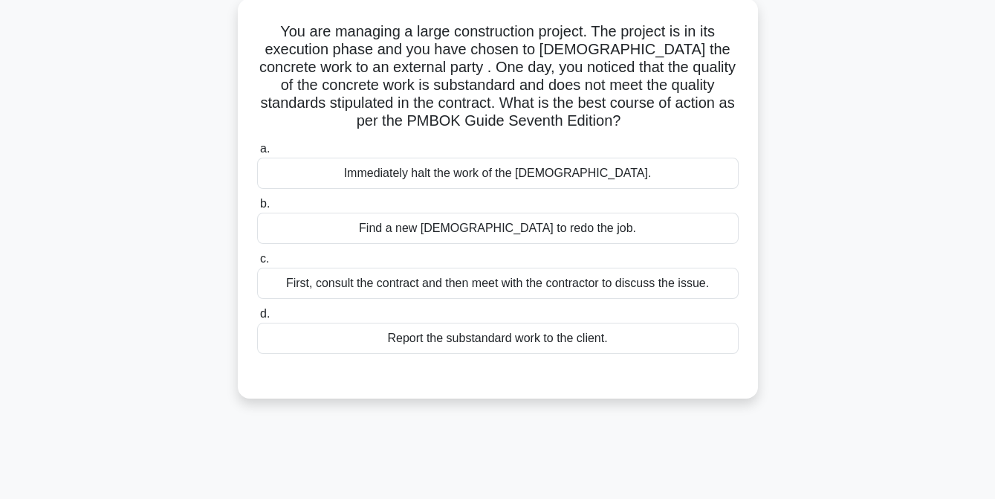
scroll to position [79, 0]
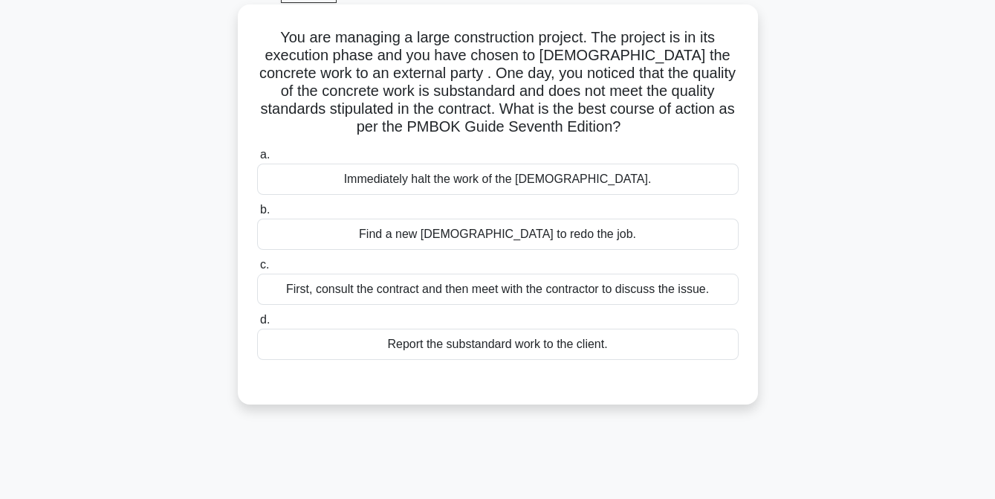
click at [438, 294] on div "First, consult the contract and then meet with the contractor to discuss the is…" at bounding box center [497, 288] width 481 height 31
click at [257, 270] on input "c. First, consult the contract and then meet with the contractor to discuss the…" at bounding box center [257, 265] width 0 height 10
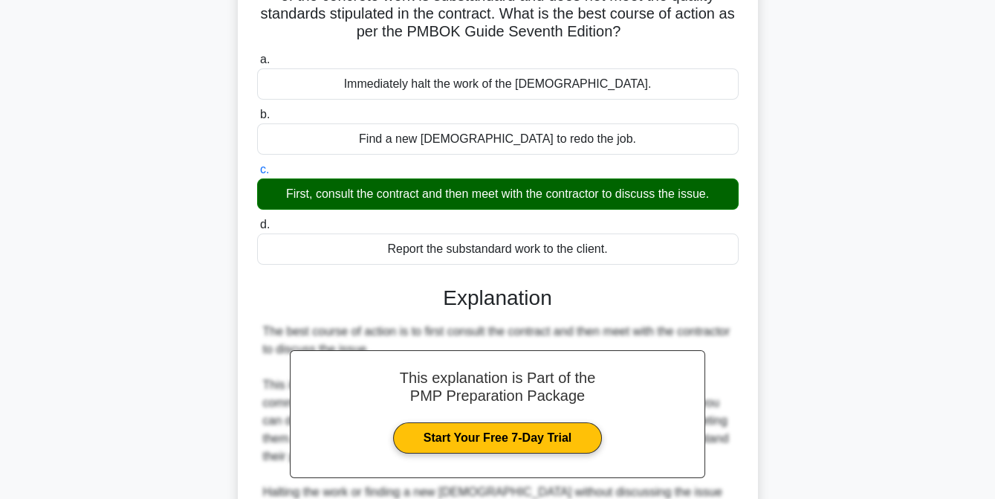
scroll to position [416, 0]
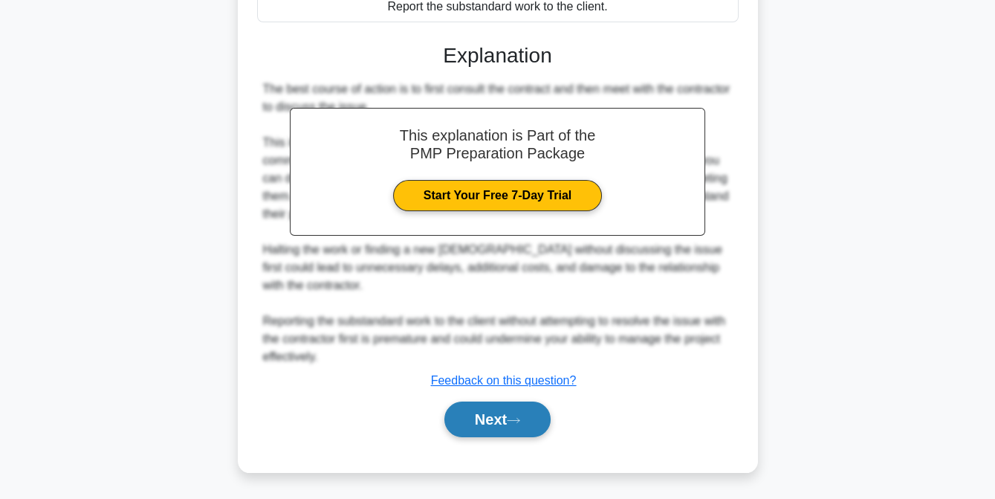
click at [478, 417] on button "Next" at bounding box center [497, 419] width 106 height 36
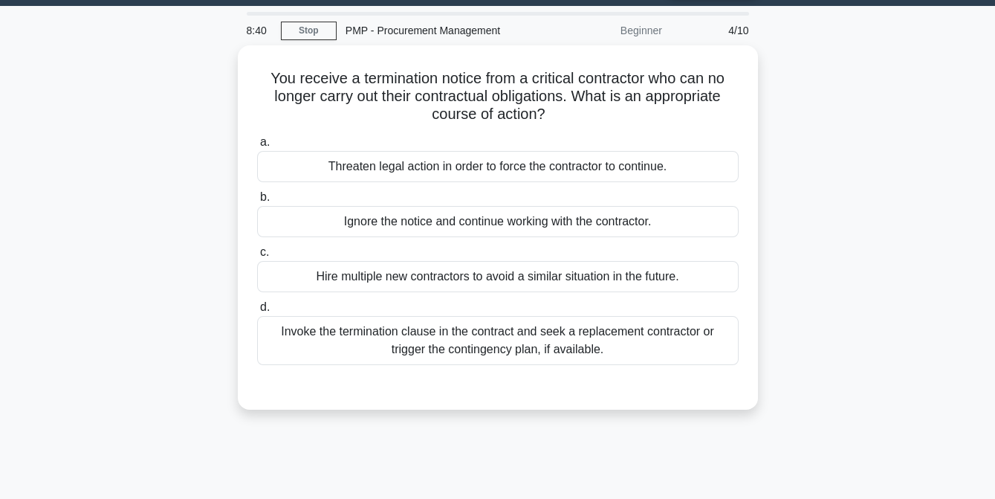
scroll to position [42, 0]
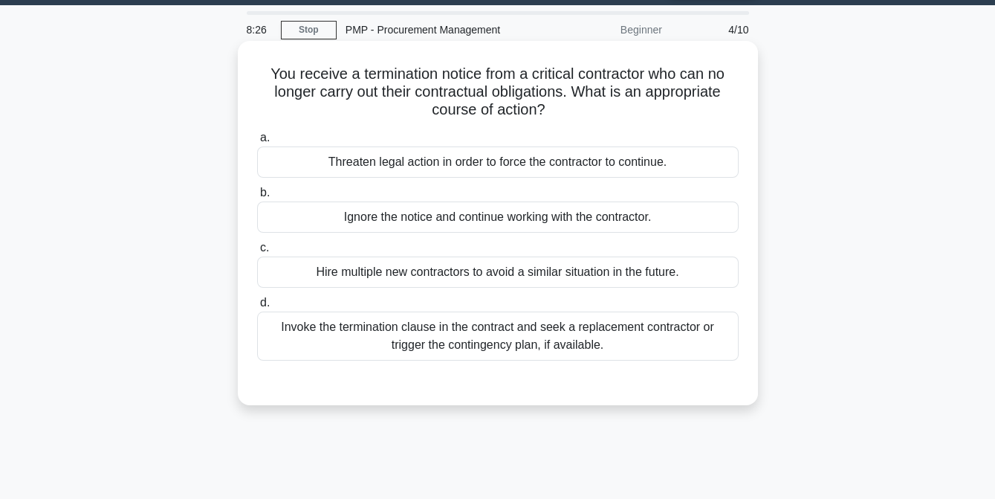
click at [464, 348] on div "Invoke the termination clause in the contract and seek a replacement contractor…" at bounding box center [497, 335] width 481 height 49
click at [257, 308] on input "d. Invoke the termination clause in the contract and seek a replacement contrac…" at bounding box center [257, 303] width 0 height 10
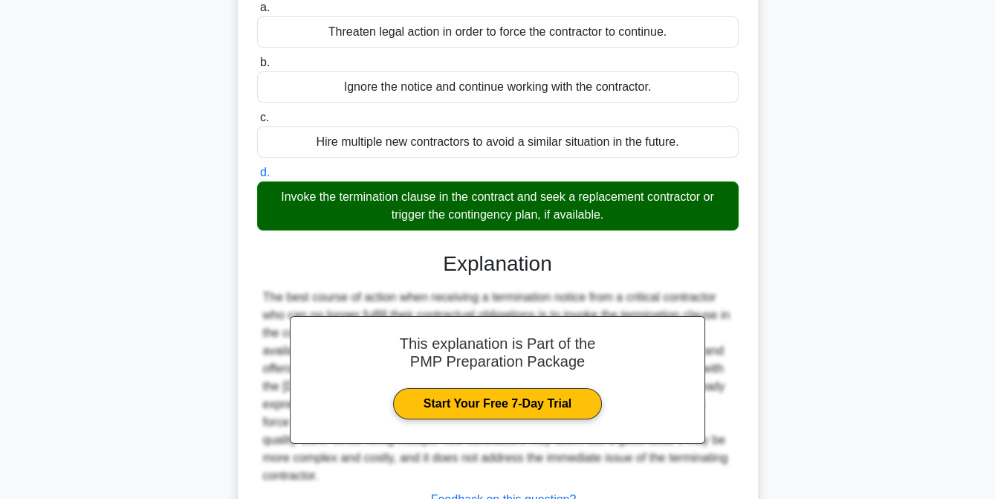
scroll to position [304, 0]
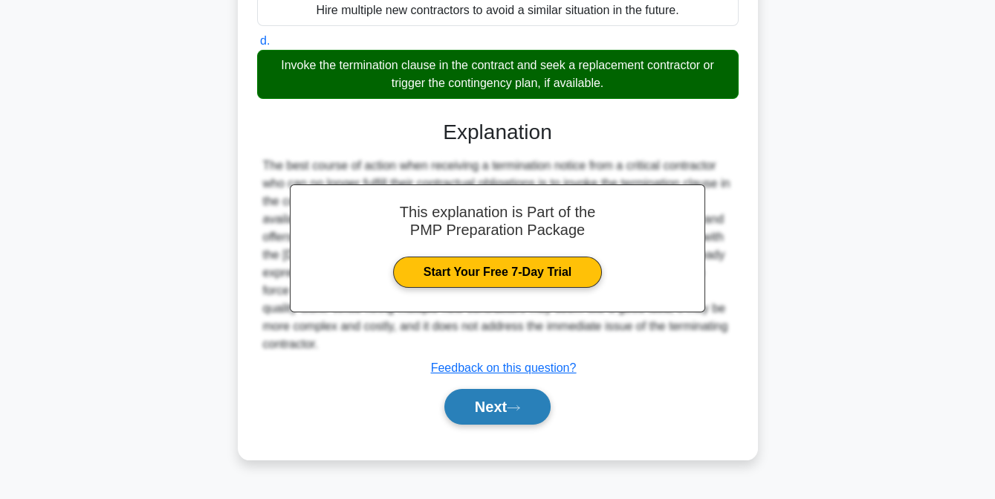
click at [484, 409] on button "Next" at bounding box center [497, 407] width 106 height 36
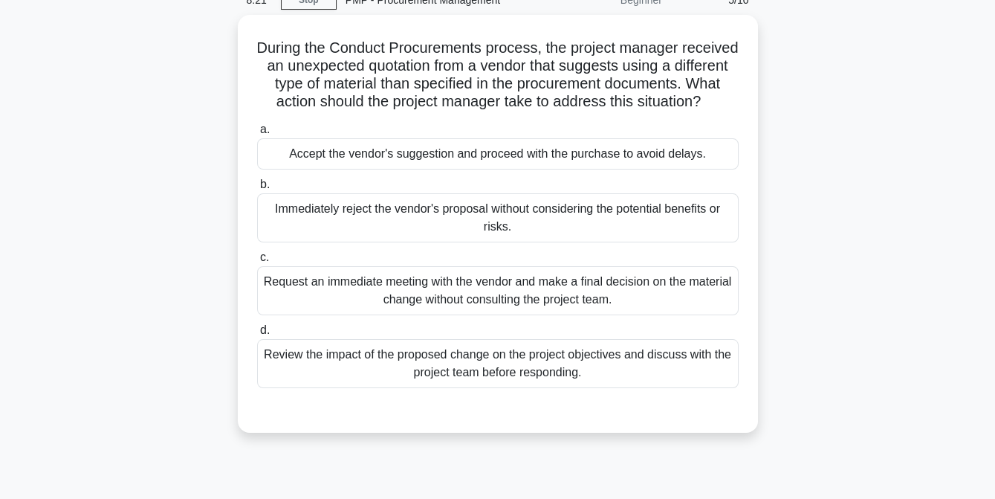
scroll to position [71, 0]
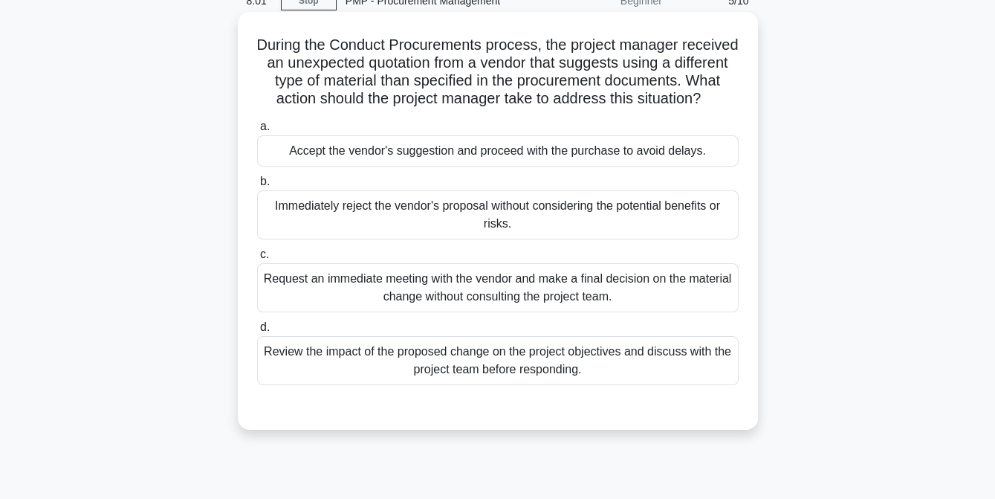
click at [473, 385] on div "Review the impact of the proposed change on the project objectives and discuss …" at bounding box center [497, 360] width 481 height 49
click at [257, 332] on input "d. Review the impact of the proposed change on the project objectives and discu…" at bounding box center [257, 327] width 0 height 10
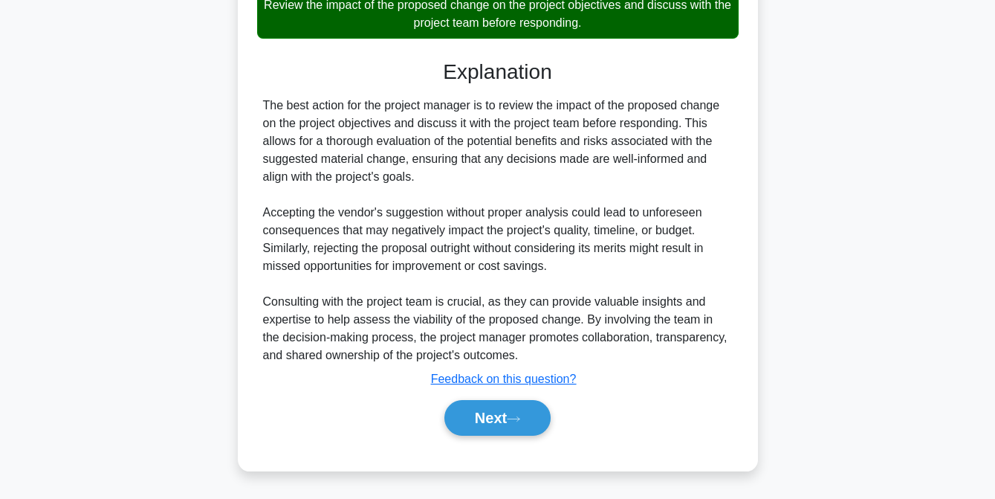
scroll to position [422, 0]
click at [486, 435] on button "Next" at bounding box center [497, 418] width 106 height 36
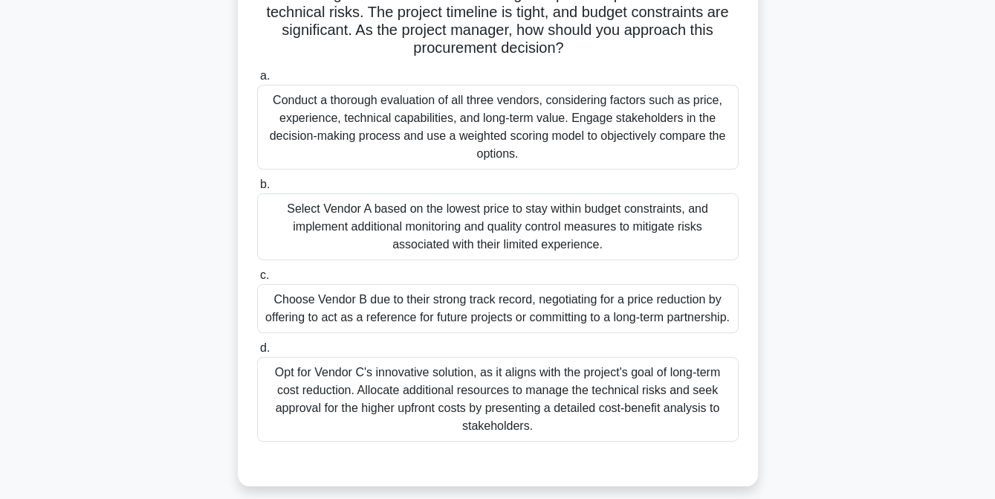
scroll to position [215, 0]
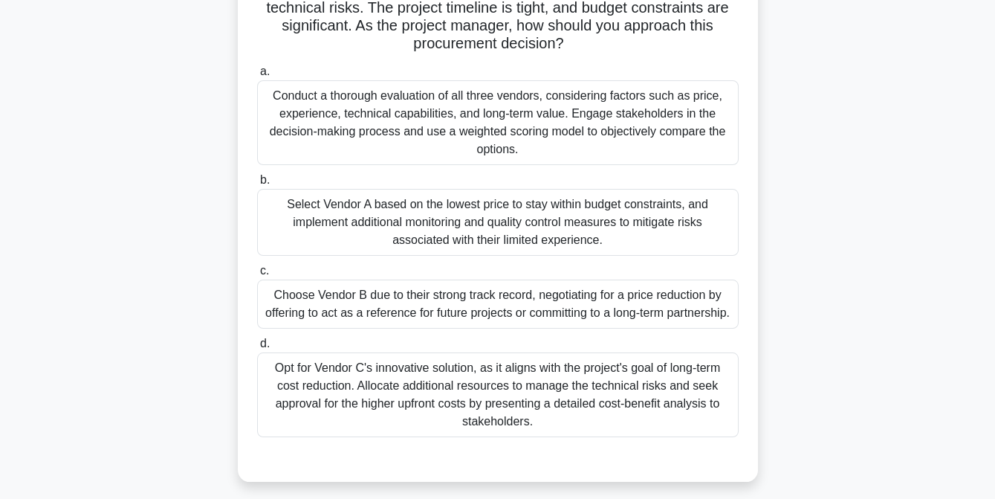
click at [437, 128] on div "Conduct a thorough evaluation of all three vendors, considering factors such as…" at bounding box center [497, 122] width 481 height 85
click at [257, 77] on input "a. Conduct a thorough evaluation of all three vendors, considering factors such…" at bounding box center [257, 72] width 0 height 10
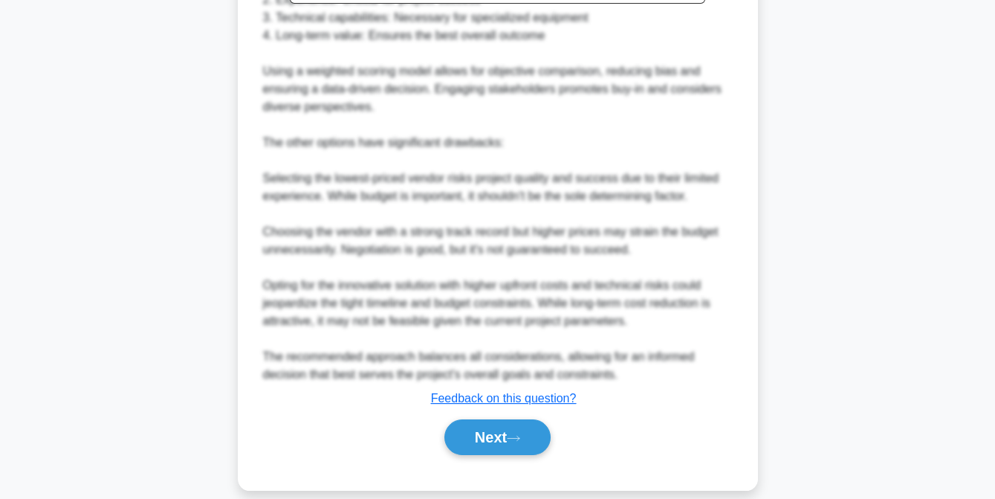
scroll to position [898, 0]
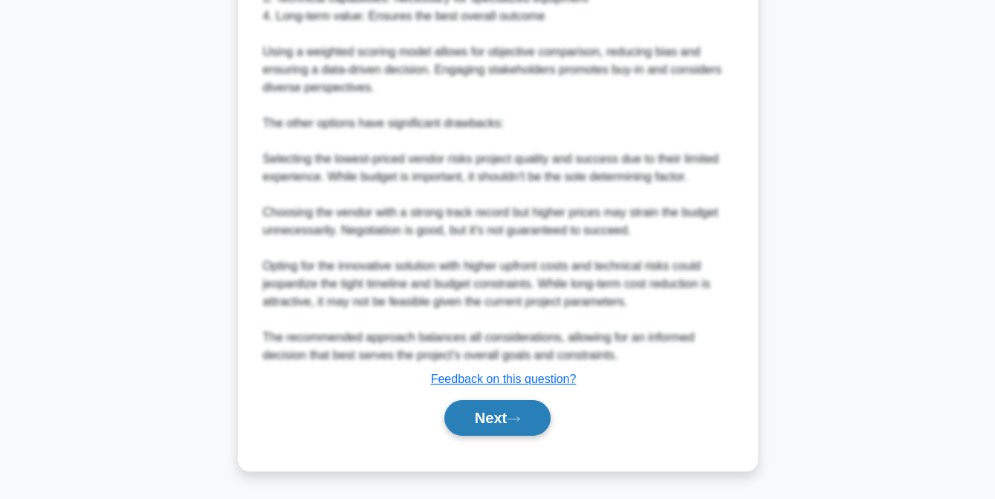
click at [483, 418] on button "Next" at bounding box center [497, 418] width 106 height 36
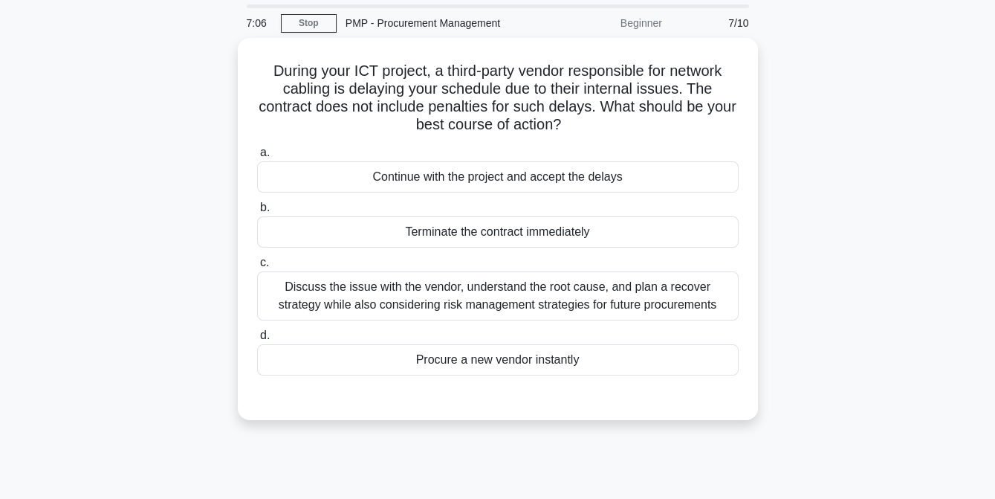
scroll to position [45, 0]
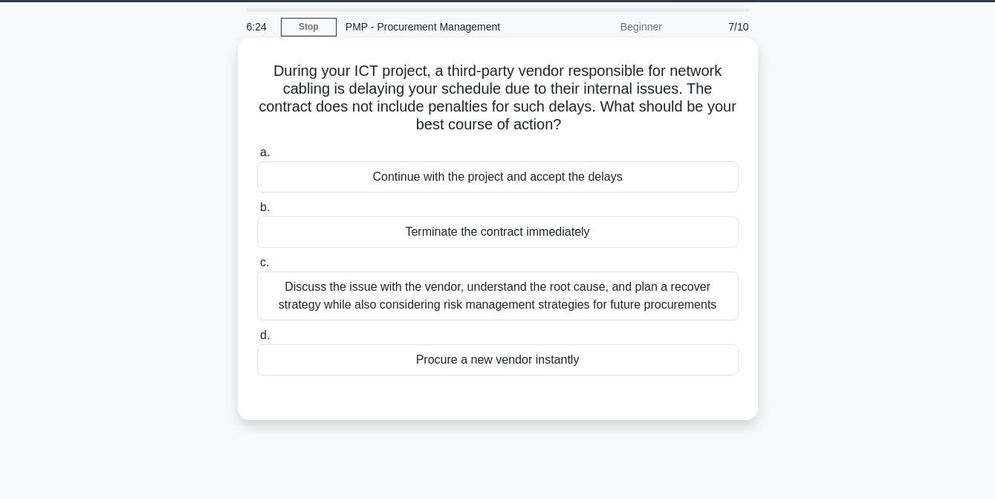
click at [441, 285] on div "Discuss the issue with the vendor, understand the root cause, and plan a recove…" at bounding box center [497, 295] width 481 height 49
click at [257, 267] on input "c. Discuss the issue with the vendor, understand the root cause, and plan a rec…" at bounding box center [257, 263] width 0 height 10
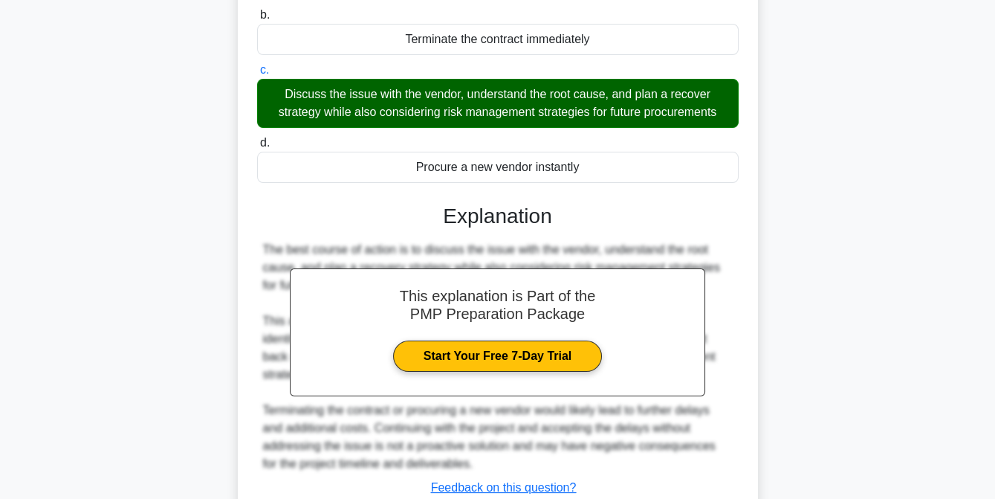
scroll to position [345, 0]
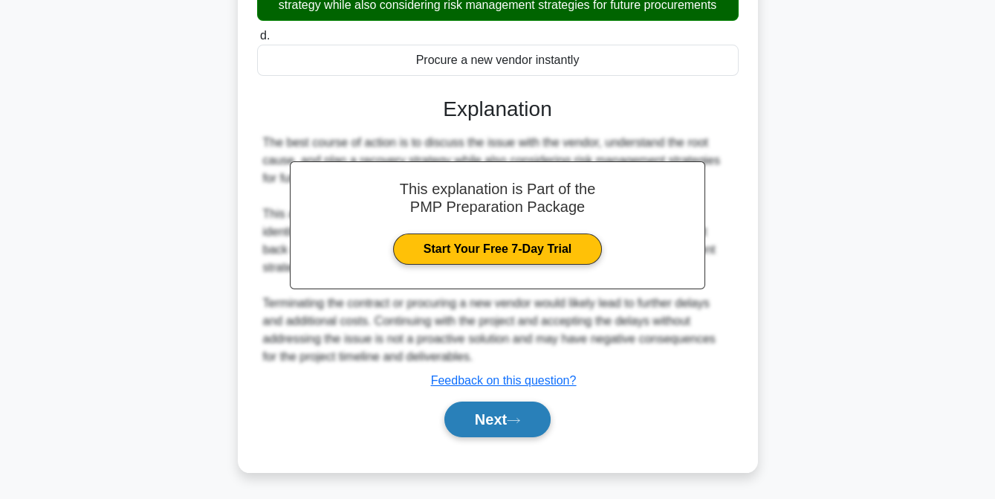
click at [502, 418] on button "Next" at bounding box center [497, 419] width 106 height 36
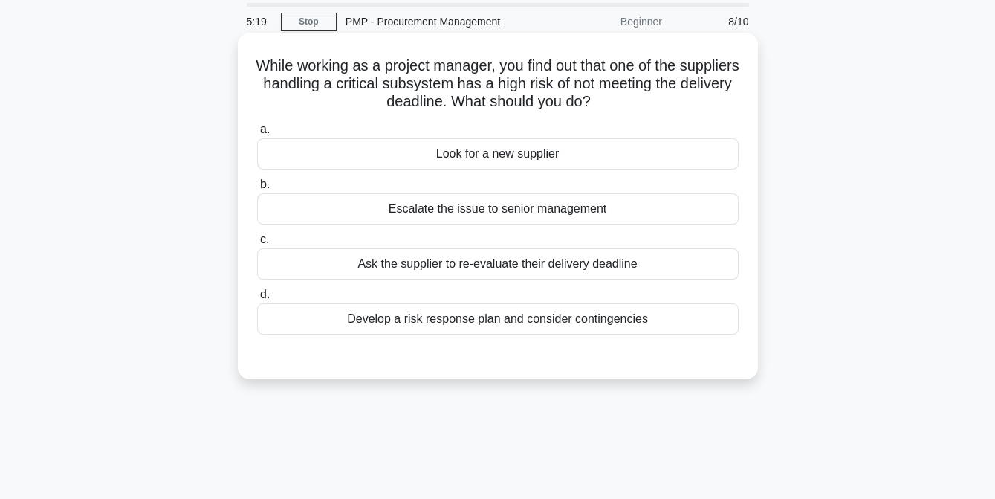
scroll to position [50, 0]
click at [458, 317] on div "Develop a risk response plan and consider contingencies" at bounding box center [497, 319] width 481 height 31
click at [257, 300] on input "d. Develop a risk response plan and consider contingencies" at bounding box center [257, 296] width 0 height 10
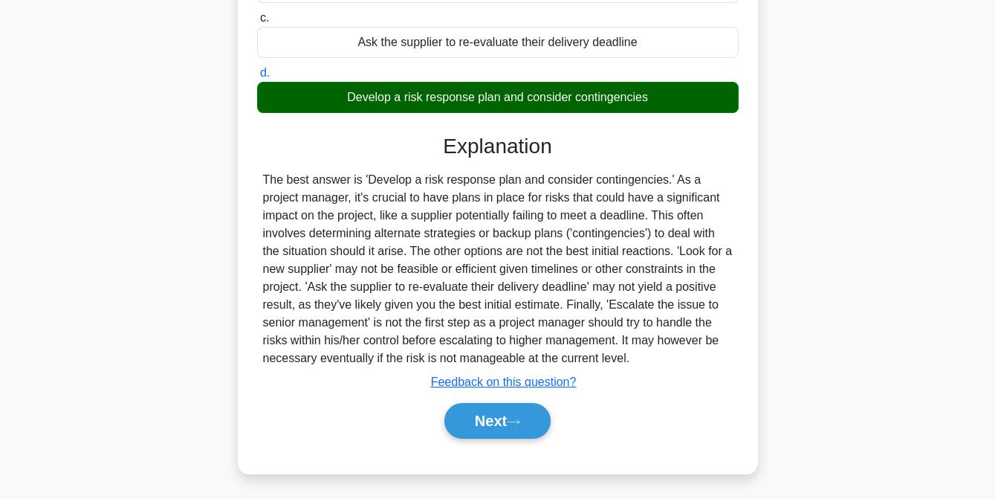
scroll to position [304, 0]
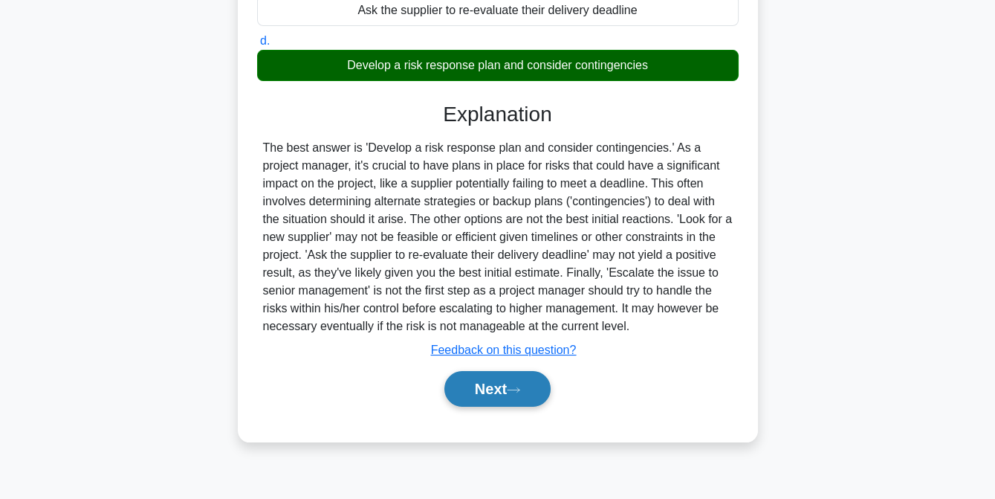
click at [493, 390] on button "Next" at bounding box center [497, 389] width 106 height 36
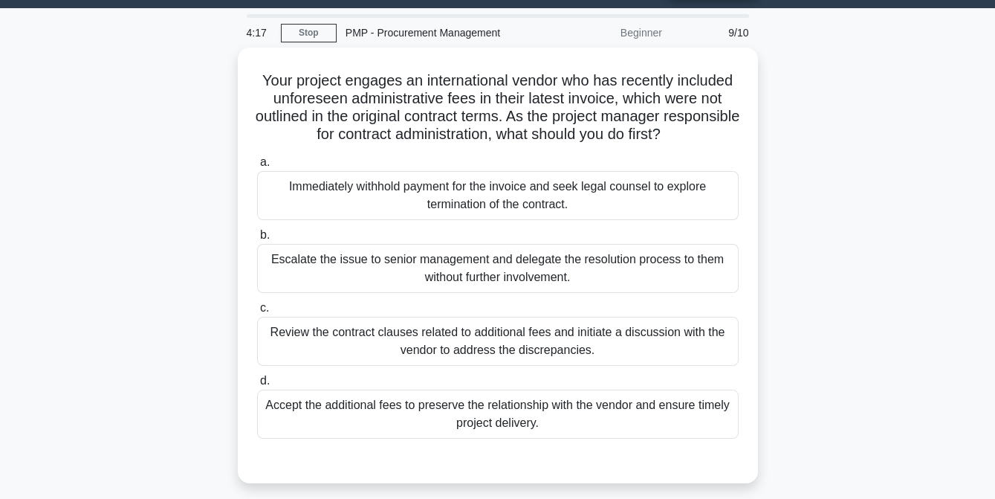
scroll to position [39, 0]
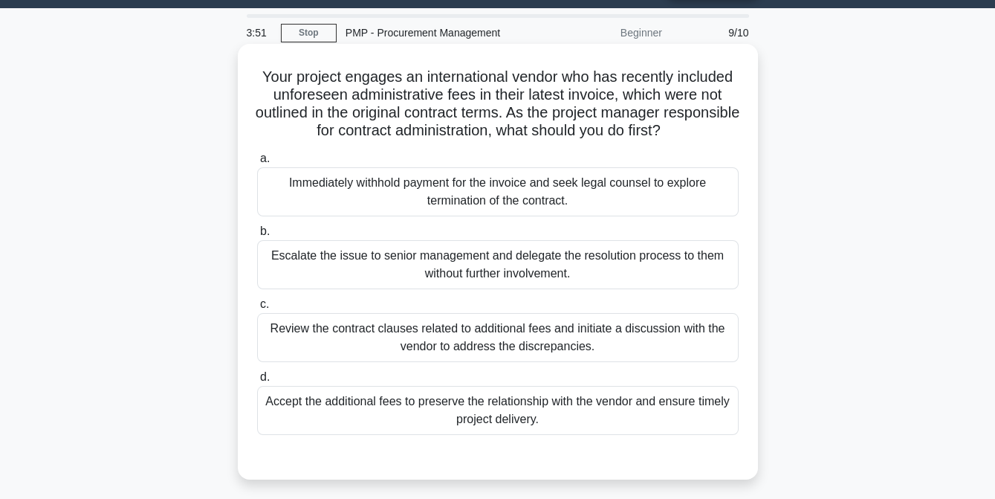
click at [497, 340] on div "Review the contract clauses related to additional fees and initiate a discussio…" at bounding box center [497, 337] width 481 height 49
click at [257, 309] on input "c. Review the contract clauses related to additional fees and initiate a discus…" at bounding box center [257, 304] width 0 height 10
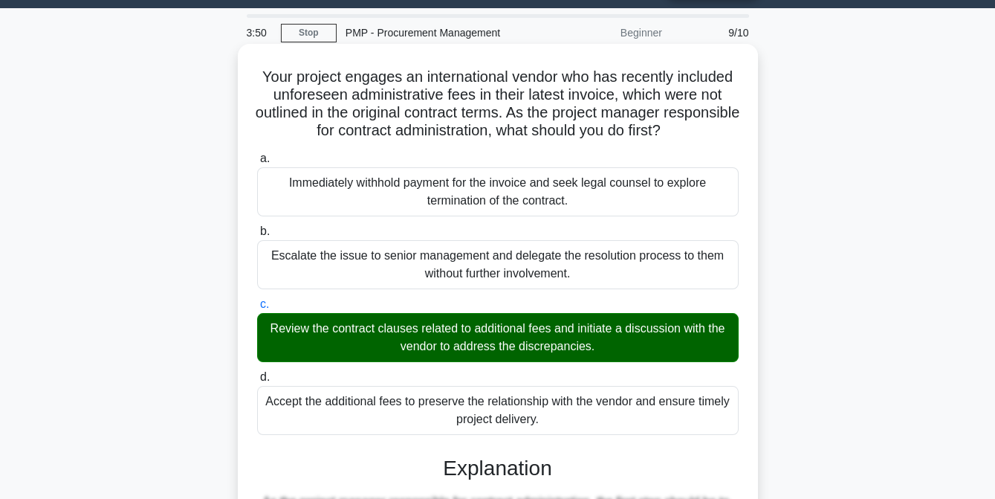
scroll to position [345, 0]
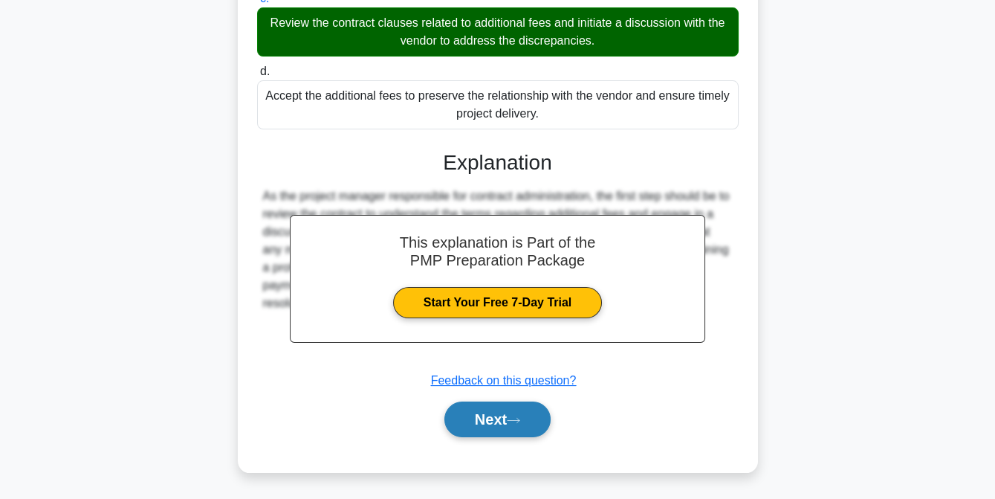
click at [483, 420] on button "Next" at bounding box center [497, 419] width 106 height 36
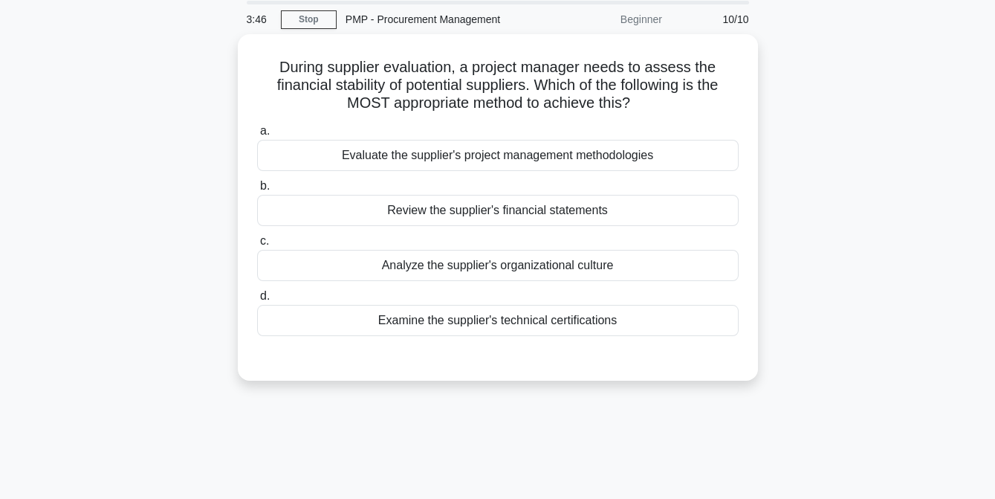
scroll to position [50, 0]
click at [467, 210] on div "Review the supplier's financial statements" at bounding box center [497, 209] width 481 height 31
click at [257, 190] on input "b. Review the supplier's financial statements" at bounding box center [257, 186] width 0 height 10
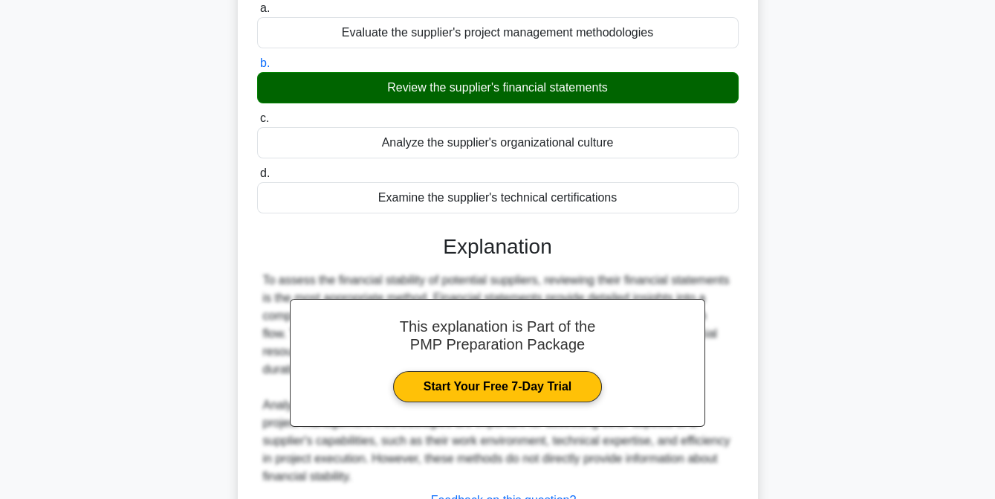
scroll to position [304, 0]
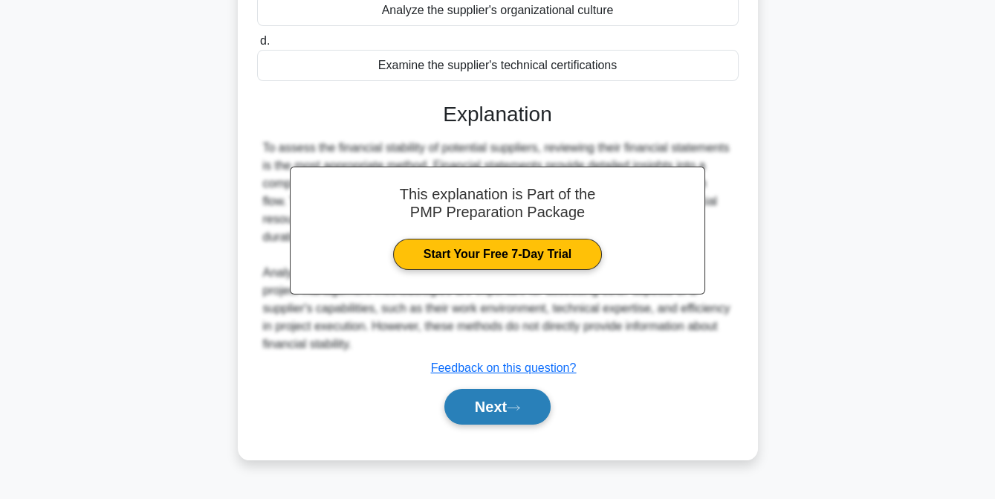
click at [499, 403] on button "Next" at bounding box center [497, 407] width 106 height 36
click at [489, 405] on button "Next" at bounding box center [497, 407] width 106 height 36
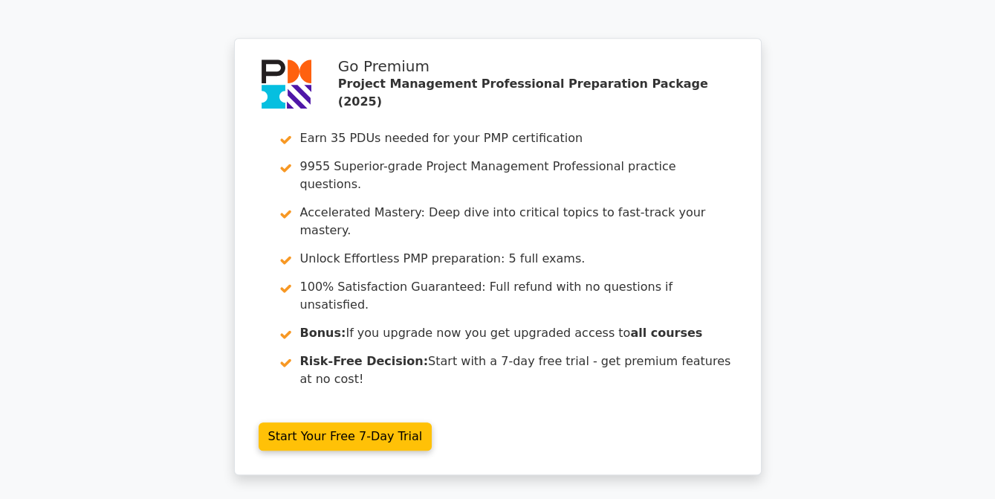
scroll to position [2437, 0]
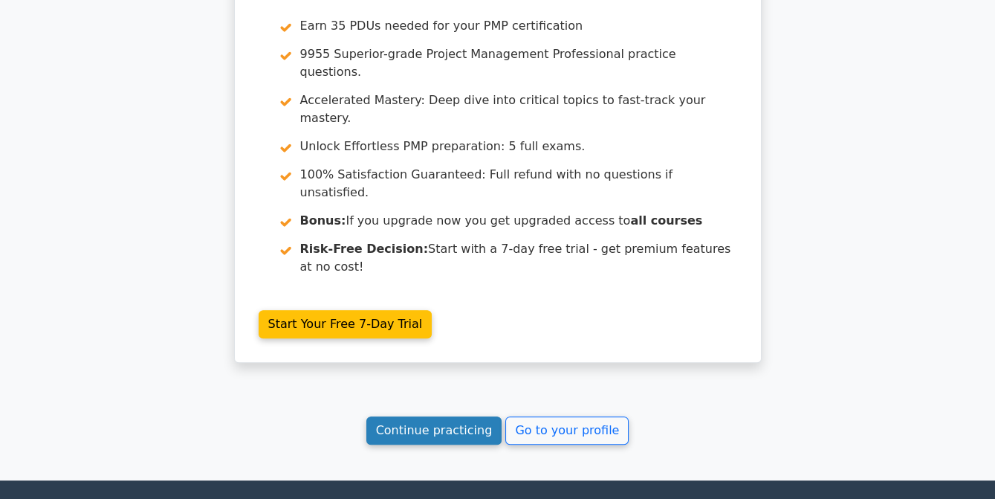
click at [438, 416] on link "Continue practicing" at bounding box center [434, 430] width 136 height 28
